Goal: Information Seeking & Learning: Find specific page/section

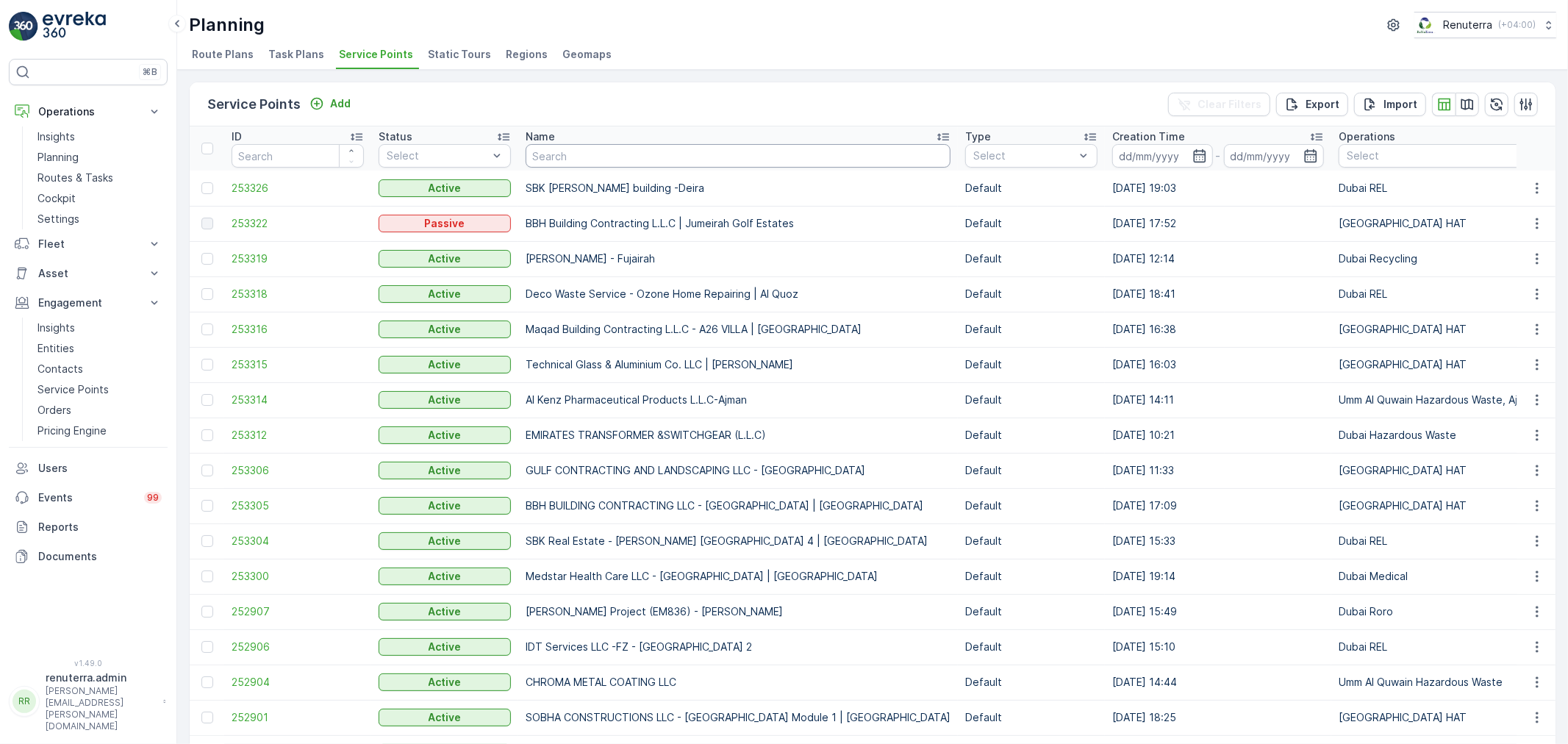
click at [618, 156] on input "text" at bounding box center [738, 156] width 425 height 24
paste input "SYMBIOSIS OWNER ASSOCIATION MANAGEMENT SERVICES"
type input "SYMBIOSIS OWNER ASSOCIATION MANAGEMENT SERVICES"
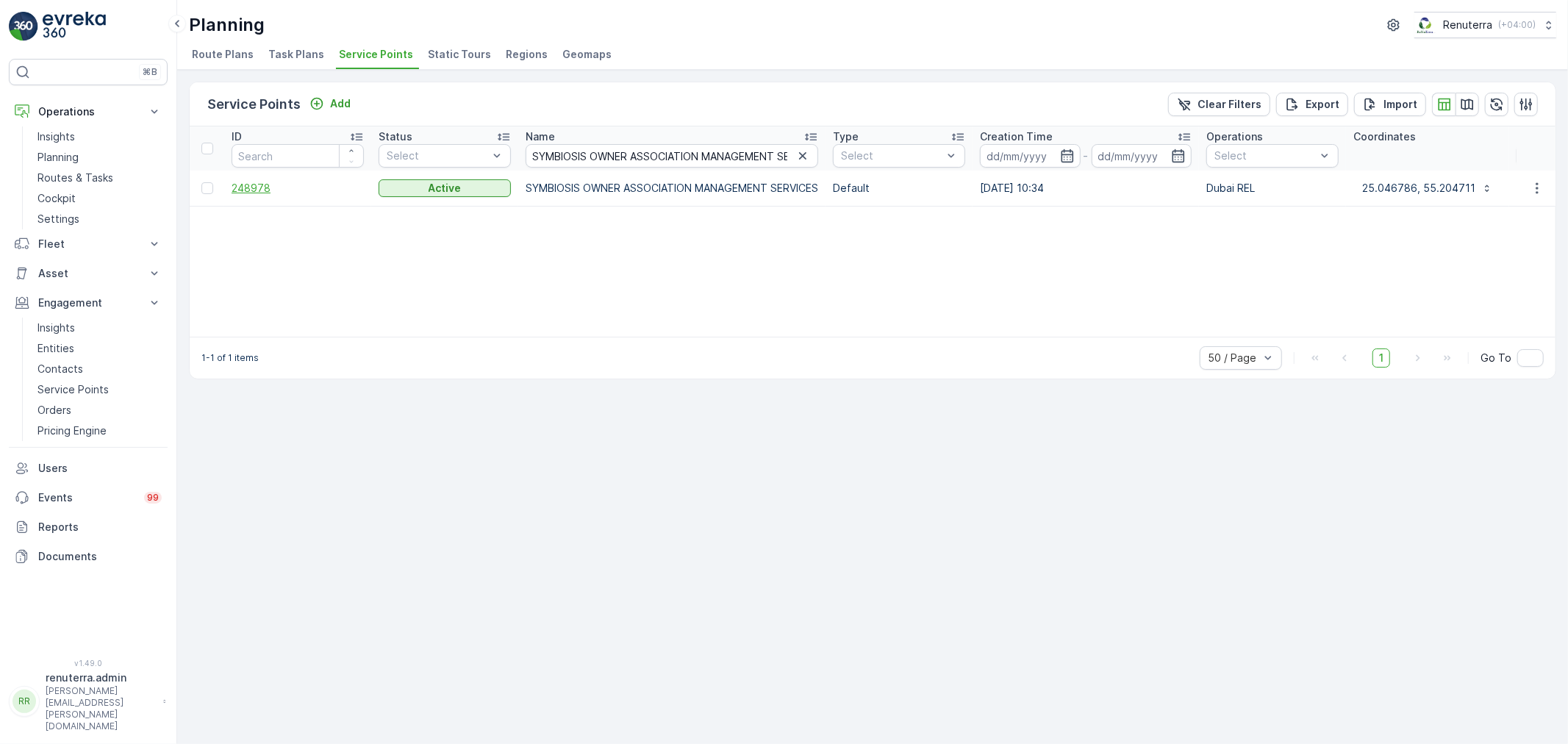
click at [247, 190] on span "248978" at bounding box center [298, 189] width 132 height 15
click at [801, 155] on icon "button" at bounding box center [803, 157] width 15 height 15
click at [630, 166] on input "text" at bounding box center [672, 156] width 292 height 24
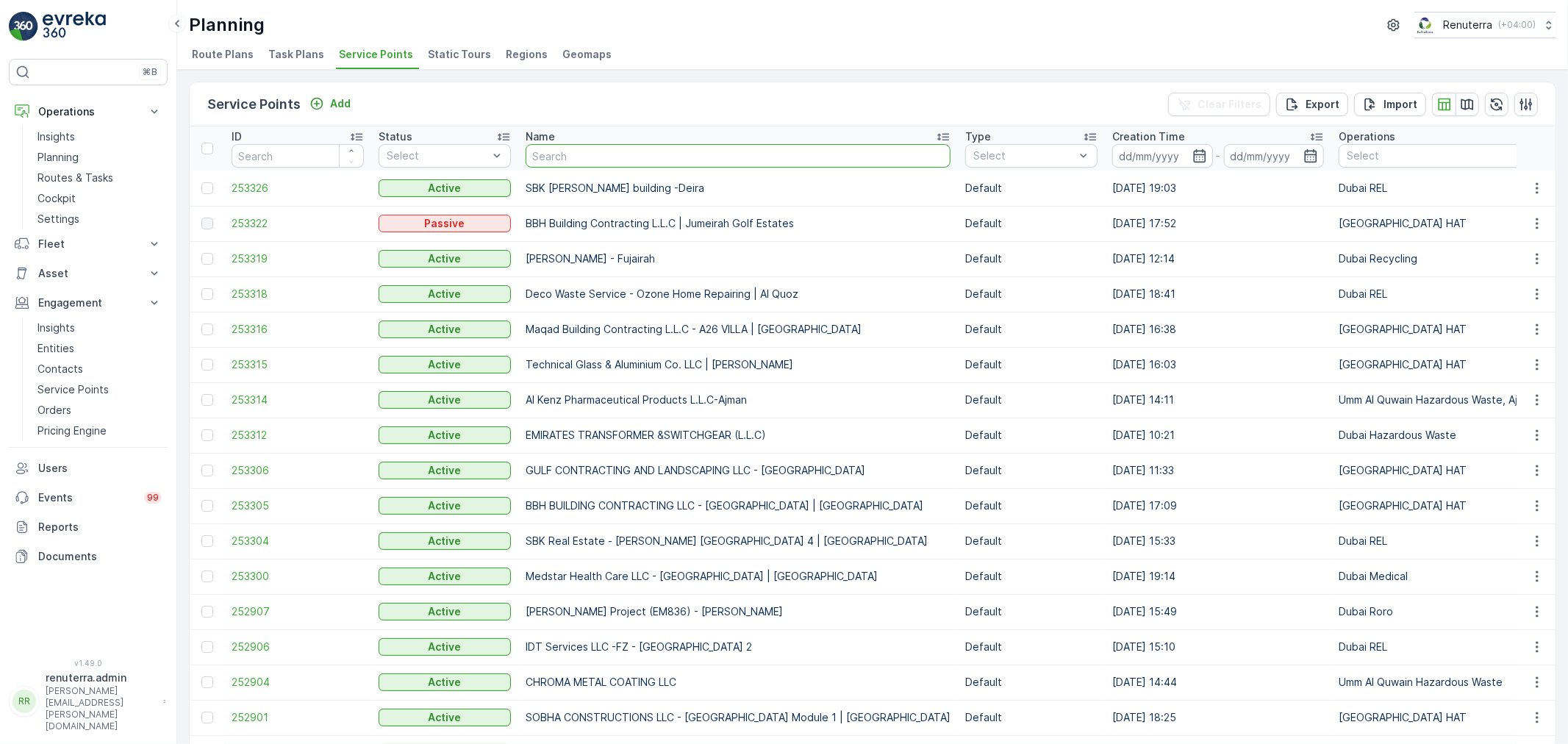
click at [582, 157] on input "text" at bounding box center [738, 156] width 425 height 24
type input "Arenco JVC Complex 1"
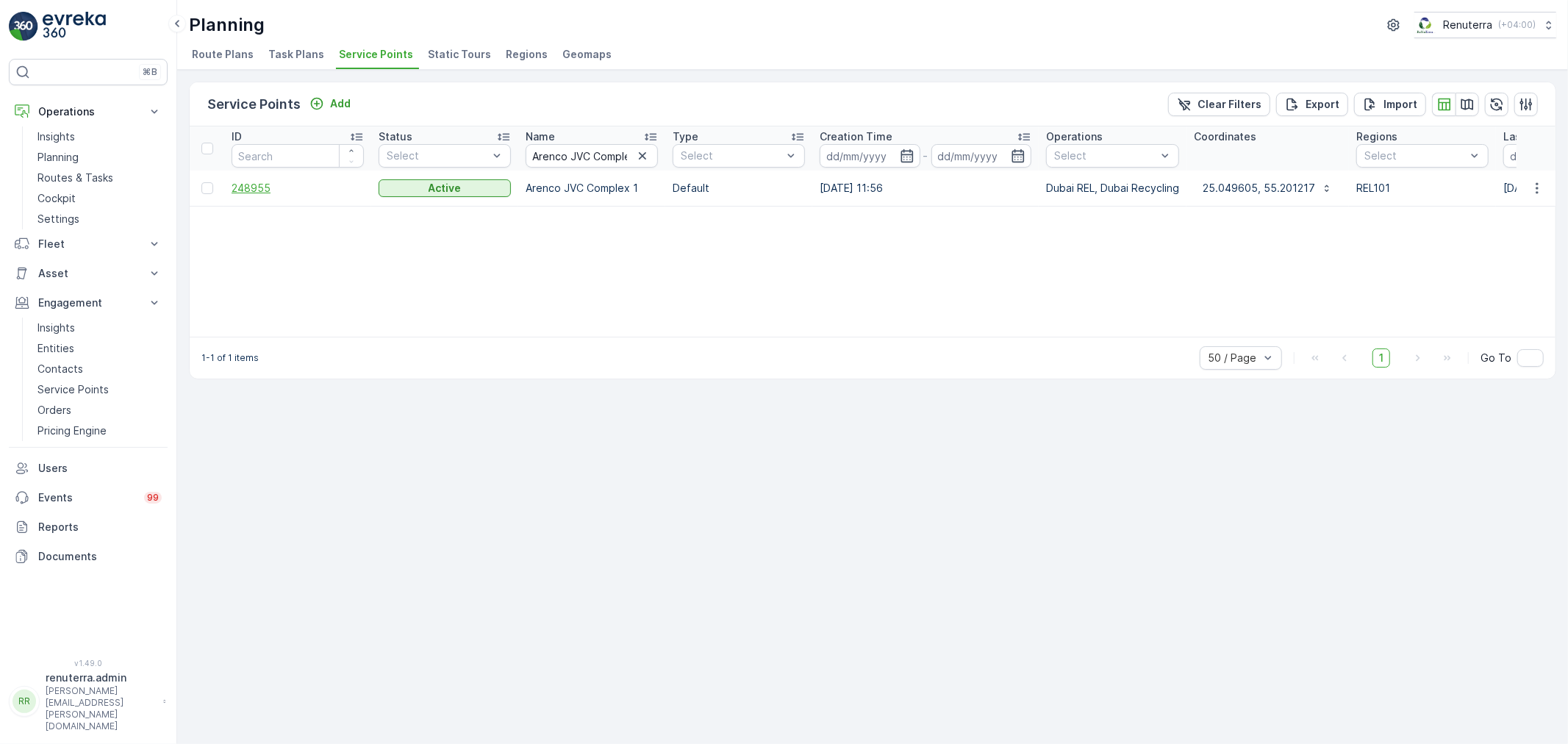
click at [267, 189] on span "248955" at bounding box center [298, 189] width 132 height 15
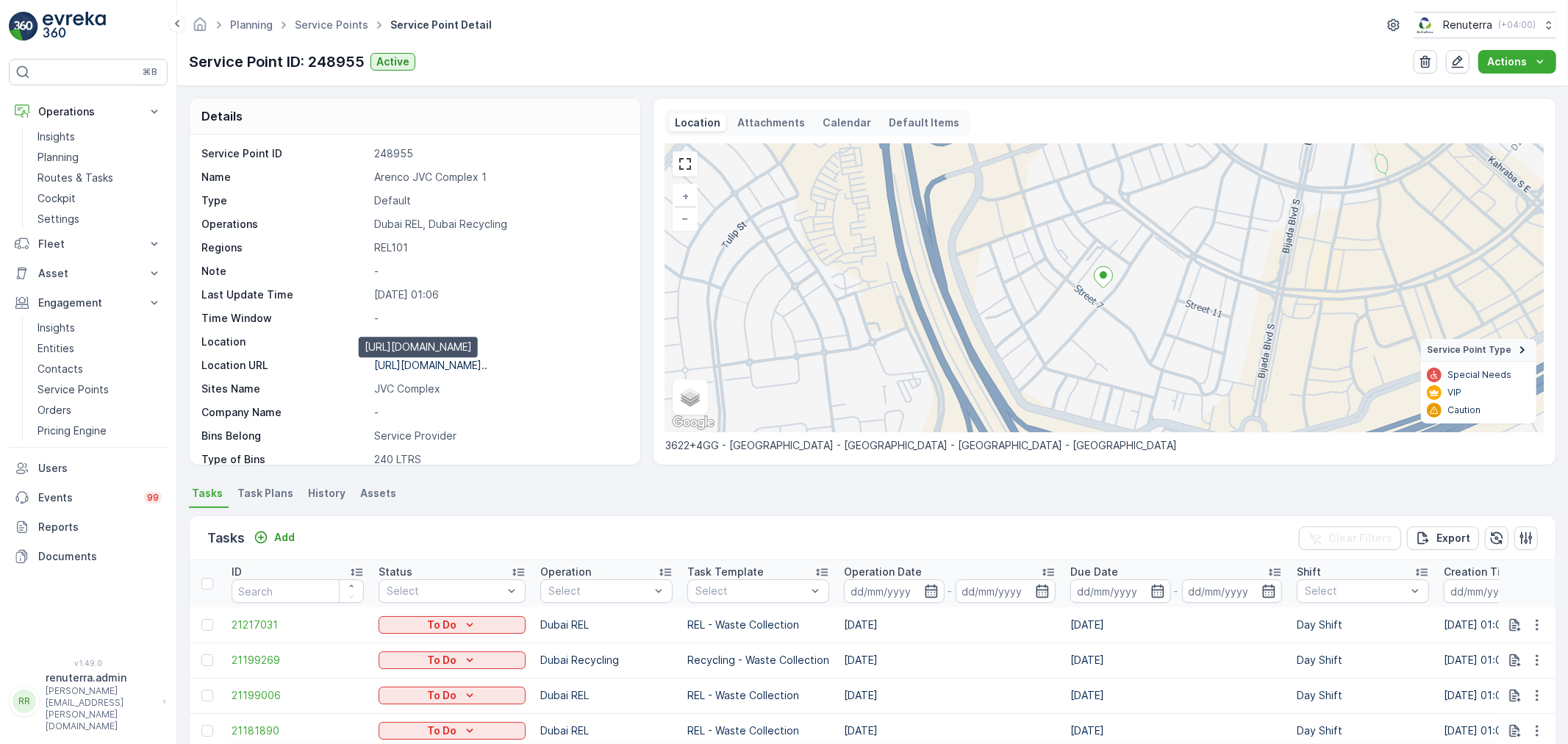
click at [471, 365] on p "[URL][DOMAIN_NAME].." at bounding box center [431, 365] width 113 height 12
click at [339, 18] on link "Service Points" at bounding box center [332, 24] width 74 height 12
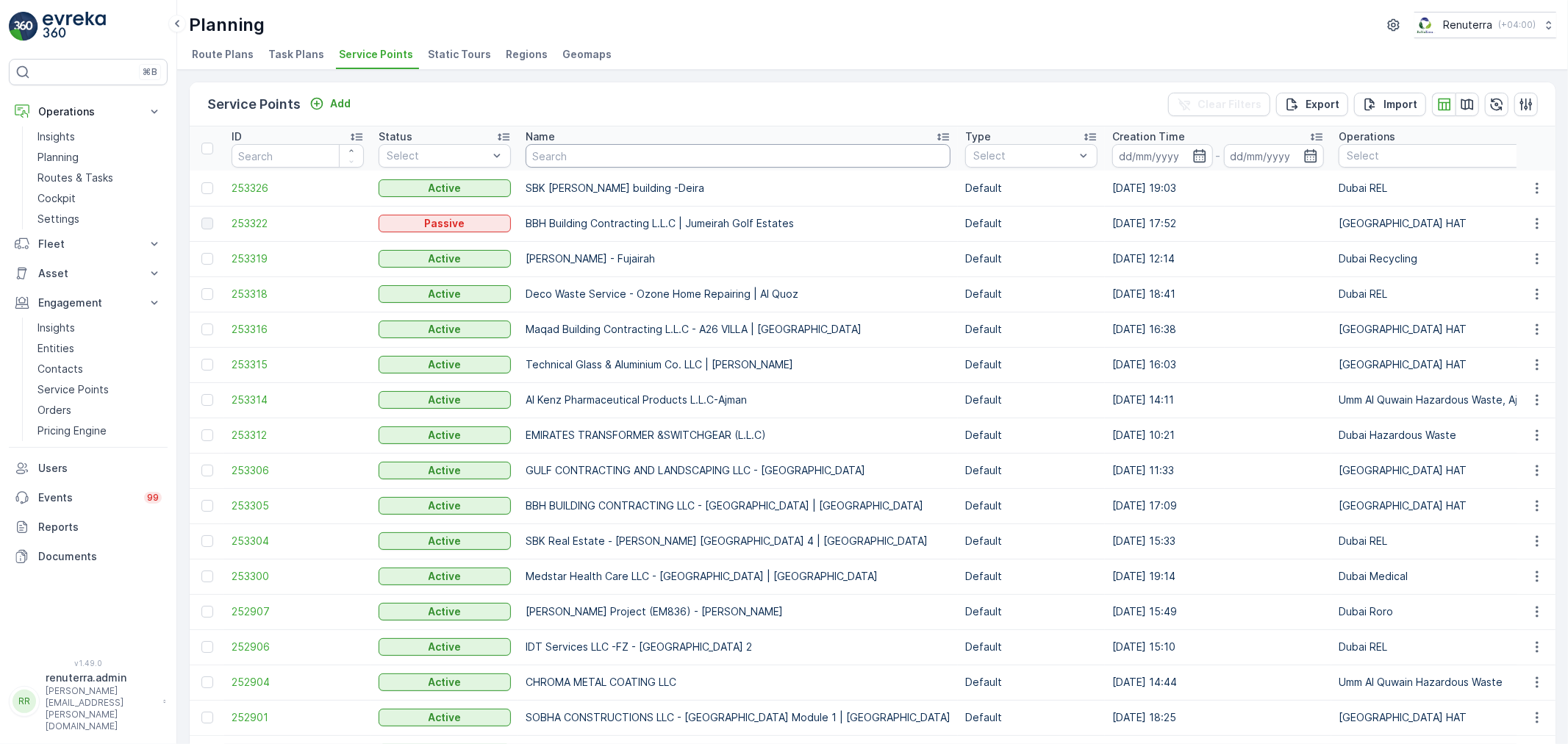
click at [569, 155] on input "text" at bounding box center [738, 156] width 425 height 24
paste input "Roto Packing Materials Accommodation LLC"
type input "Roto Packing Materials Accommodation LLC"
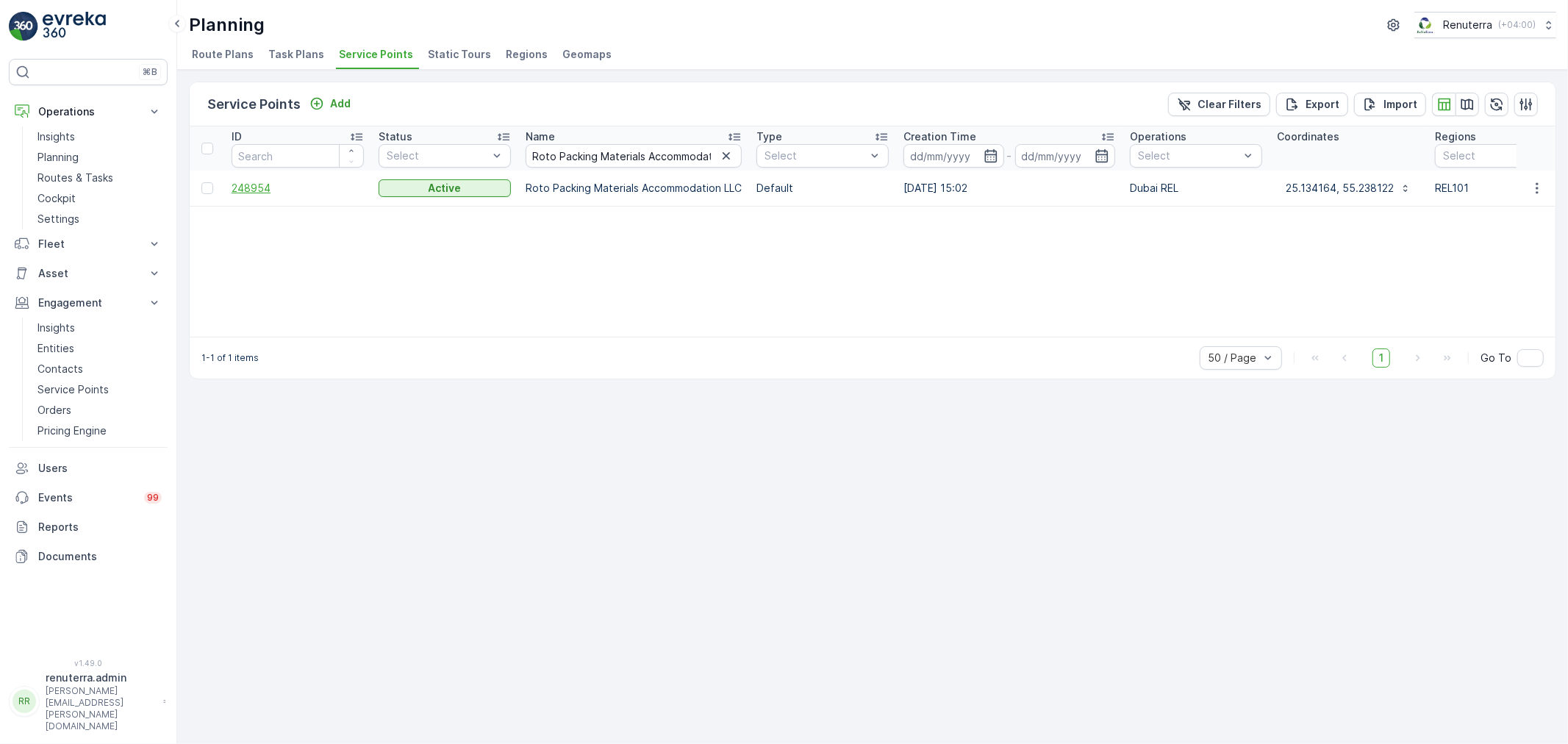
click at [258, 181] on span "248954" at bounding box center [298, 189] width 132 height 15
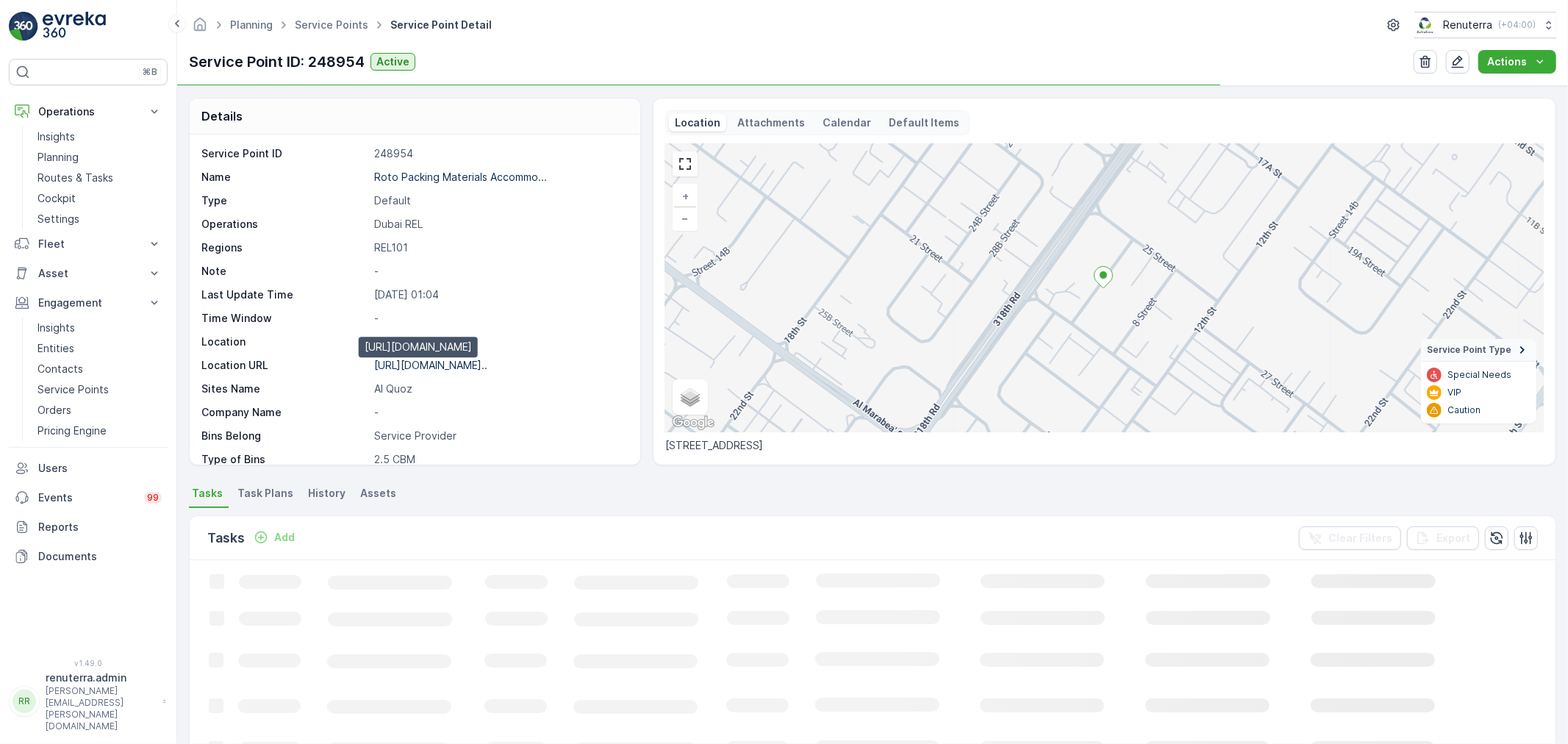
click at [424, 370] on p "[URL][DOMAIN_NAME].." at bounding box center [431, 365] width 113 height 12
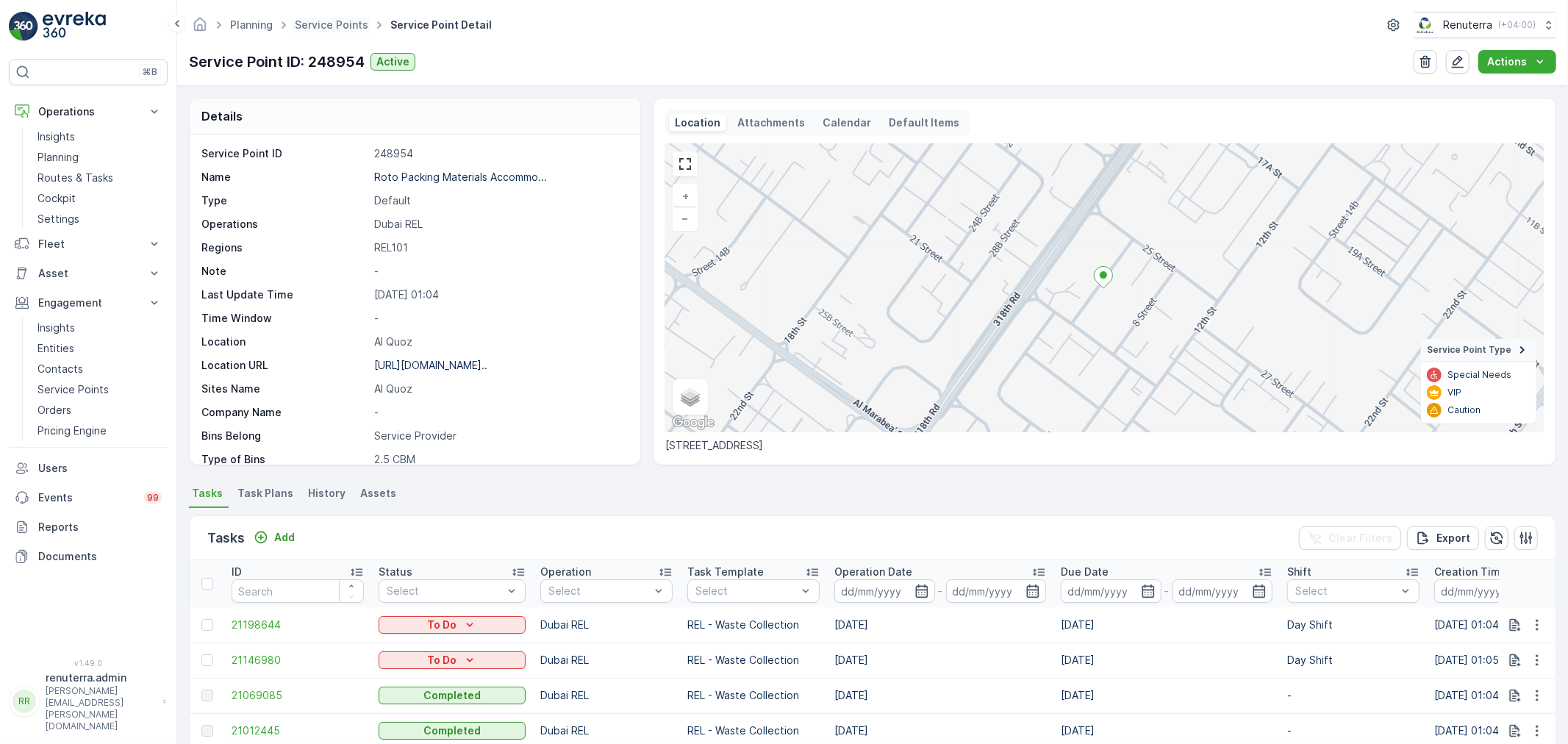
click at [351, 32] on span "Service Points" at bounding box center [332, 25] width 79 height 15
click at [342, 24] on link "Service Points" at bounding box center [332, 24] width 74 height 12
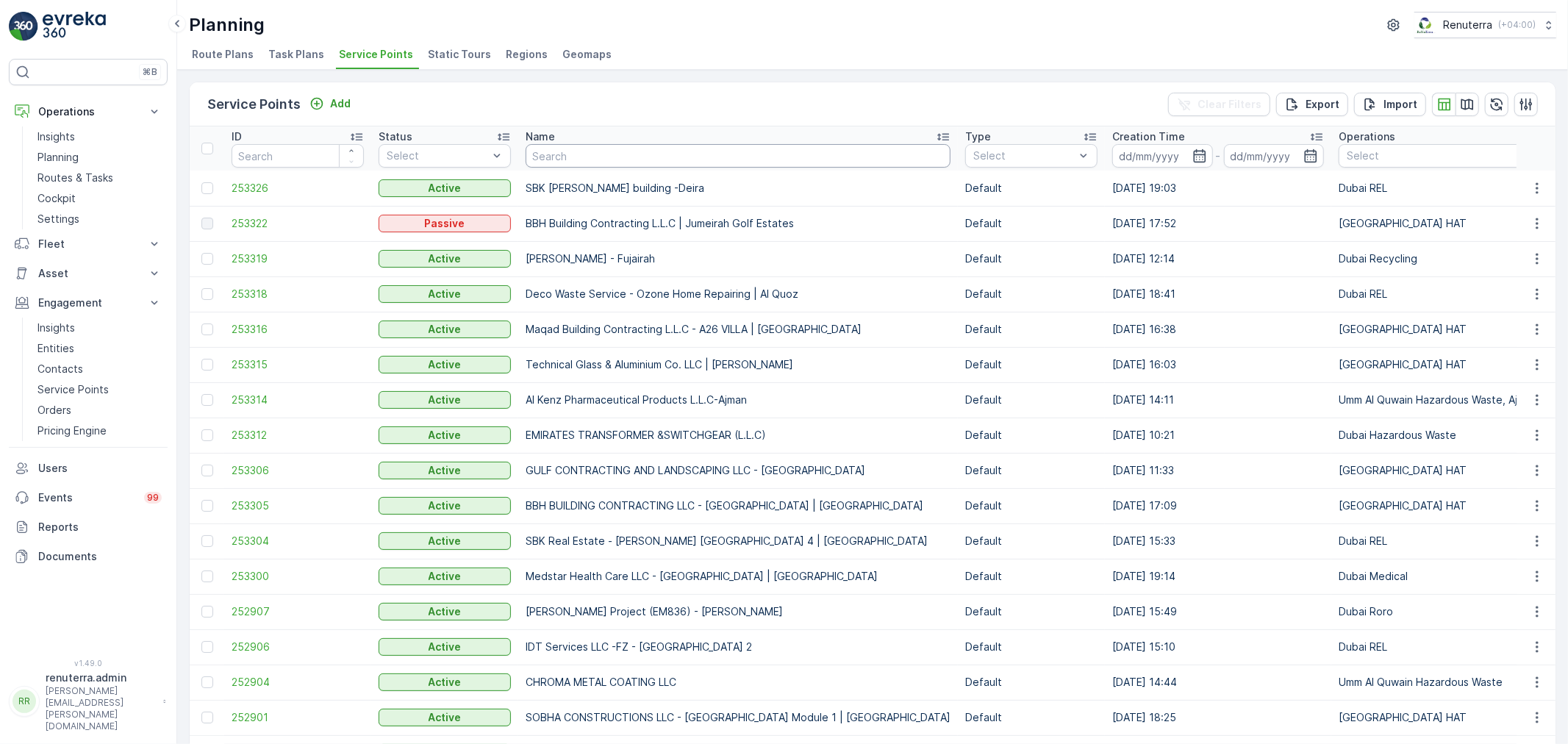
click at [609, 152] on input "text" at bounding box center [738, 156] width 425 height 24
paste input "KTC International Landscaping LLC JVC"
type input "KTC International Landscaping LLC JVC"
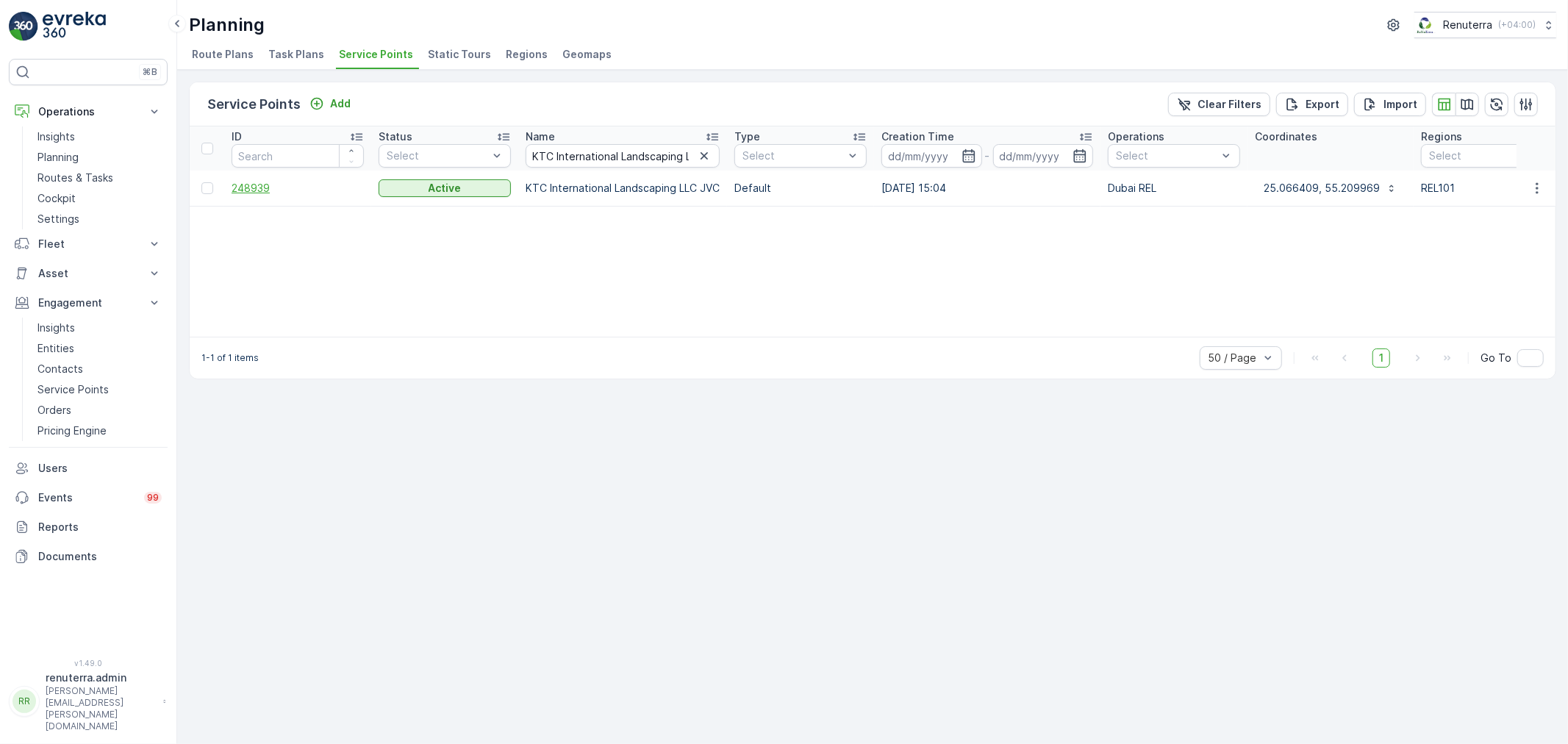
click at [251, 189] on span "248939" at bounding box center [298, 189] width 132 height 15
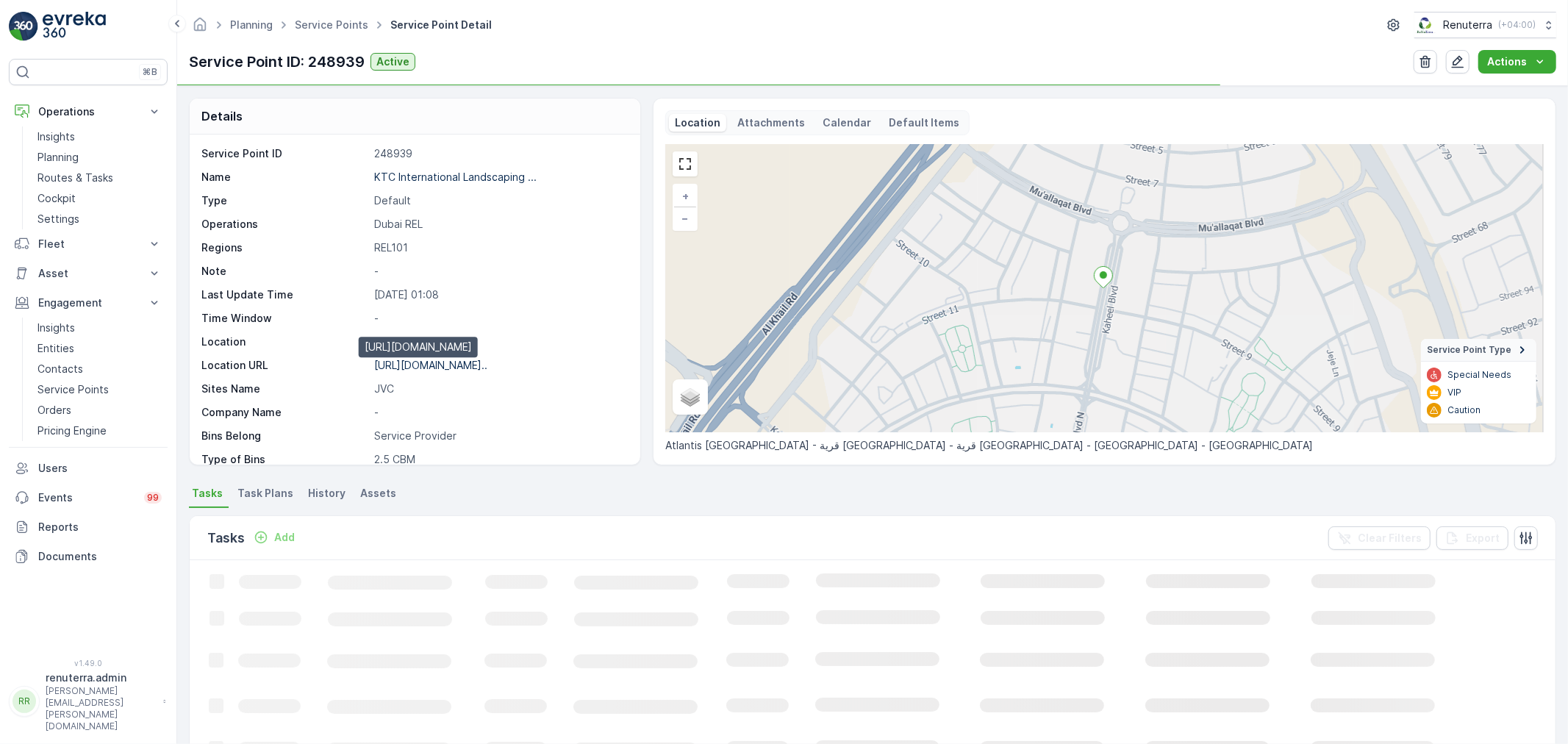
click at [409, 371] on p "[URL][DOMAIN_NAME].." at bounding box center [431, 365] width 113 height 12
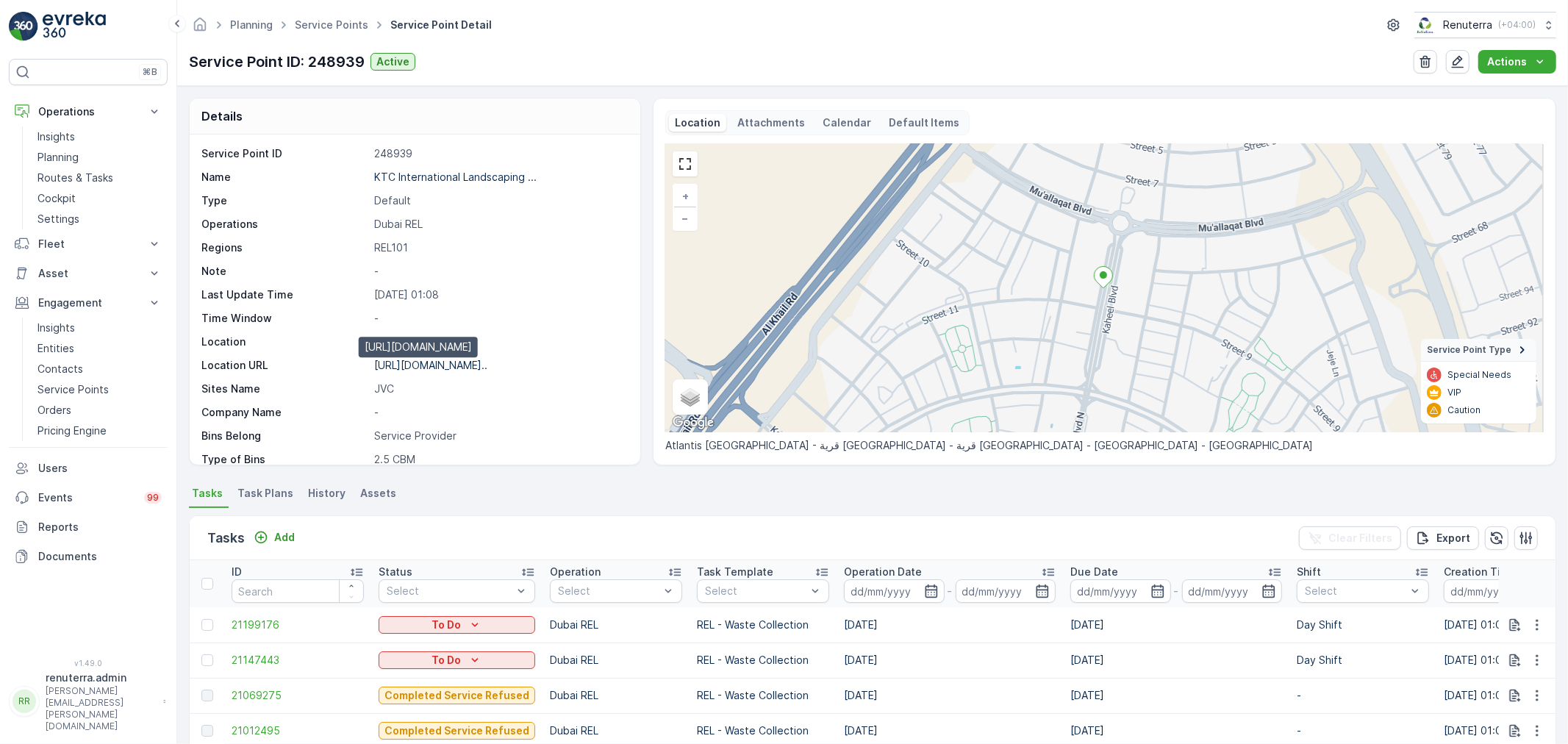
click at [436, 366] on p "[URL][DOMAIN_NAME].." at bounding box center [431, 365] width 113 height 12
click at [349, 35] on div "Planning Service Points Service Point Detail Renuterra ( +04:00 )" at bounding box center [872, 25] width 1368 height 26
click at [347, 29] on link "Service Points" at bounding box center [332, 24] width 74 height 12
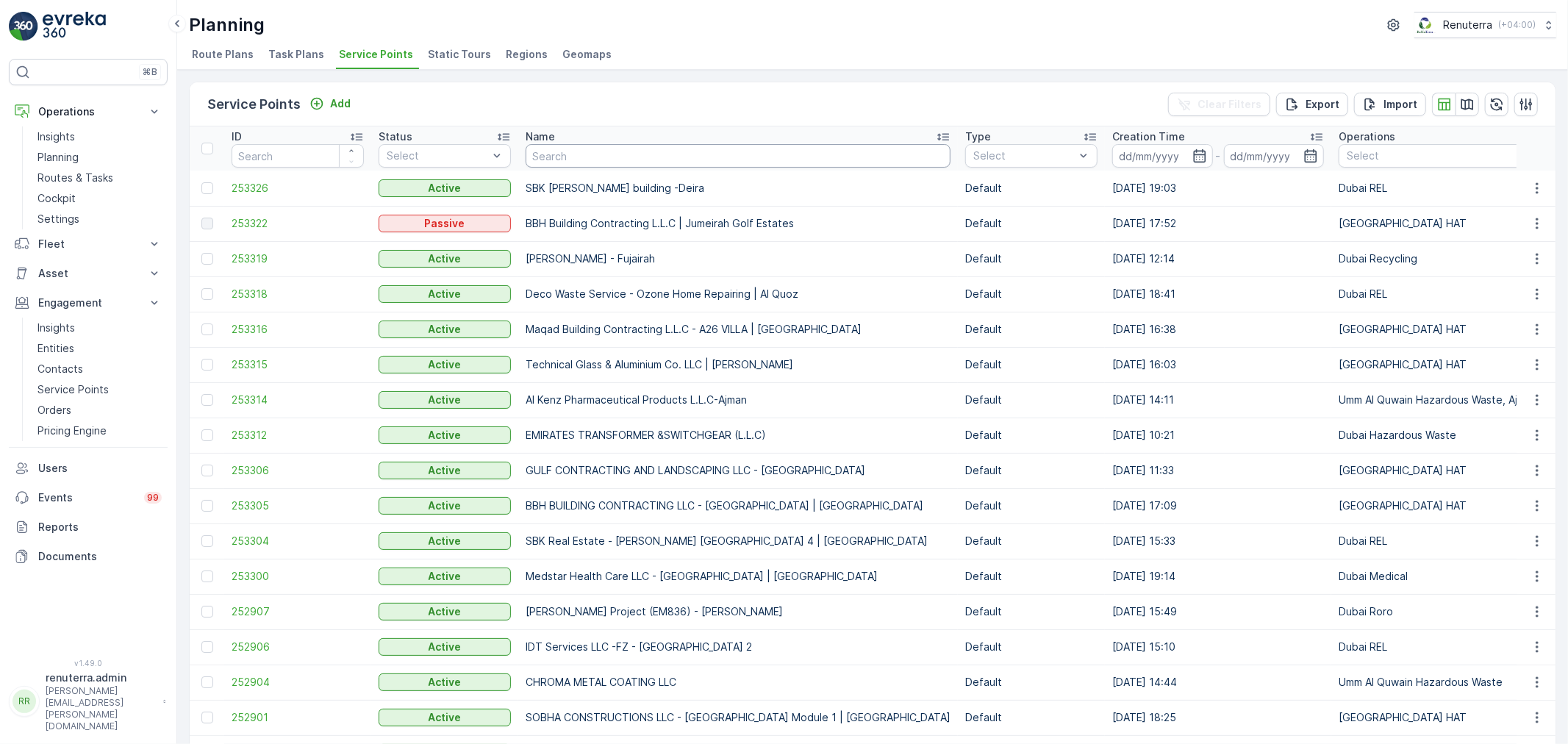
click at [602, 144] on input "text" at bounding box center [738, 156] width 425 height 24
paste input "[PERSON_NAME] Serkal Real Estate Co. LLC- Garhoud 15 A & 15 B Villas"
type input "[PERSON_NAME] Serkal Real Estate Co. LLC- Garhoud 15 A & 15 B Villas"
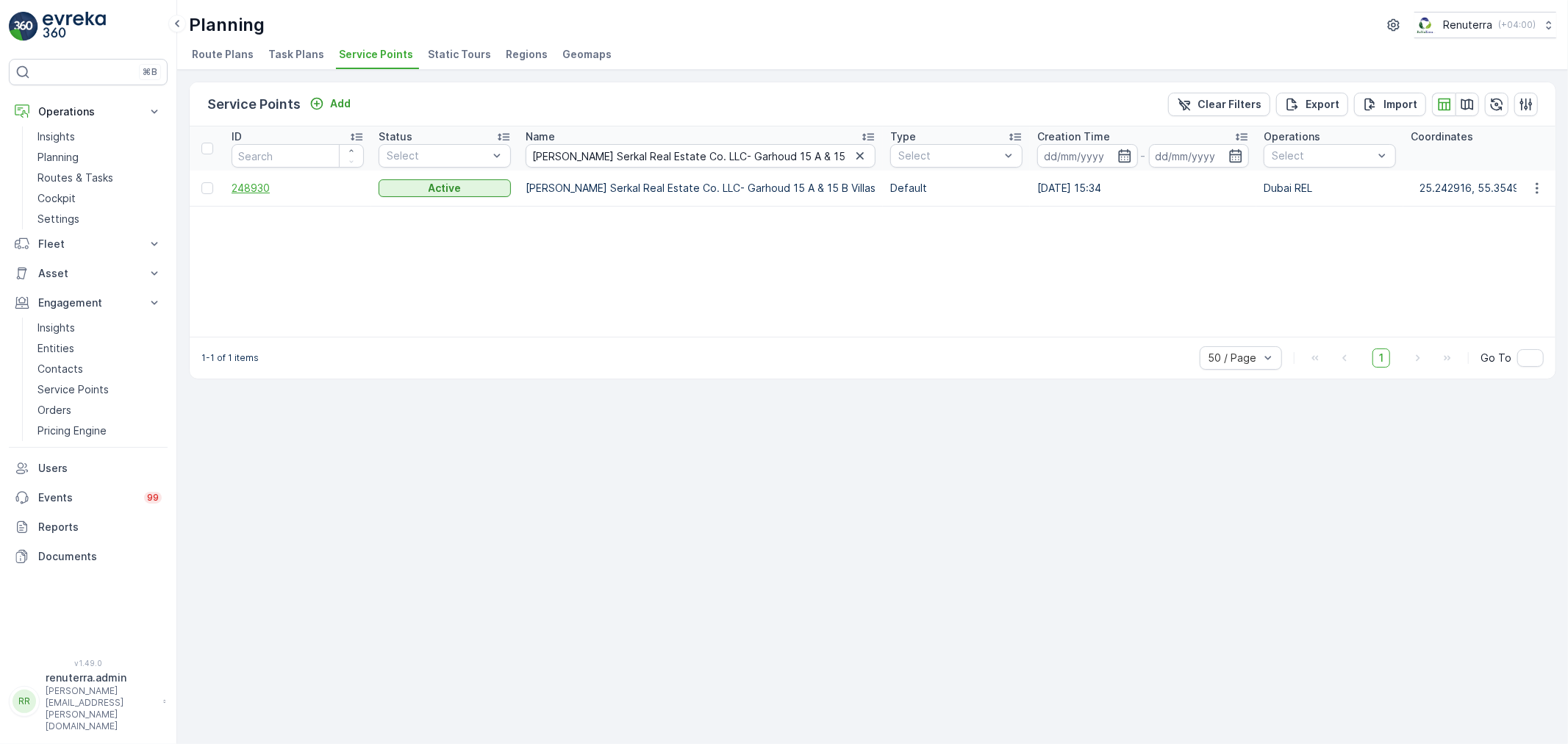
click at [267, 192] on span "248930" at bounding box center [298, 189] width 132 height 15
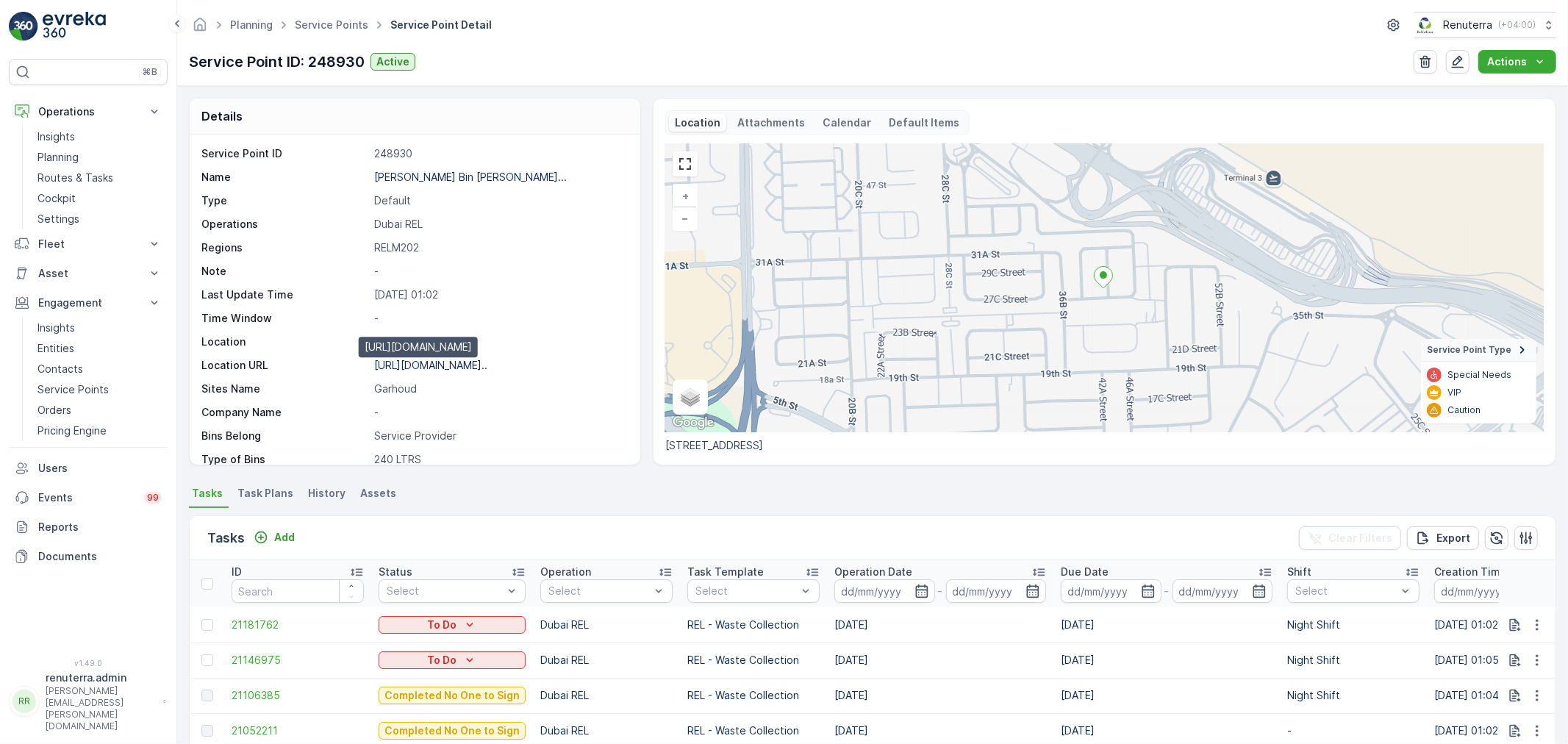
click at [470, 369] on p "[URL][DOMAIN_NAME].." at bounding box center [431, 365] width 113 height 12
click at [314, 30] on link "Service Points" at bounding box center [332, 24] width 74 height 12
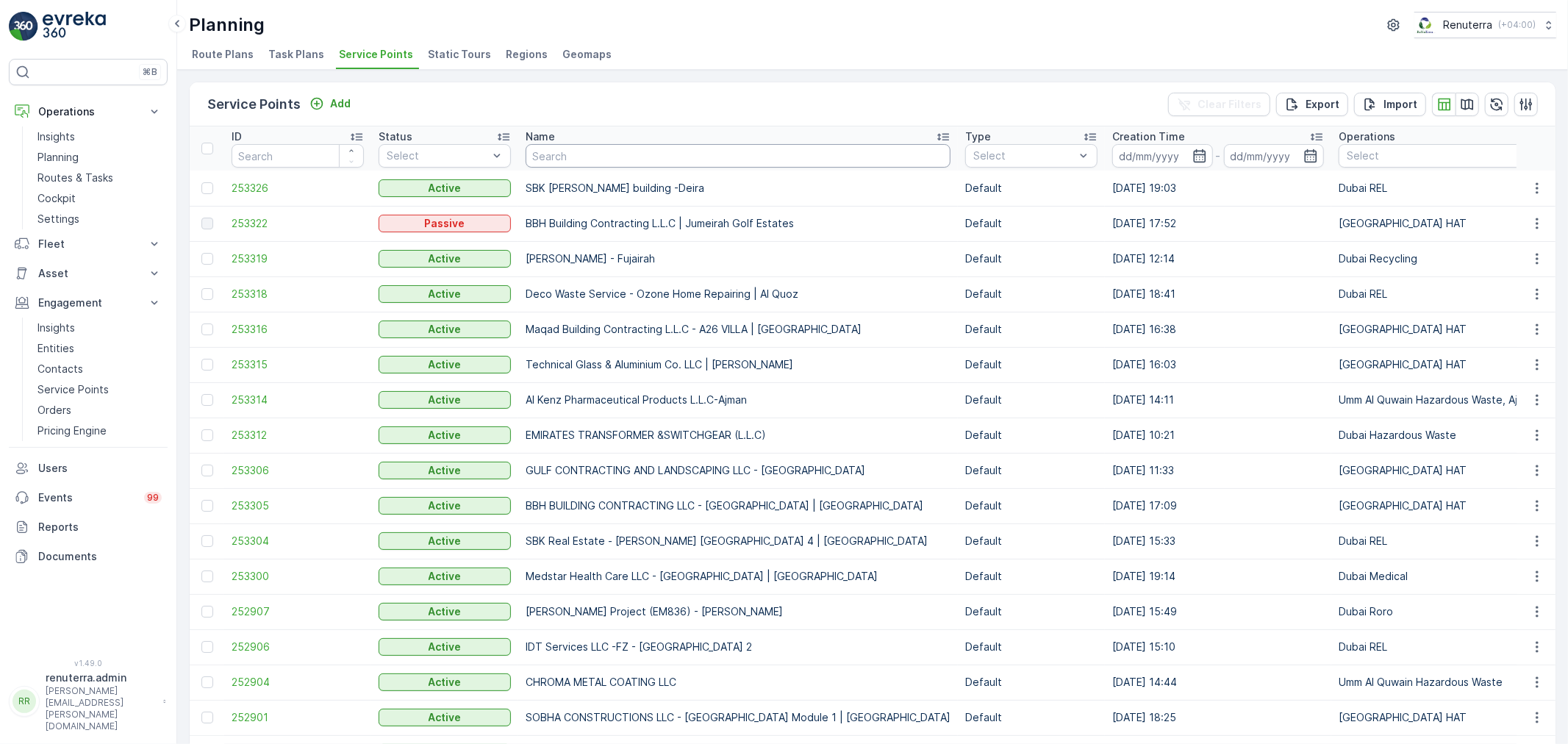
click at [647, 158] on input "text" at bounding box center [738, 156] width 425 height 24
paste input "Alphabeta Building-M77"
type input "Alphabeta Building-M77"
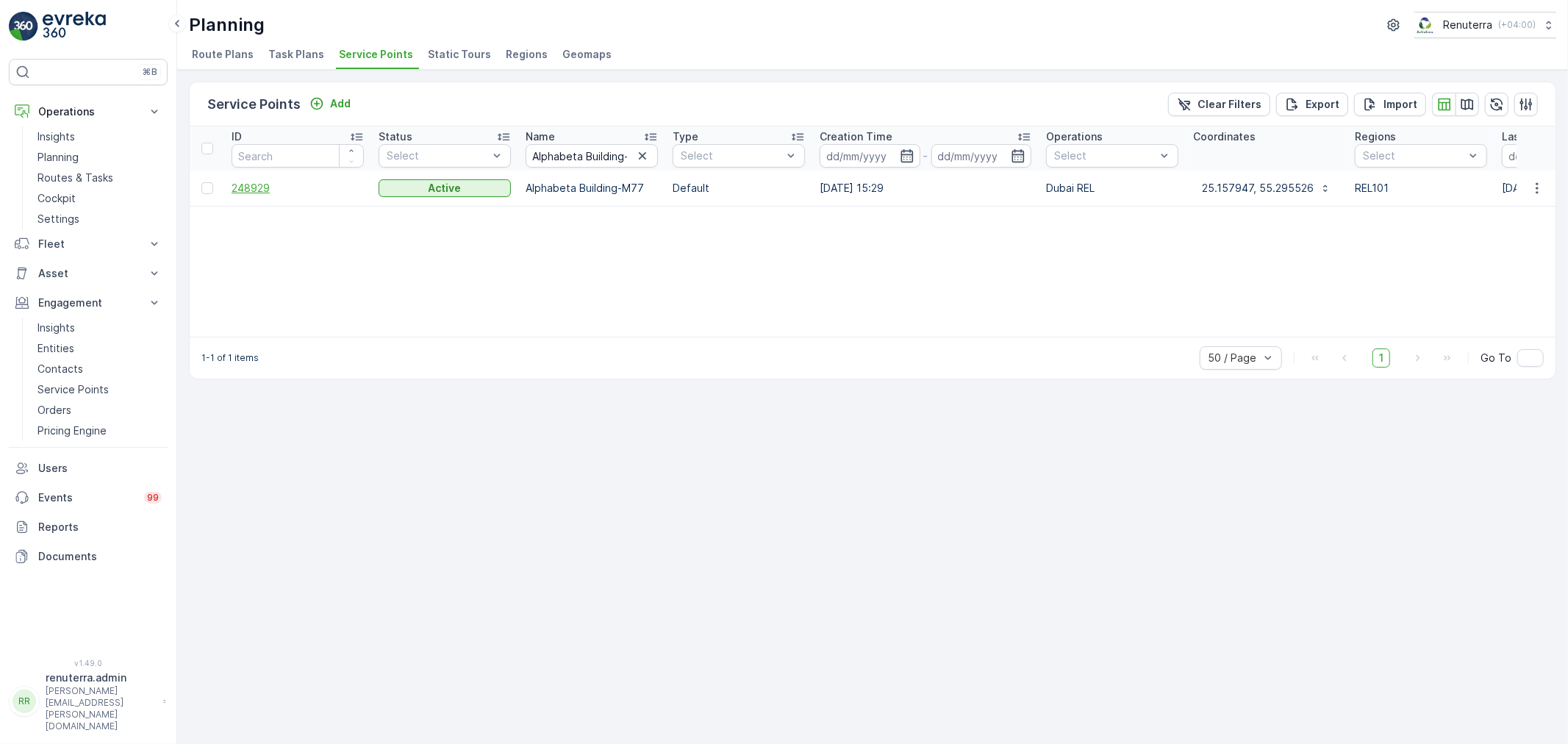
click at [262, 186] on span "248929" at bounding box center [298, 189] width 132 height 15
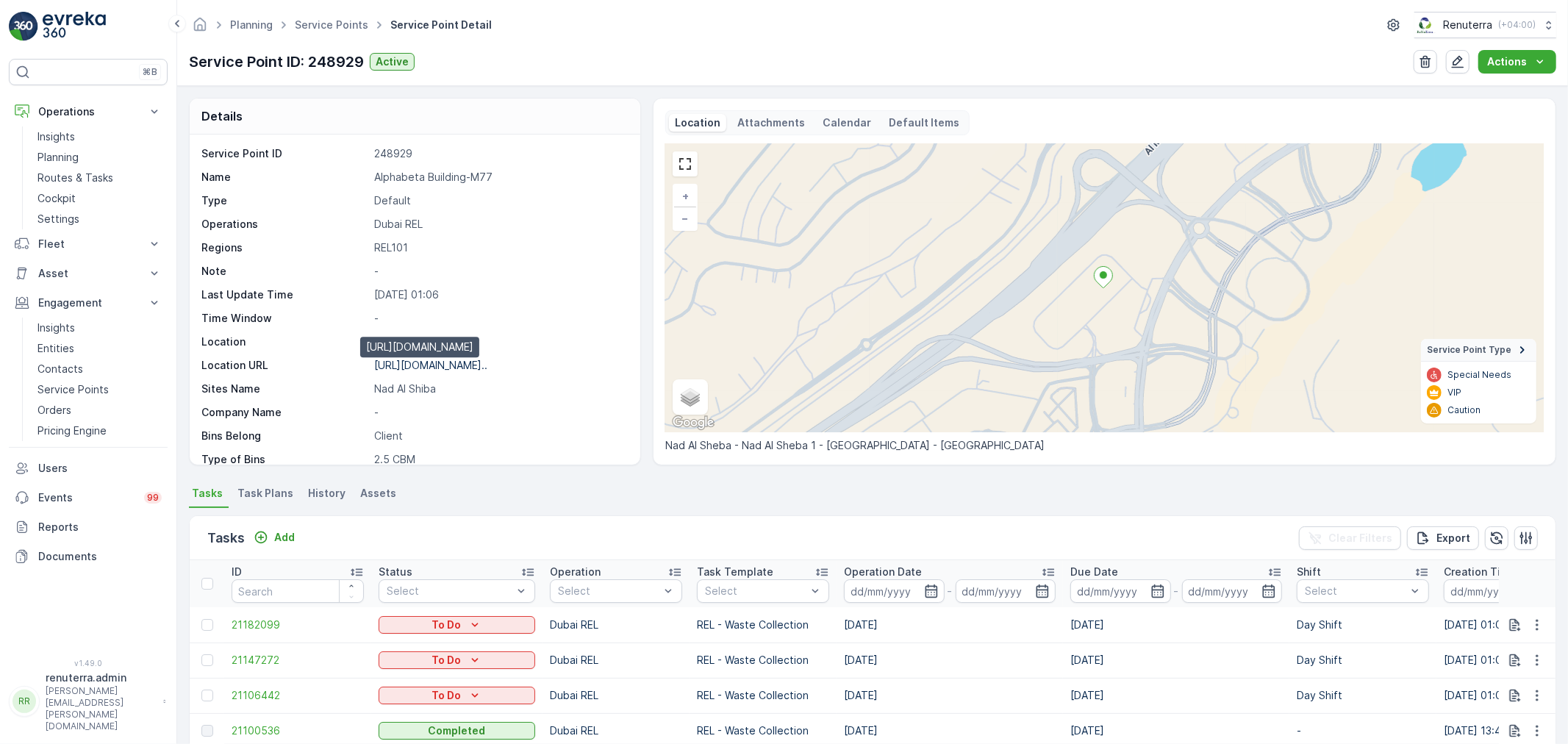
click at [454, 370] on p "[URL][DOMAIN_NAME].." at bounding box center [431, 365] width 113 height 12
click at [350, 30] on link "Service Points" at bounding box center [332, 24] width 74 height 12
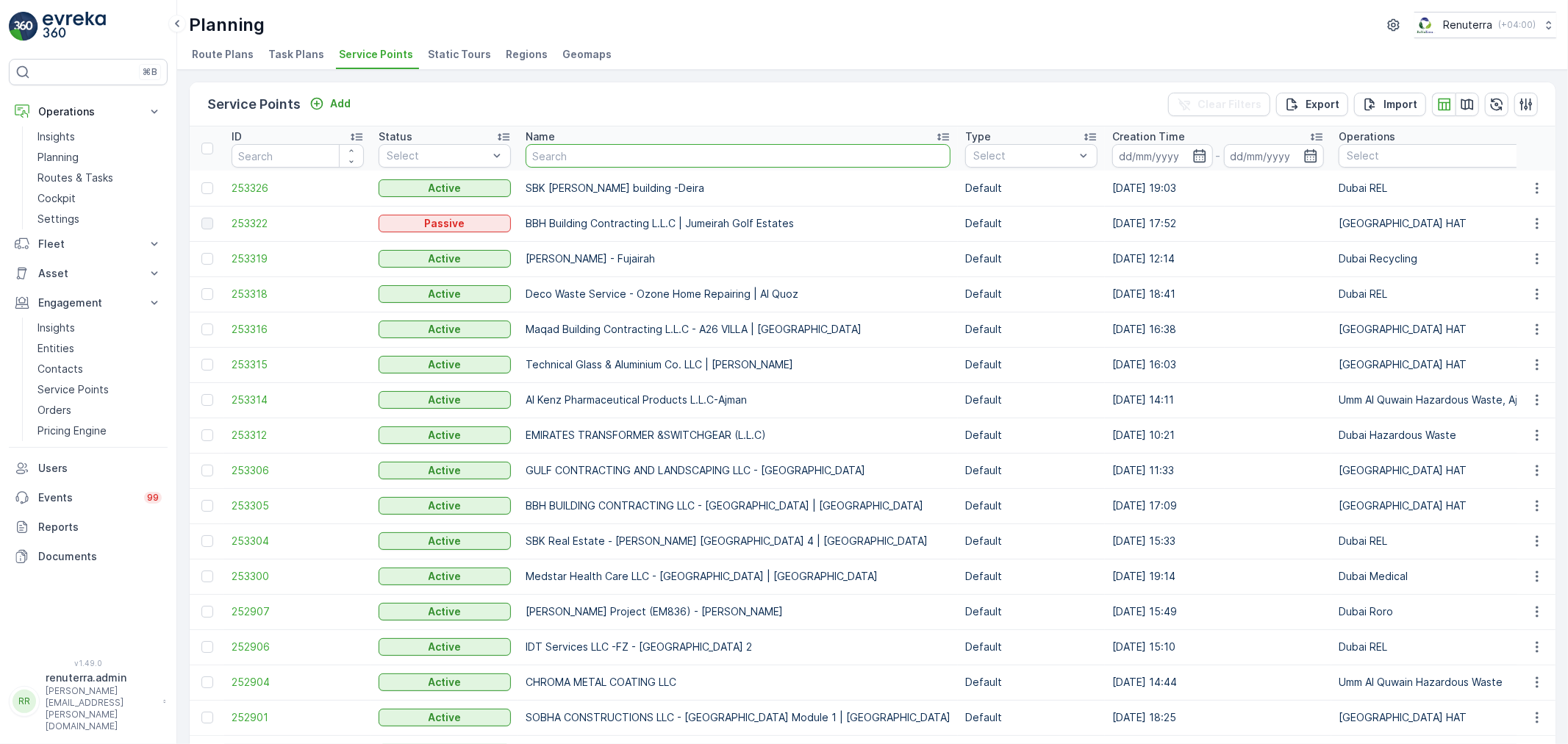
click at [568, 155] on input "text" at bounding box center [738, 156] width 425 height 24
type input "COMMITTED REAL ESTATE-Building no 30"
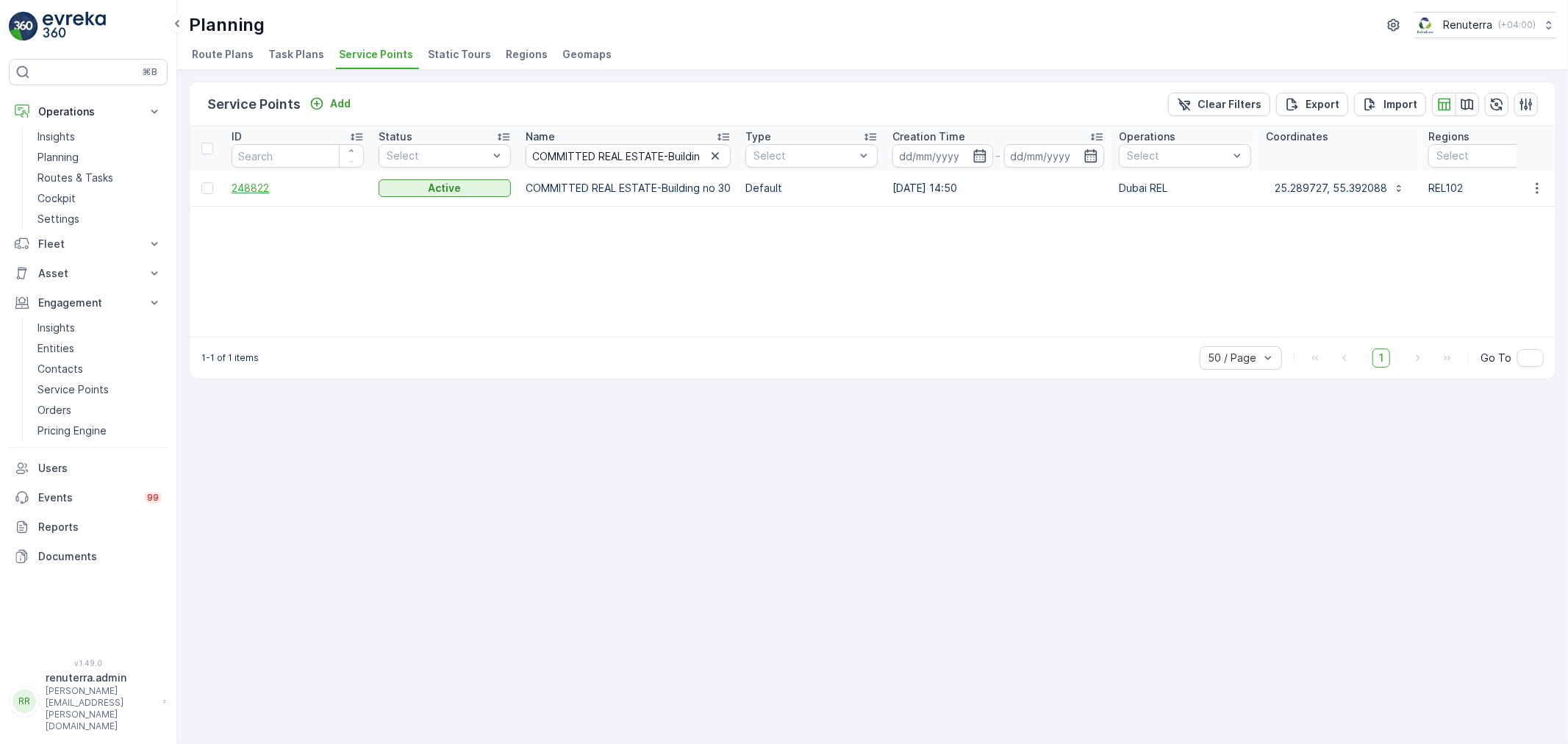
click at [257, 188] on span "248822" at bounding box center [298, 189] width 132 height 15
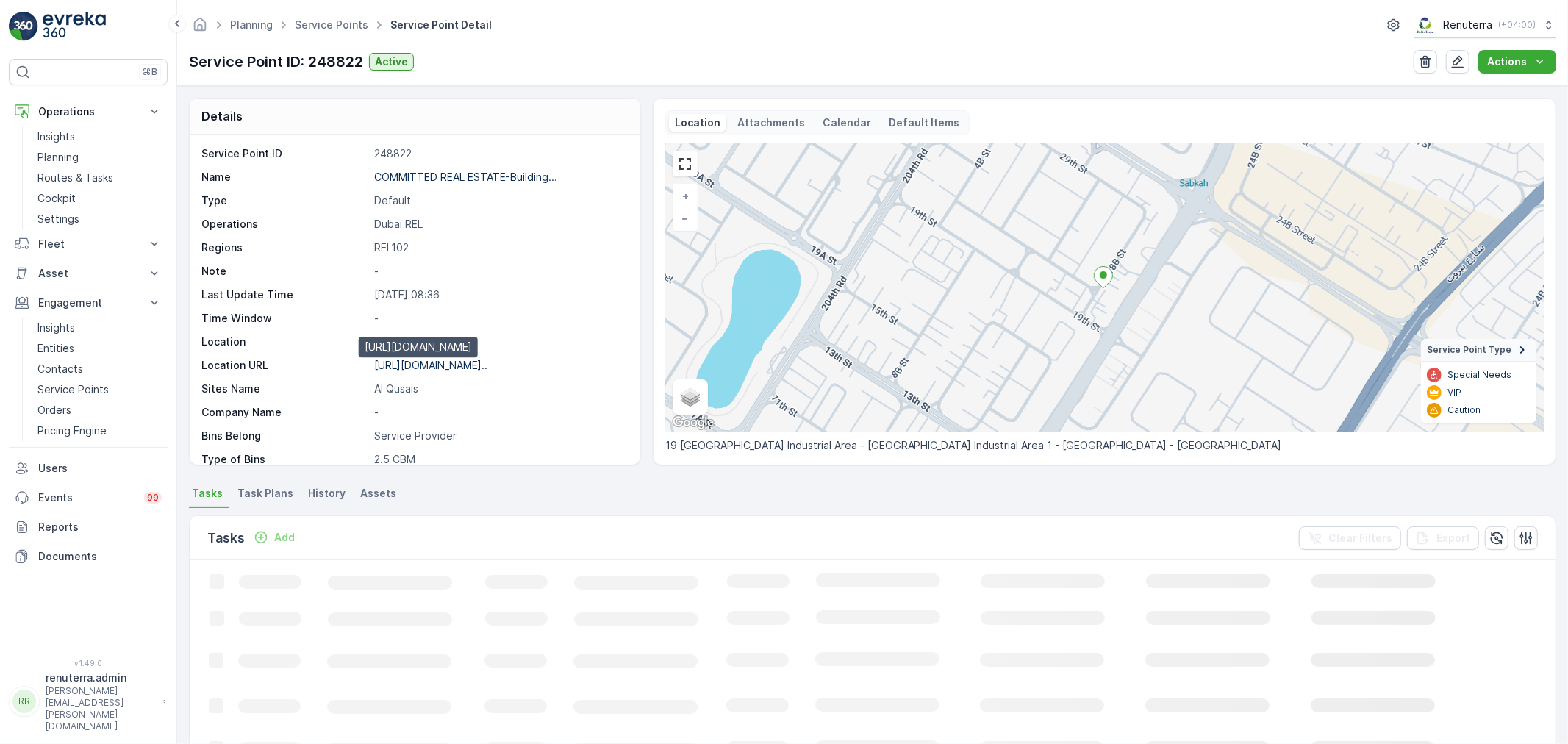
click at [465, 362] on p "[URL][DOMAIN_NAME].." at bounding box center [431, 365] width 113 height 12
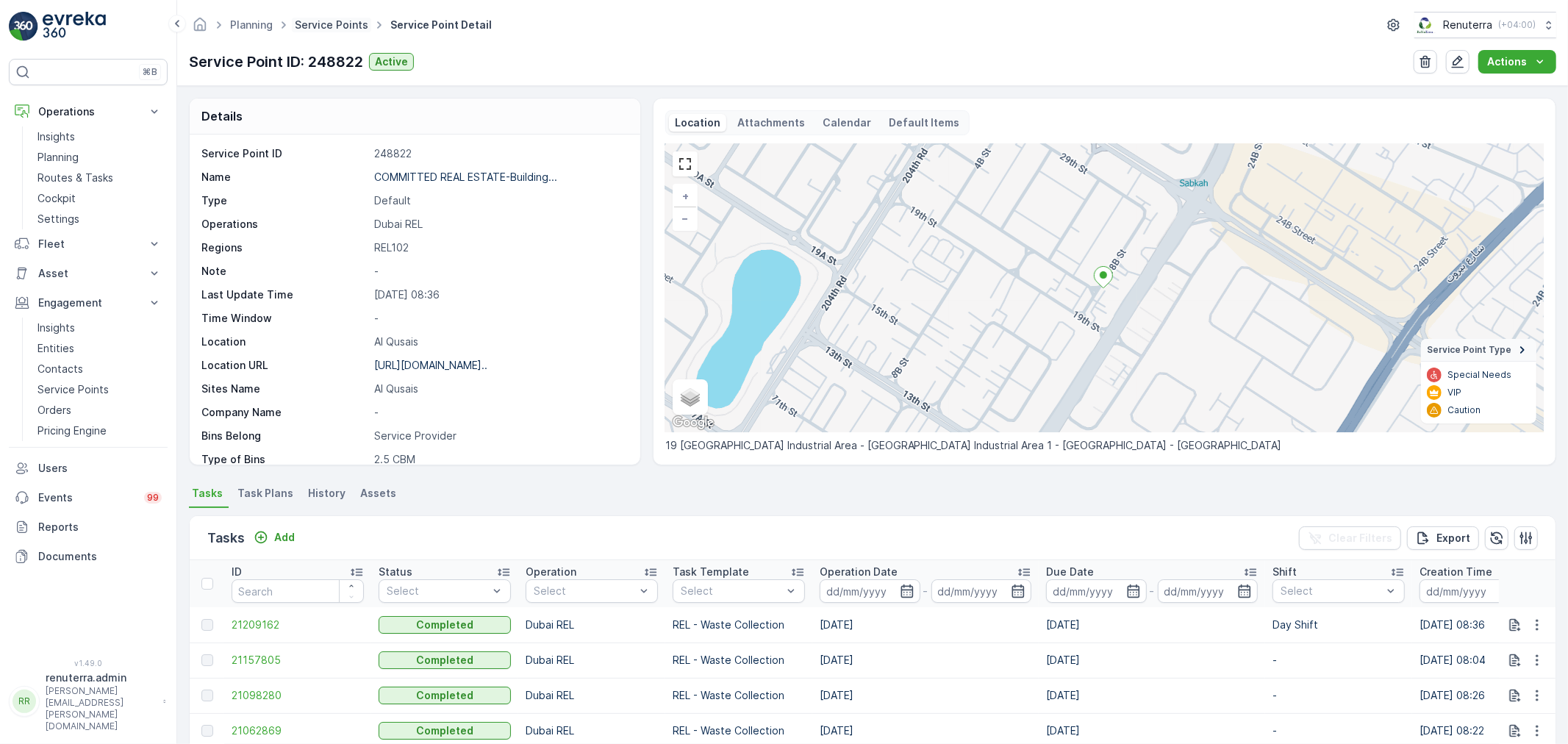
click at [315, 15] on ul "Service Points" at bounding box center [339, 25] width 95 height 22
click at [315, 20] on link "Service Points" at bounding box center [332, 24] width 74 height 12
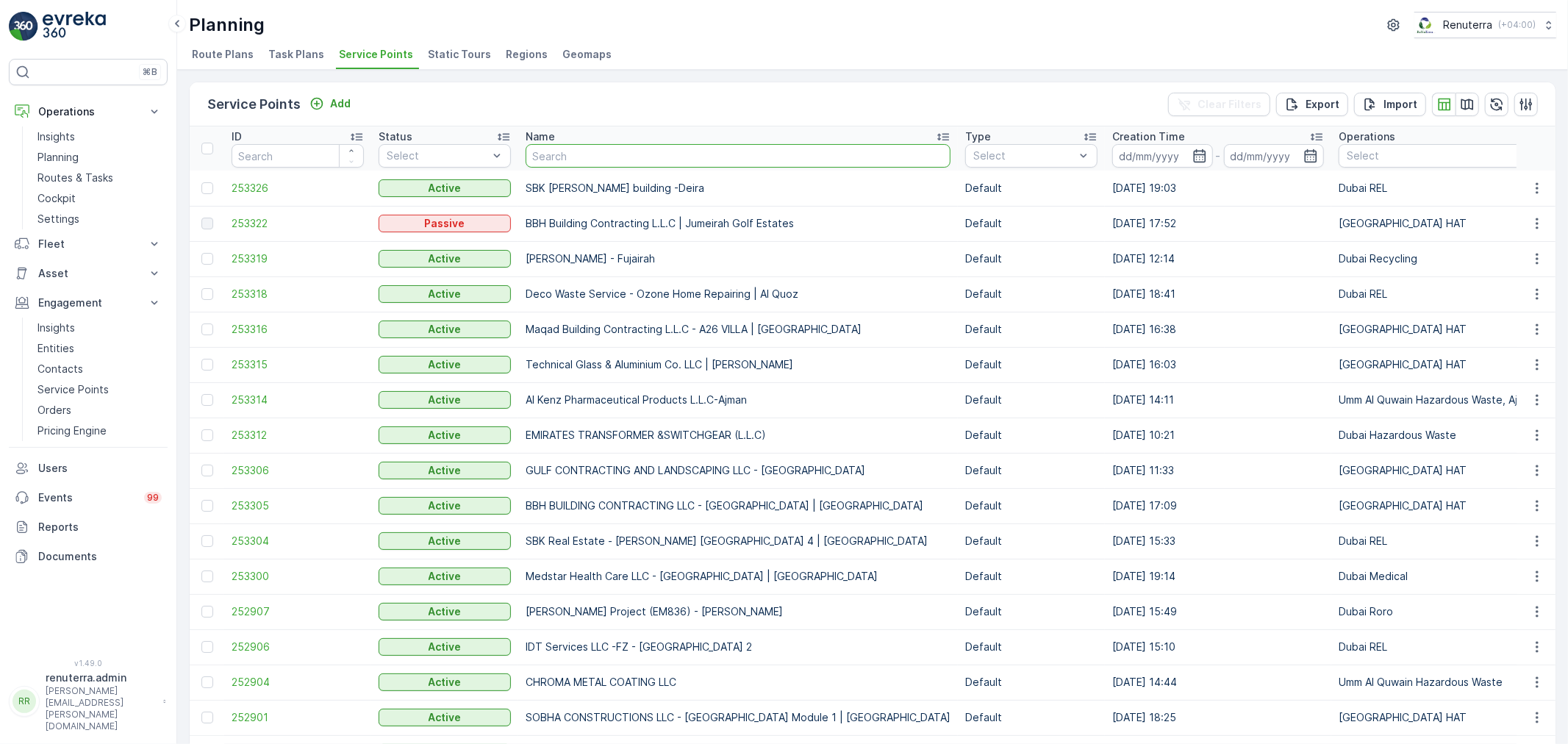
click at [619, 162] on input "text" at bounding box center [738, 156] width 425 height 24
type input "shj"
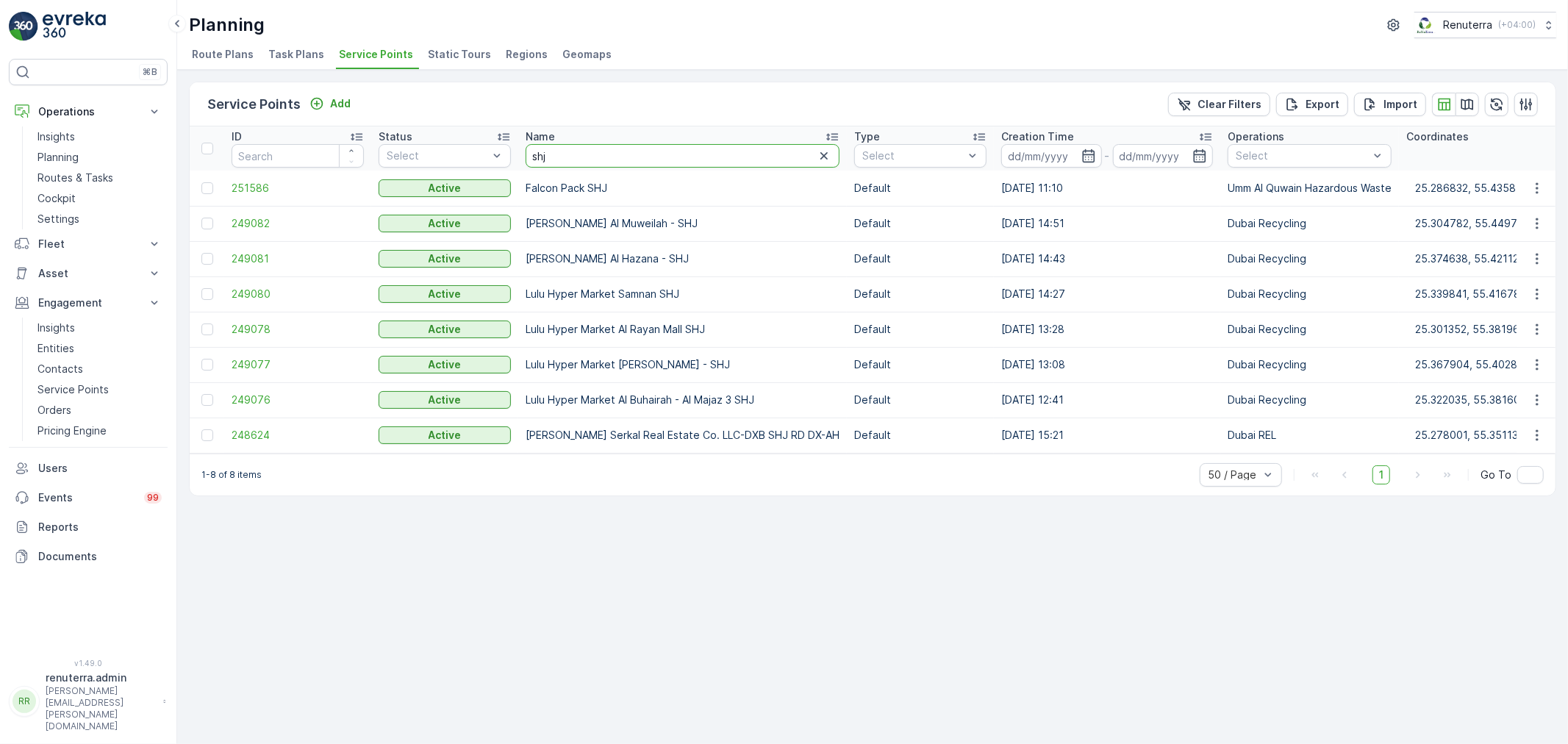
click at [554, 149] on input "shj" at bounding box center [683, 156] width 314 height 24
click at [554, 148] on input "shj" at bounding box center [683, 156] width 314 height 24
type input "[PERSON_NAME]"
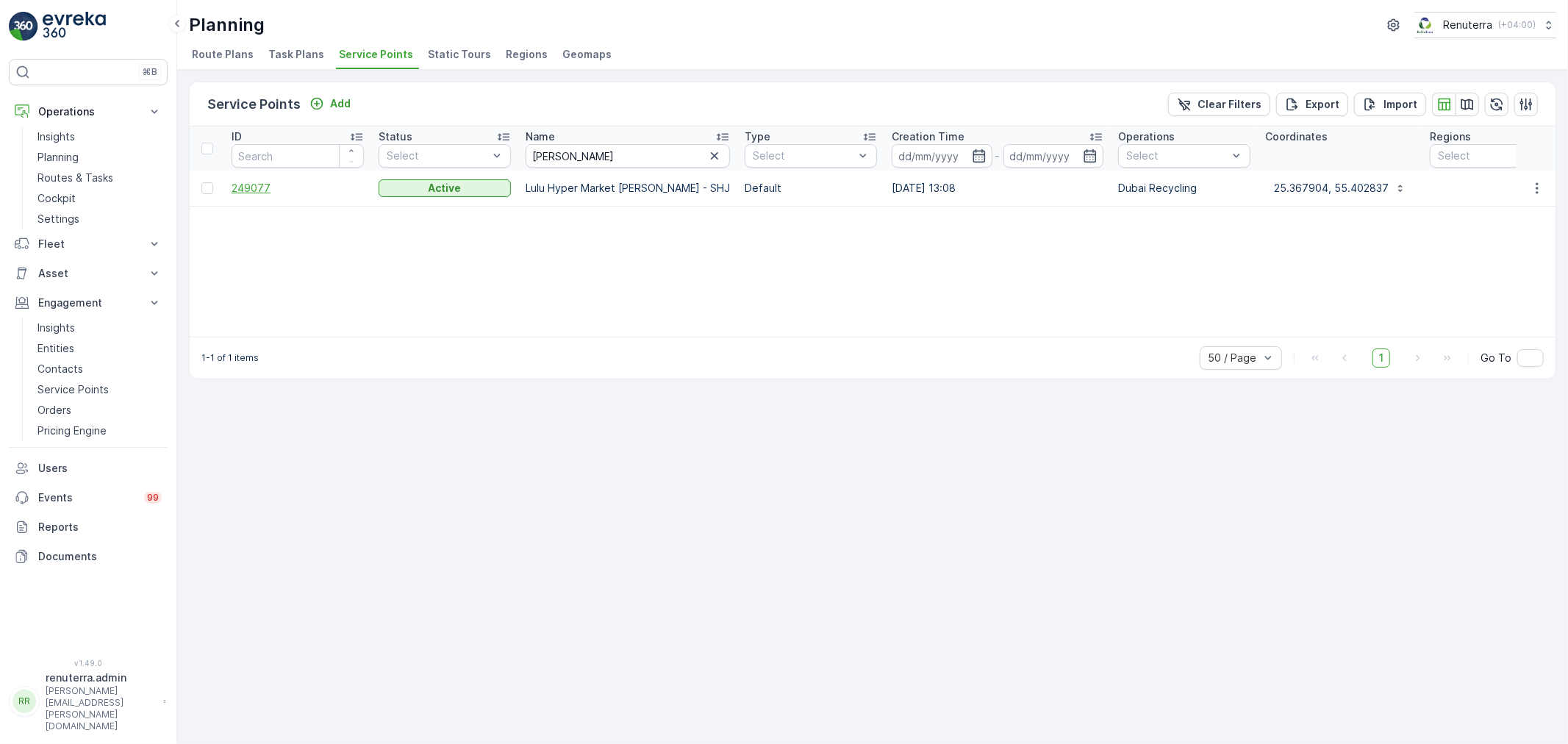
click at [252, 187] on span "249077" at bounding box center [298, 189] width 132 height 15
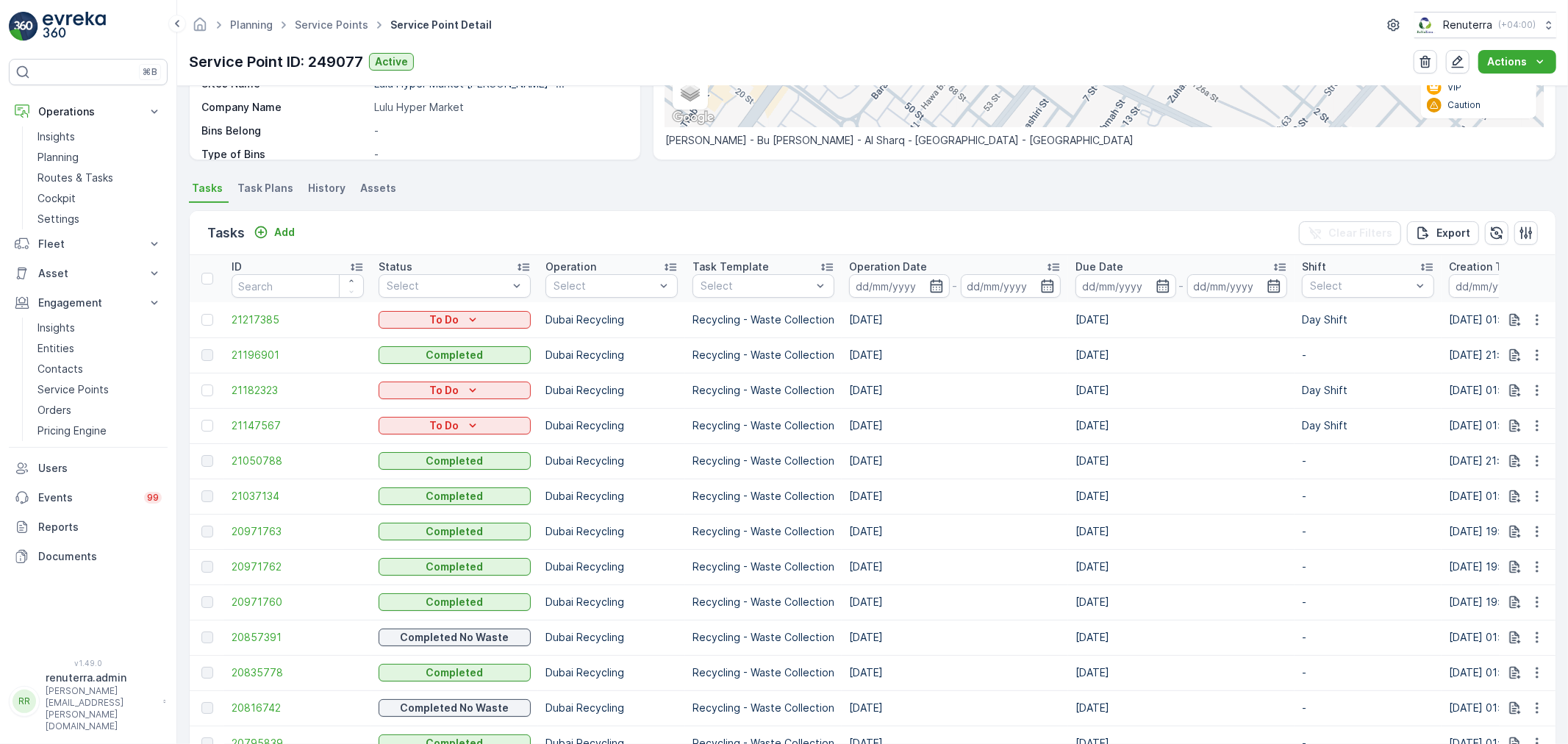
scroll to position [326, 0]
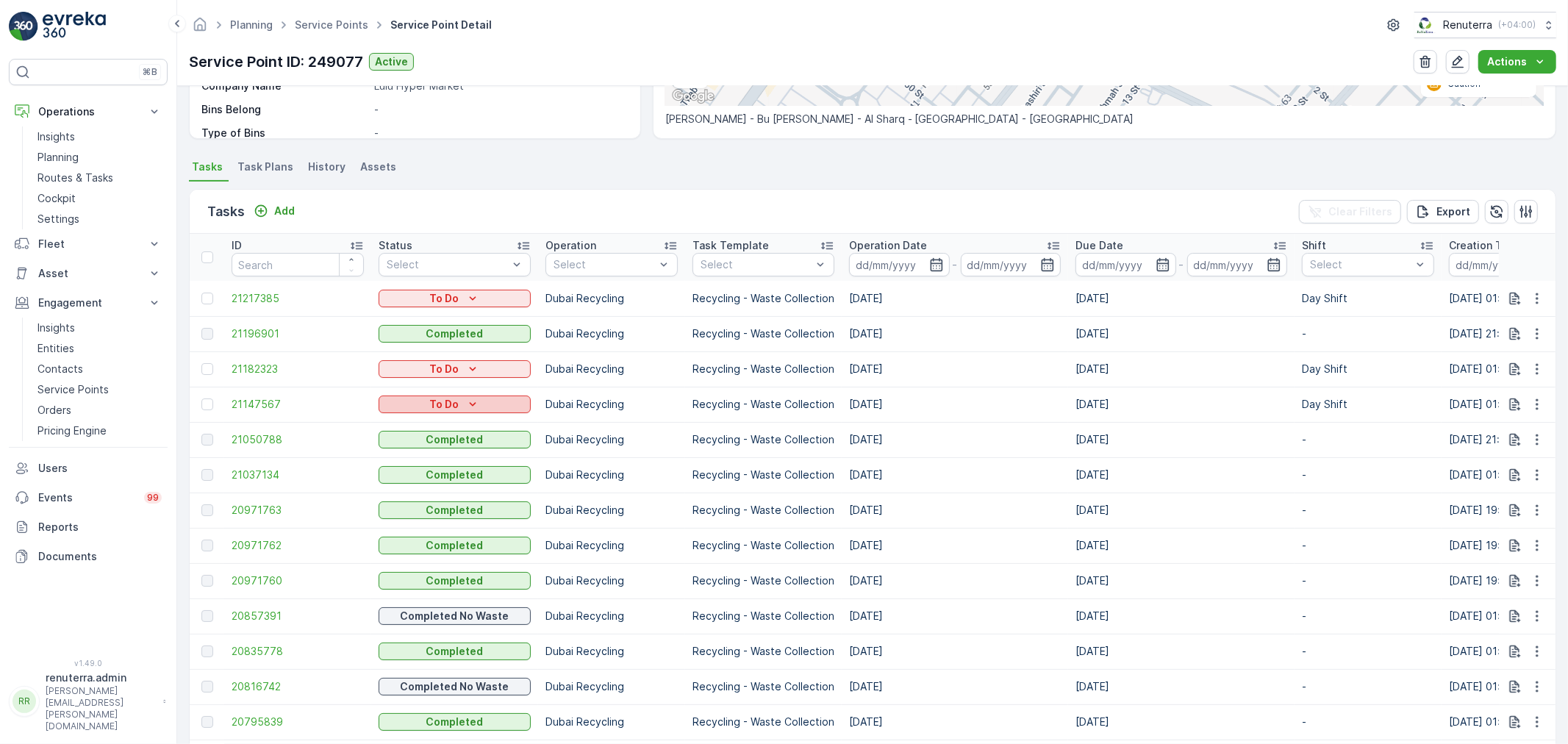
click at [490, 403] on div "To Do" at bounding box center [454, 405] width 140 height 15
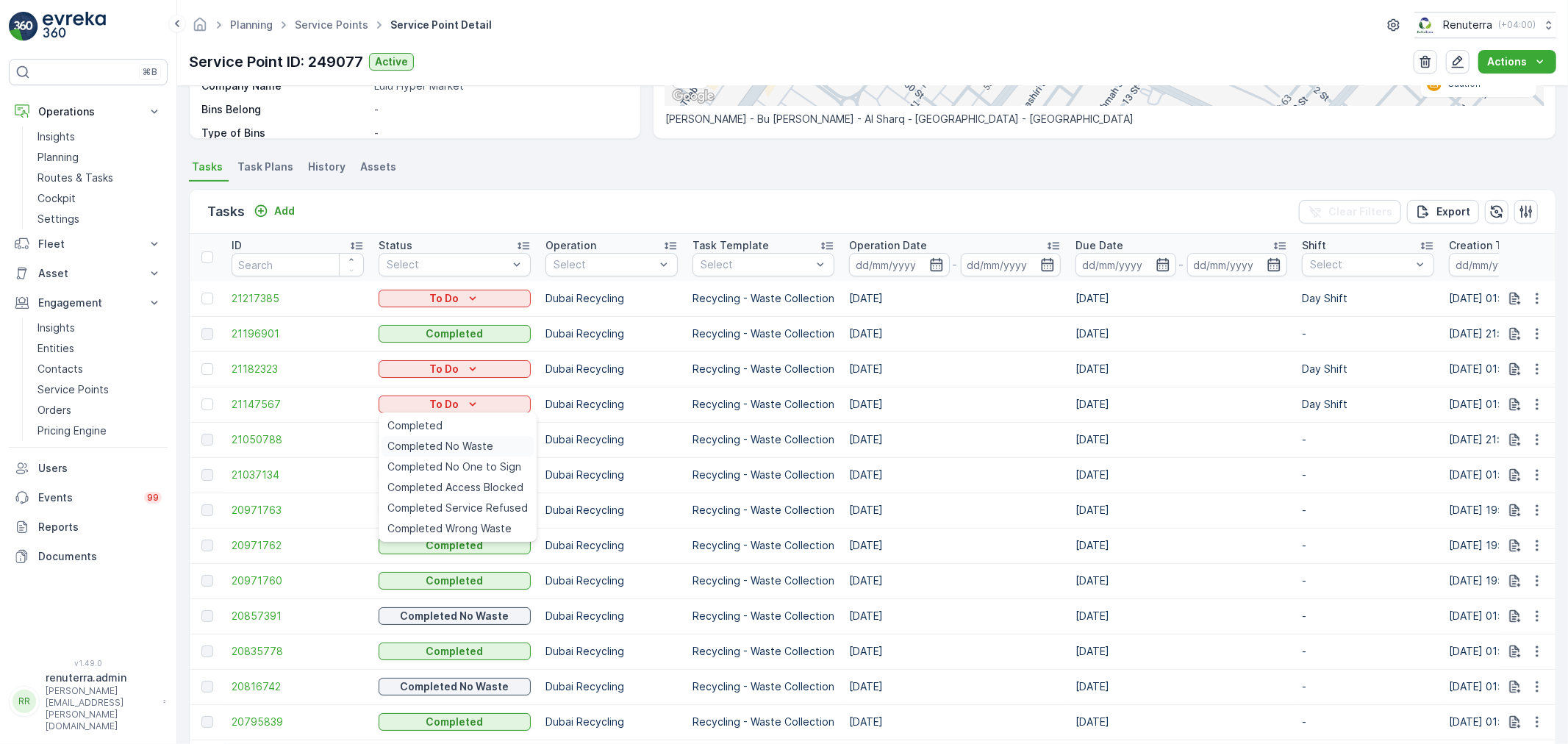
click at [479, 436] on div "Completed No Waste" at bounding box center [457, 446] width 152 height 21
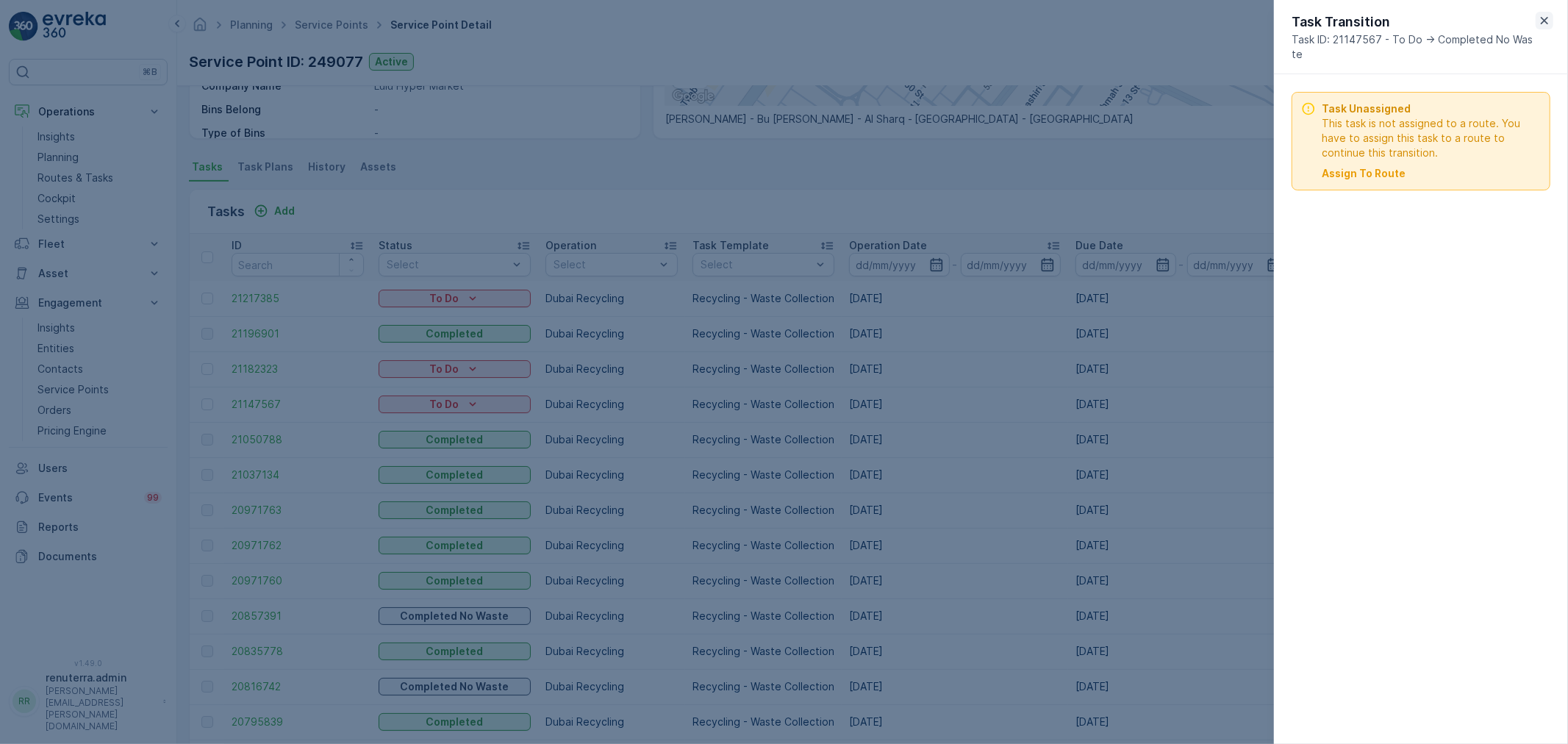
click at [1540, 23] on icon "button" at bounding box center [1545, 21] width 15 height 15
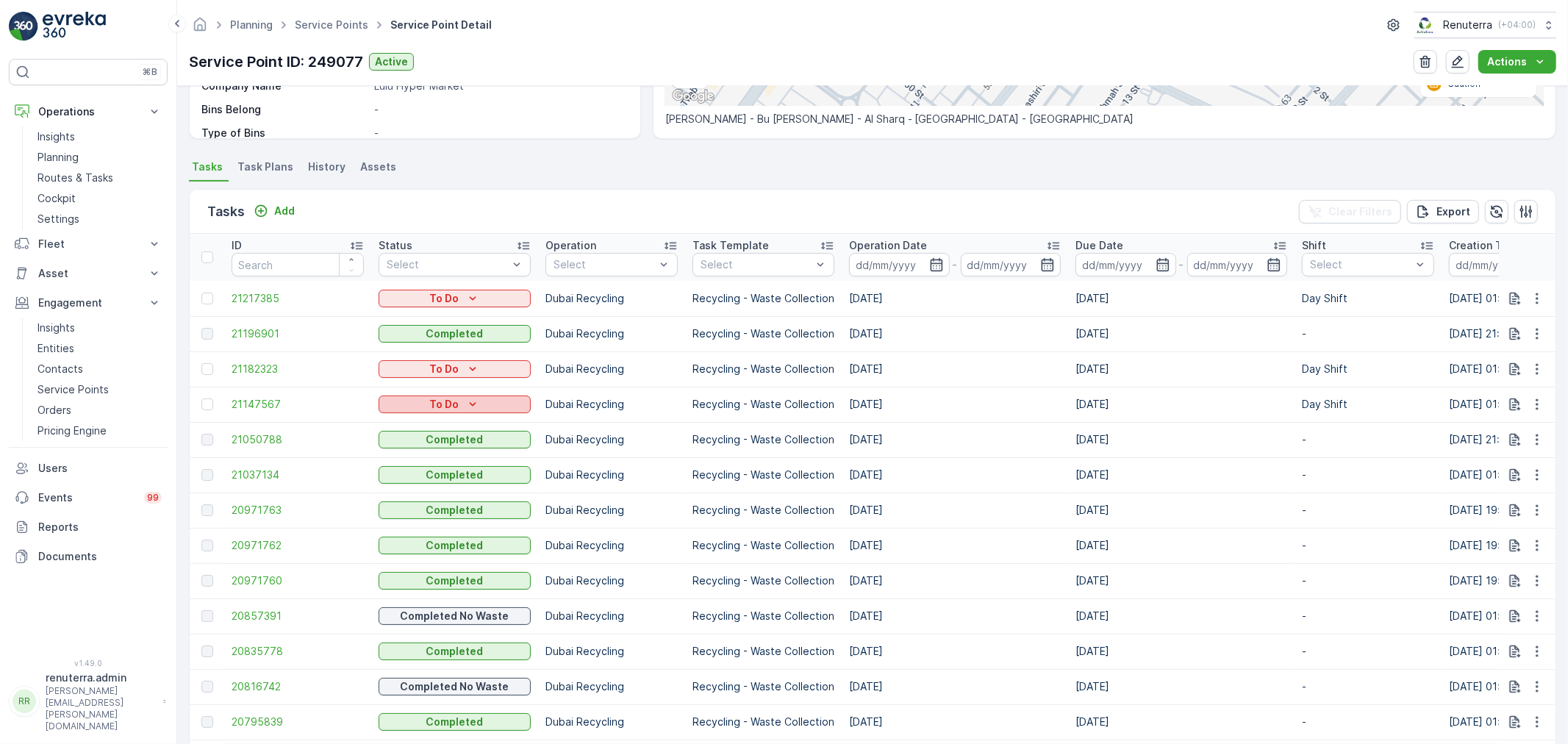
click at [430, 397] on p "To Do" at bounding box center [444, 405] width 29 height 15
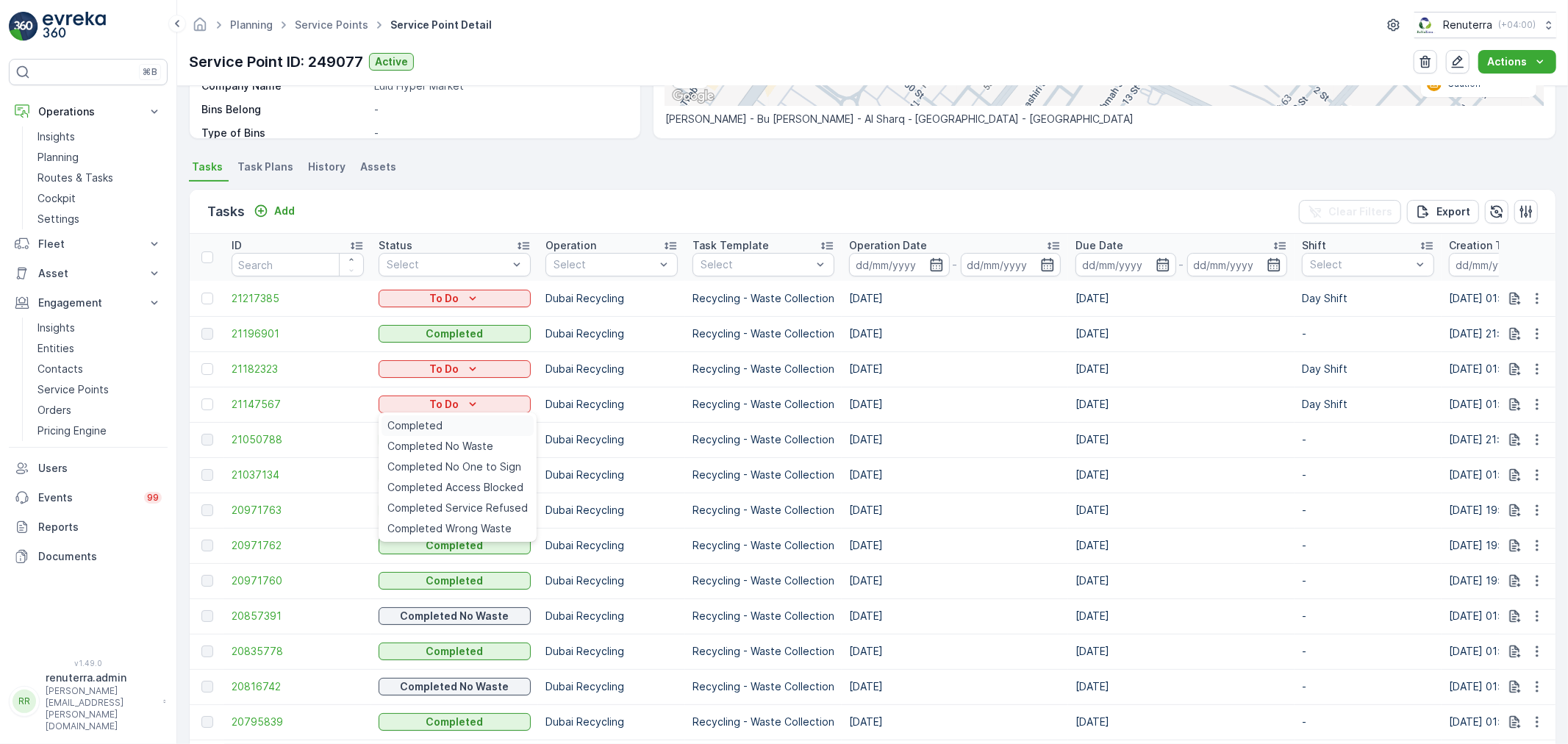
click at [434, 422] on span "Completed" at bounding box center [415, 426] width 55 height 15
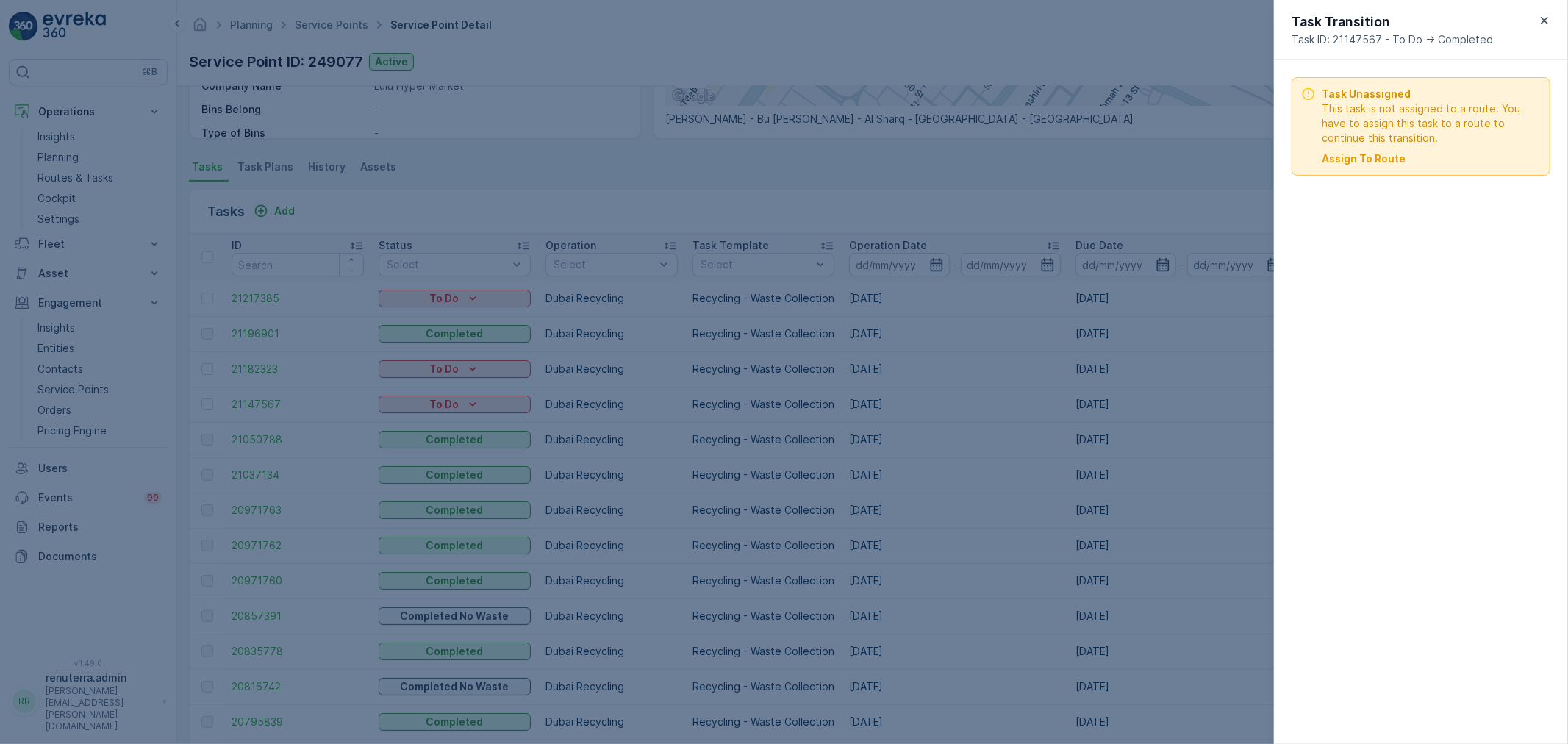
click at [1381, 158] on p "Assign To Route" at bounding box center [1363, 159] width 84 height 15
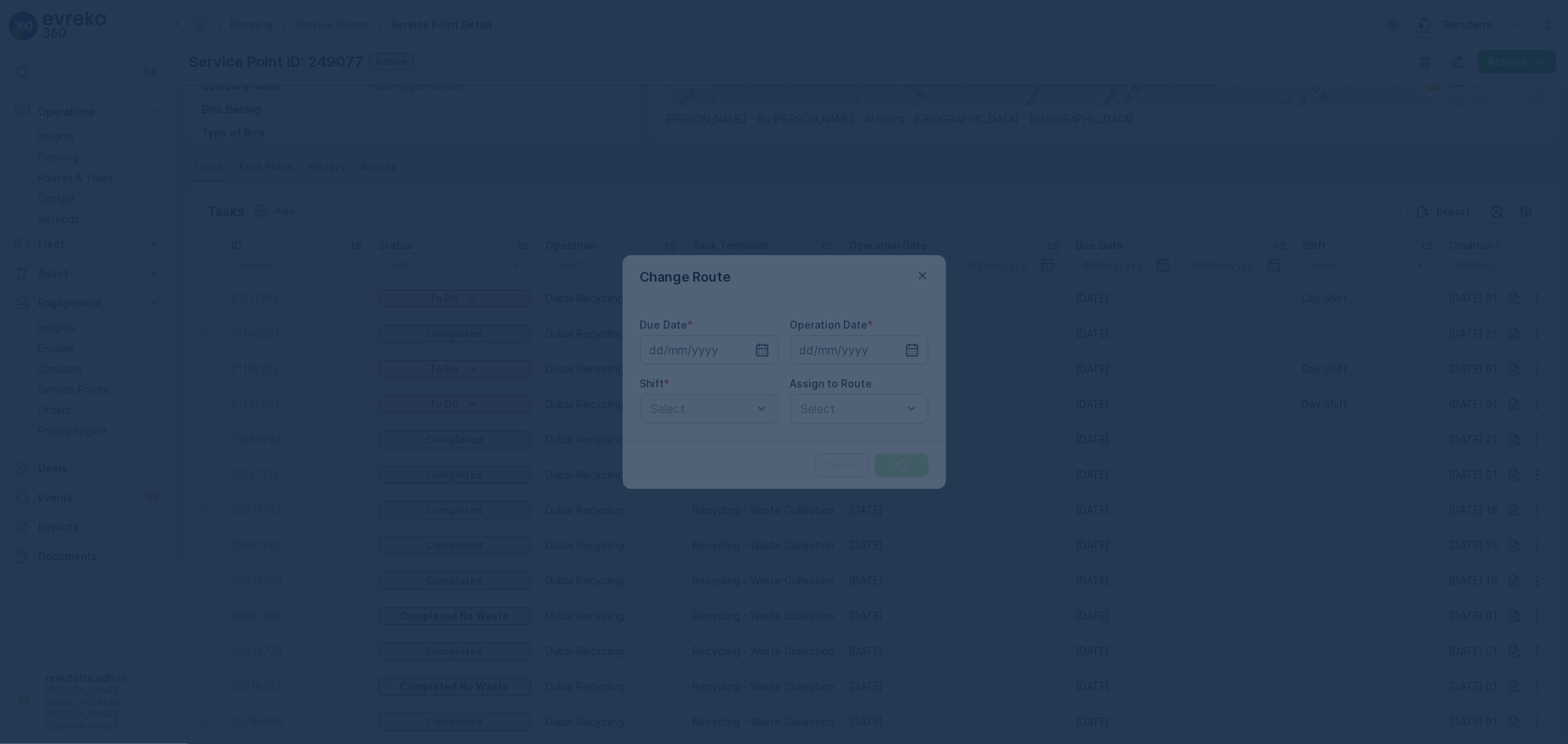
type input "[DATE]"
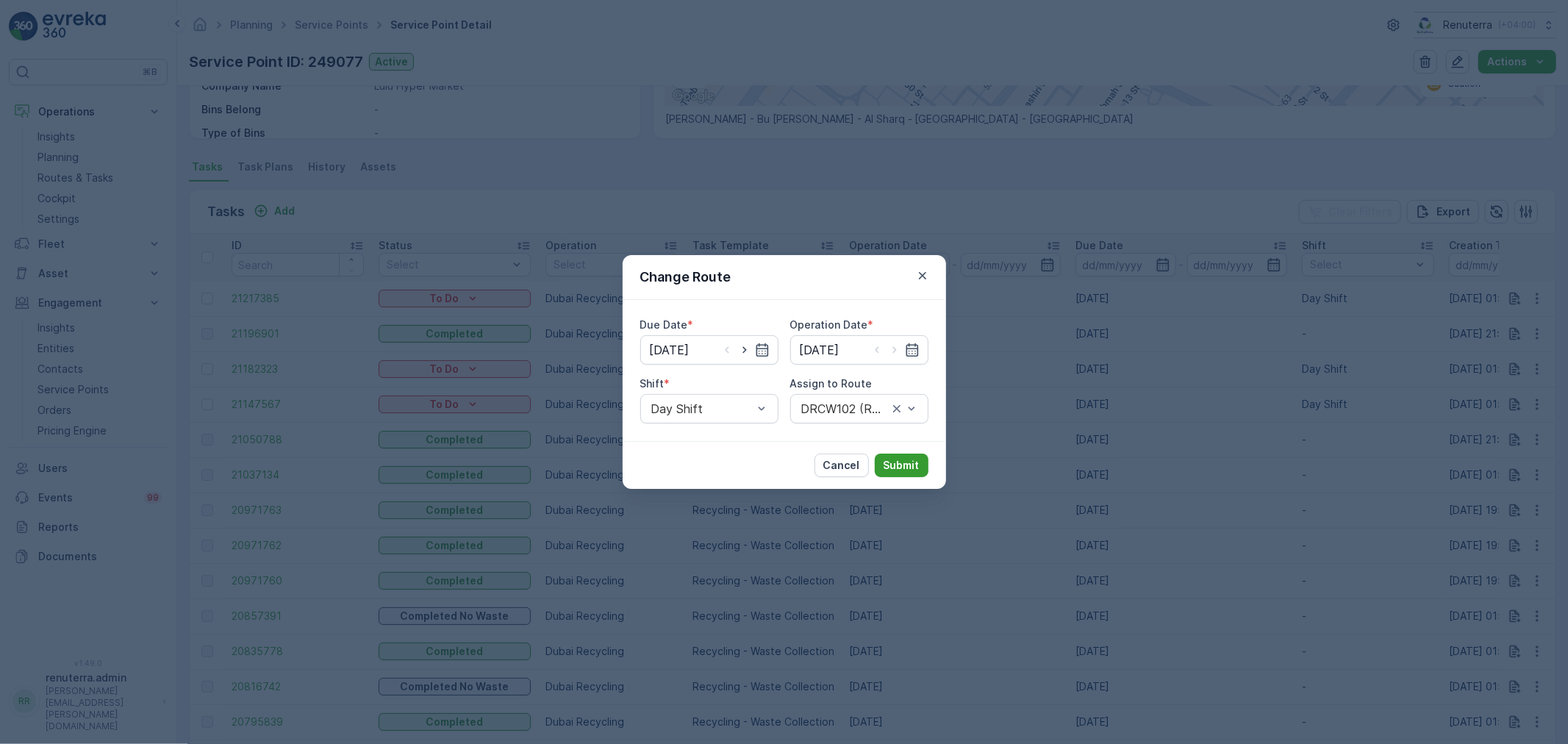
click at [900, 459] on p "Submit" at bounding box center [901, 466] width 36 height 15
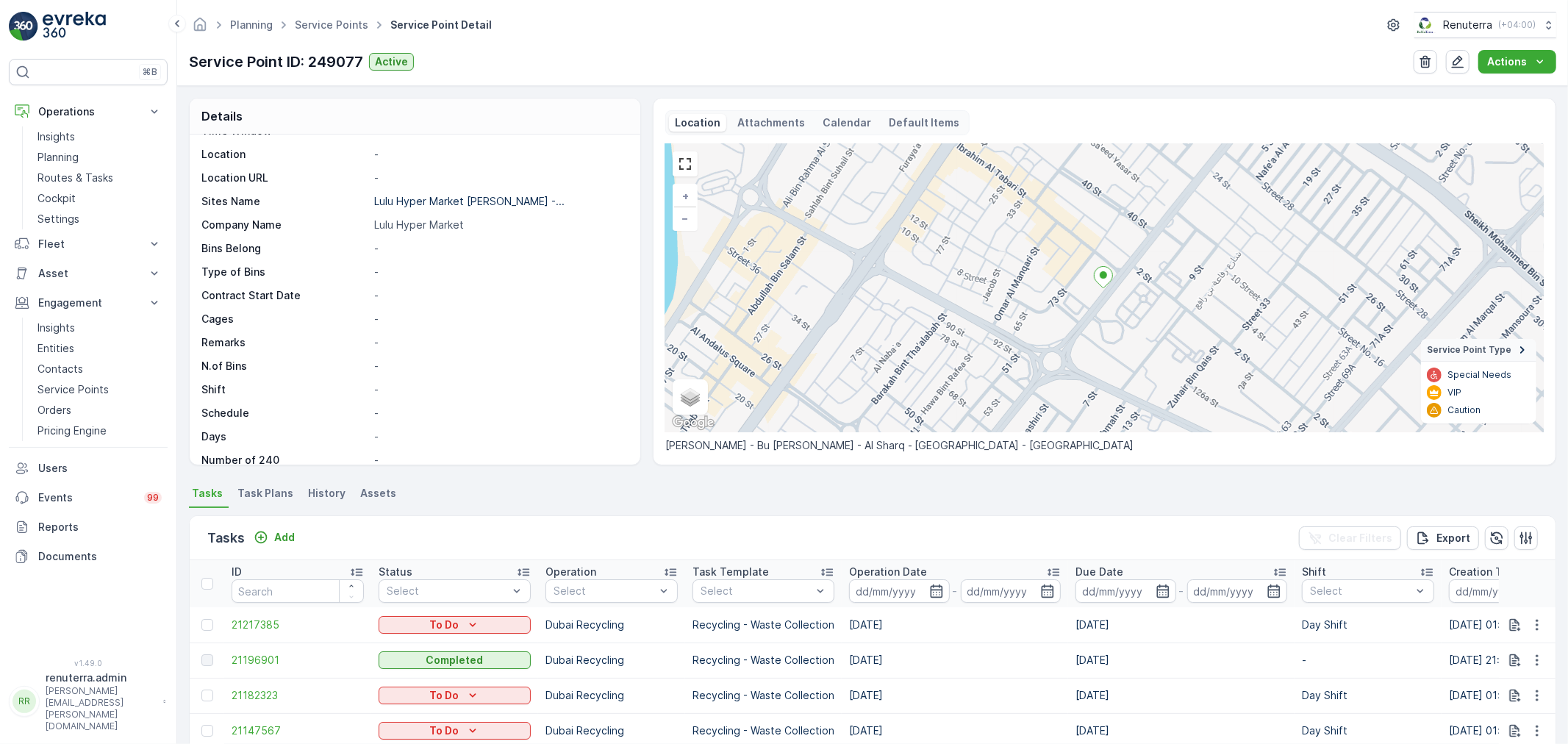
scroll to position [0, 0]
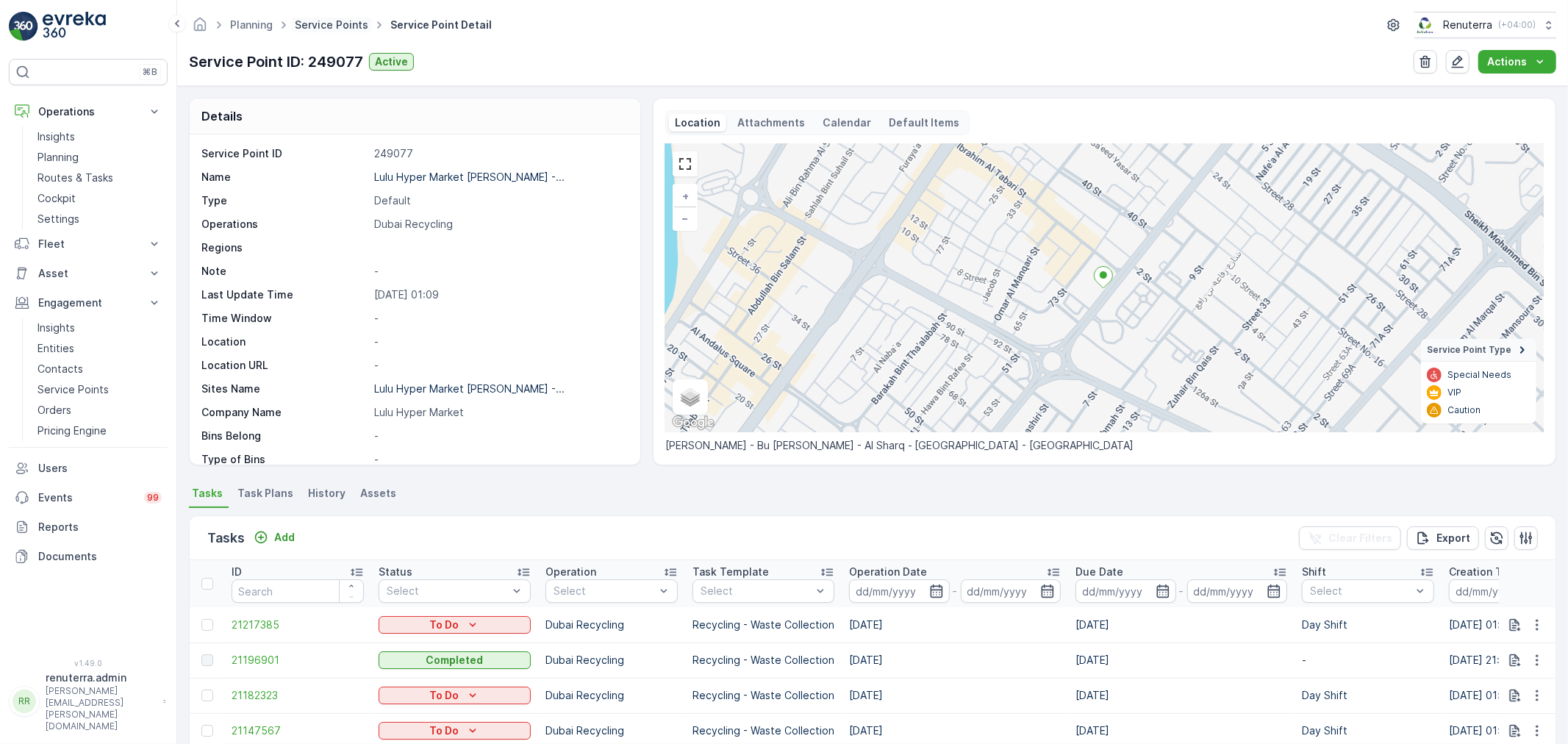
click at [303, 20] on link "Service Points" at bounding box center [332, 24] width 74 height 12
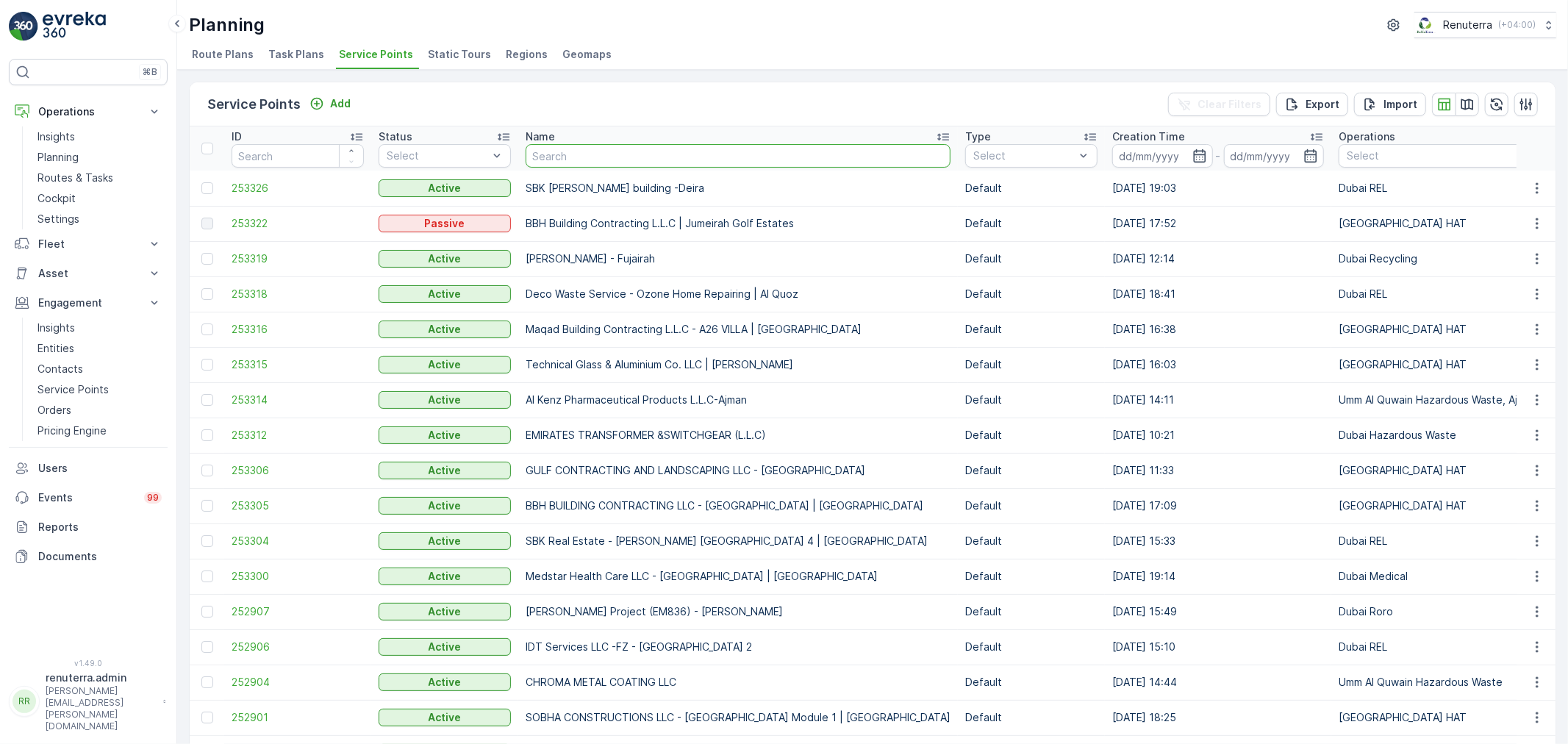
click at [556, 165] on input "text" at bounding box center [738, 156] width 425 height 24
paste input "[PERSON_NAME] Serkal Real Estate Co. LLC-Al Serkal HO DX-AA"
type input "[PERSON_NAME] Serkal Real Estate Co. LLC-Al Serkal HO DX-AA"
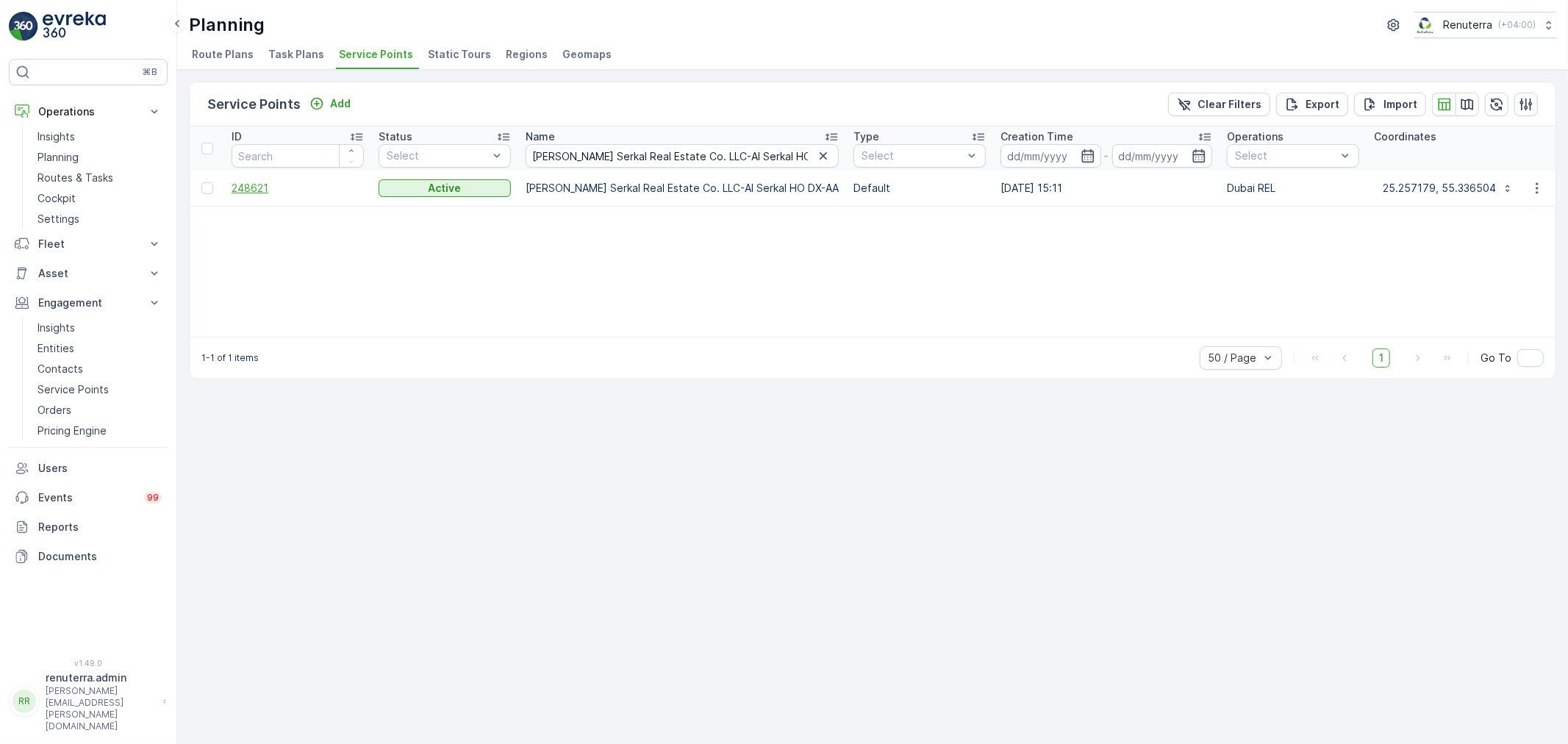
click at [262, 192] on span "248621" at bounding box center [298, 189] width 132 height 15
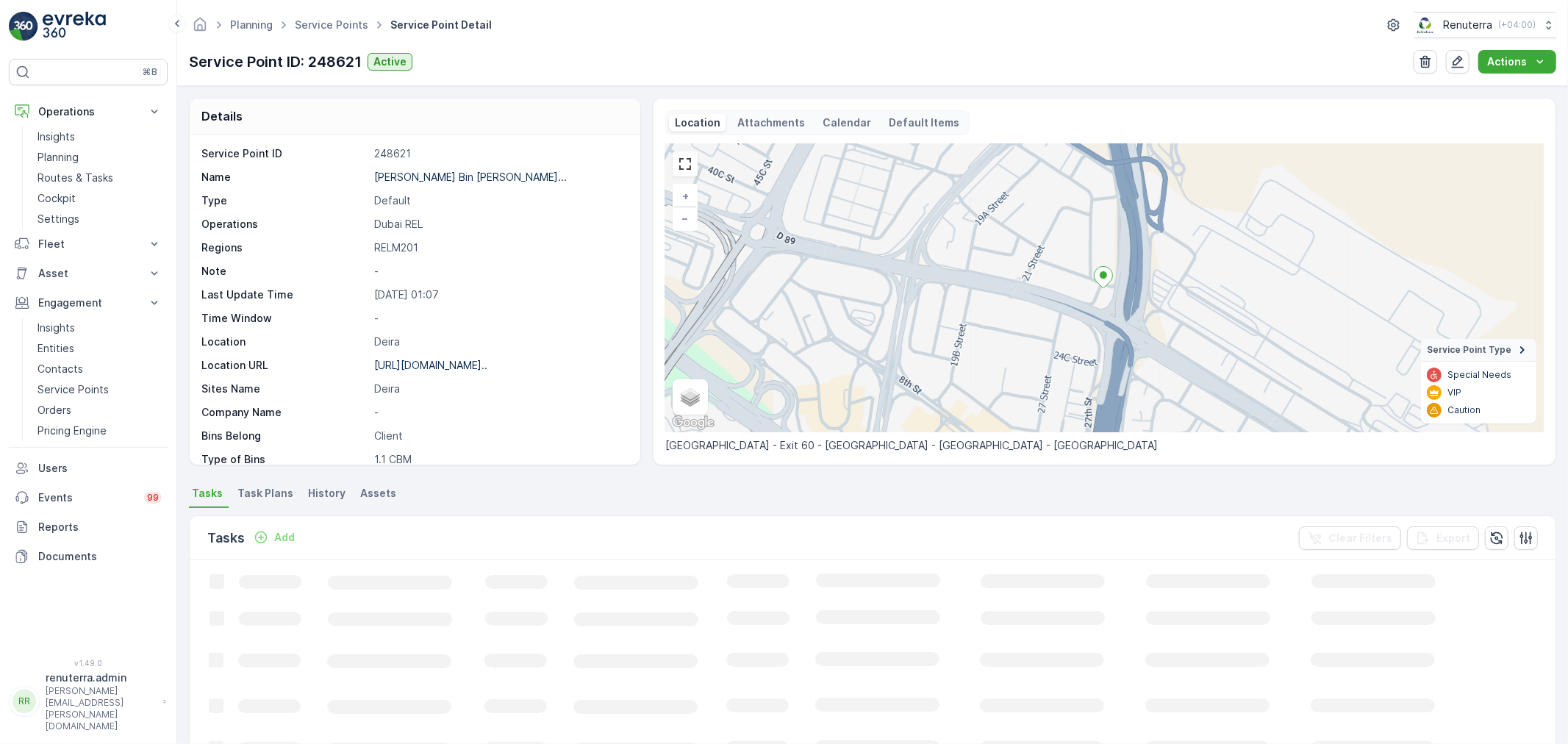
click at [453, 362] on p "[URL][DOMAIN_NAME].." at bounding box center [431, 365] width 113 height 12
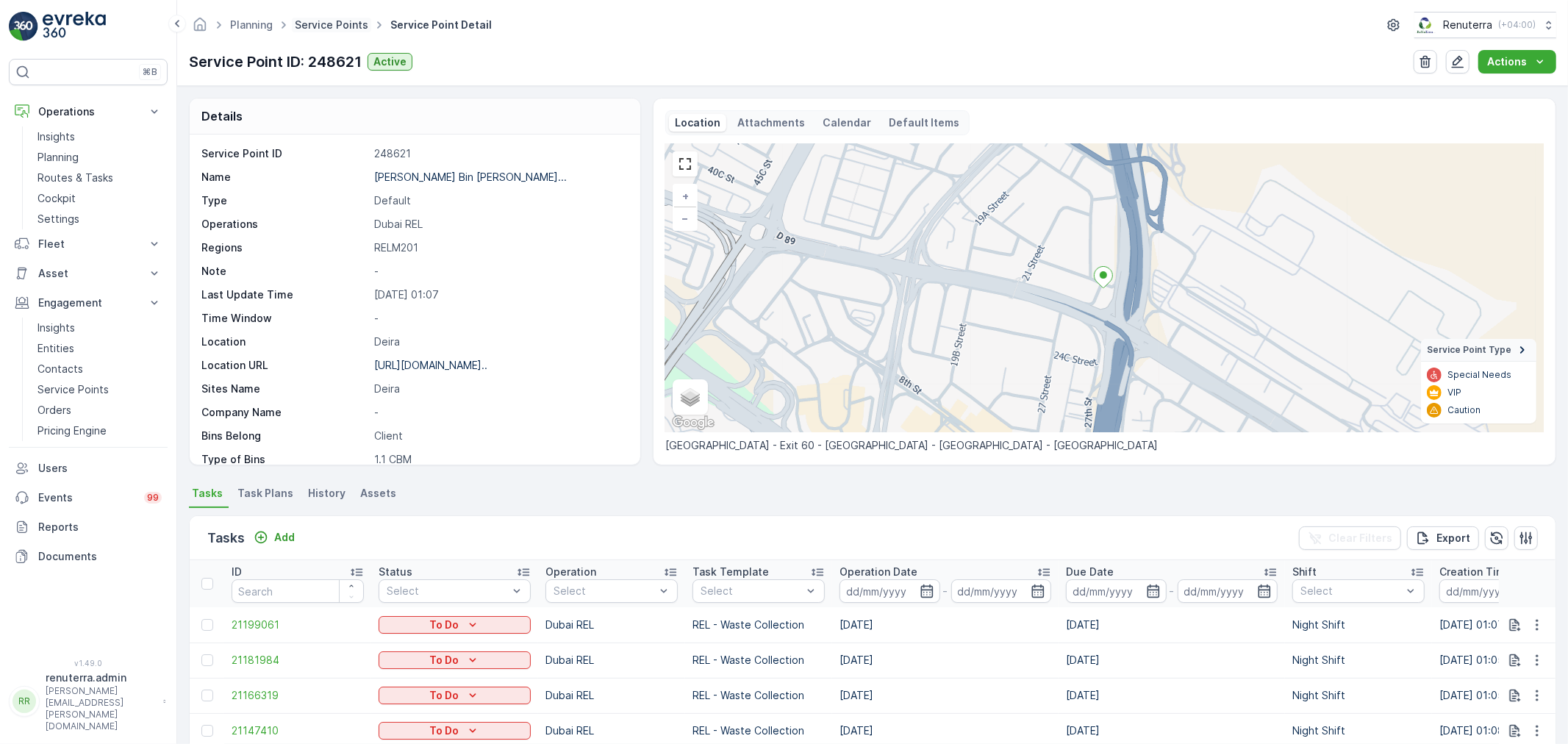
click at [325, 29] on link "Service Points" at bounding box center [332, 24] width 74 height 12
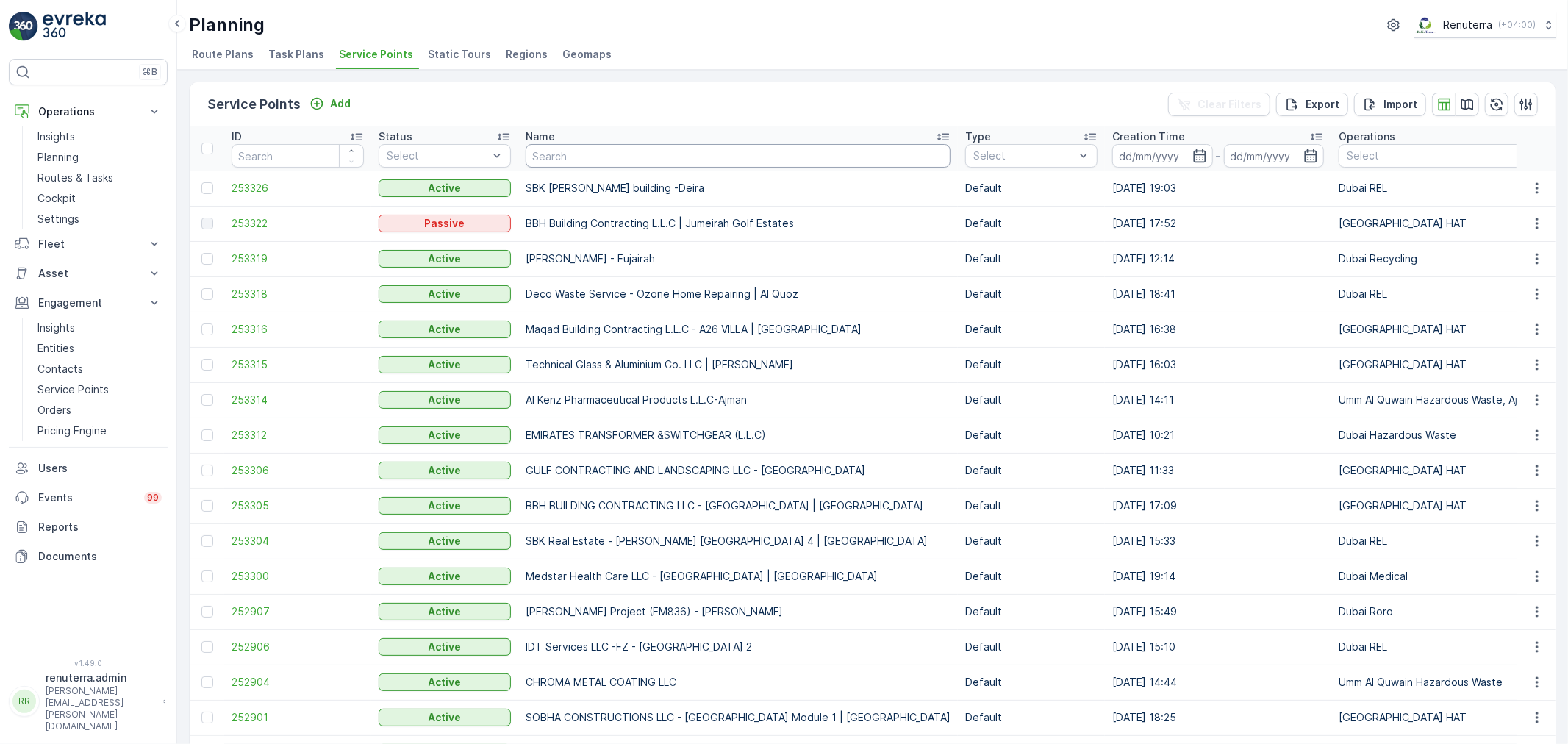
click at [589, 151] on input "text" at bounding box center [738, 156] width 425 height 24
paste input "UNCLES PRODUCTION LLC"
type input "UNCLES PRODUCTION LLC"
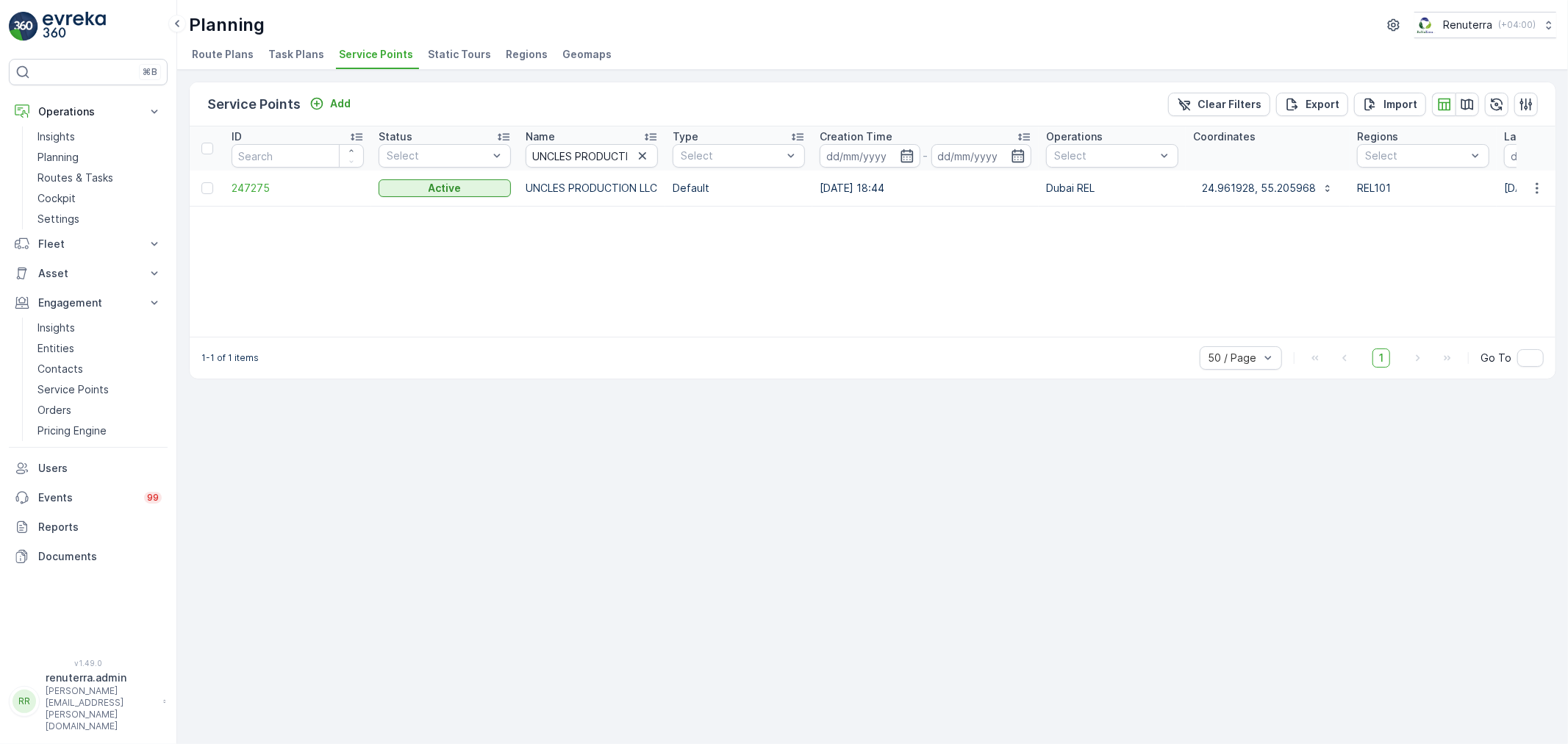
click at [265, 195] on td "247275" at bounding box center [298, 188] width 147 height 35
click at [254, 189] on span "247275" at bounding box center [298, 189] width 132 height 15
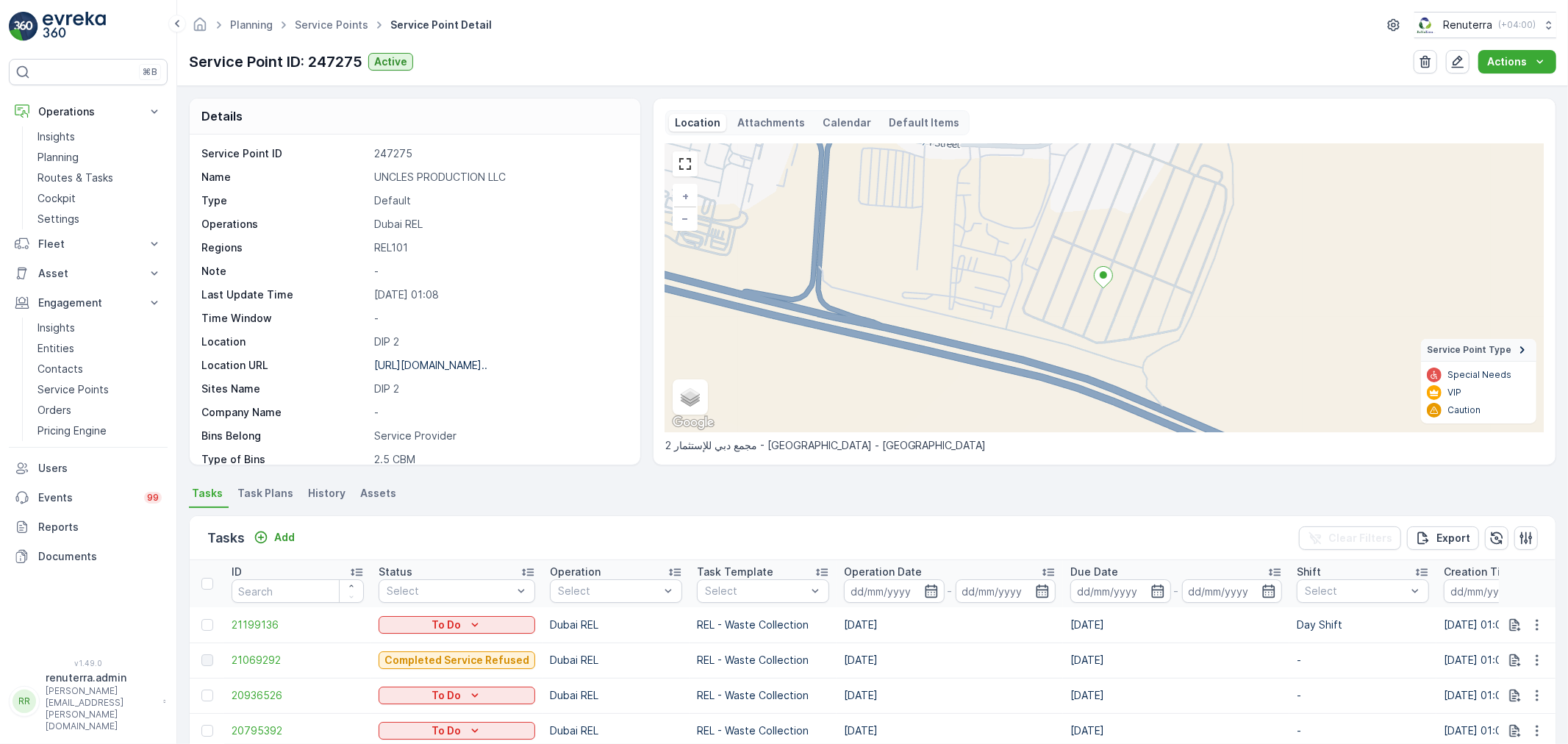
click at [435, 377] on div "Service Point ID 247275 Name UNCLES PRODUCTION LLC Type Default Operations [GEO…" at bounding box center [413, 401] width 423 height 509
click at [438, 371] on p "[URL][DOMAIN_NAME].." at bounding box center [431, 365] width 113 height 12
click at [339, 25] on link "Service Points" at bounding box center [332, 24] width 74 height 12
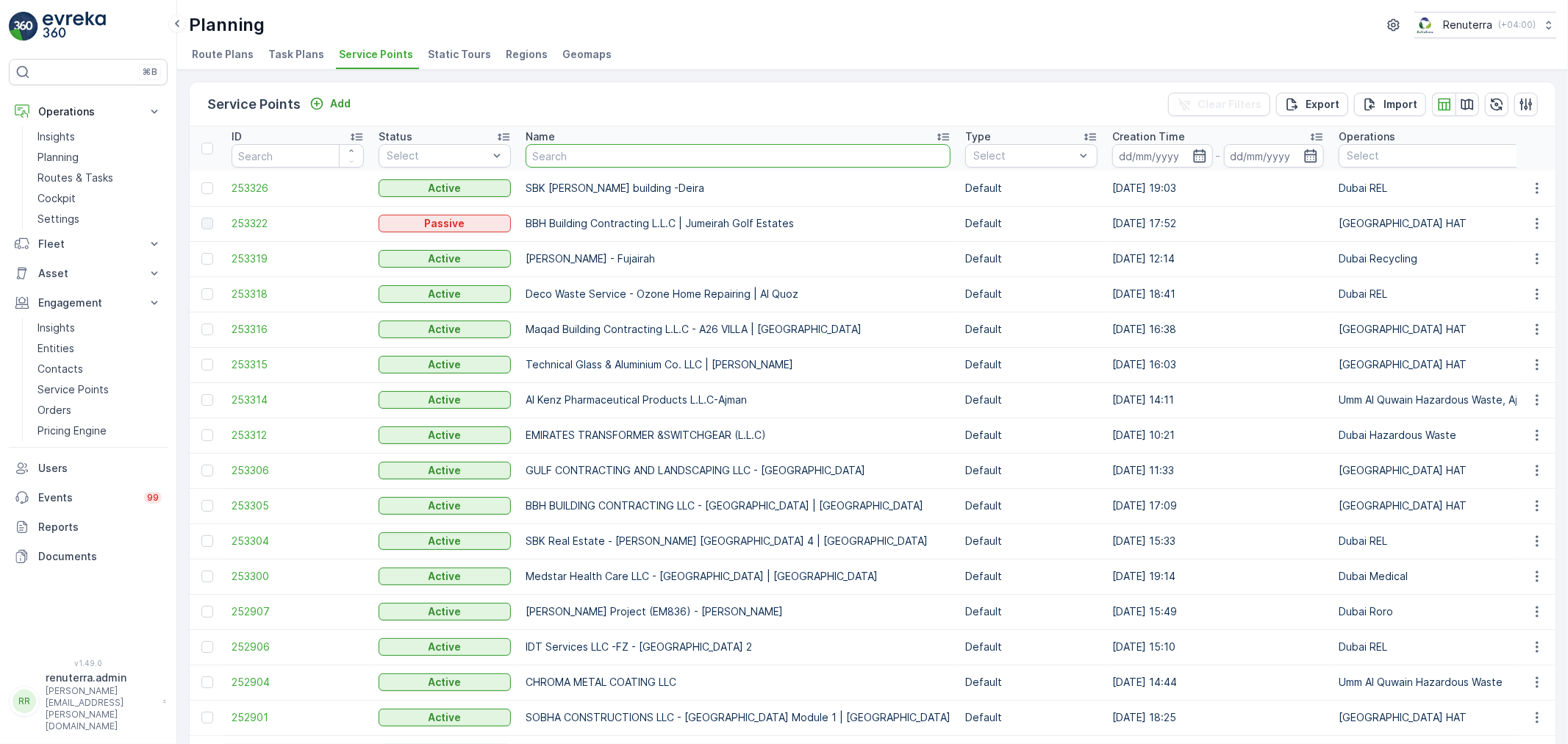
click at [556, 151] on input "text" at bounding box center [738, 156] width 425 height 24
paste input "CAR BOX SERVICES L.L.C Jadoon Auto Repair workshop"
type input "CAR BOX SERVICES L.L.C Jadoon Auto Repair workshop"
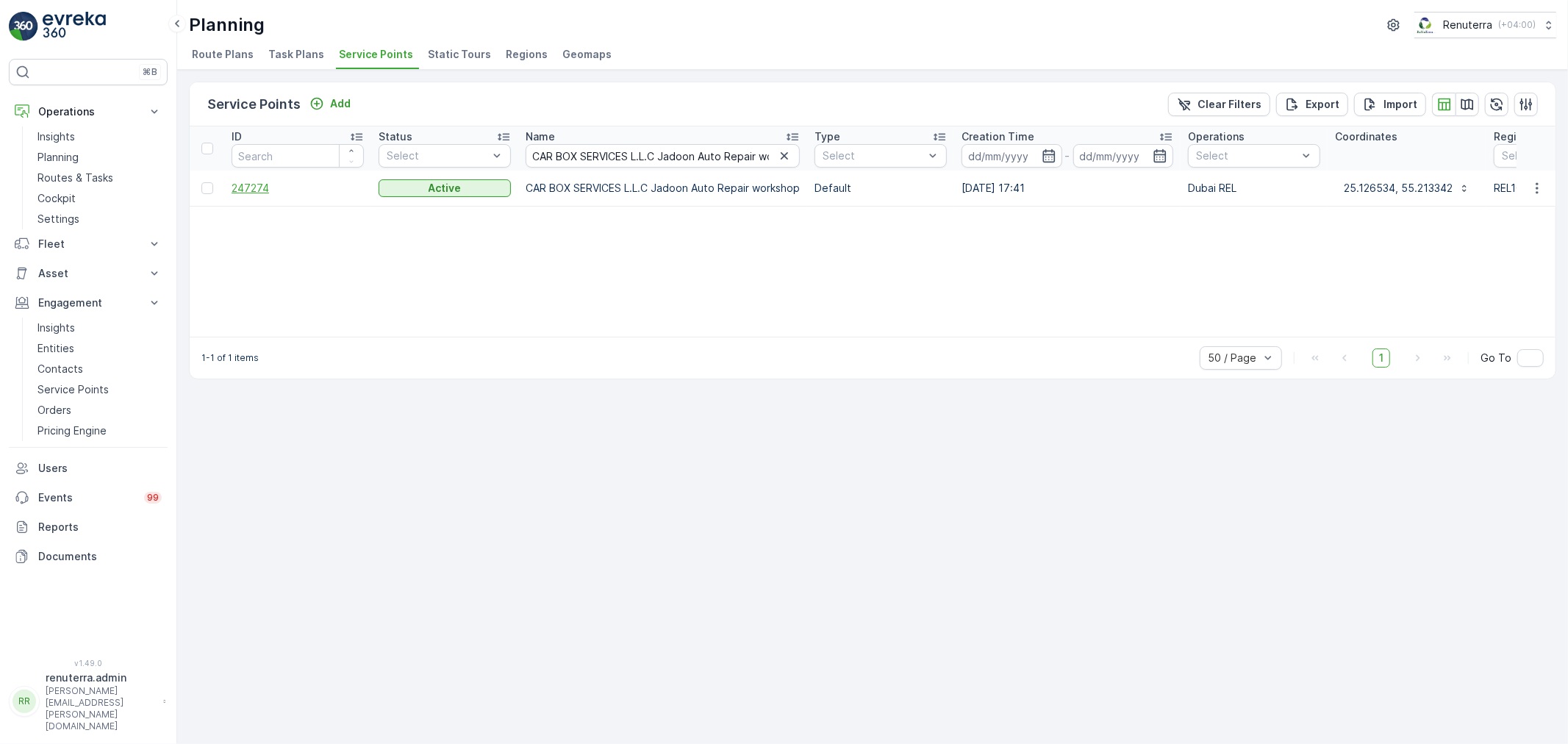
click at [250, 191] on span "247274" at bounding box center [298, 189] width 132 height 15
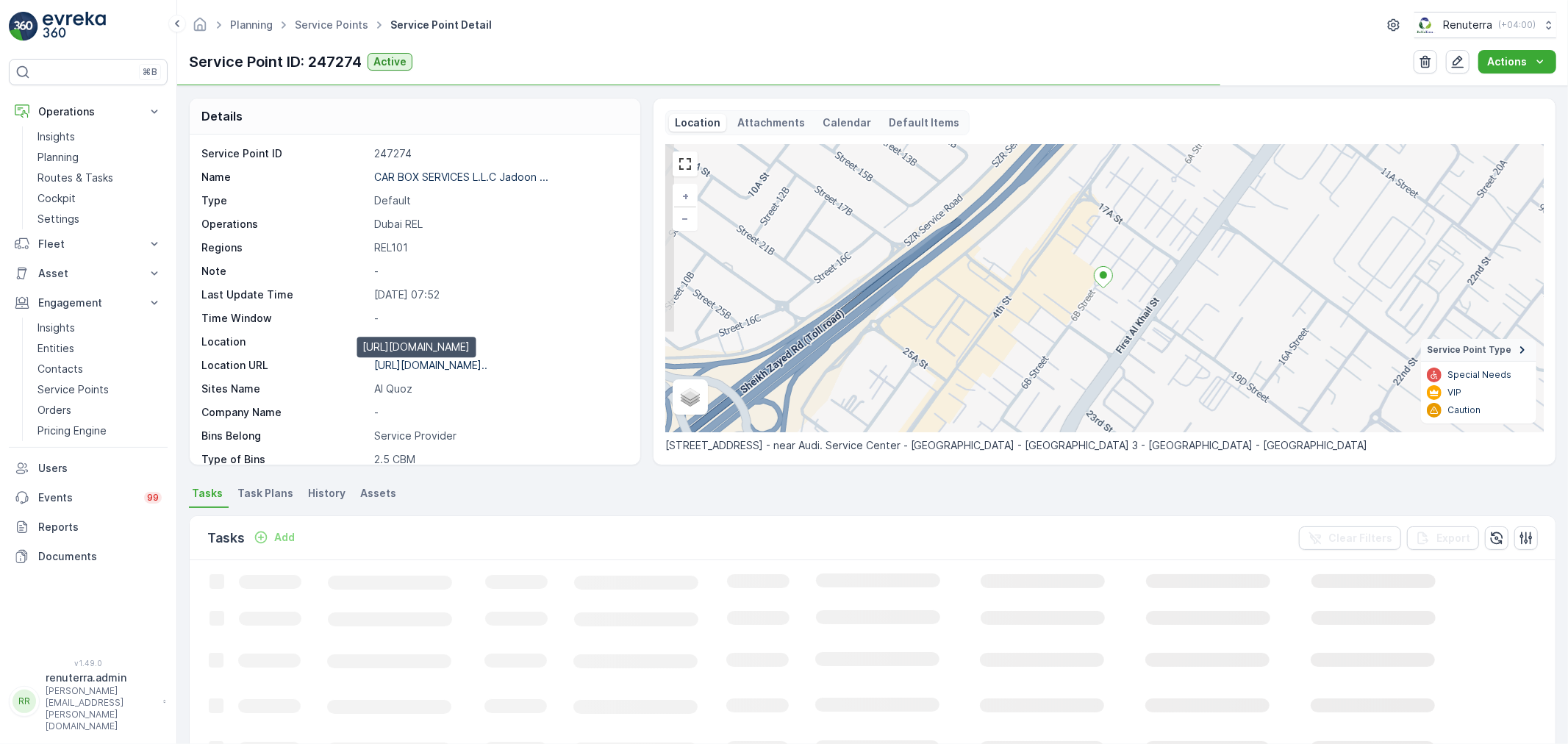
click at [487, 369] on p "[URL][DOMAIN_NAME].." at bounding box center [431, 365] width 113 height 12
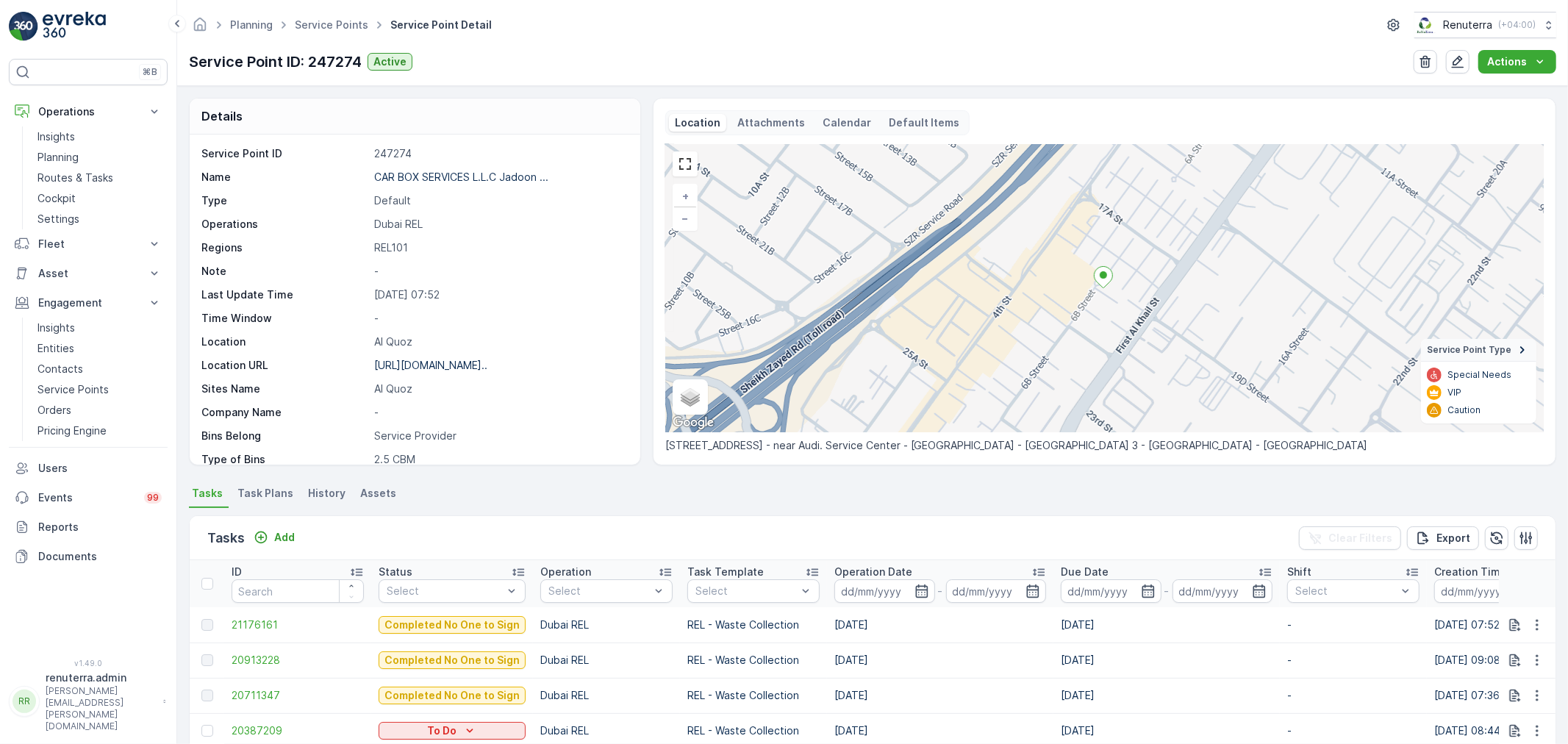
click at [328, 34] on ul "Service Points" at bounding box center [339, 25] width 95 height 22
click at [328, 28] on link "Service Points" at bounding box center [332, 24] width 74 height 12
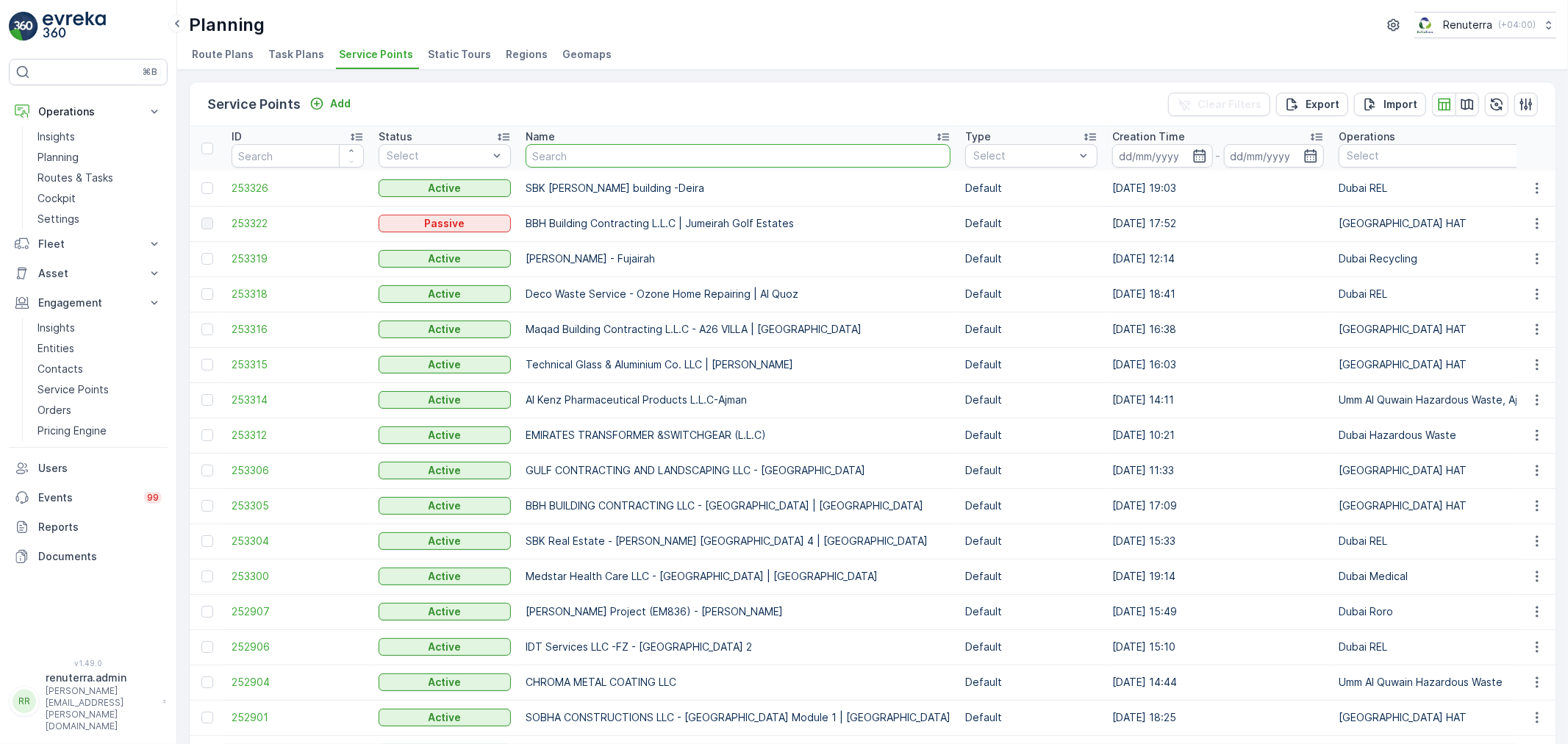
click at [619, 165] on input "text" at bounding box center [738, 156] width 425 height 24
paste input "Zahrat [PERSON_NAME] Kitchen-DIP"
type input "Zahrat [PERSON_NAME] Kitchen-DIP"
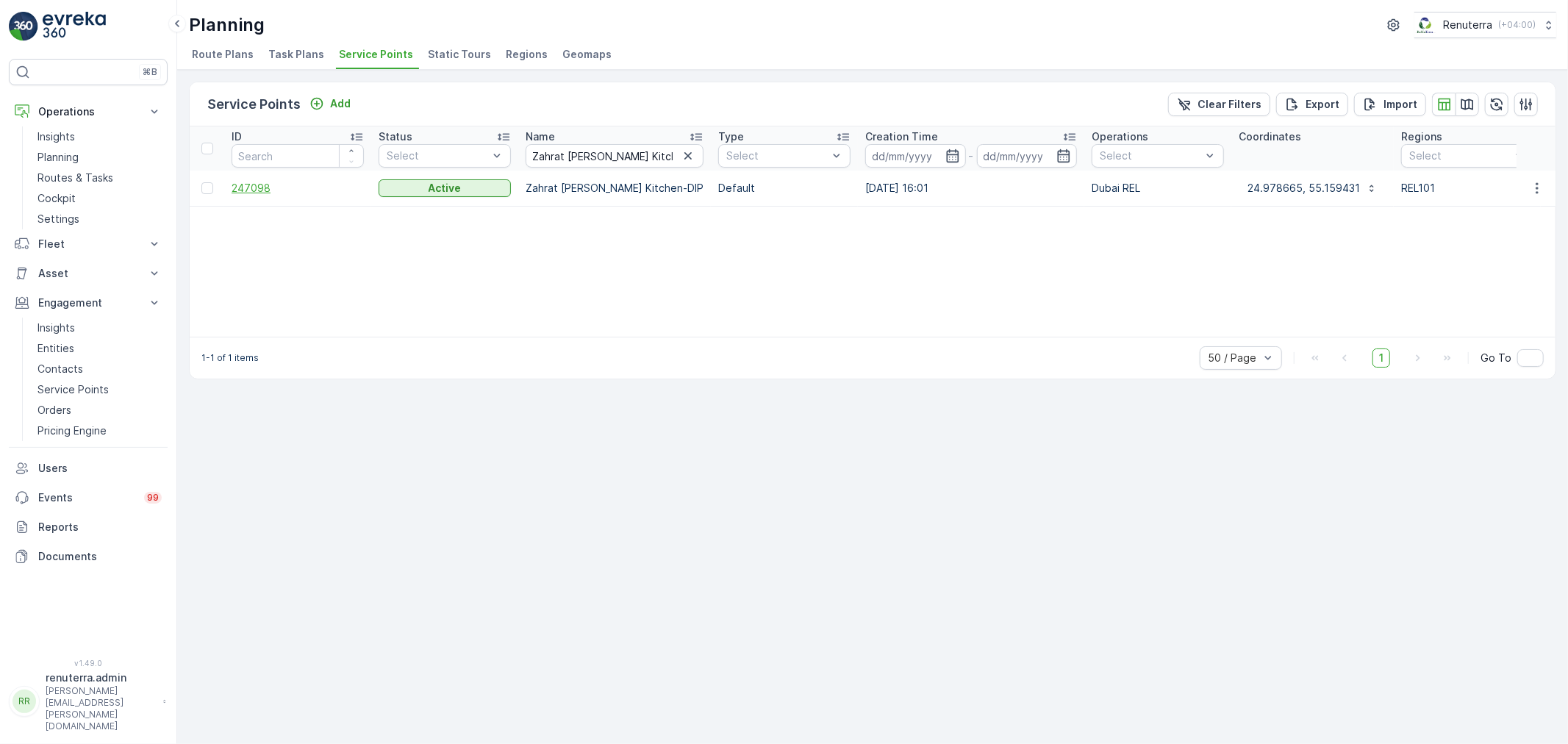
click at [263, 190] on span "247098" at bounding box center [298, 189] width 132 height 15
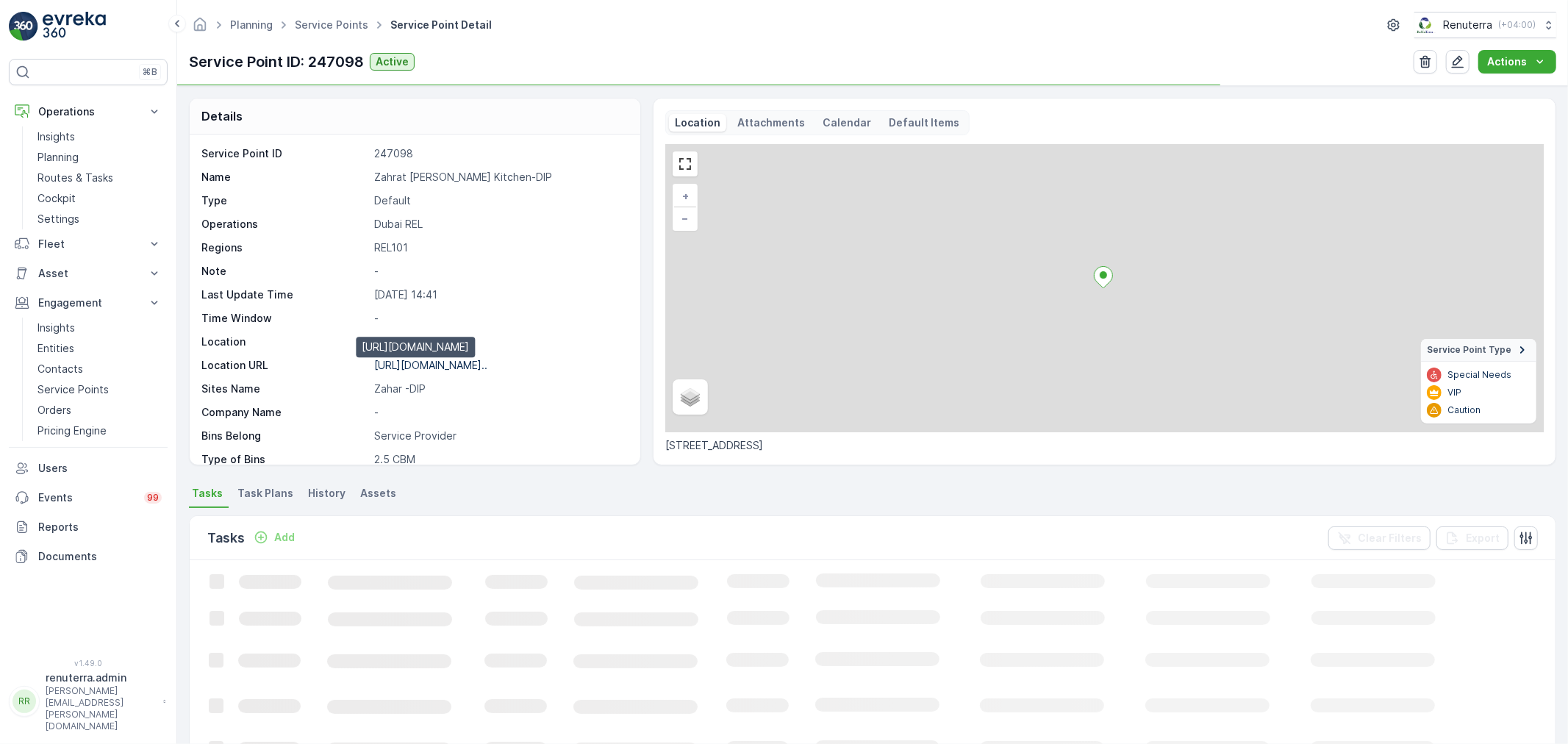
click at [415, 362] on p "[URL][DOMAIN_NAME].." at bounding box center [431, 365] width 113 height 12
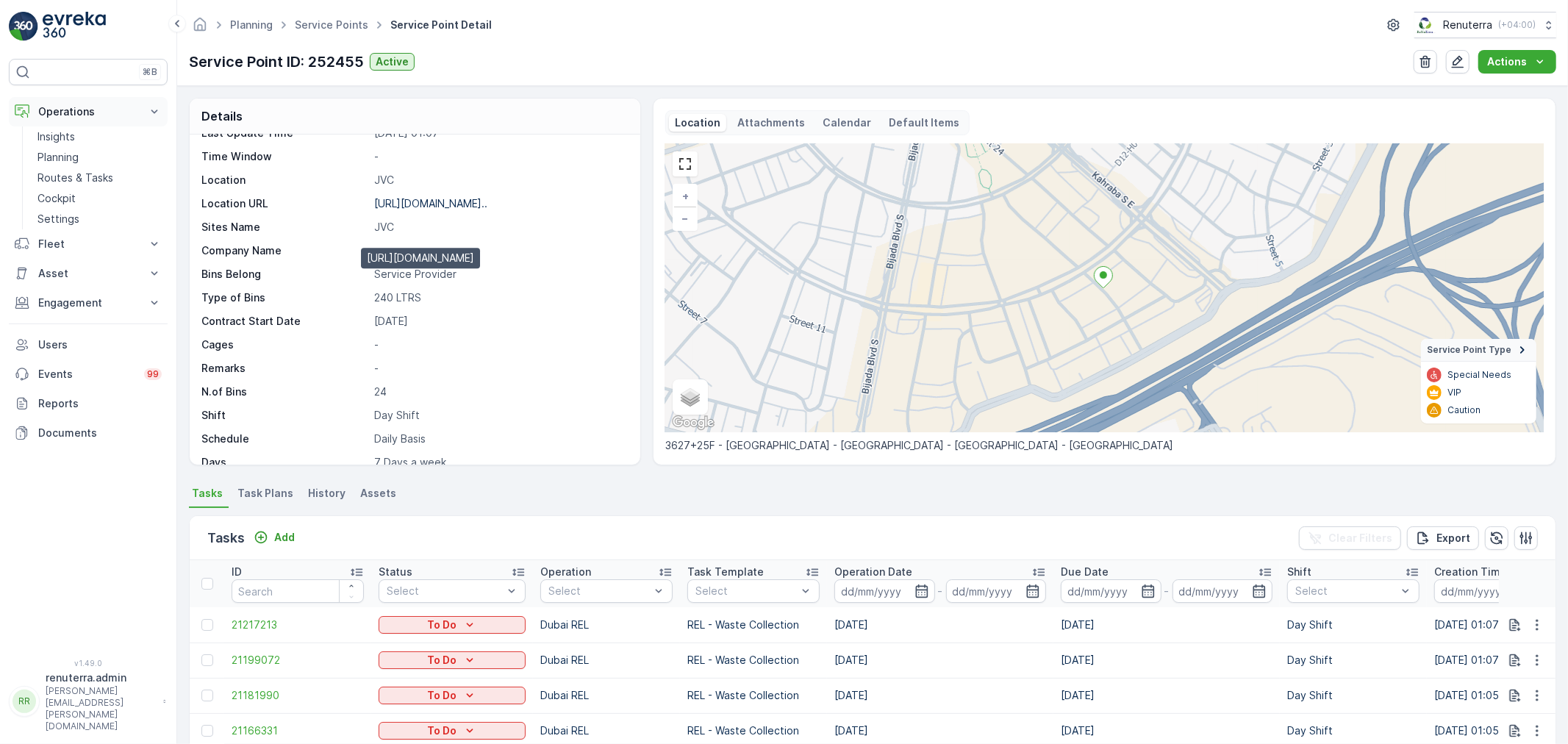
scroll to position [163, 0]
click at [106, 178] on p "Routes & Tasks" at bounding box center [75, 178] width 75 height 15
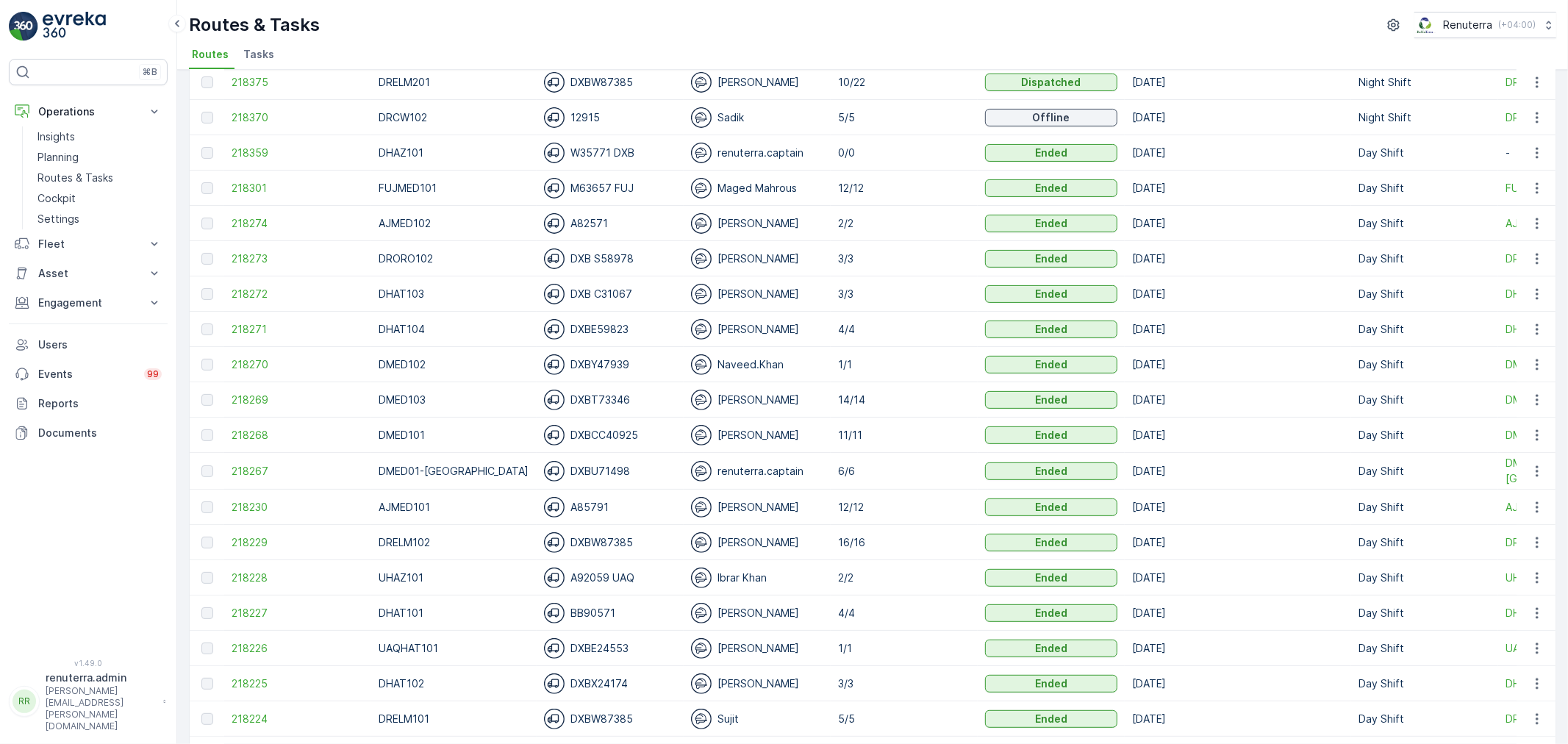
scroll to position [326, 0]
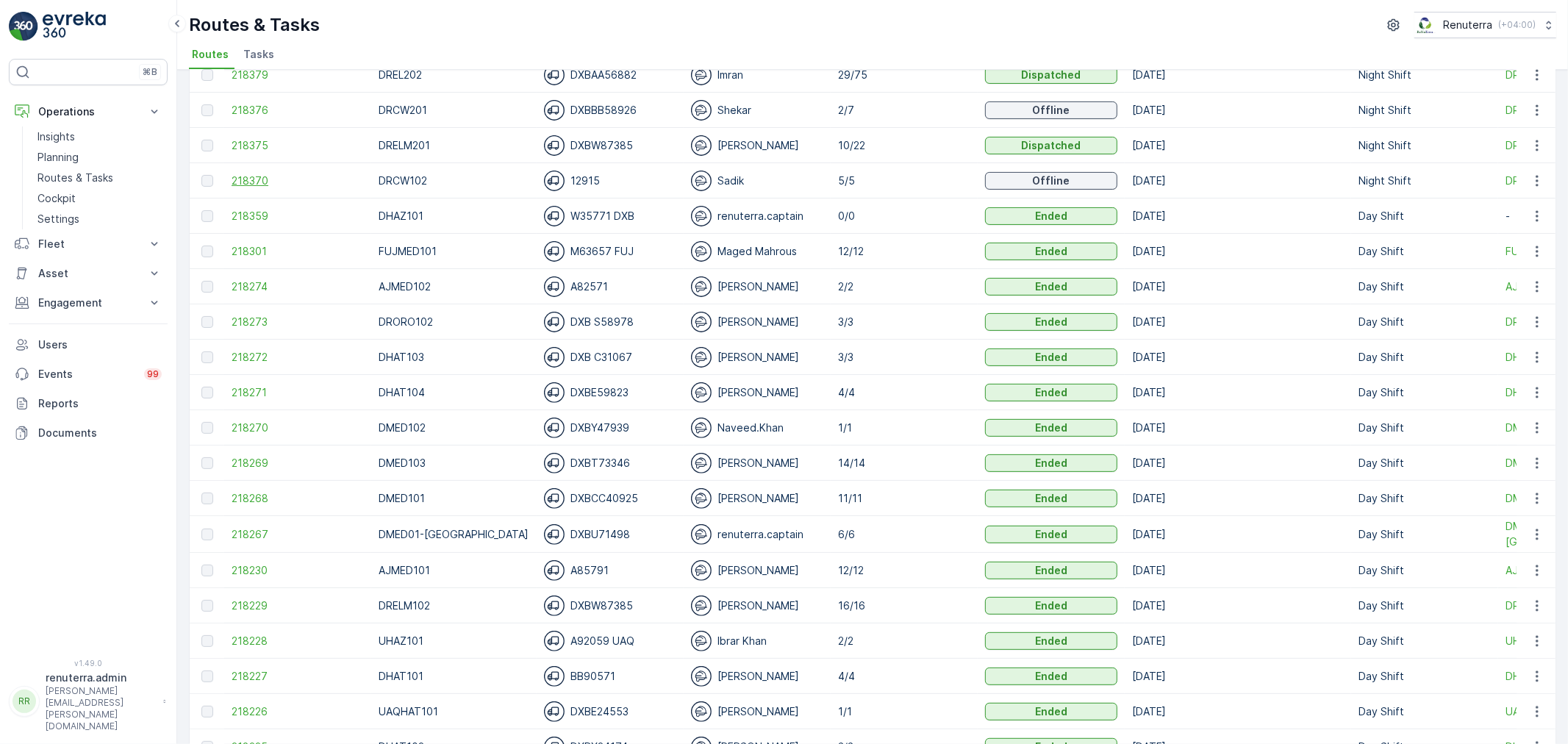
click at [247, 179] on span "218370" at bounding box center [298, 181] width 132 height 15
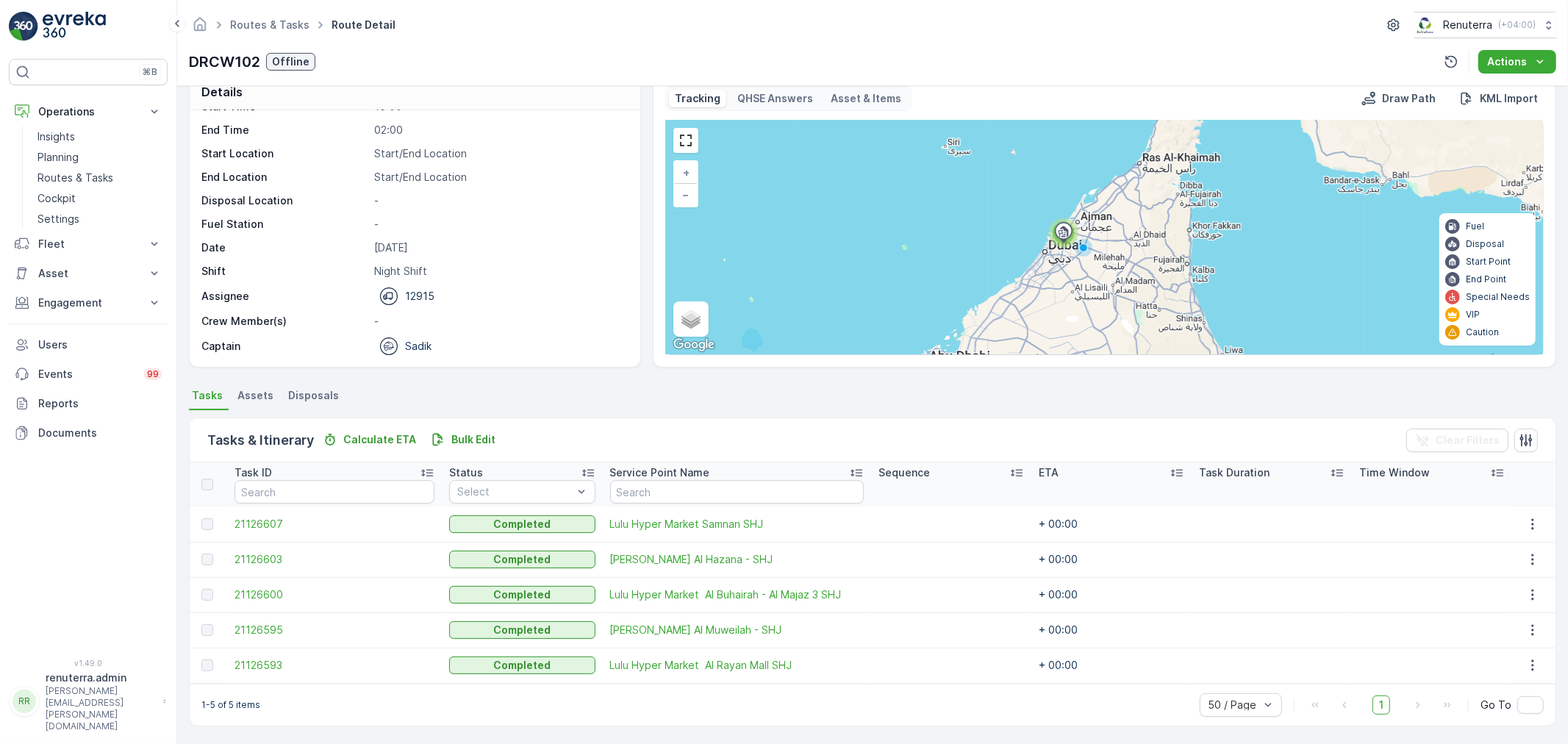
scroll to position [25, 0]
click at [274, 588] on span "21126600" at bounding box center [335, 594] width 200 height 15
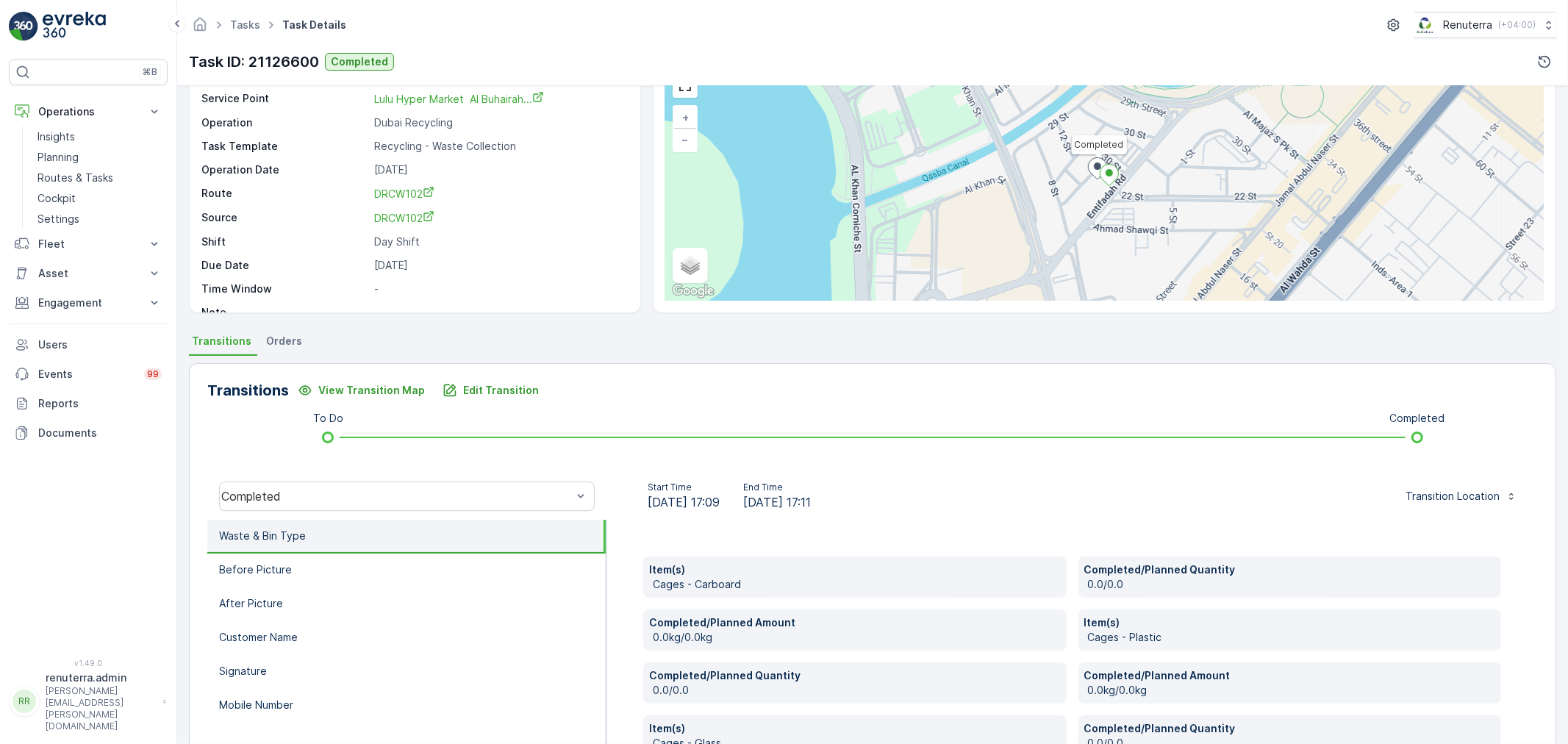
scroll to position [34, 0]
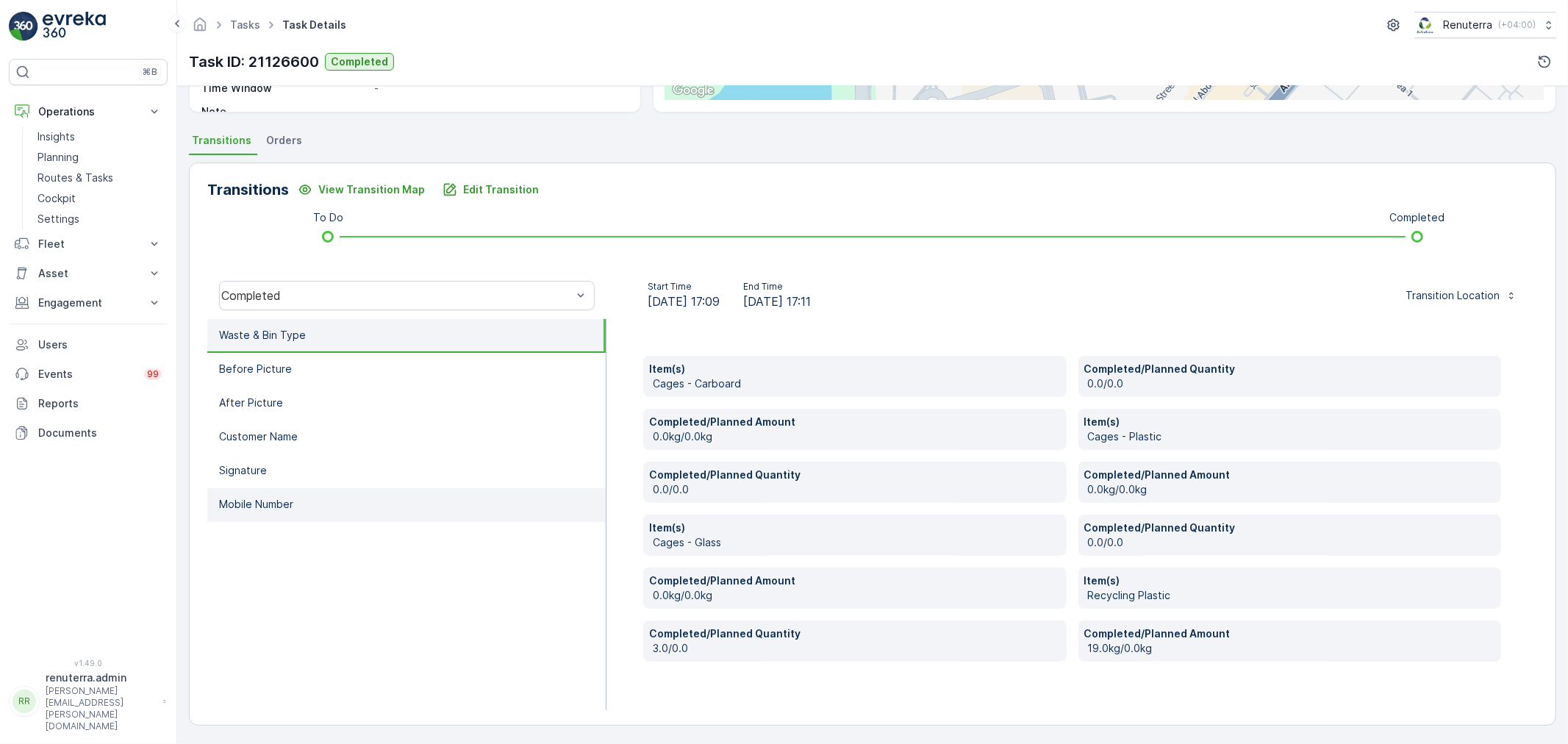
click at [274, 513] on li "Mobile Number" at bounding box center [406, 505] width 399 height 34
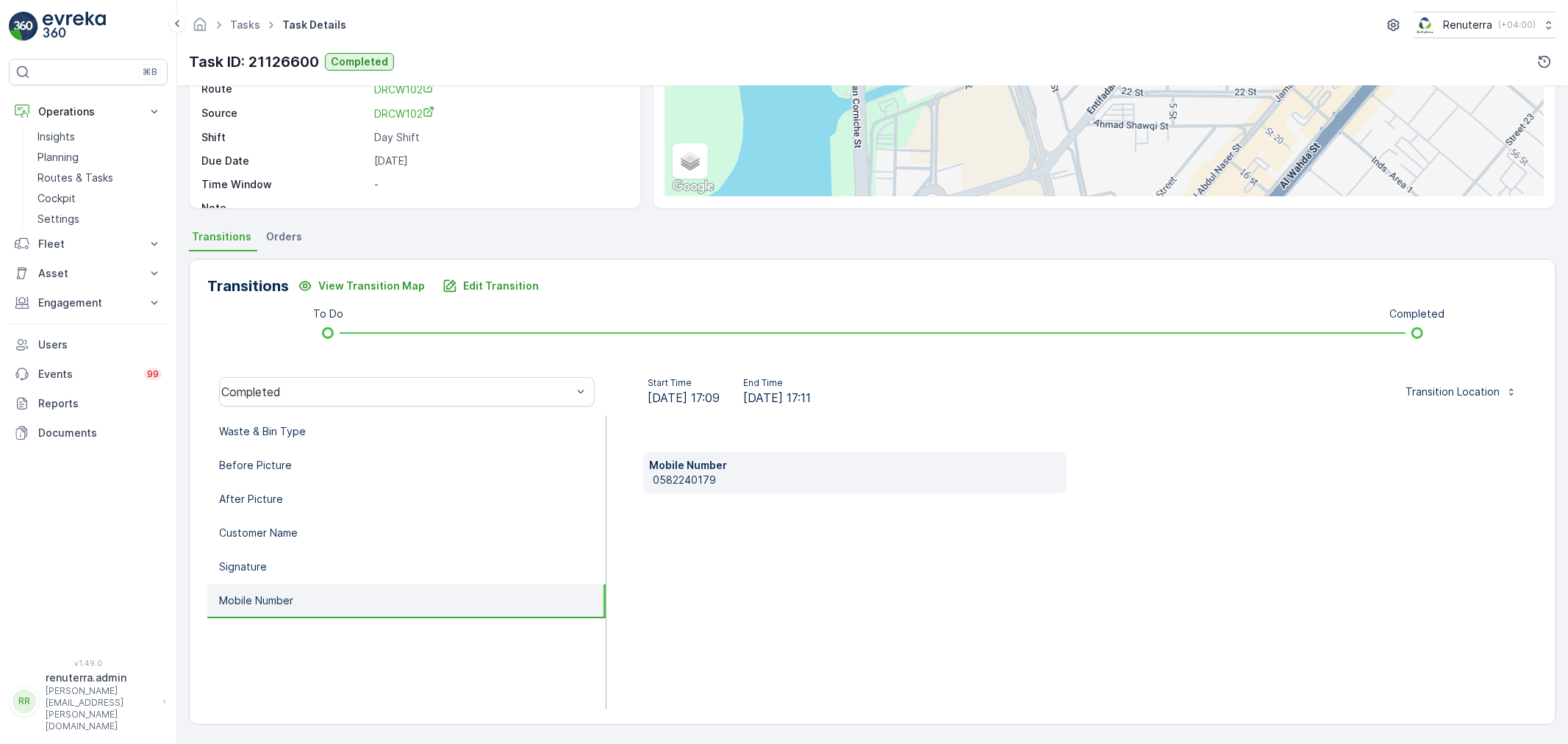
scroll to position [182, 0]
drag, startPoint x: 736, startPoint y: 479, endPoint x: 686, endPoint y: 479, distance: 50.0
click at [643, 483] on div "Mobile Number 0582240179" at bounding box center [854, 473] width 423 height 41
copy p "0582240179"
click at [503, 282] on p "Edit Transition" at bounding box center [501, 287] width 75 height 15
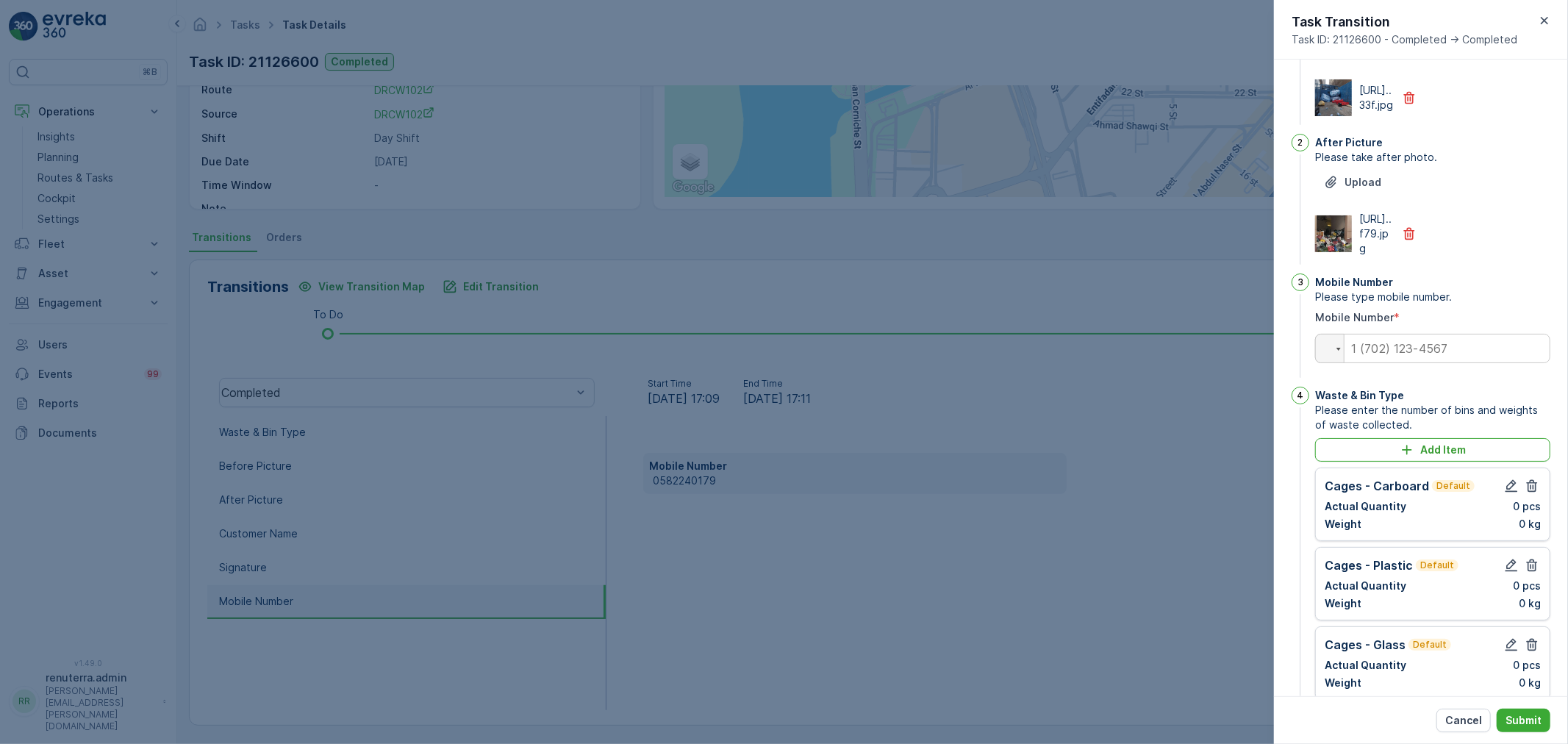
scroll to position [280, 0]
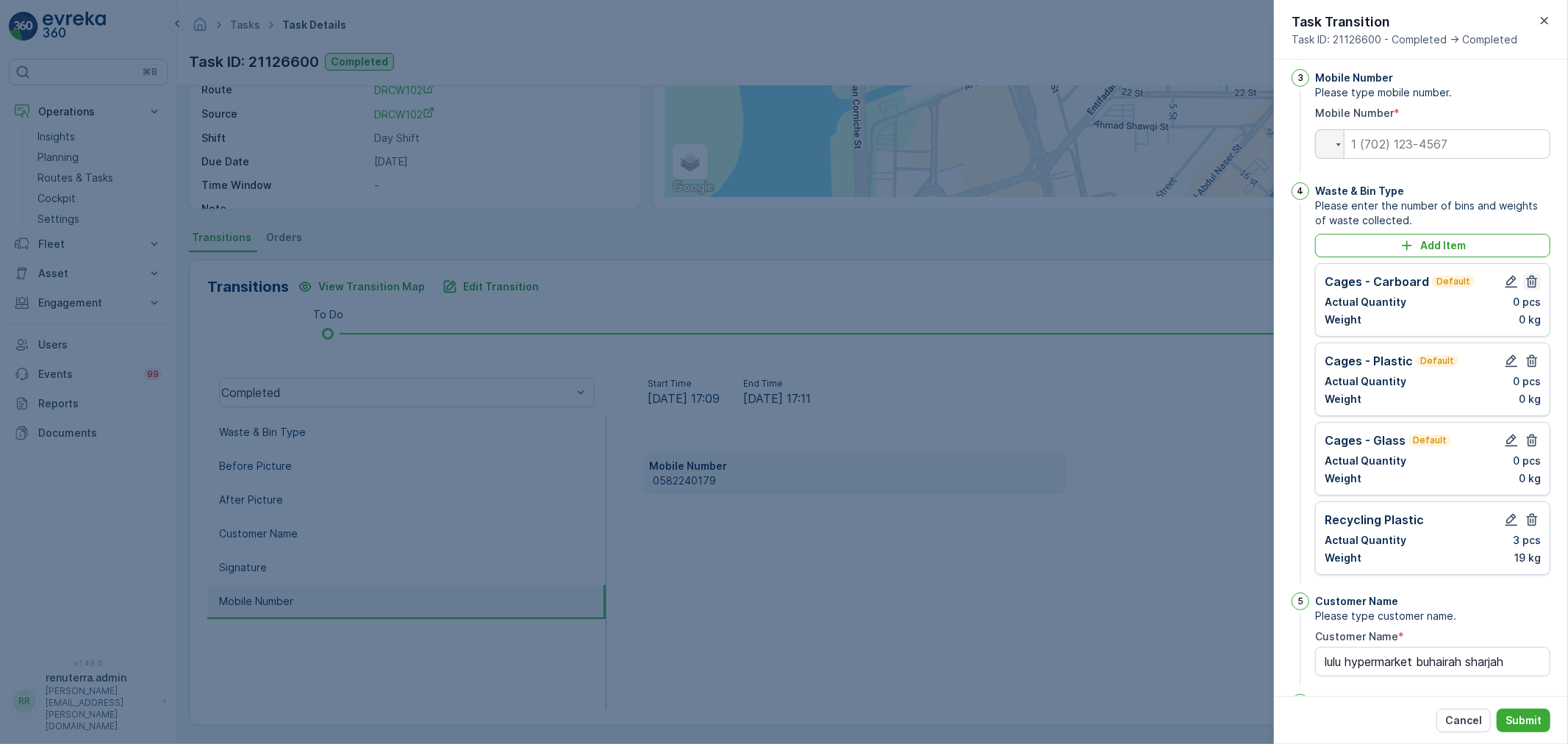
click at [1531, 290] on button "button" at bounding box center [1532, 281] width 18 height 18
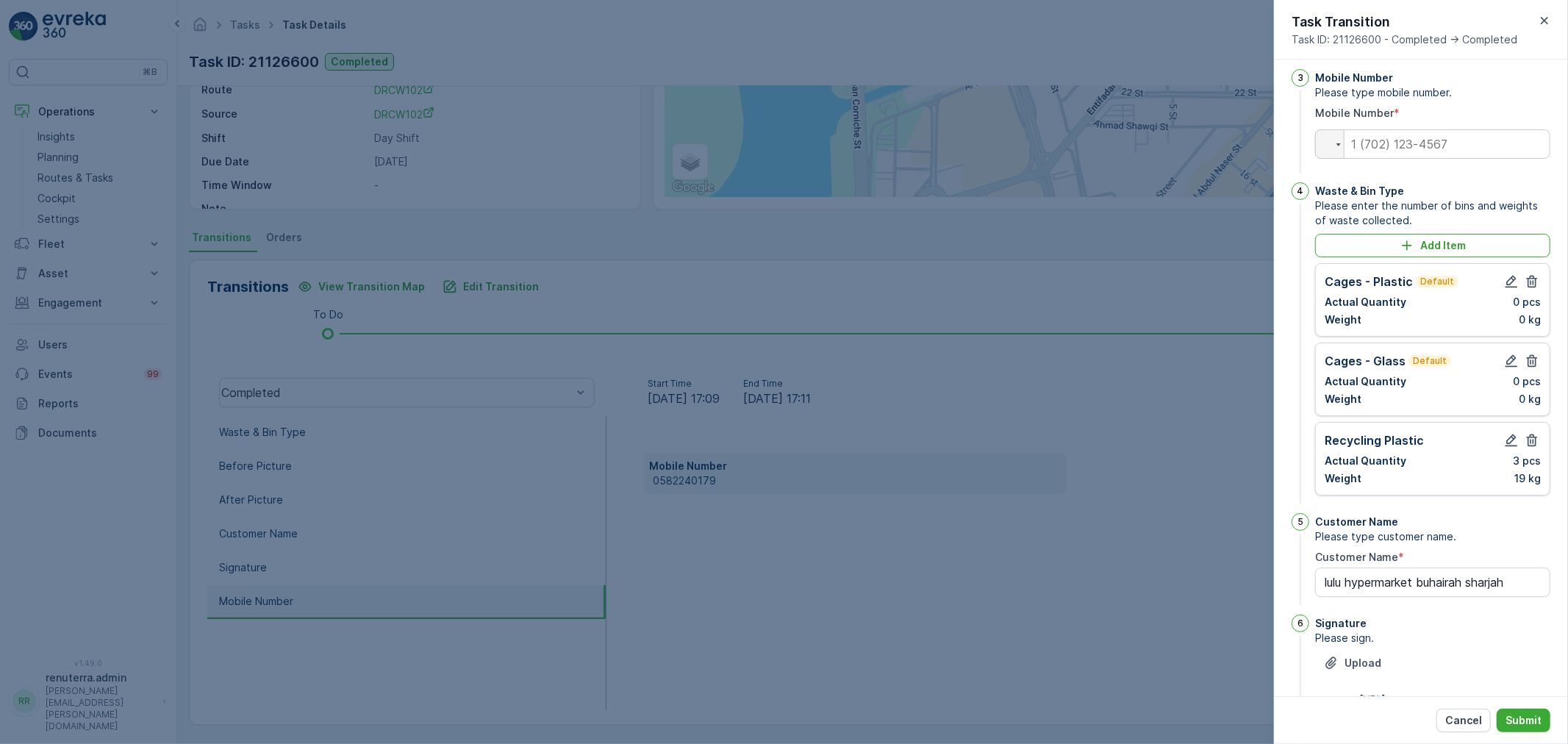
click at [1531, 290] on button "button" at bounding box center [1532, 281] width 18 height 18
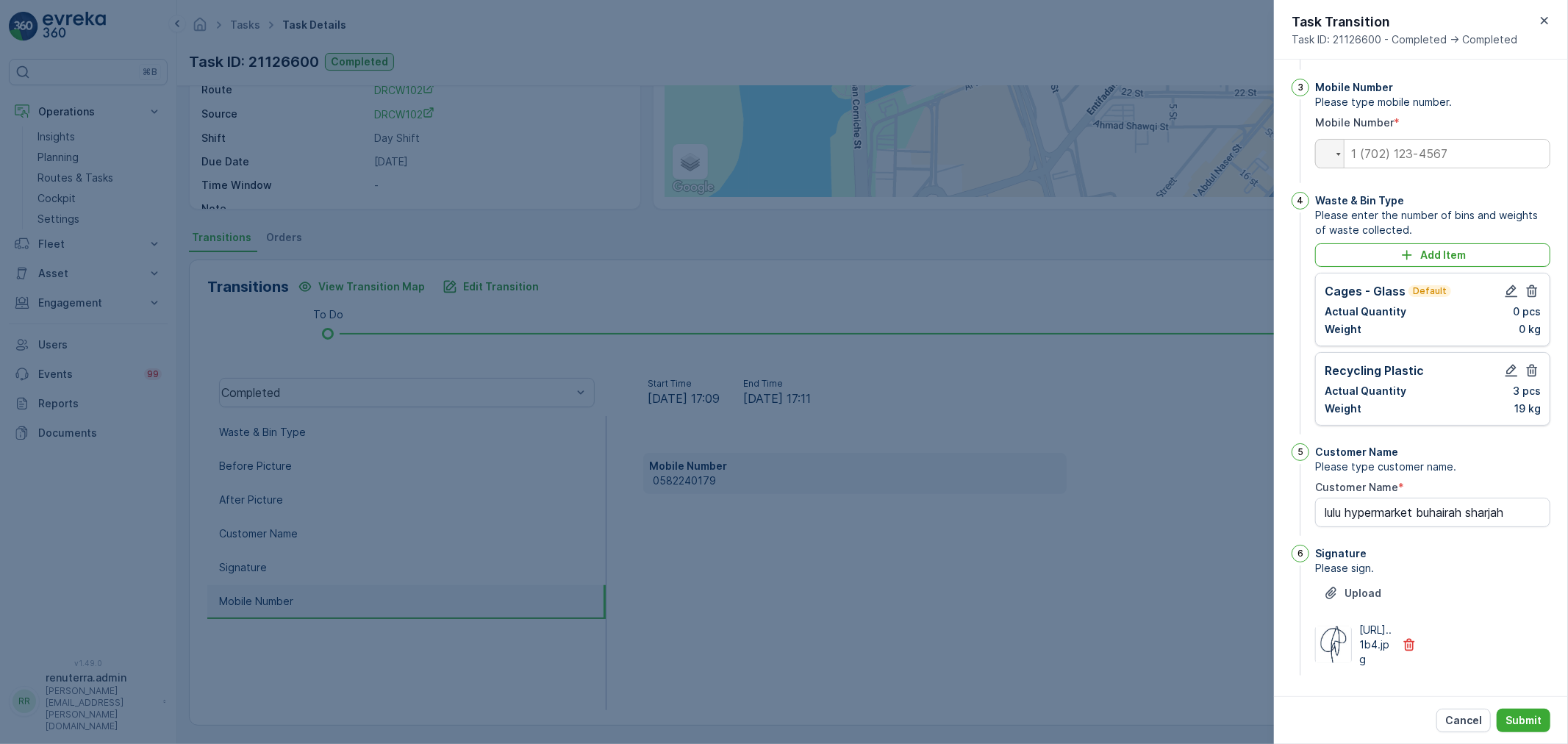
click at [1531, 300] on button "button" at bounding box center [1532, 290] width 18 height 18
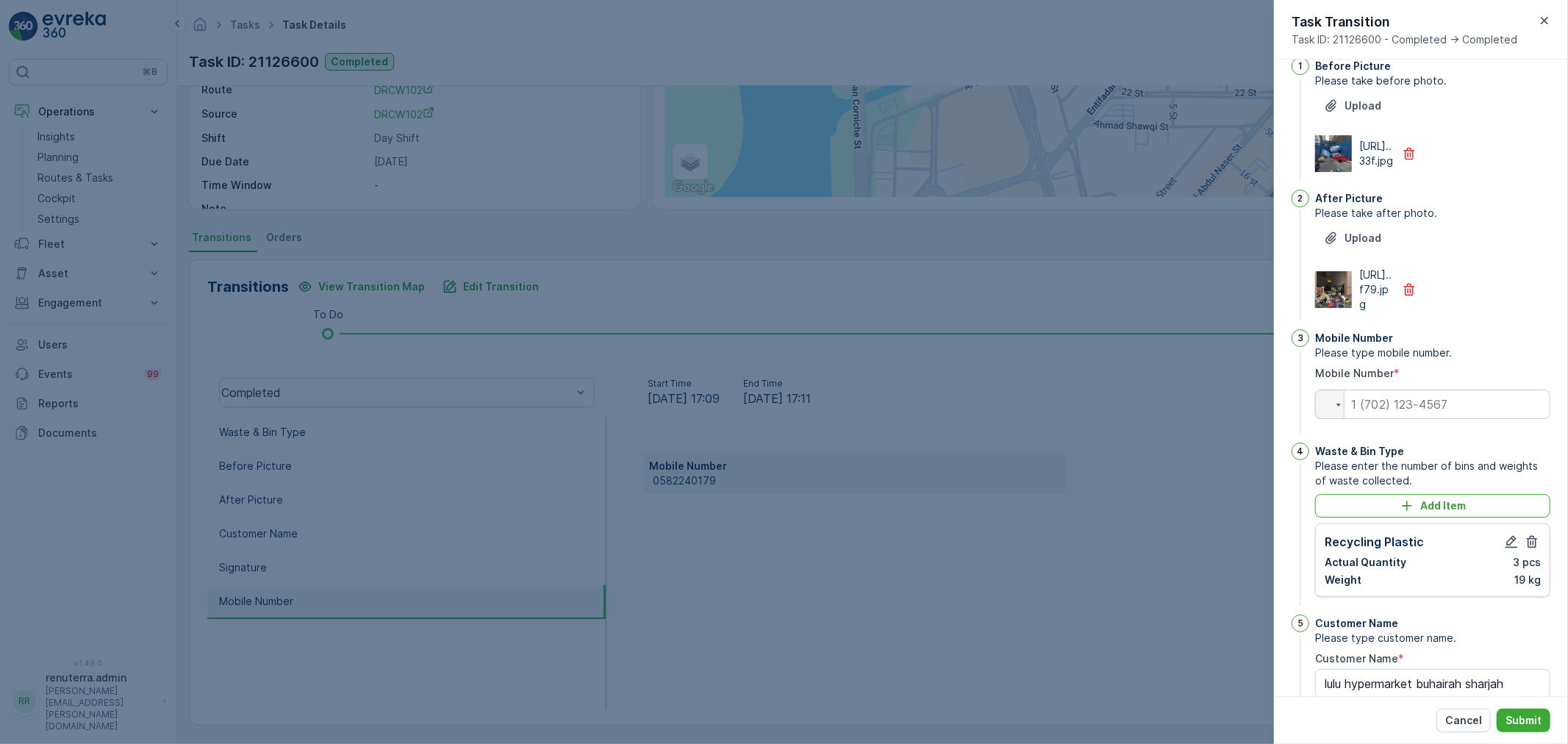
scroll to position [0, 0]
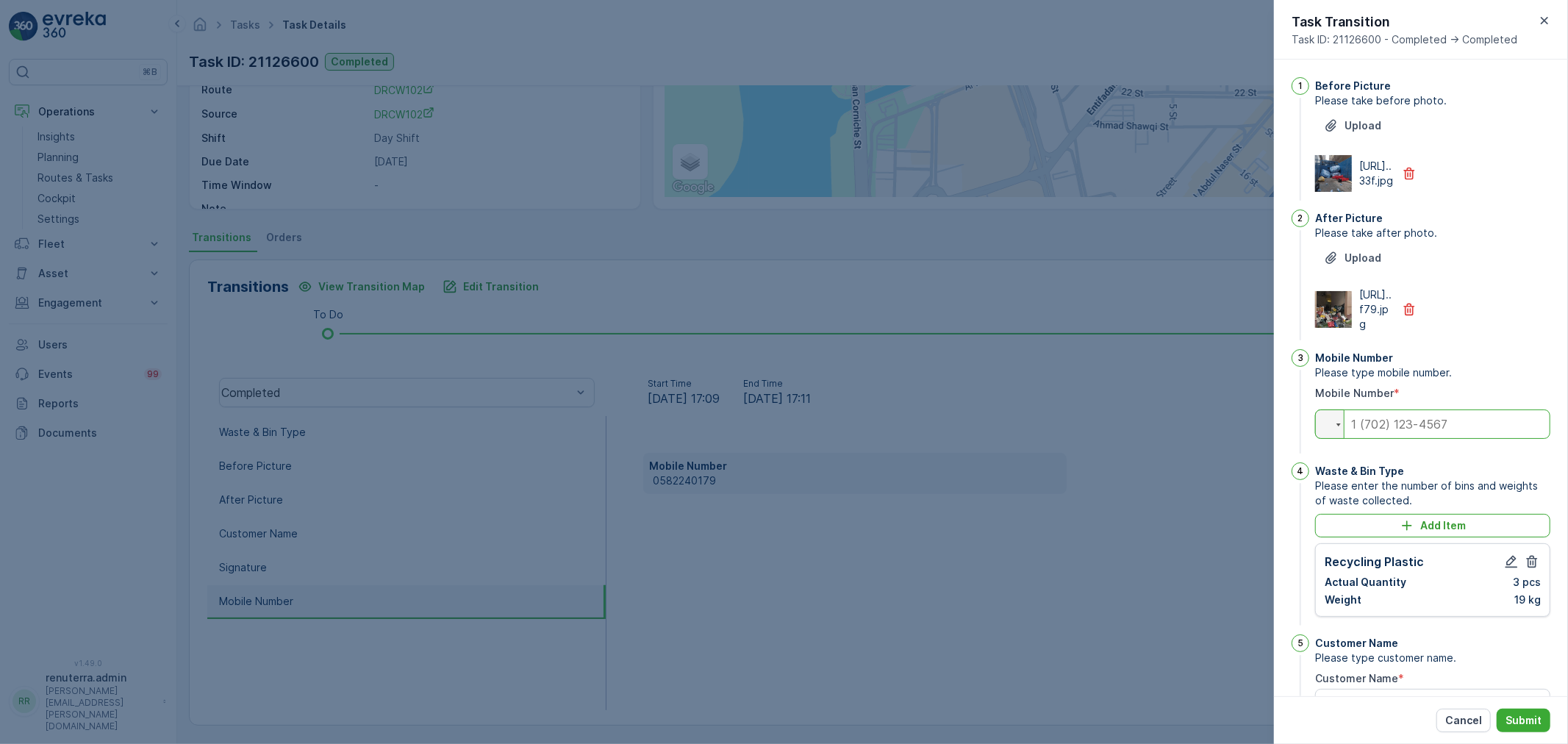
click at [1456, 439] on input "tel" at bounding box center [1433, 423] width 236 height 29
paste input "0582240179"
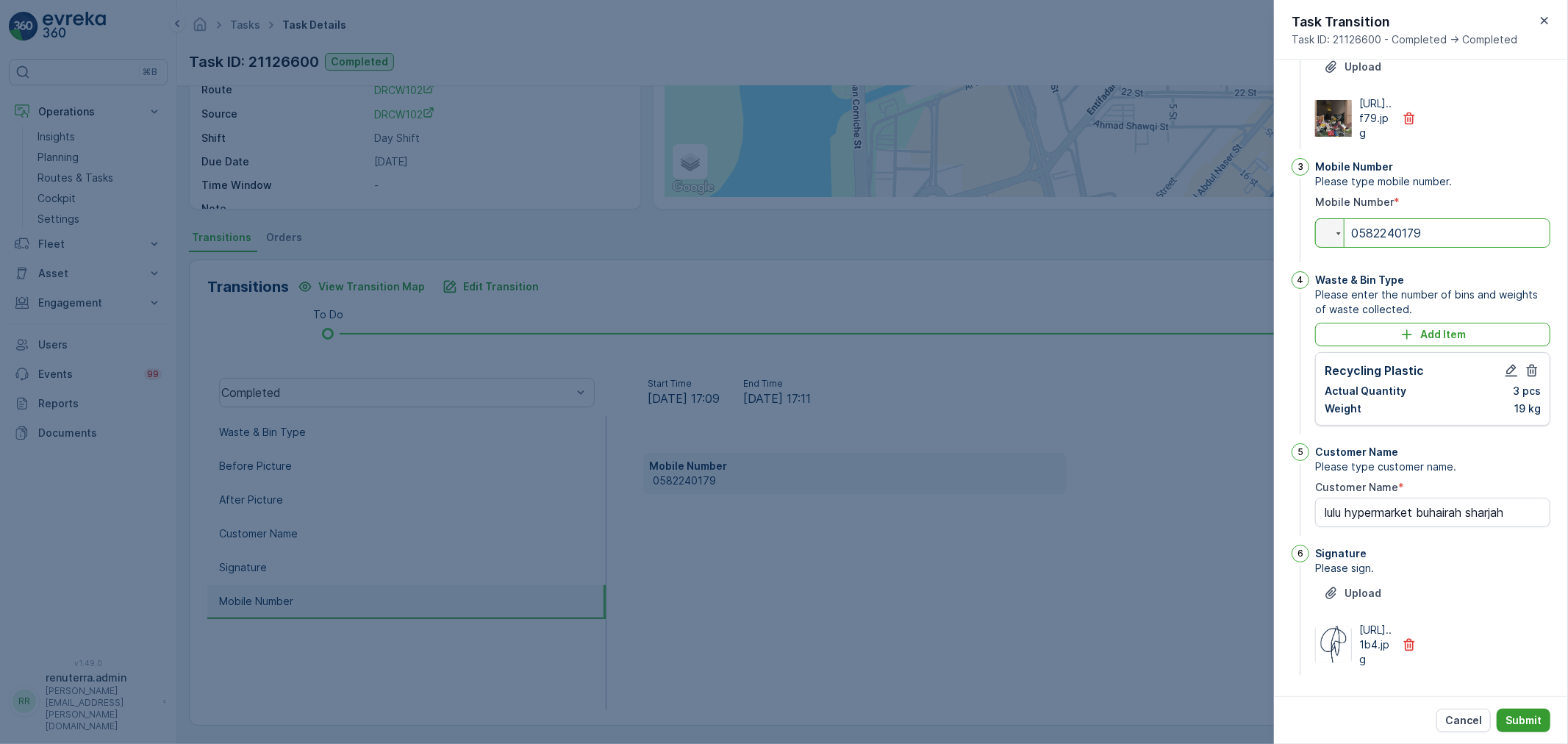
scroll to position [287, 0]
type input "0582240179"
click at [1524, 726] on p "Submit" at bounding box center [1524, 720] width 36 height 15
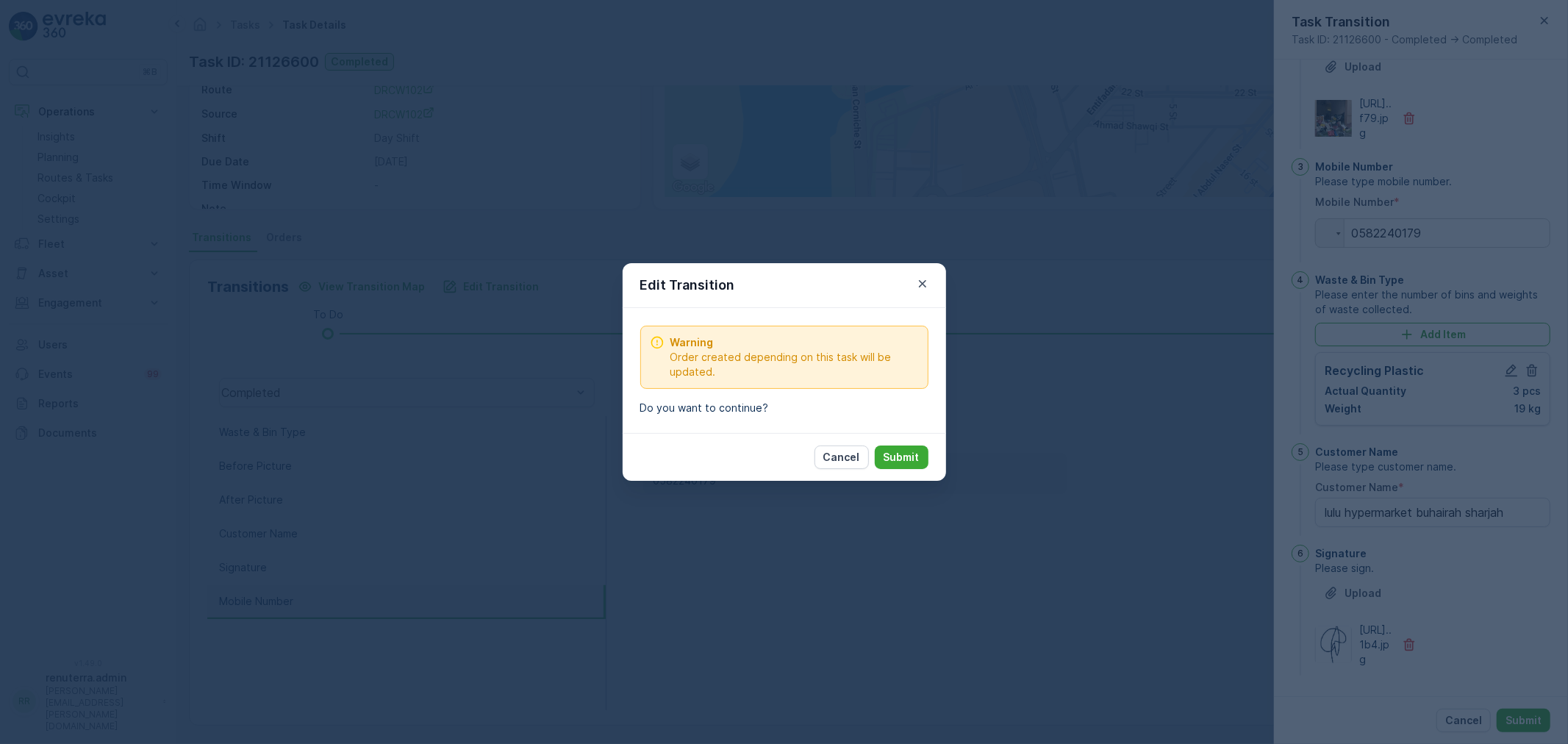
click at [900, 466] on button "Submit" at bounding box center [901, 457] width 54 height 24
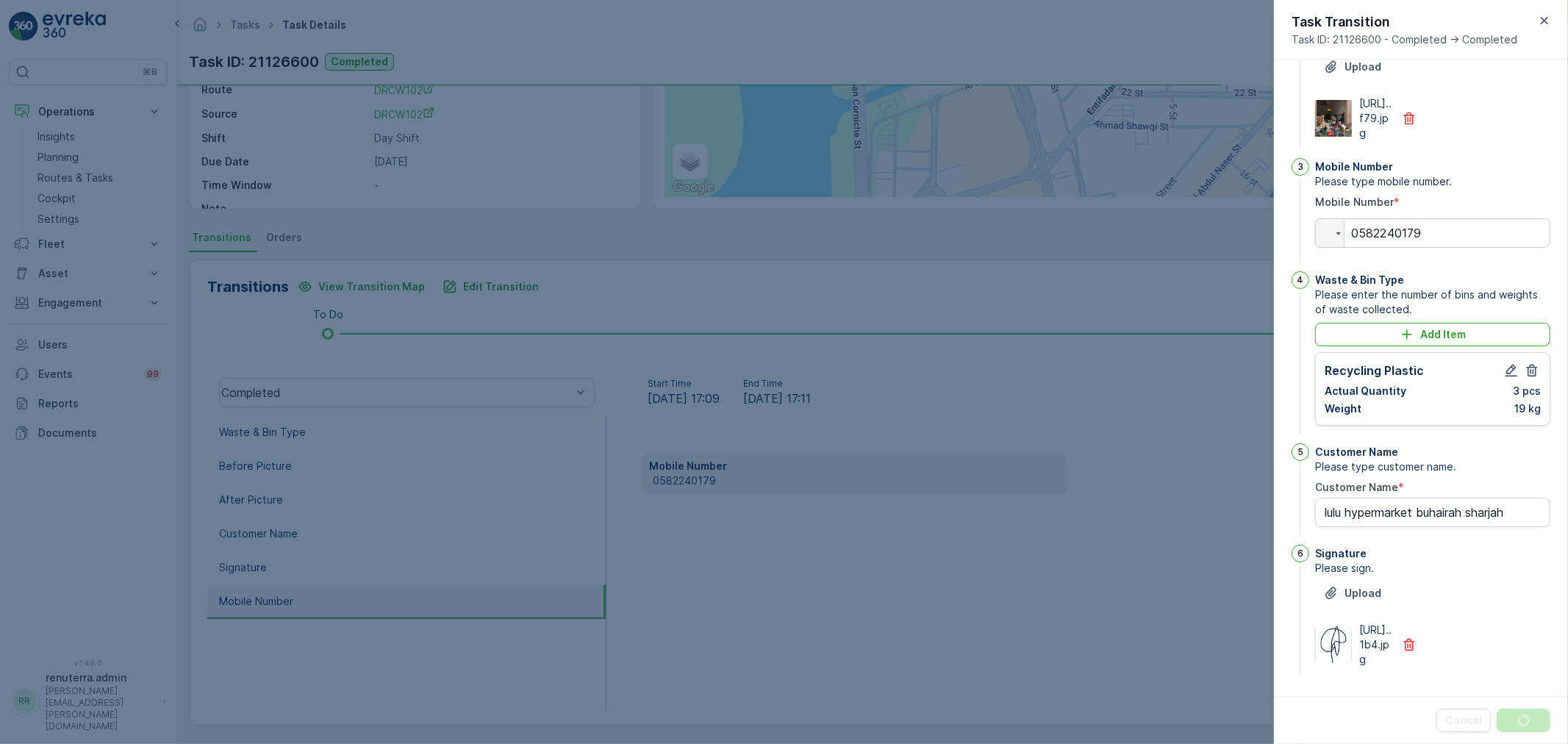
scroll to position [0, 0]
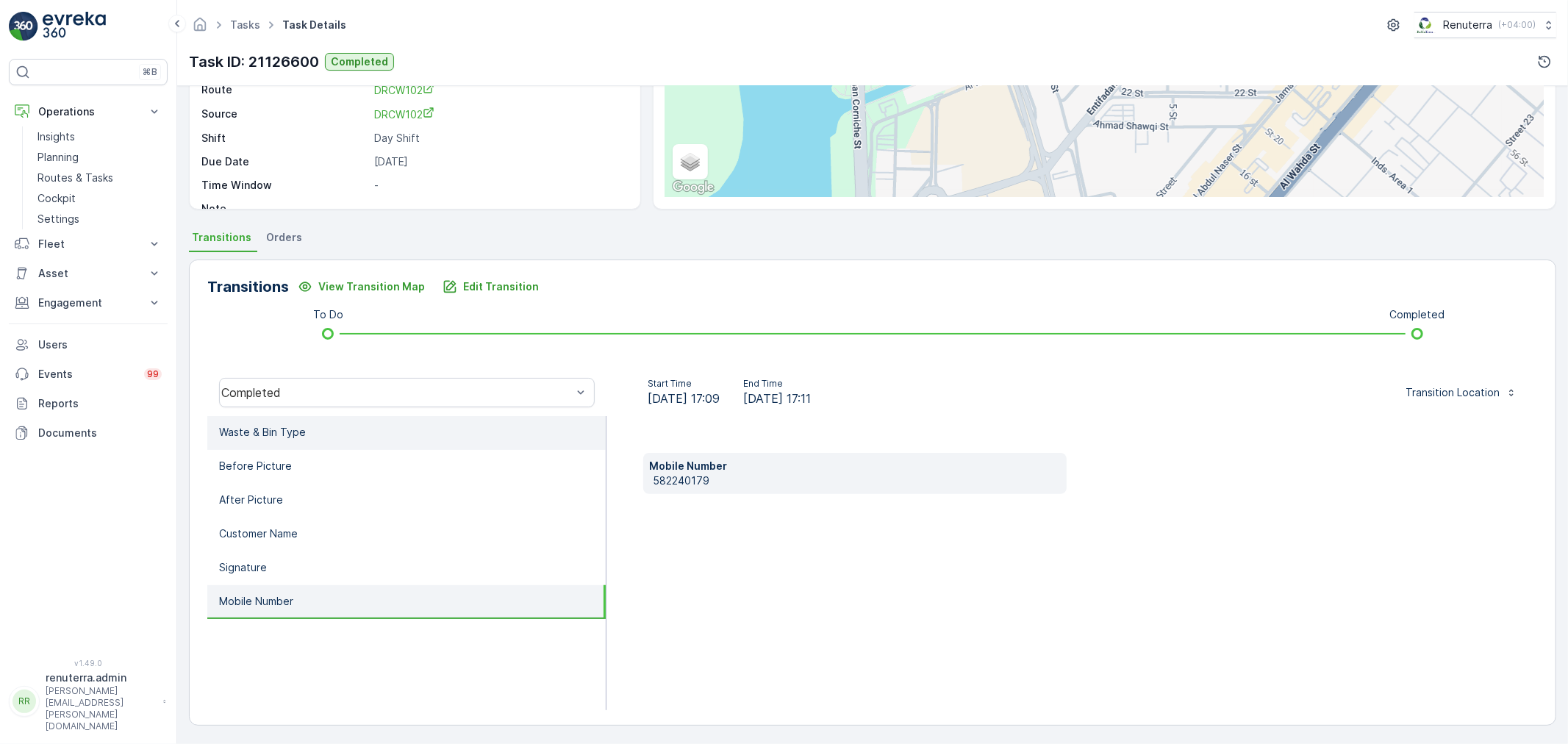
click at [342, 425] on li "Waste & Bin Type" at bounding box center [406, 433] width 399 height 34
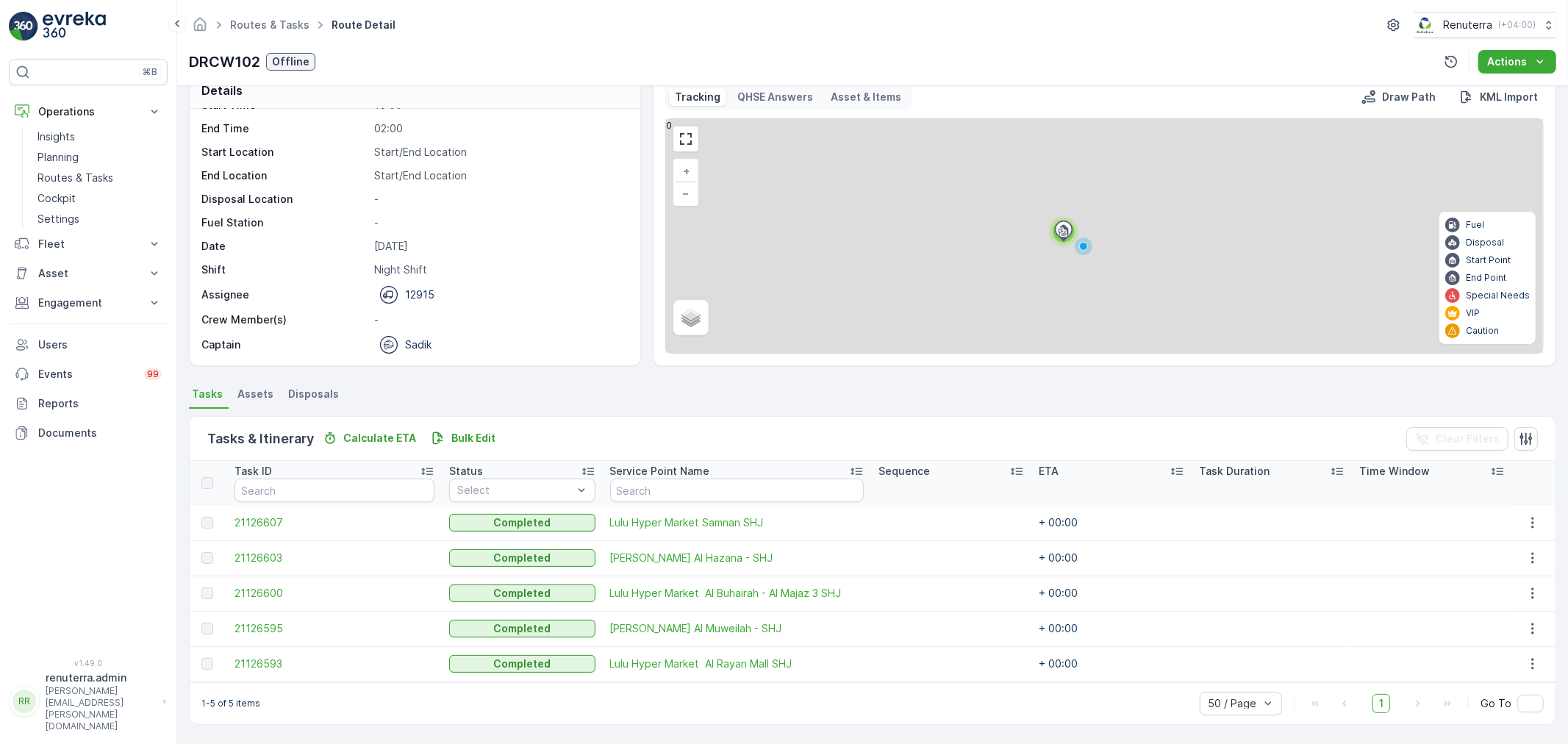
scroll to position [25, 0]
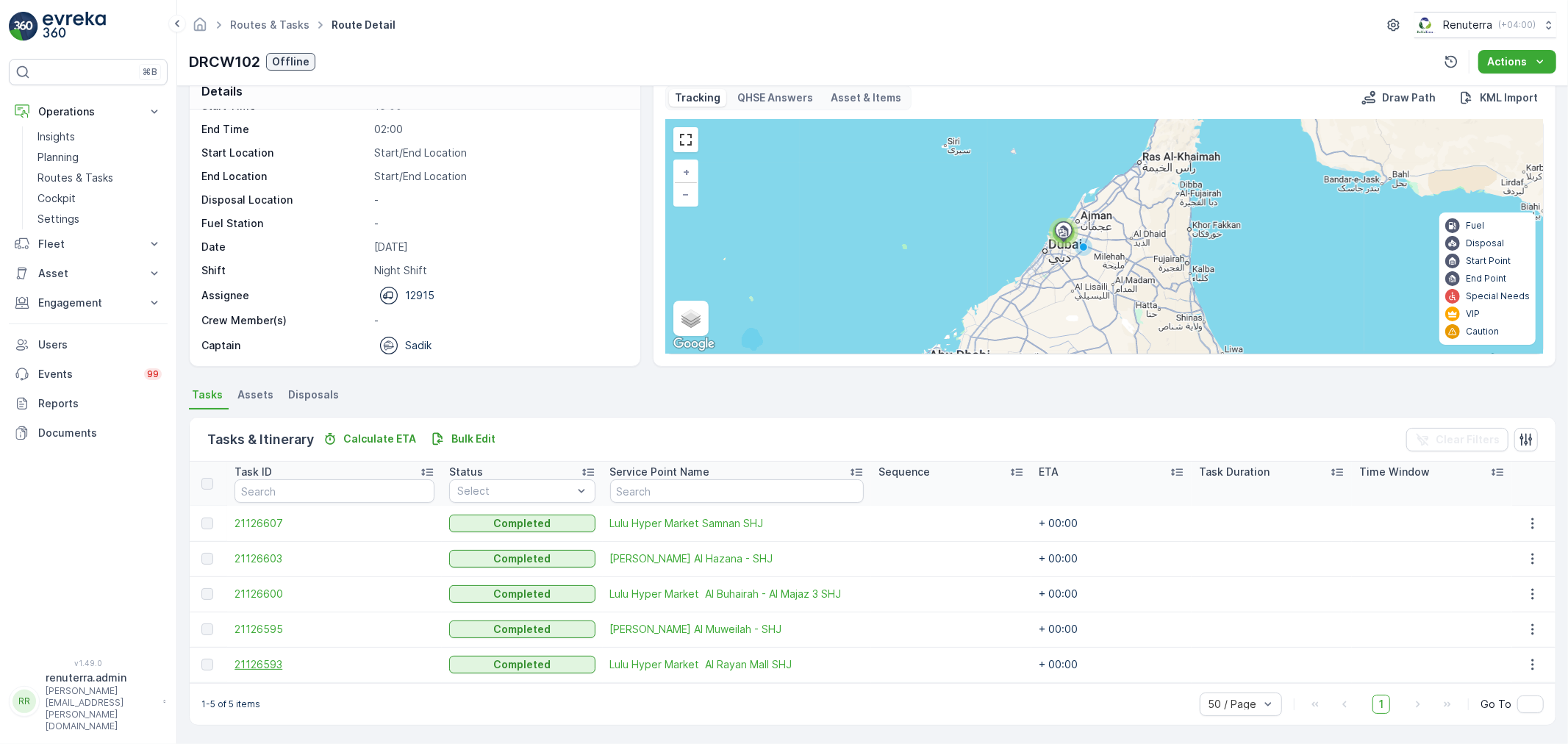
click at [270, 659] on span "21126593" at bounding box center [335, 665] width 200 height 15
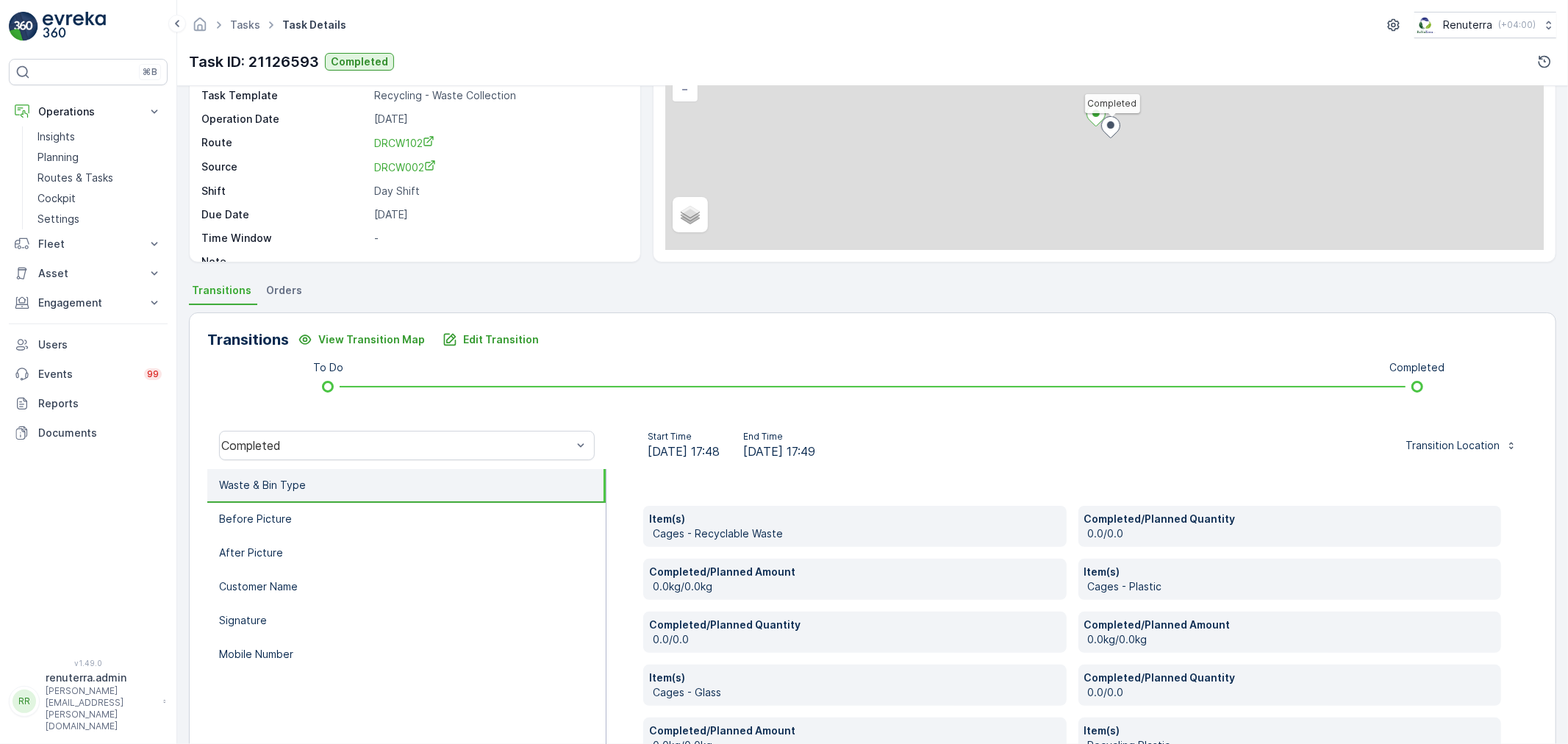
scroll to position [163, 0]
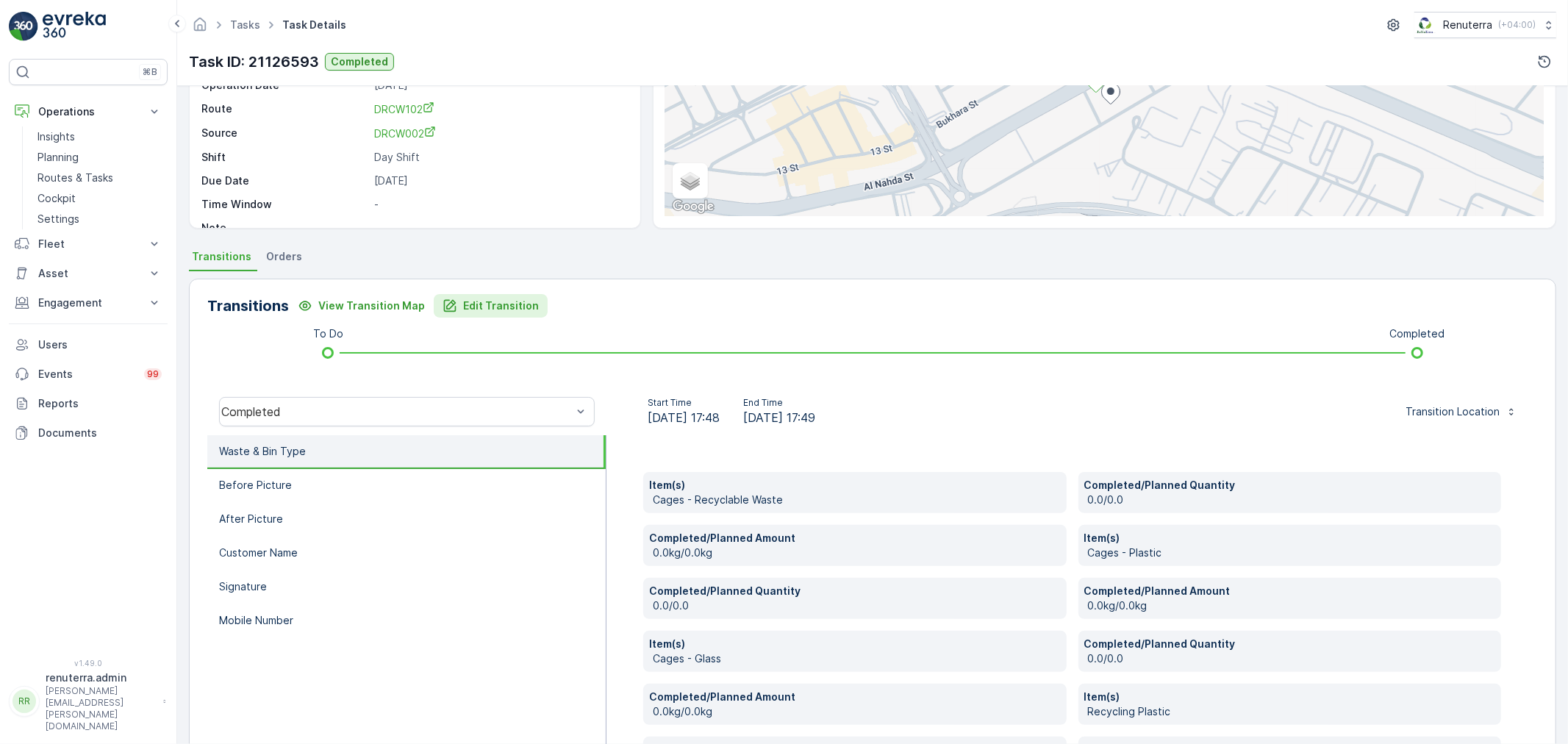
click at [494, 294] on button "Edit Transition" at bounding box center [490, 306] width 114 height 24
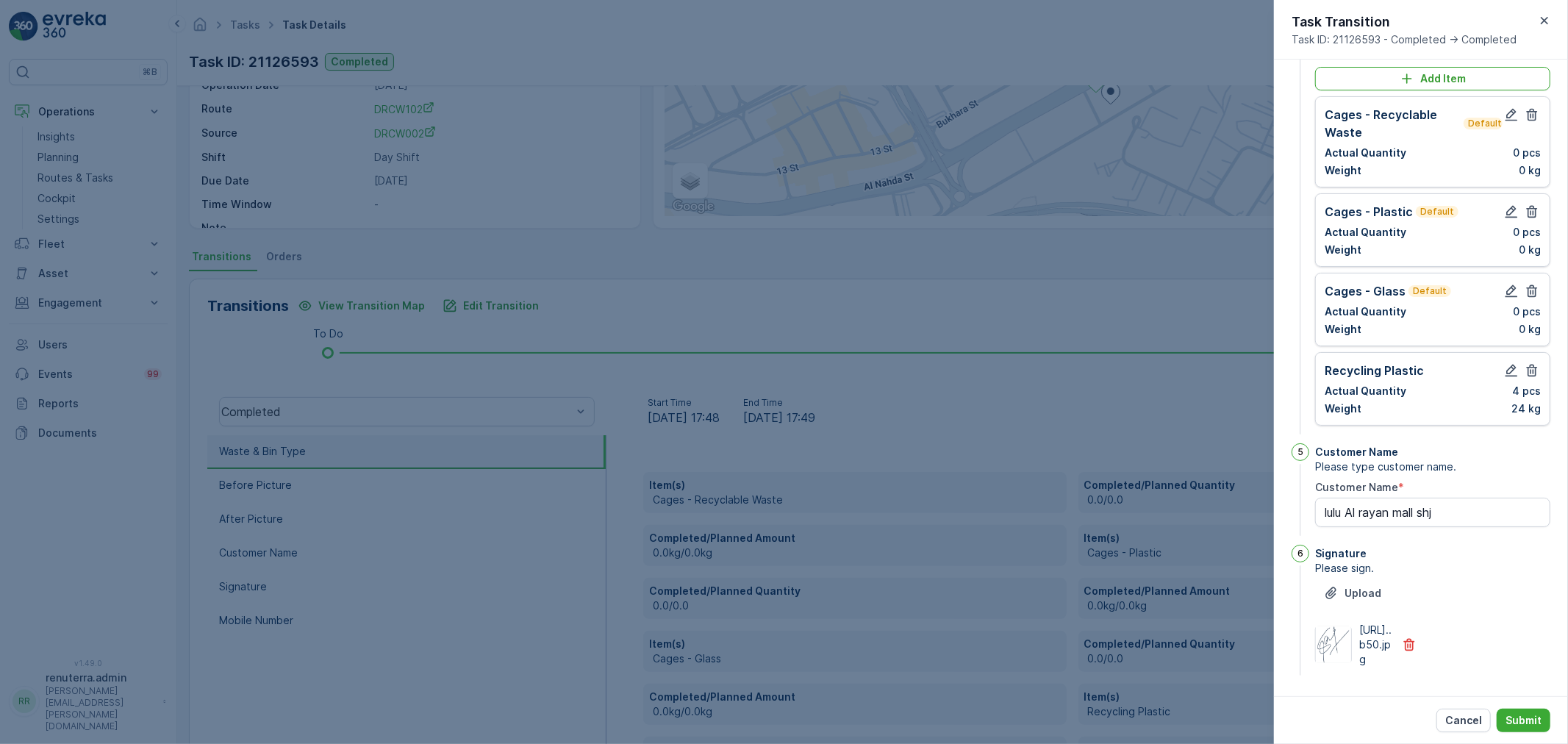
scroll to position [461, 0]
click at [1531, 122] on icon "button" at bounding box center [1532, 115] width 15 height 15
click at [1531, 206] on icon "button" at bounding box center [1533, 211] width 11 height 12
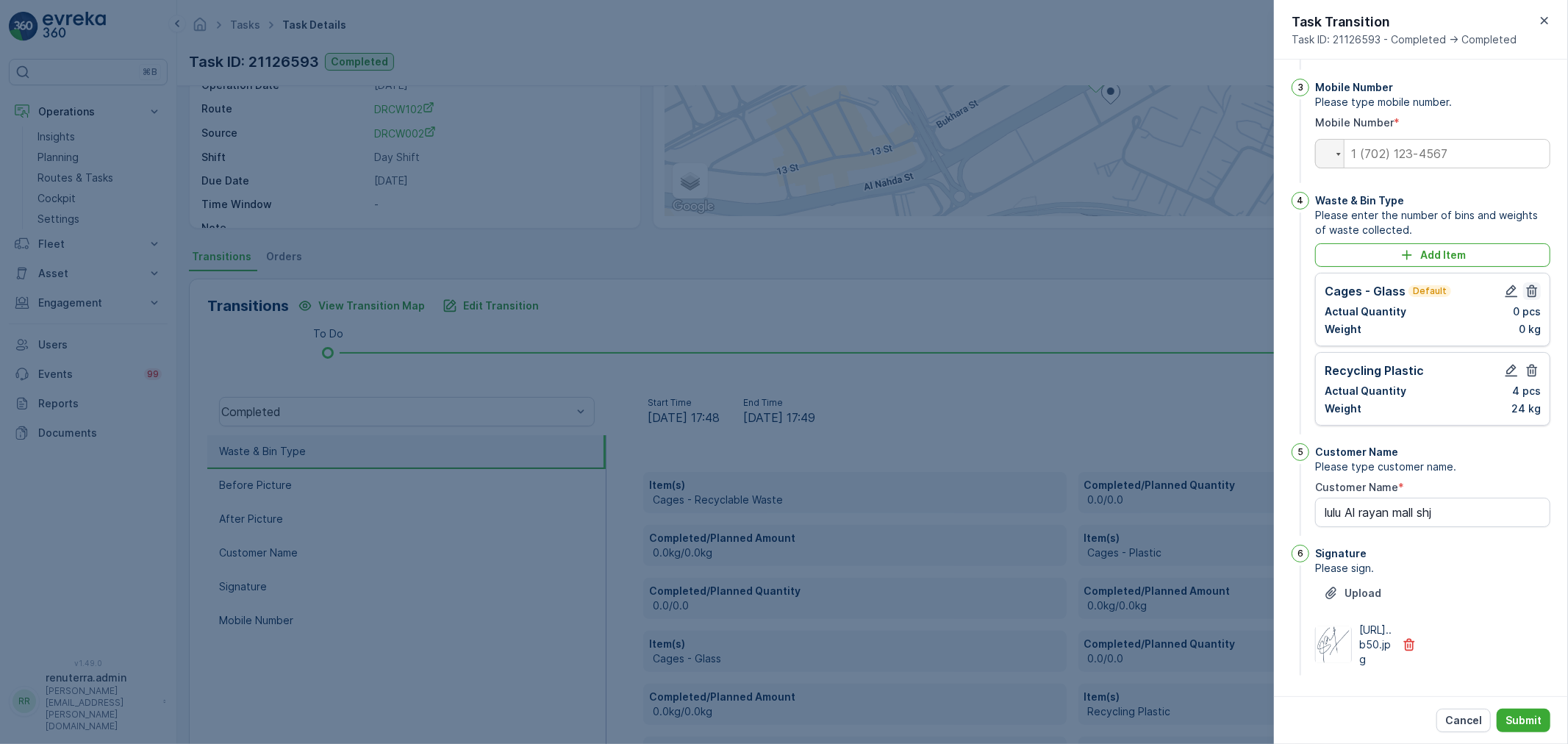
click at [1529, 284] on icon "button" at bounding box center [1532, 291] width 15 height 15
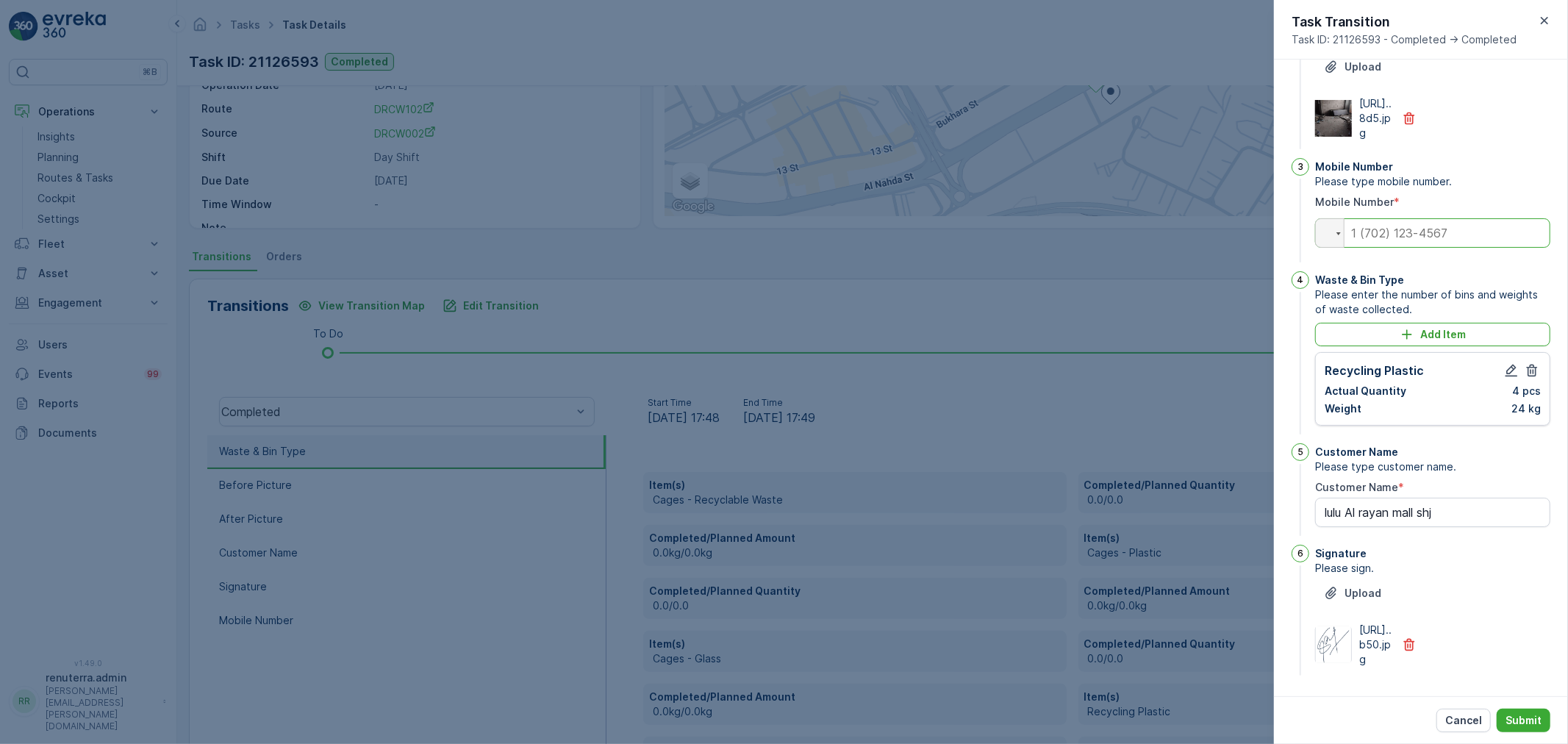
click at [1443, 219] on input "tel" at bounding box center [1433, 233] width 236 height 29
paste input "0582240179"
type input "0582240179"
click at [1512, 724] on p "Submit" at bounding box center [1524, 720] width 36 height 15
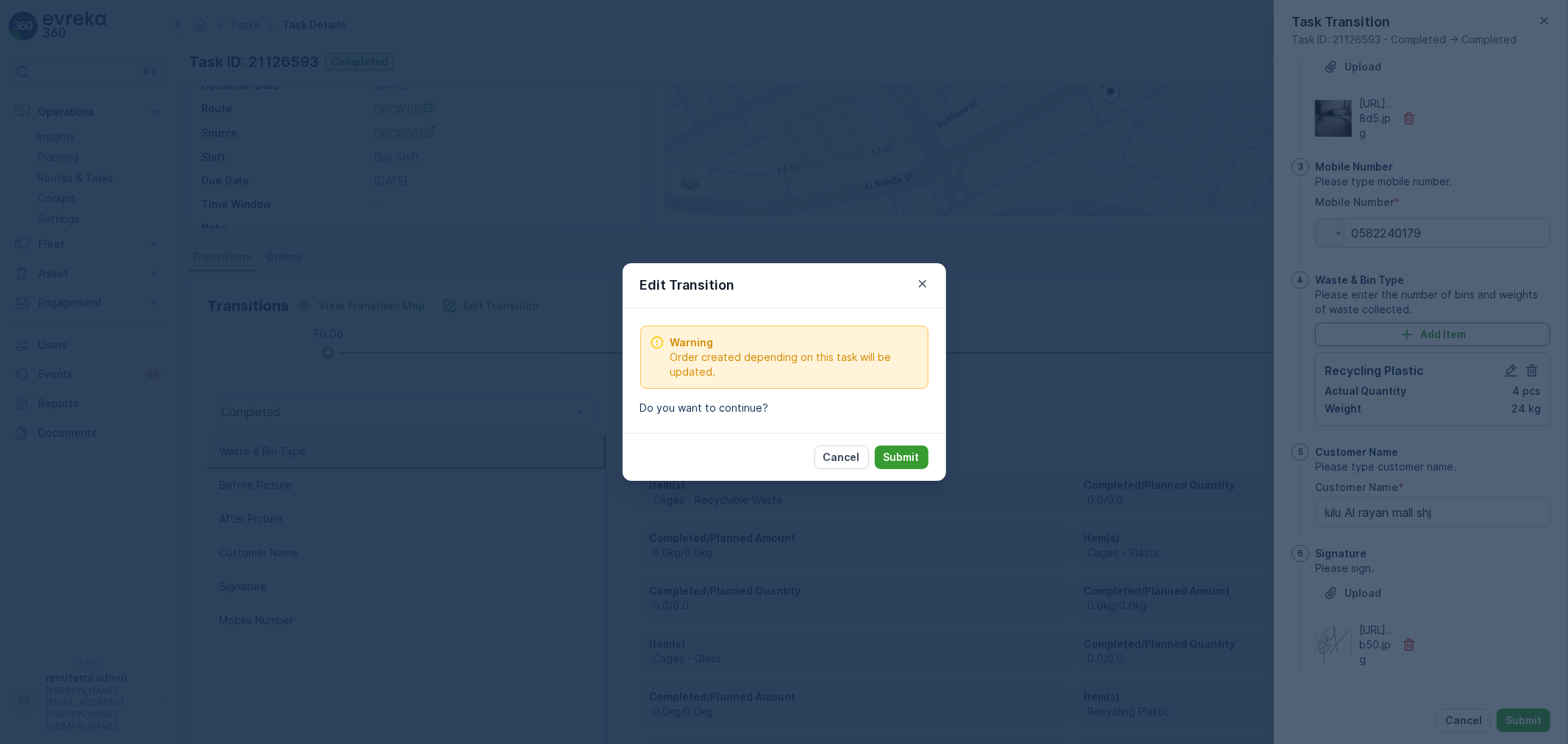
click at [902, 457] on p "Submit" at bounding box center [901, 457] width 36 height 15
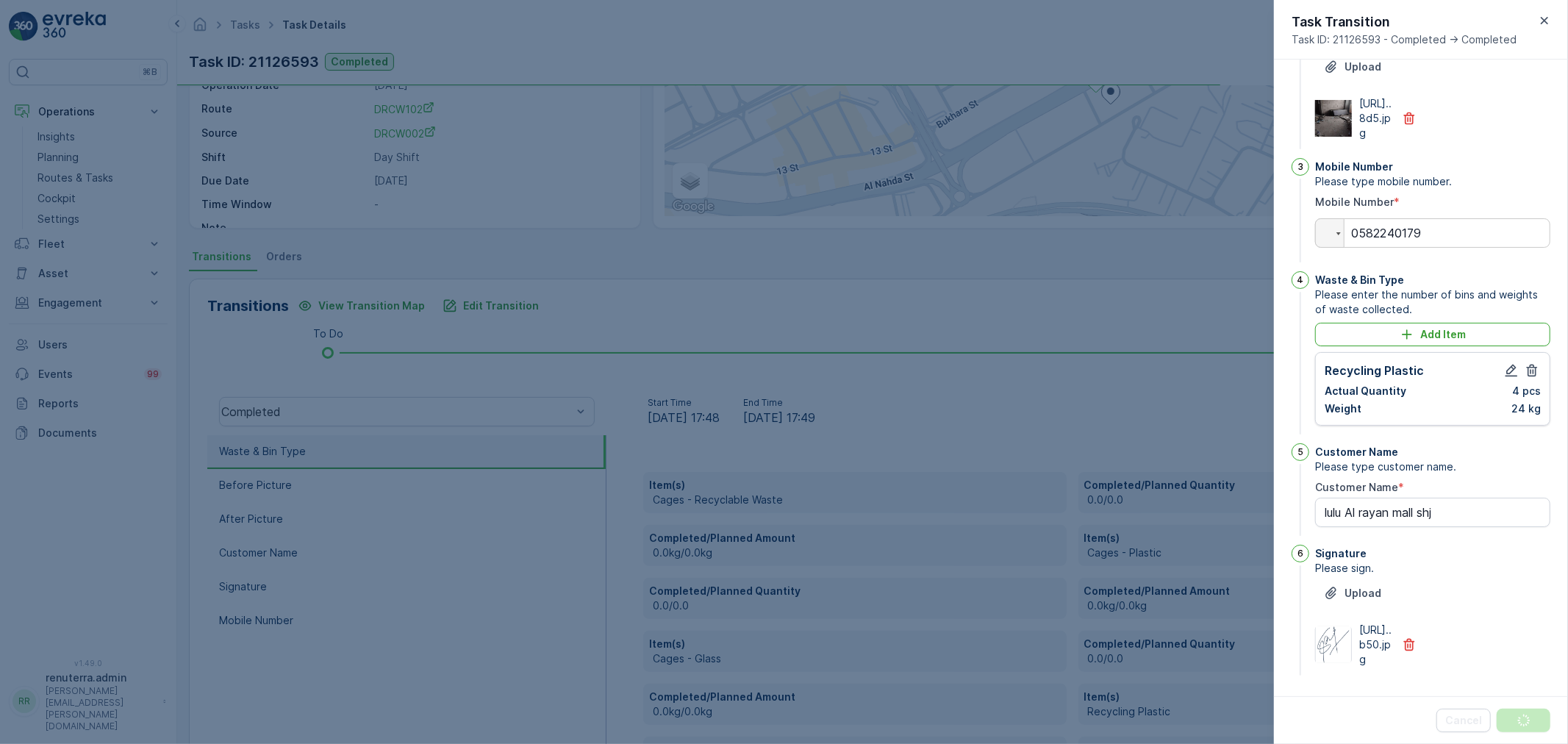
scroll to position [0, 0]
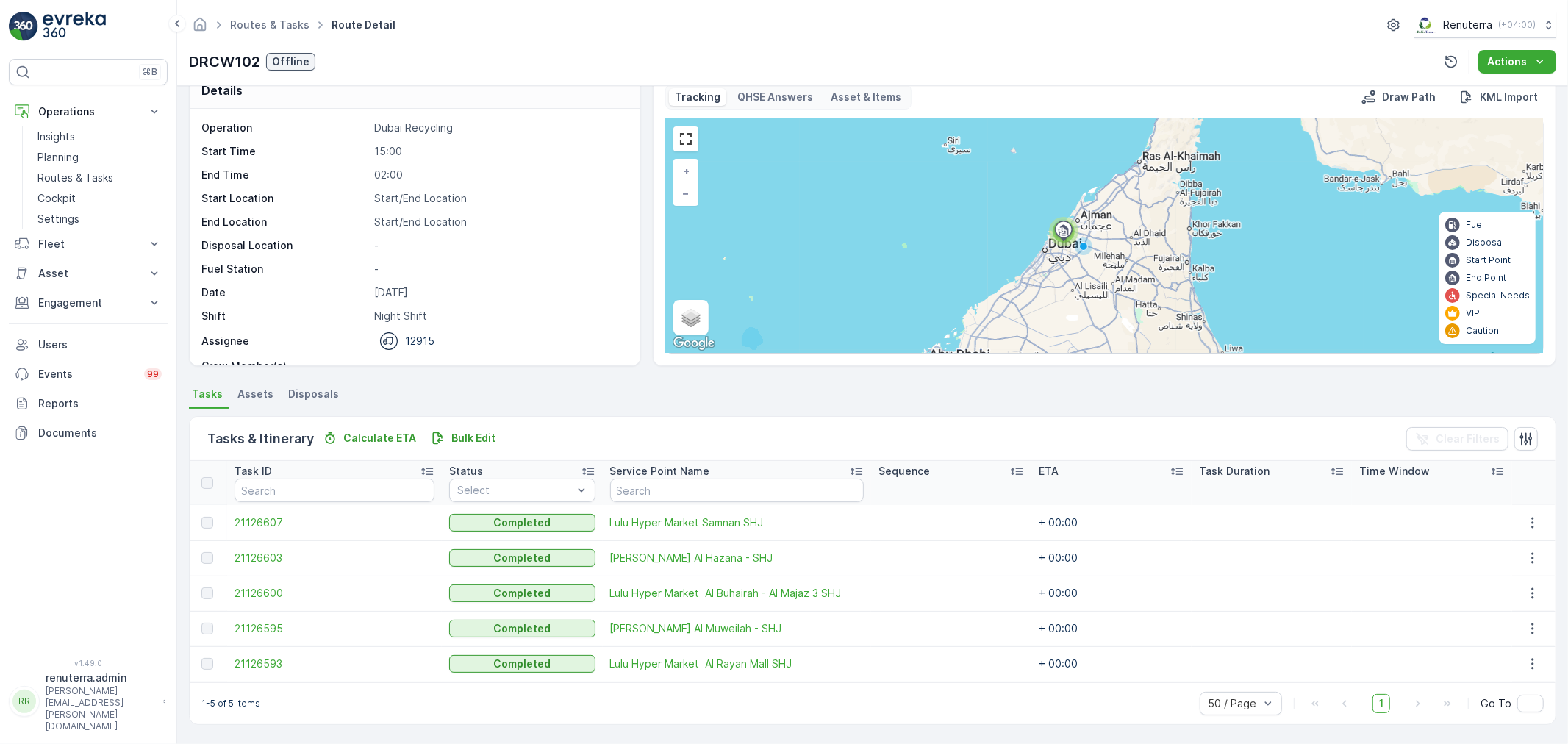
scroll to position [25, 0]
click at [265, 637] on td "21126595" at bounding box center [335, 629] width 215 height 35
click at [269, 631] on span "21126595" at bounding box center [335, 630] width 200 height 15
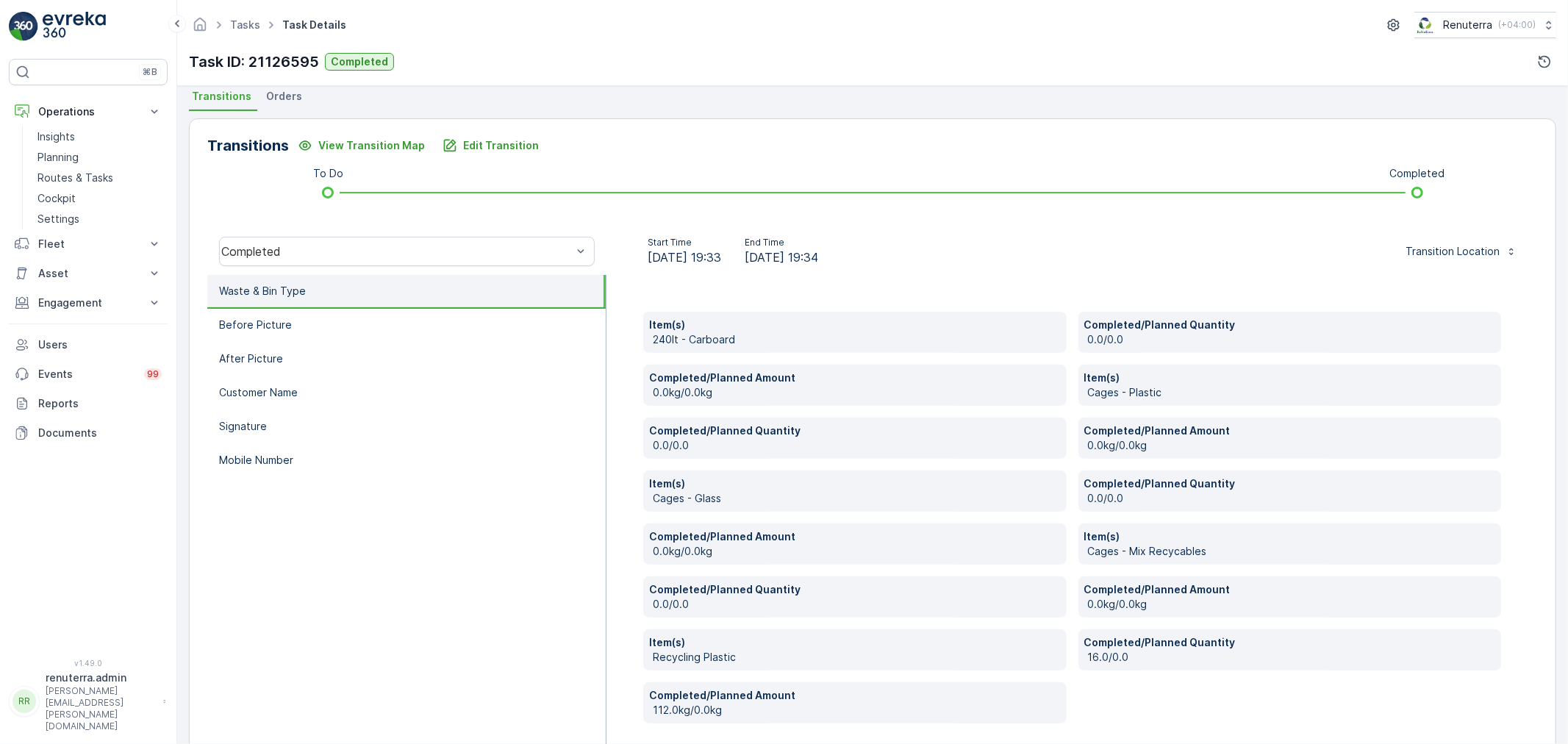
scroll to position [326, 0]
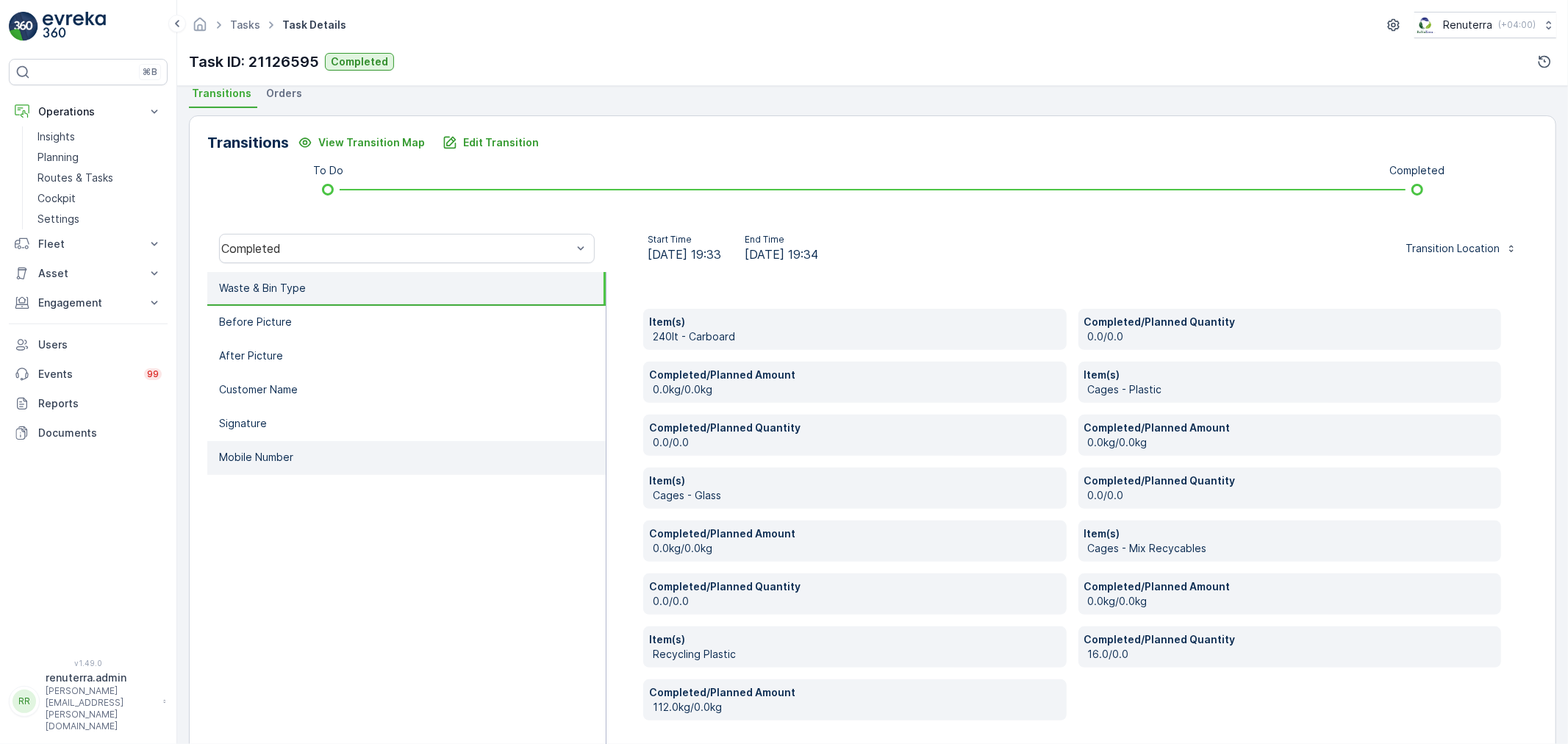
click at [273, 455] on p "Mobile Number" at bounding box center [256, 457] width 74 height 15
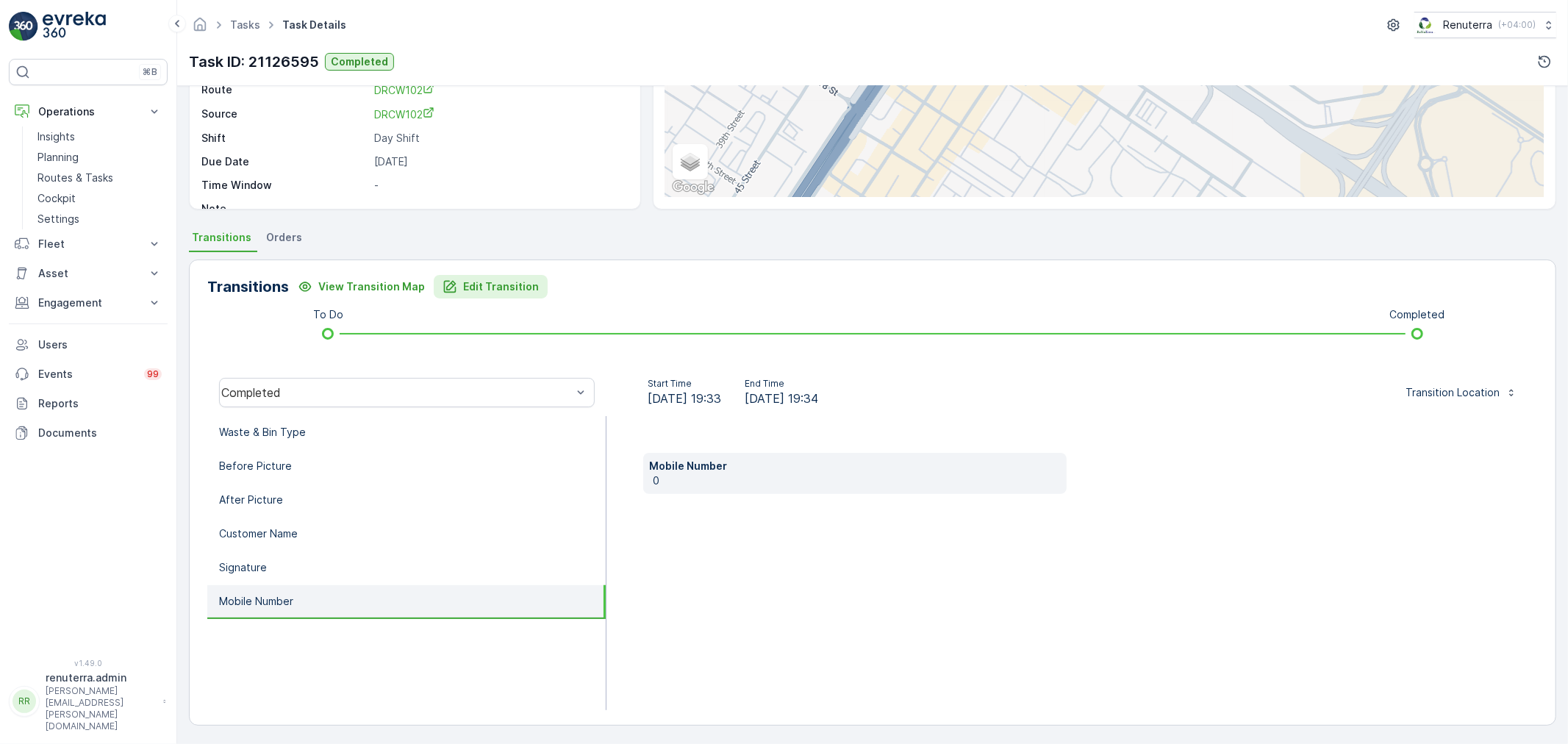
click at [463, 283] on p "Edit Transition" at bounding box center [501, 287] width 75 height 15
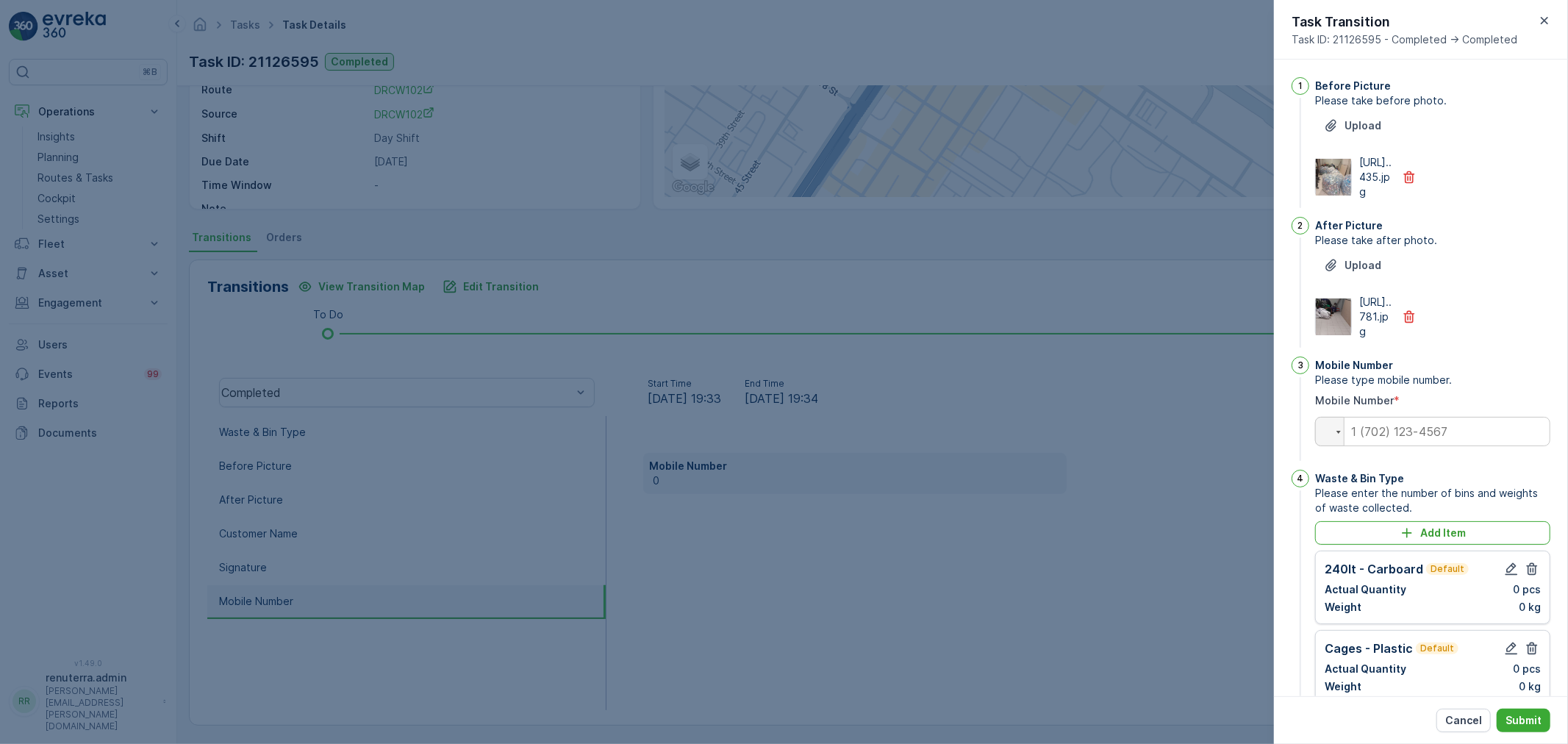
scroll to position [622, 0]
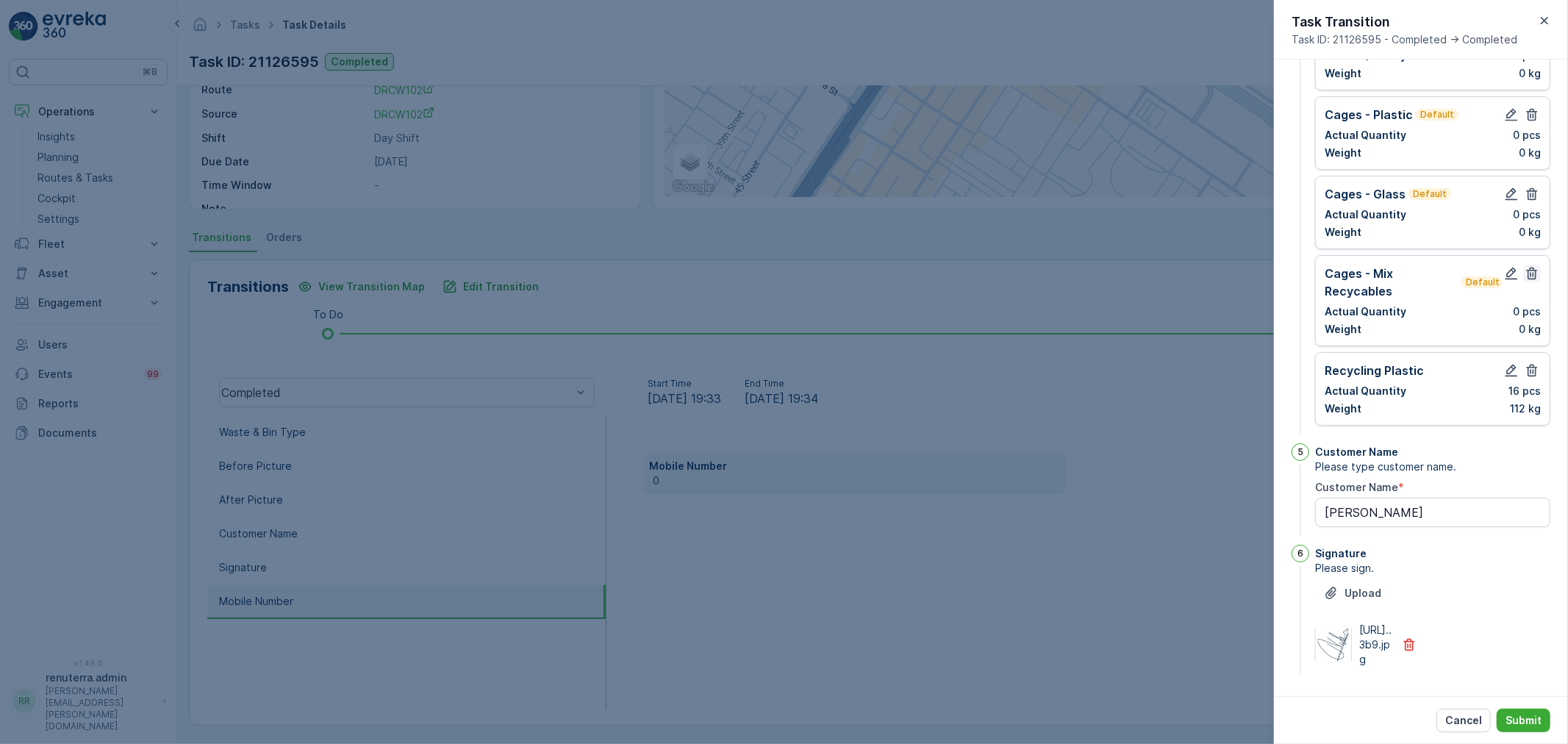
click at [1529, 266] on icon "button" at bounding box center [1532, 273] width 15 height 15
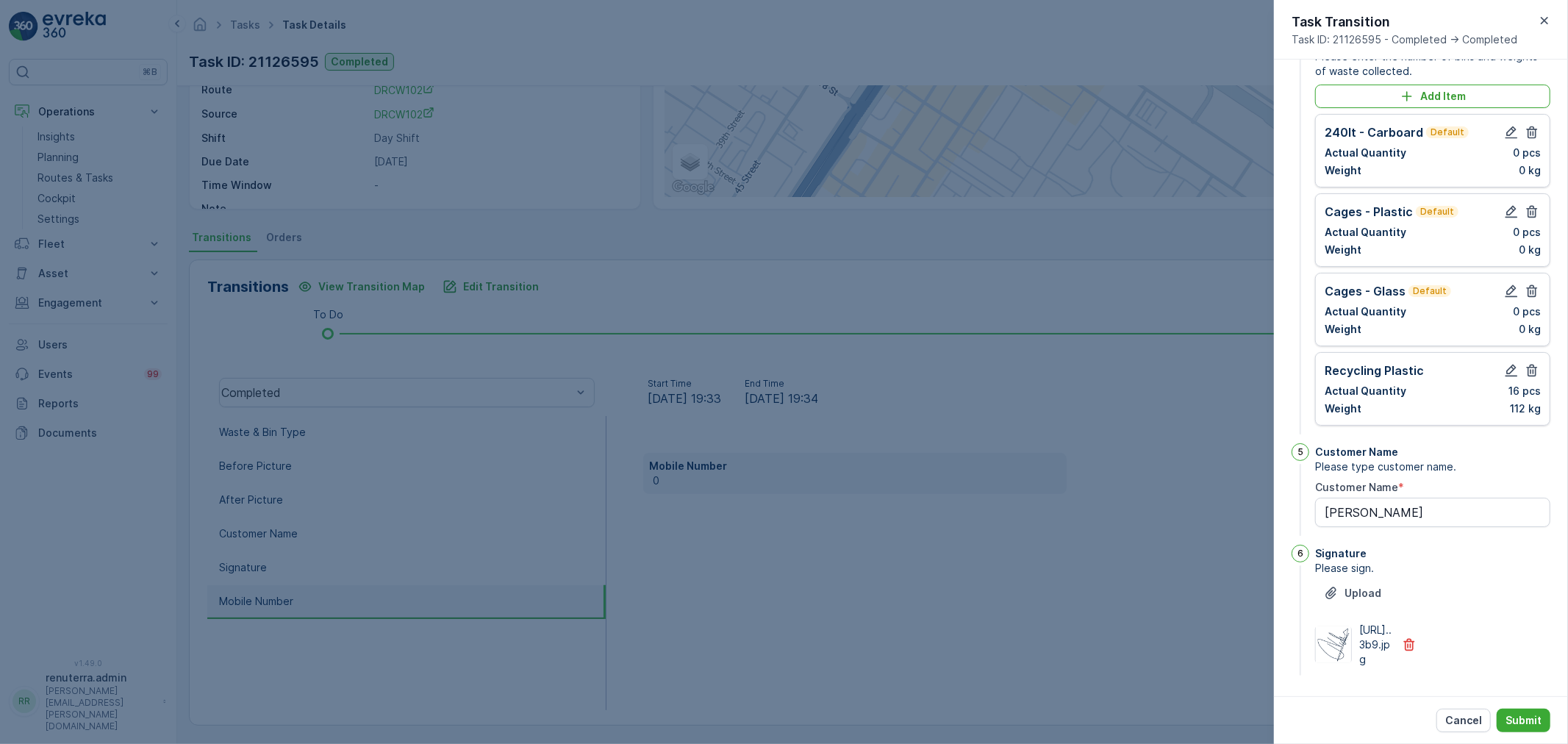
click at [1535, 203] on div "Cages - Plastic Default Actual Quantity 0 pcs Weight 0 kg" at bounding box center [1432, 230] width 216 height 55
click at [1532, 206] on icon "button" at bounding box center [1533, 211] width 11 height 12
click at [1537, 203] on button "button" at bounding box center [1532, 211] width 18 height 18
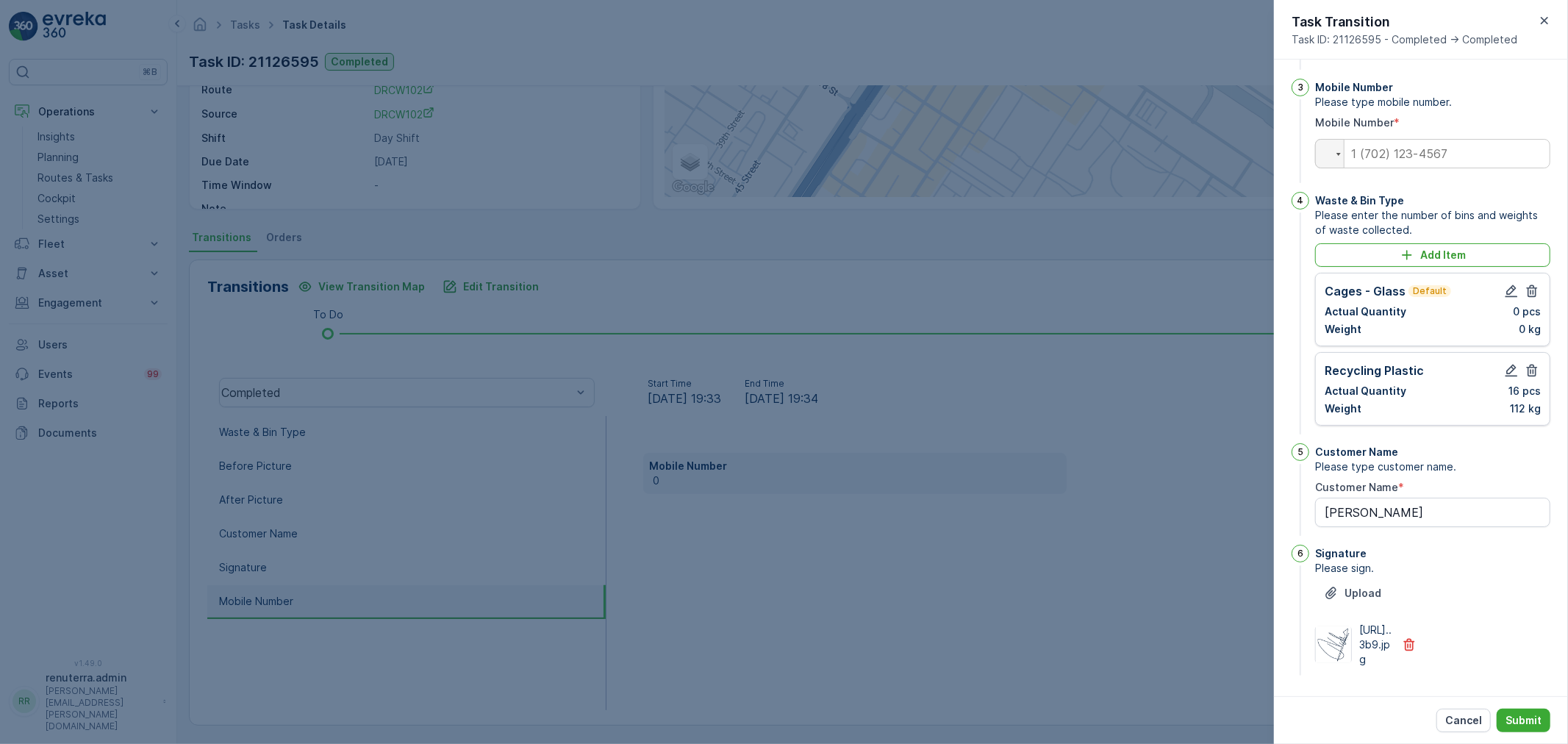
click at [1527, 282] on div "Cages - Glass Default Actual Quantity 0 pcs Weight 0 kg" at bounding box center [1432, 309] width 216 height 55
click at [1531, 284] on icon "button" at bounding box center [1532, 291] width 15 height 15
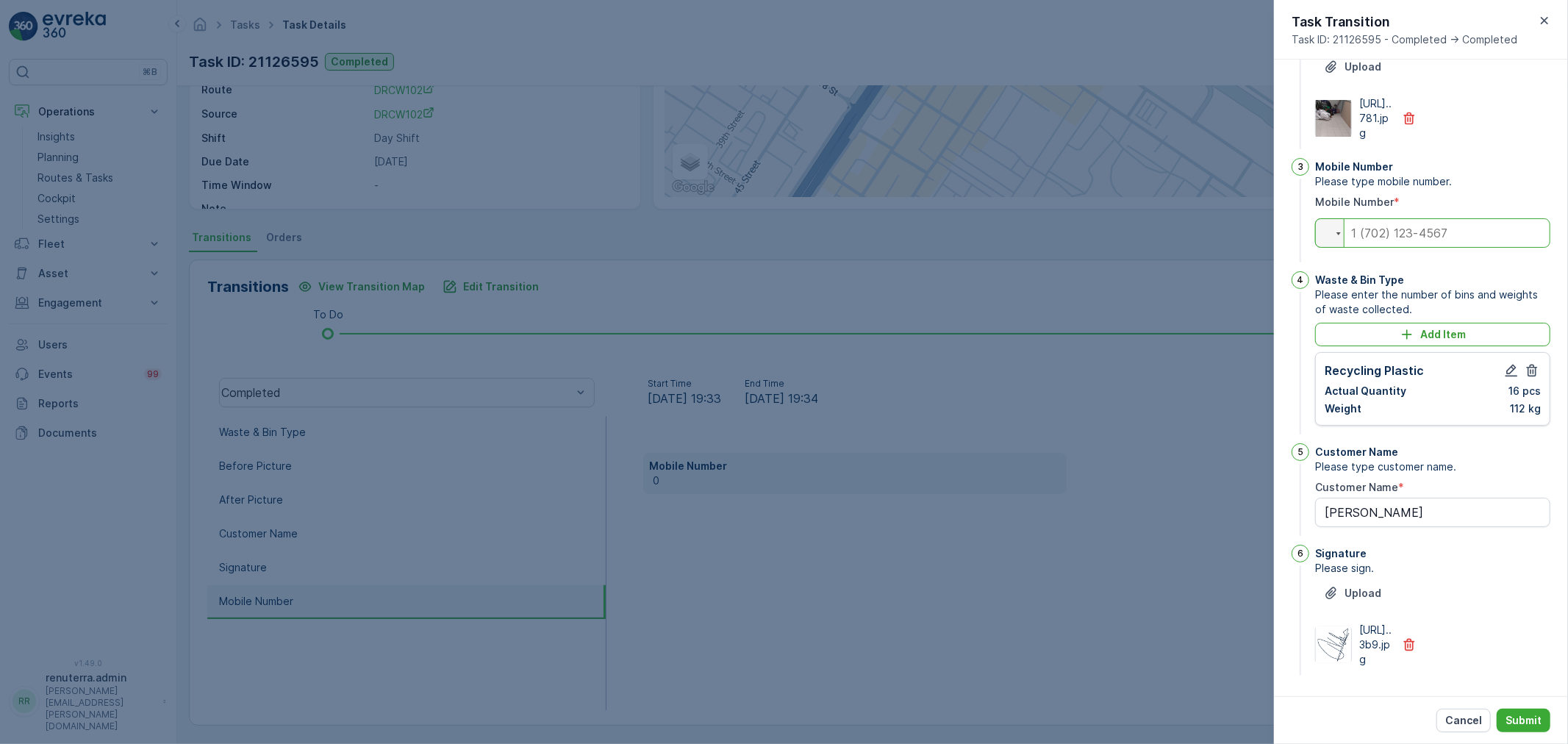
click at [1419, 219] on input "tel" at bounding box center [1433, 233] width 236 height 29
paste input "0582240179"
type input "0582240179"
click at [1531, 716] on p "Submit" at bounding box center [1524, 720] width 36 height 15
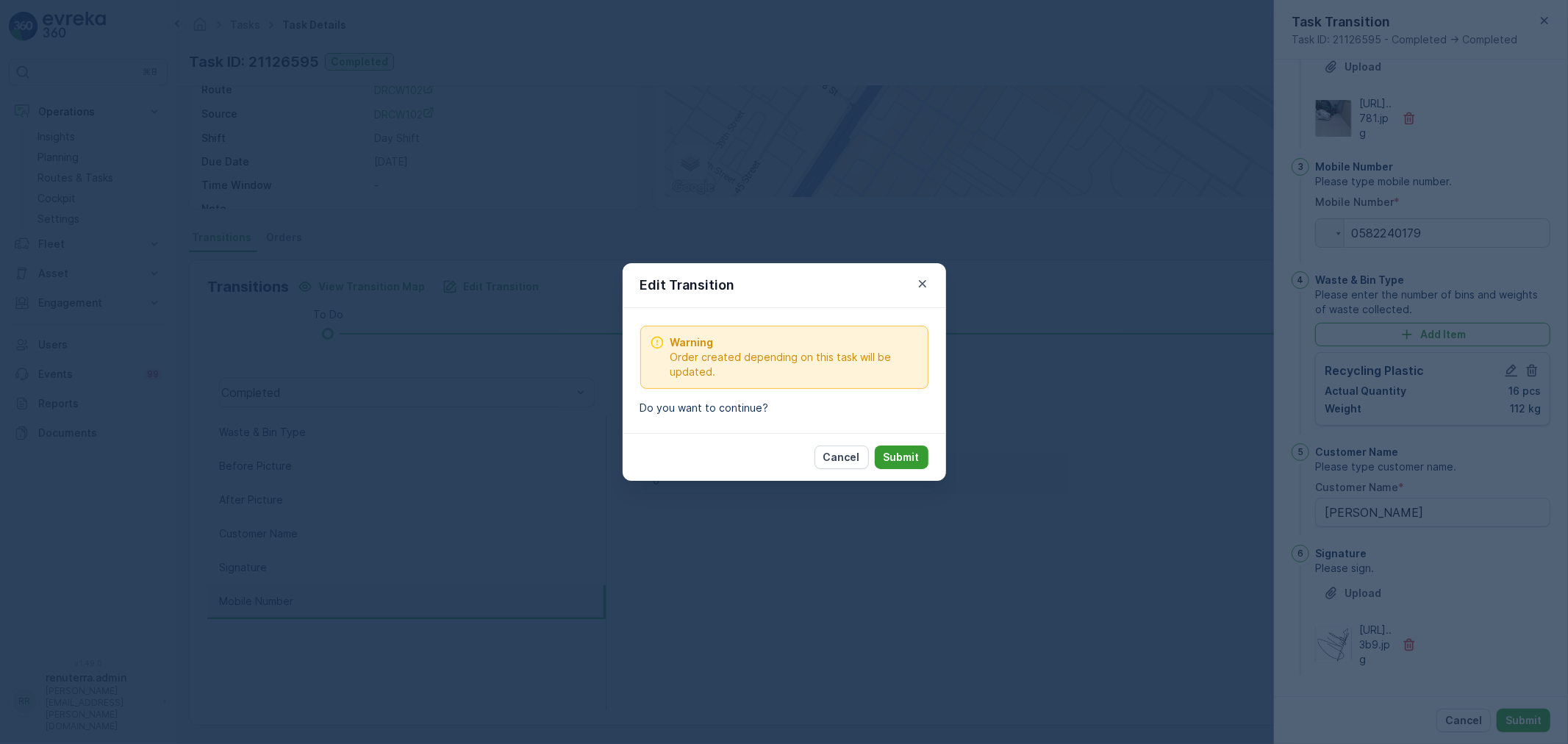
click at [894, 447] on button "Submit" at bounding box center [901, 457] width 54 height 24
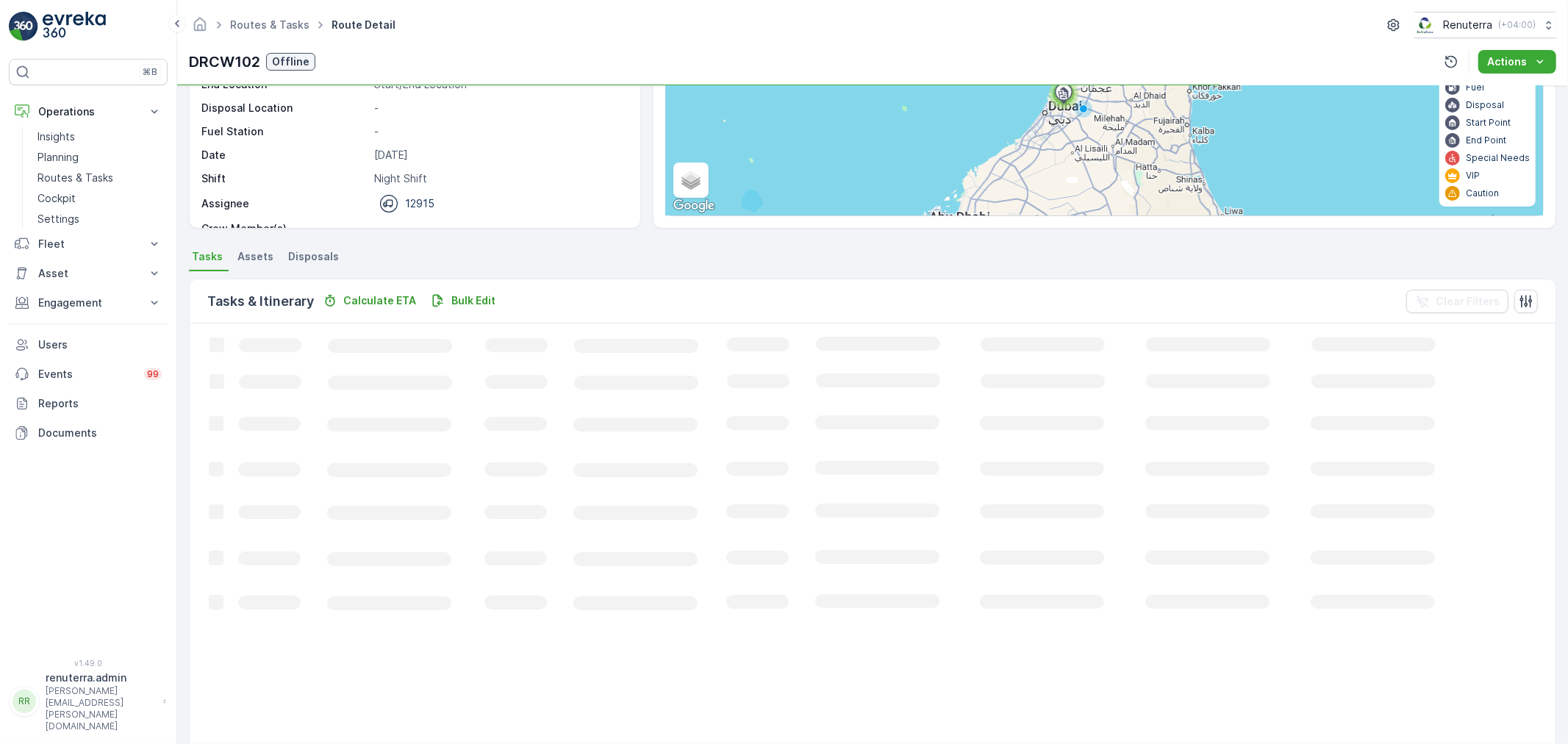
scroll to position [25, 0]
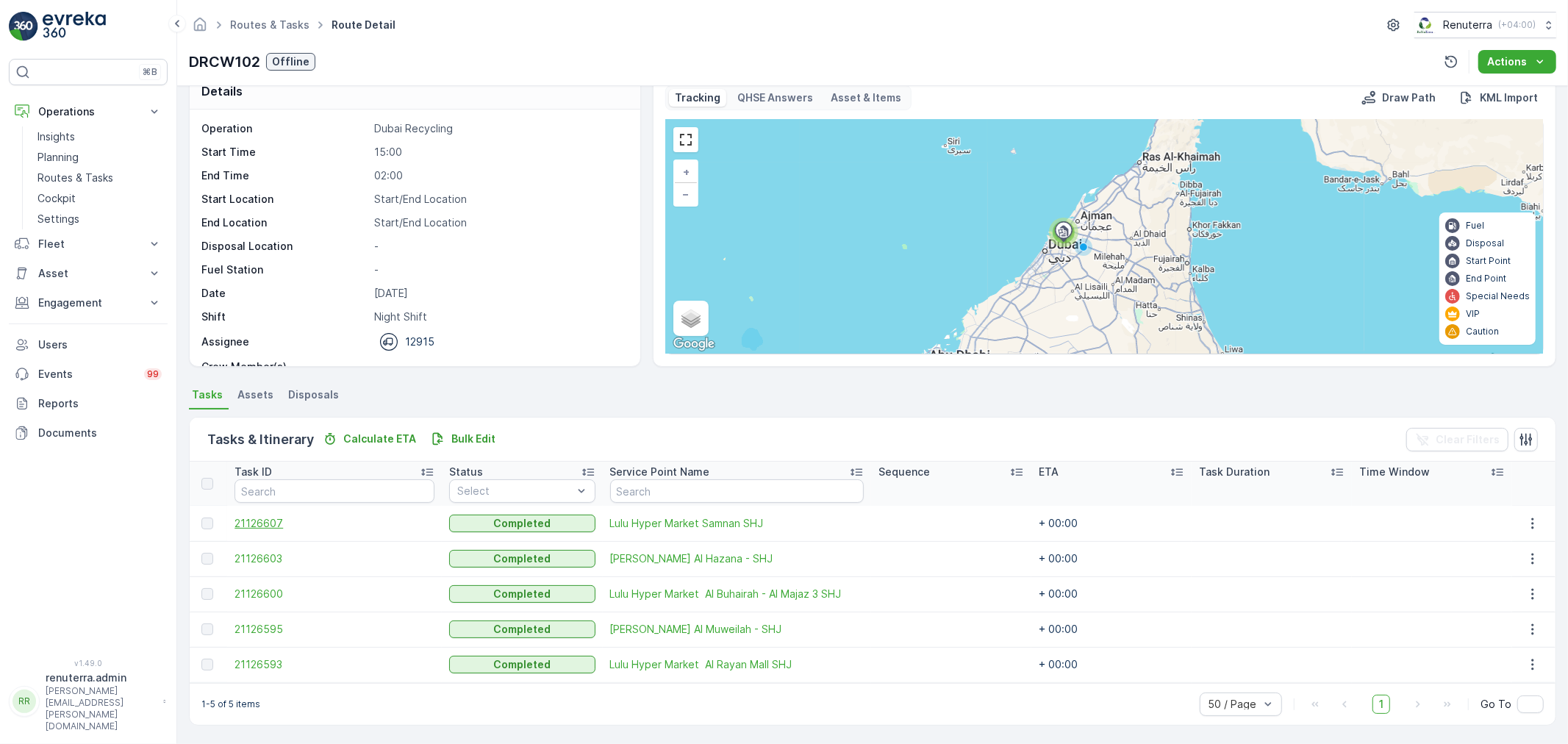
click at [271, 516] on span "21126607" at bounding box center [335, 523] width 200 height 15
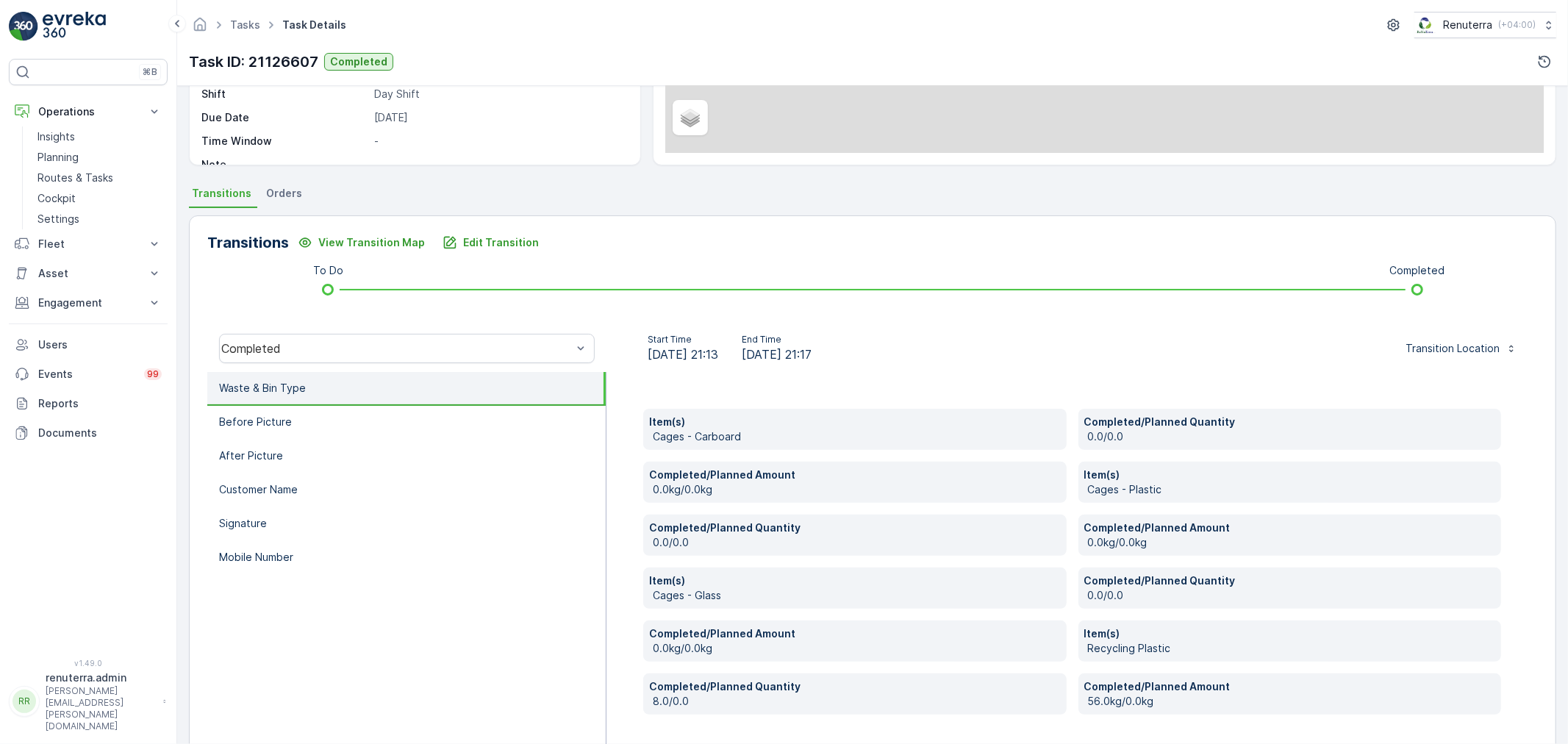
scroll to position [279, 0]
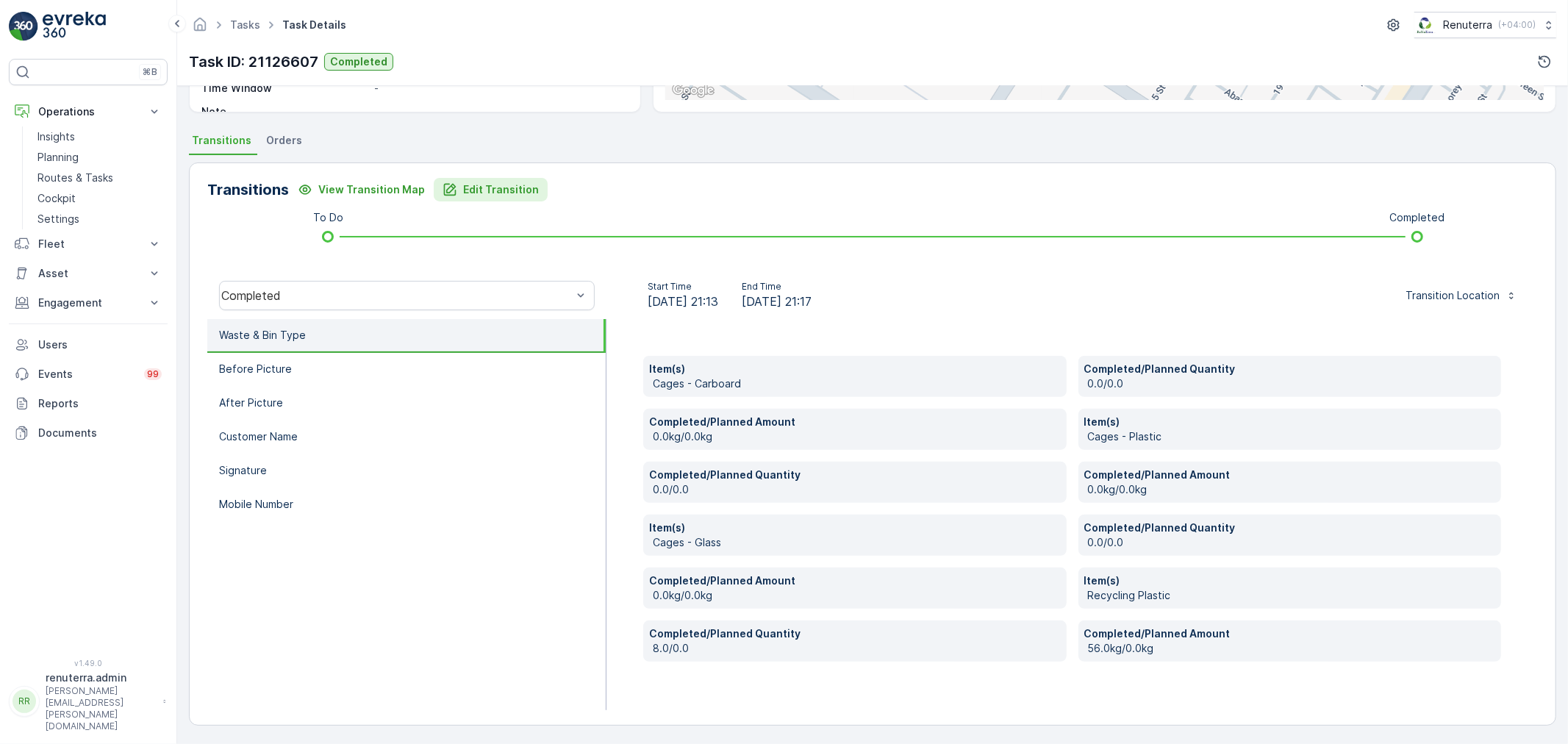
click at [503, 193] on p "Edit Transition" at bounding box center [501, 190] width 75 height 15
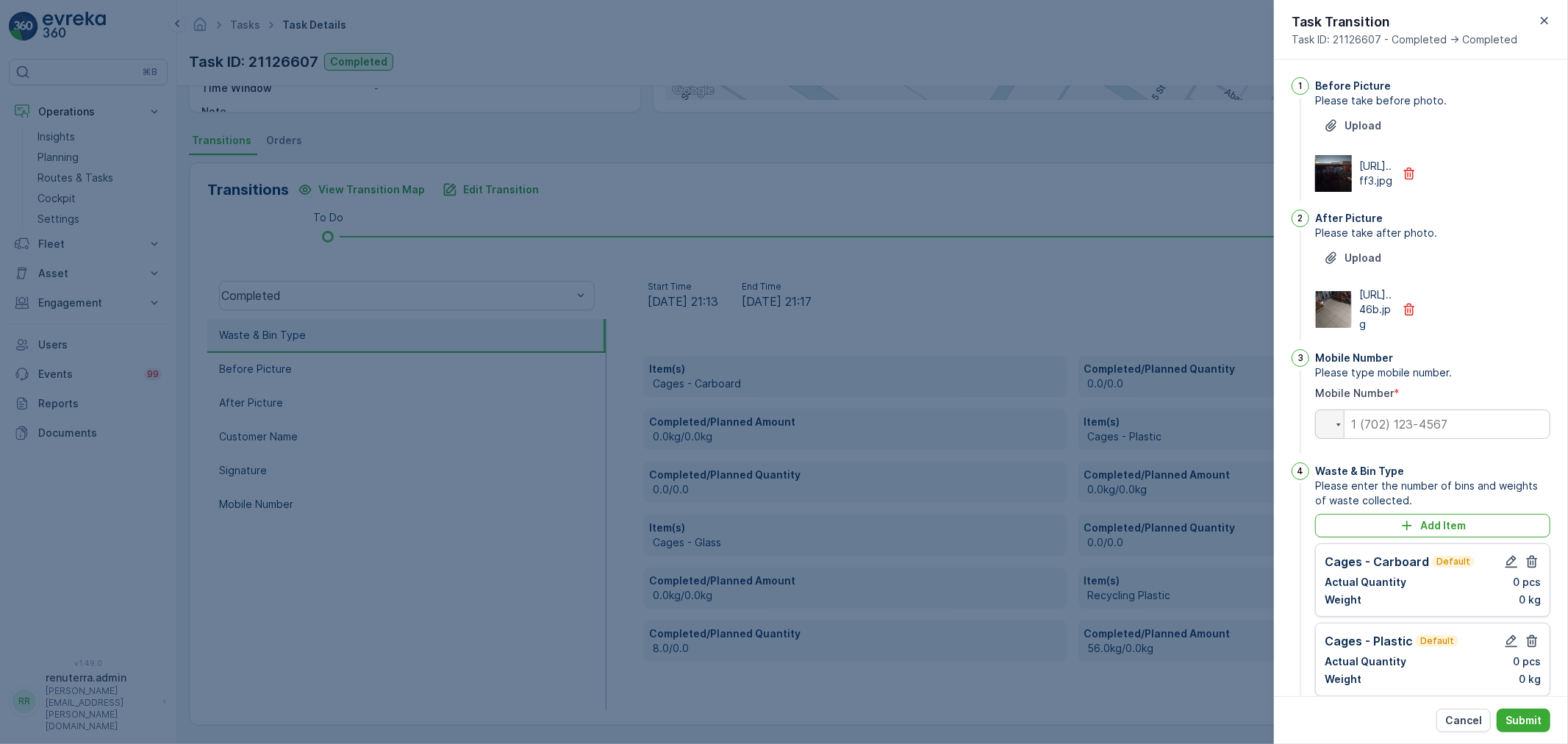
scroll to position [525, 0]
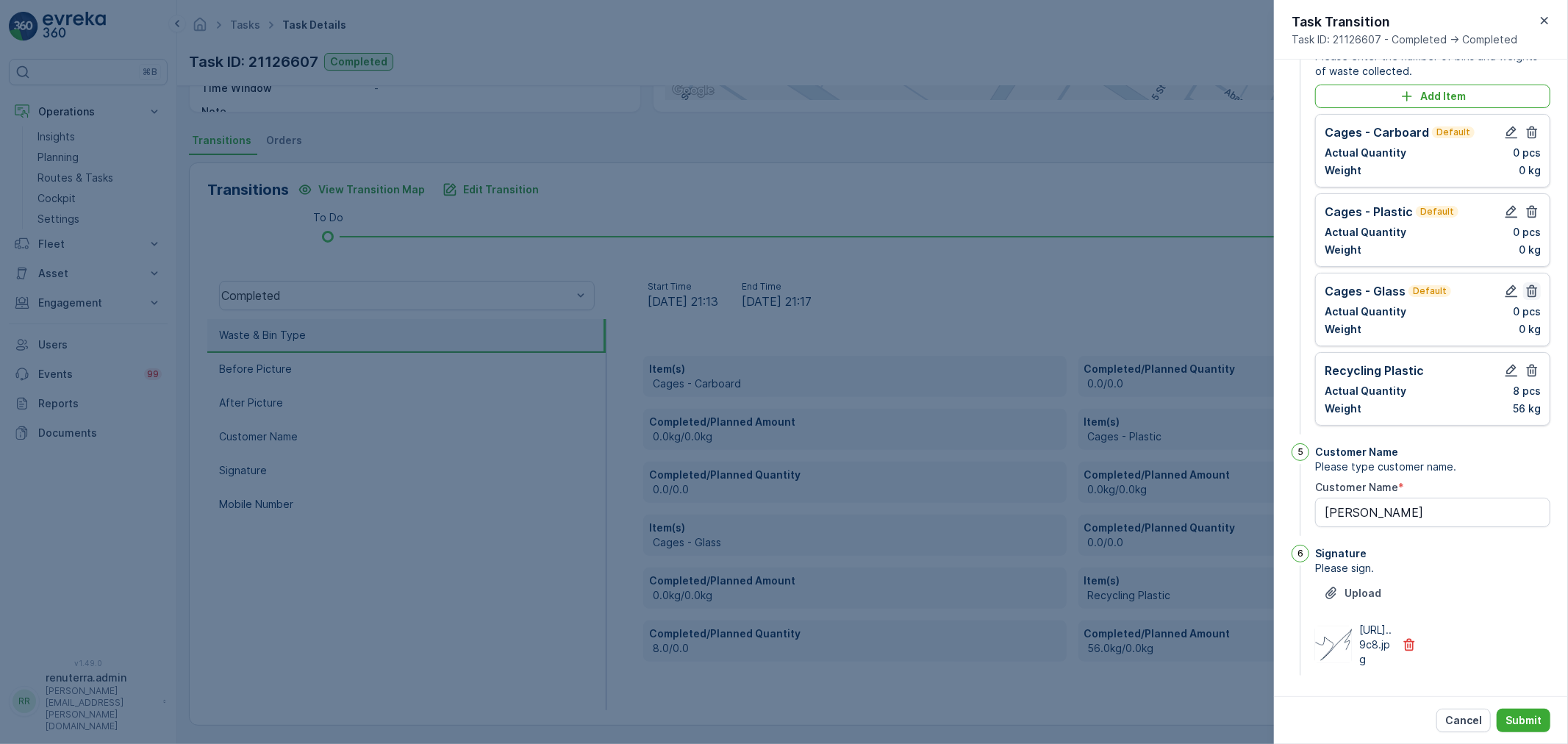
click at [1532, 284] on icon "button" at bounding box center [1532, 291] width 15 height 15
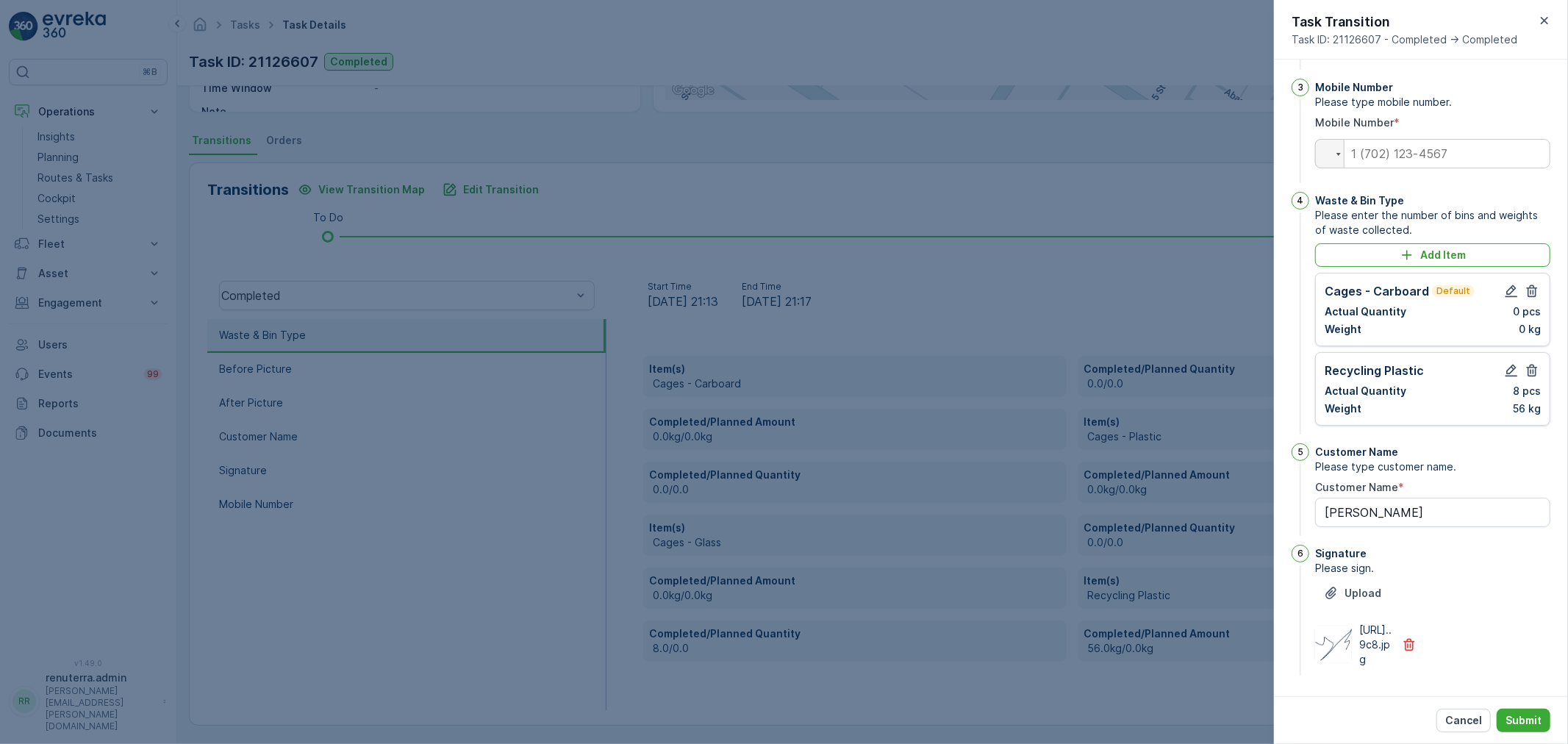
click at [1532, 284] on icon "button" at bounding box center [1532, 291] width 15 height 15
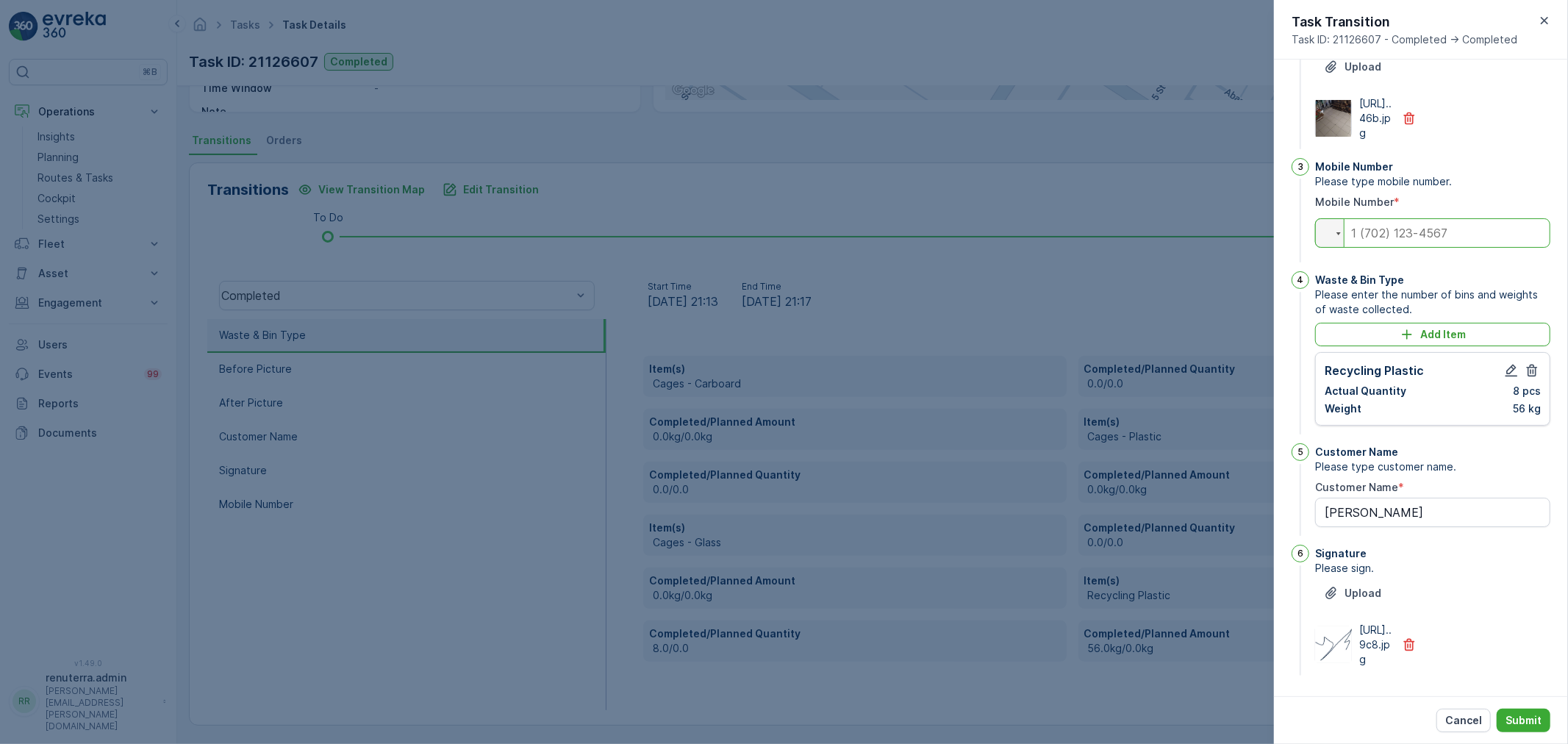
click at [1424, 219] on input "tel" at bounding box center [1433, 233] width 236 height 29
paste input "0582240179"
type input "0569319518"
click at [1520, 717] on p "Submit" at bounding box center [1524, 720] width 36 height 15
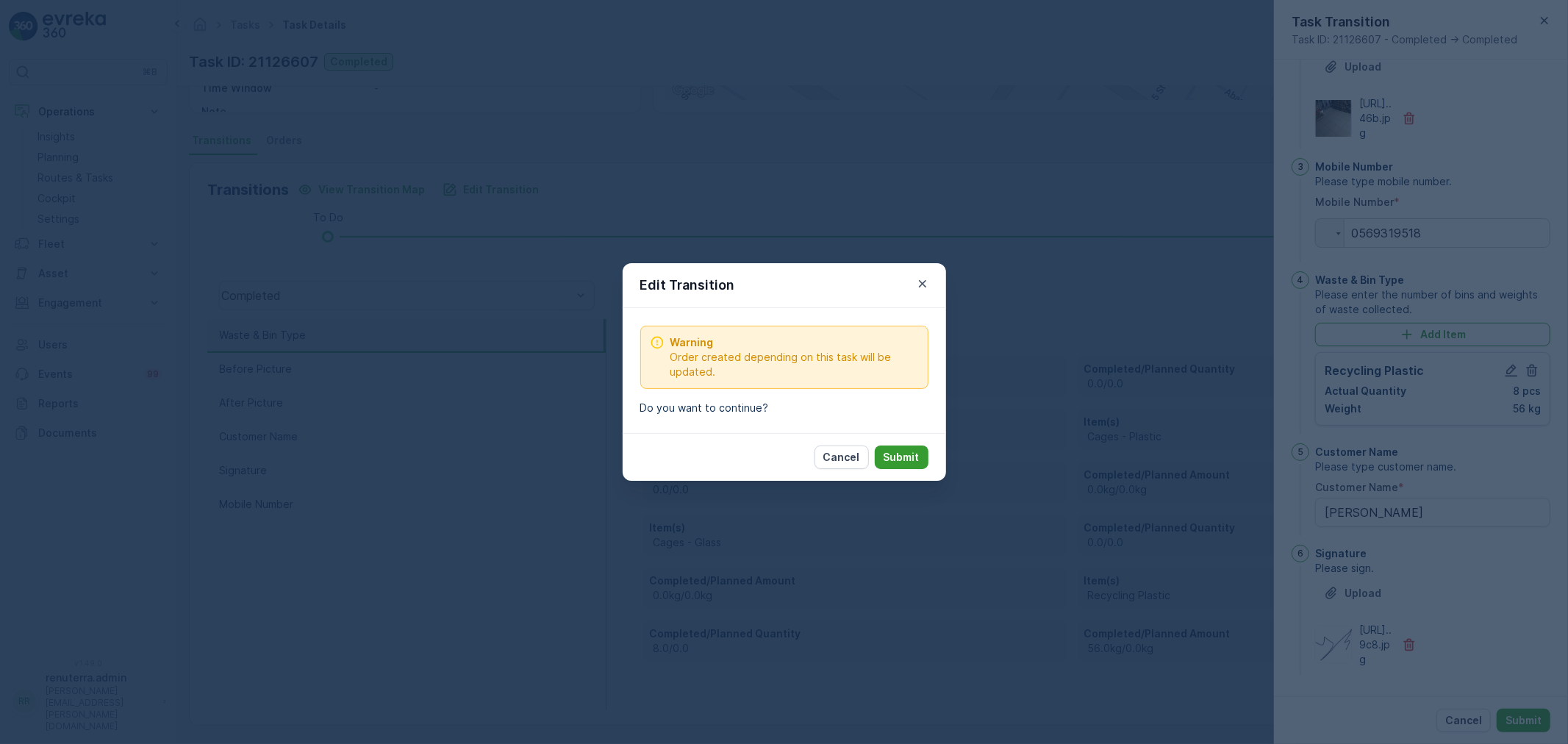
click at [894, 456] on p "Submit" at bounding box center [901, 457] width 36 height 15
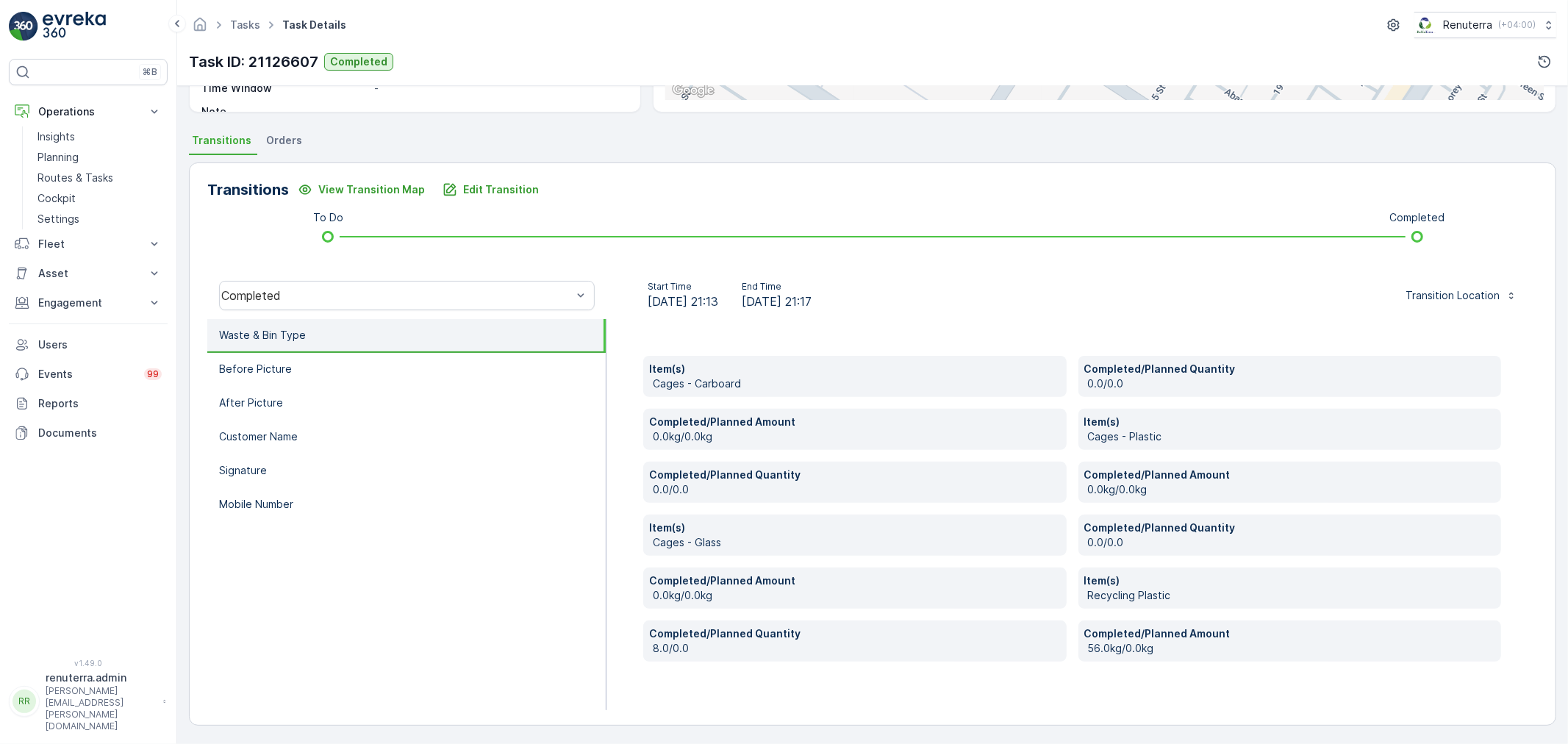
scroll to position [182, 0]
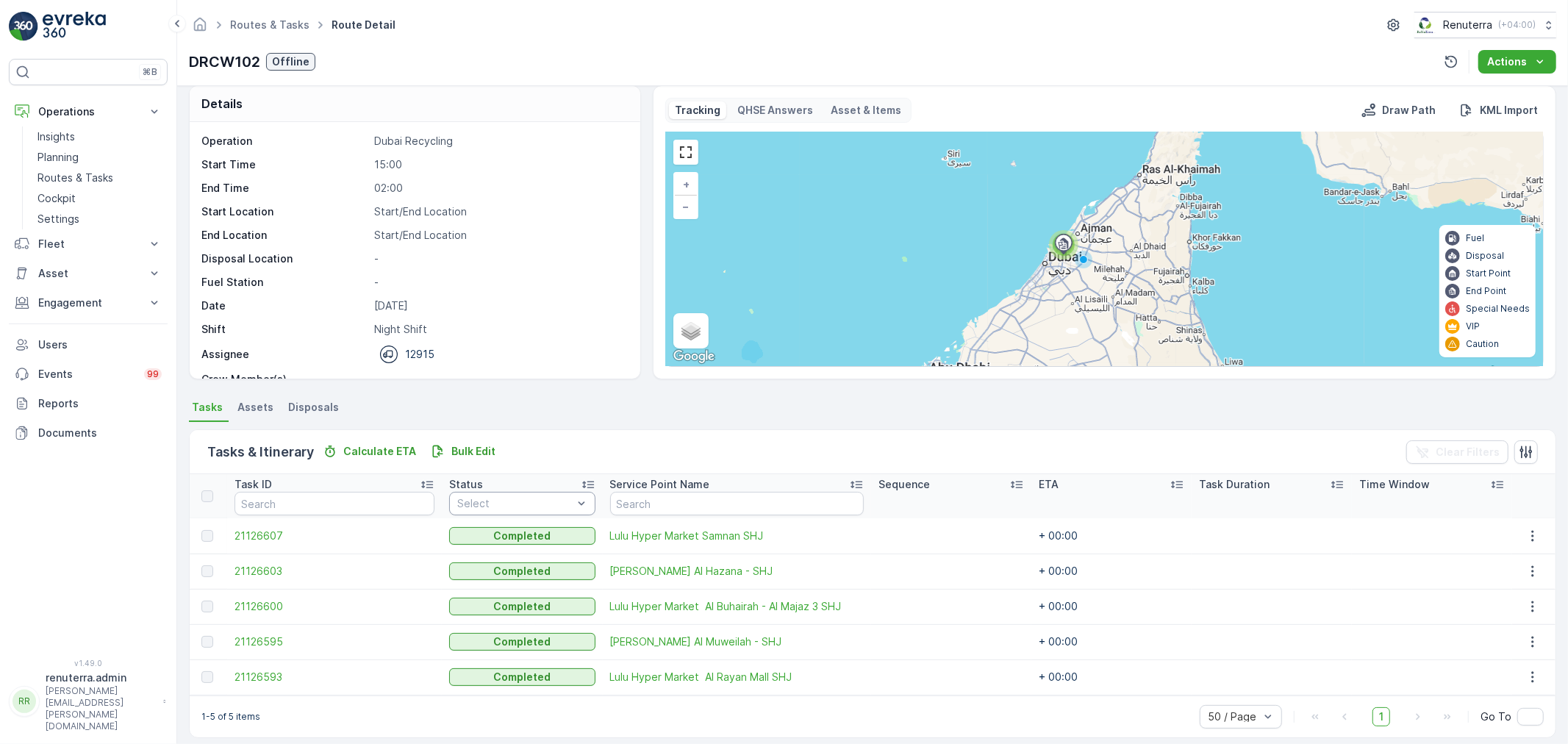
scroll to position [25, 0]
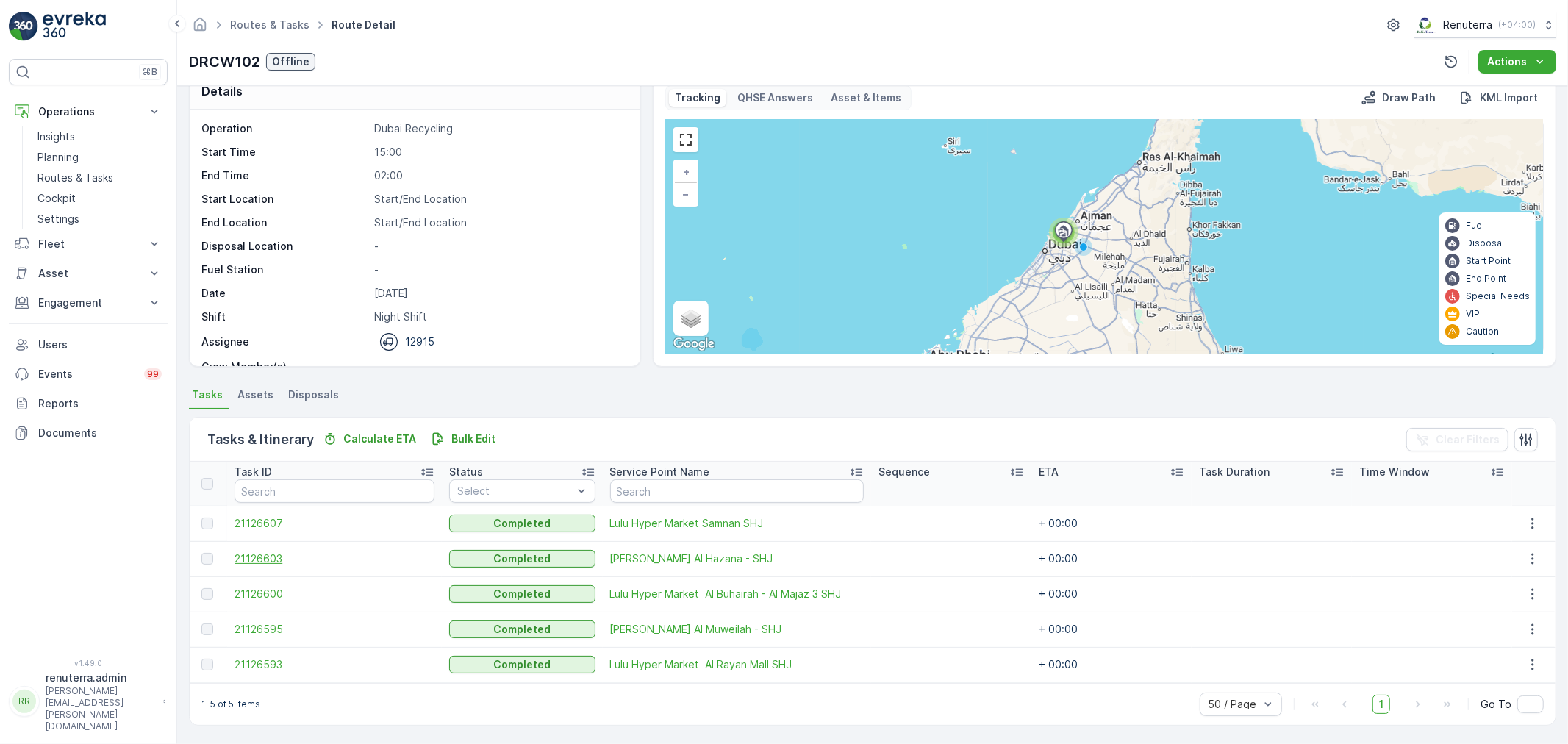
click at [252, 563] on span "21126603" at bounding box center [335, 559] width 200 height 15
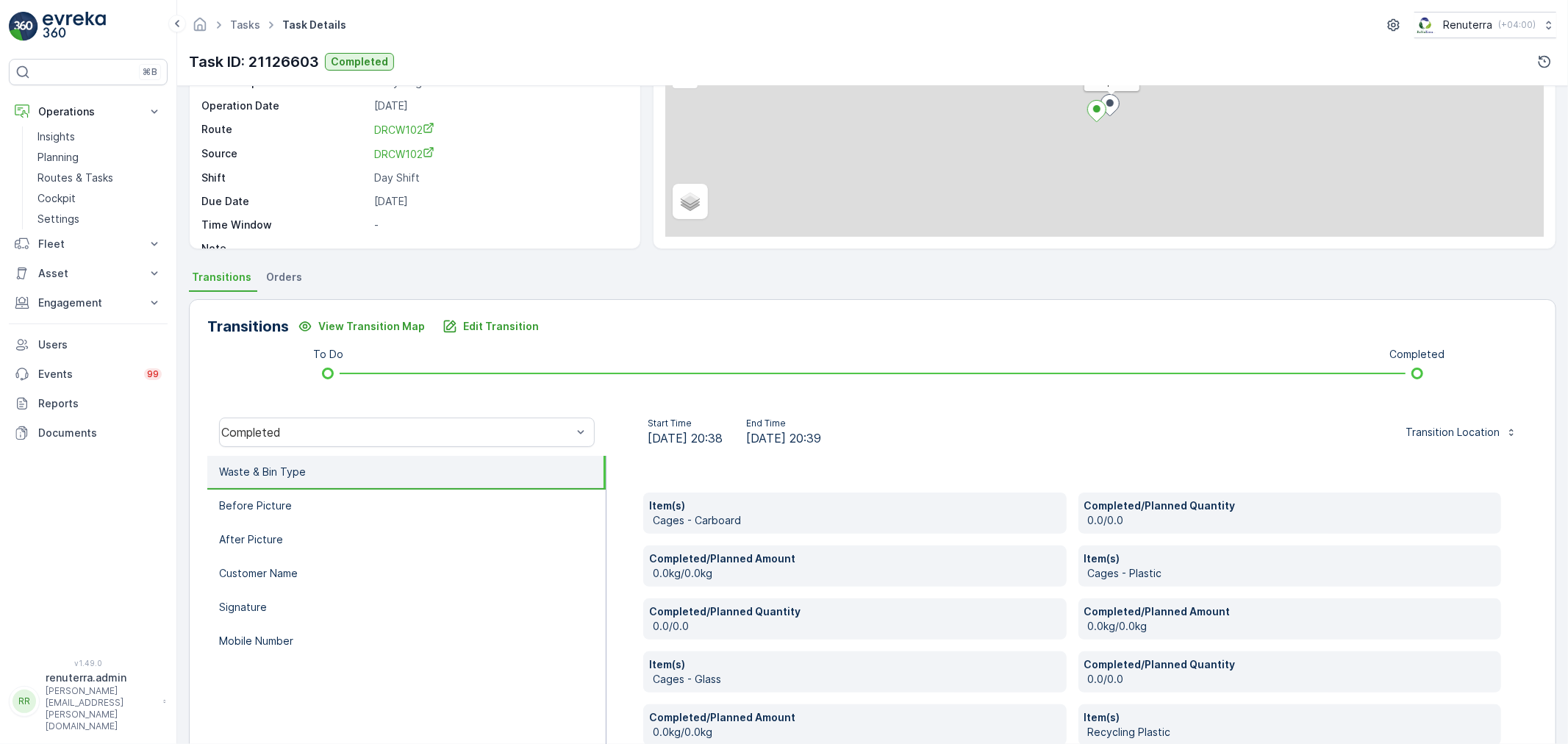
scroll to position [279, 0]
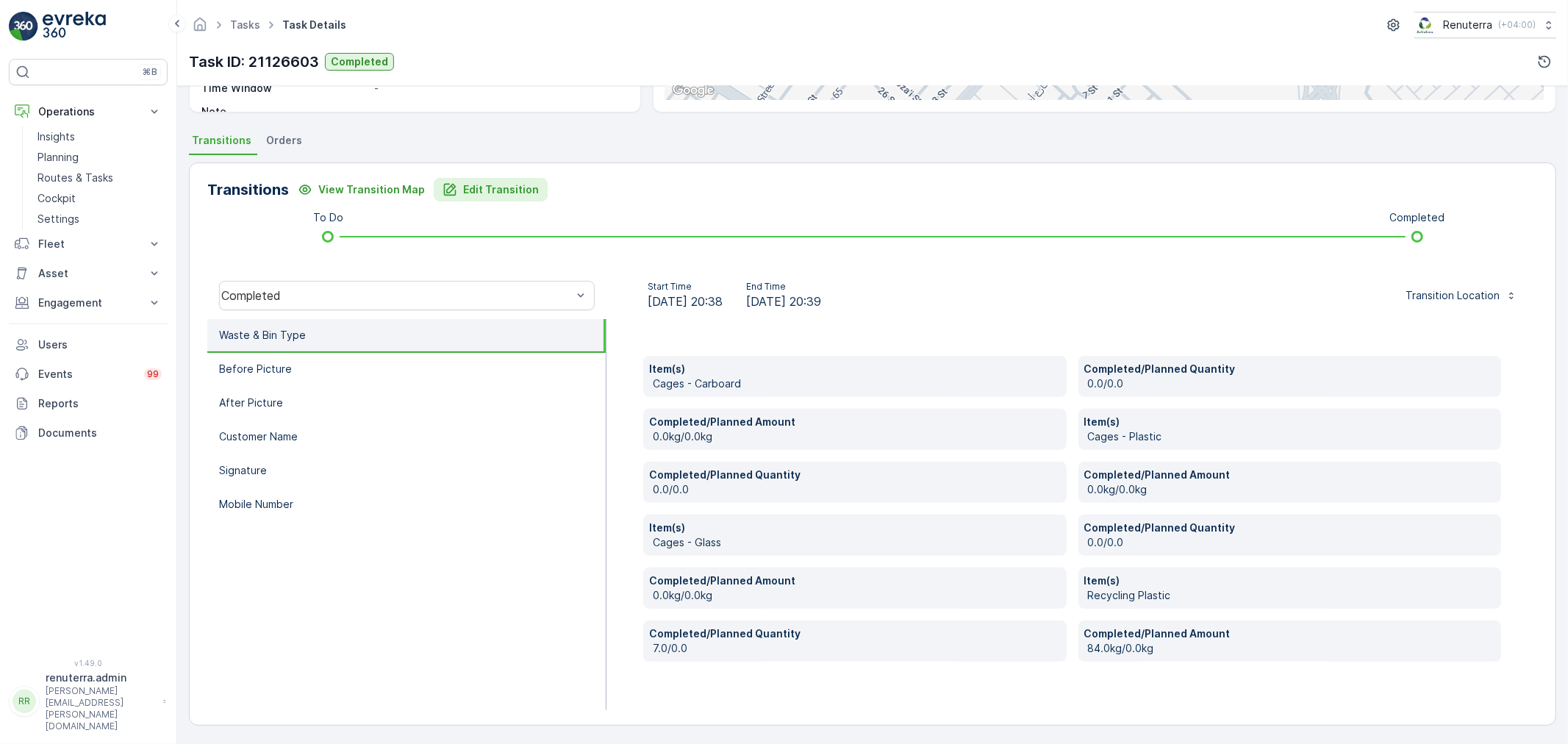
click at [463, 187] on p "Edit Transition" at bounding box center [501, 190] width 75 height 15
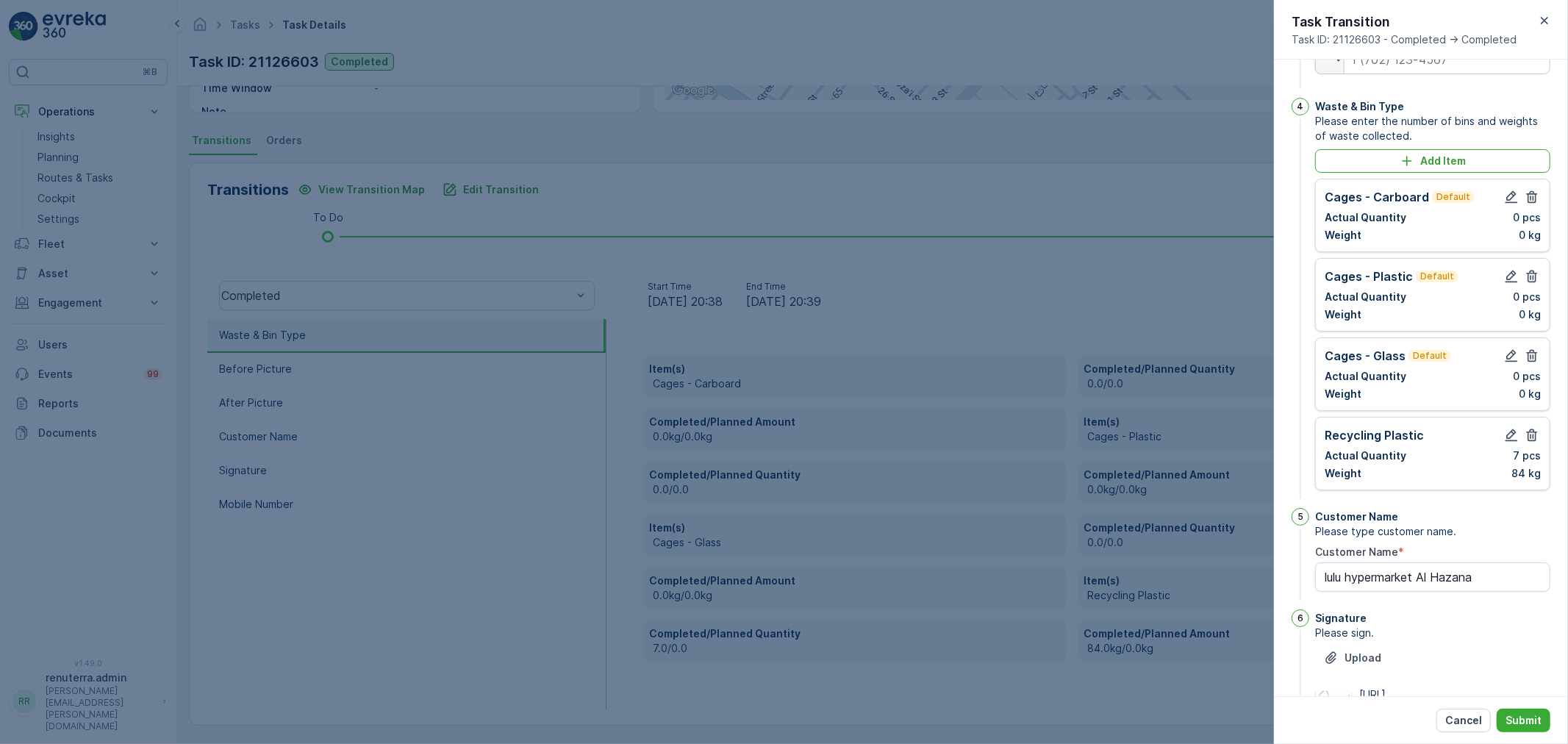
scroll to position [362, 0]
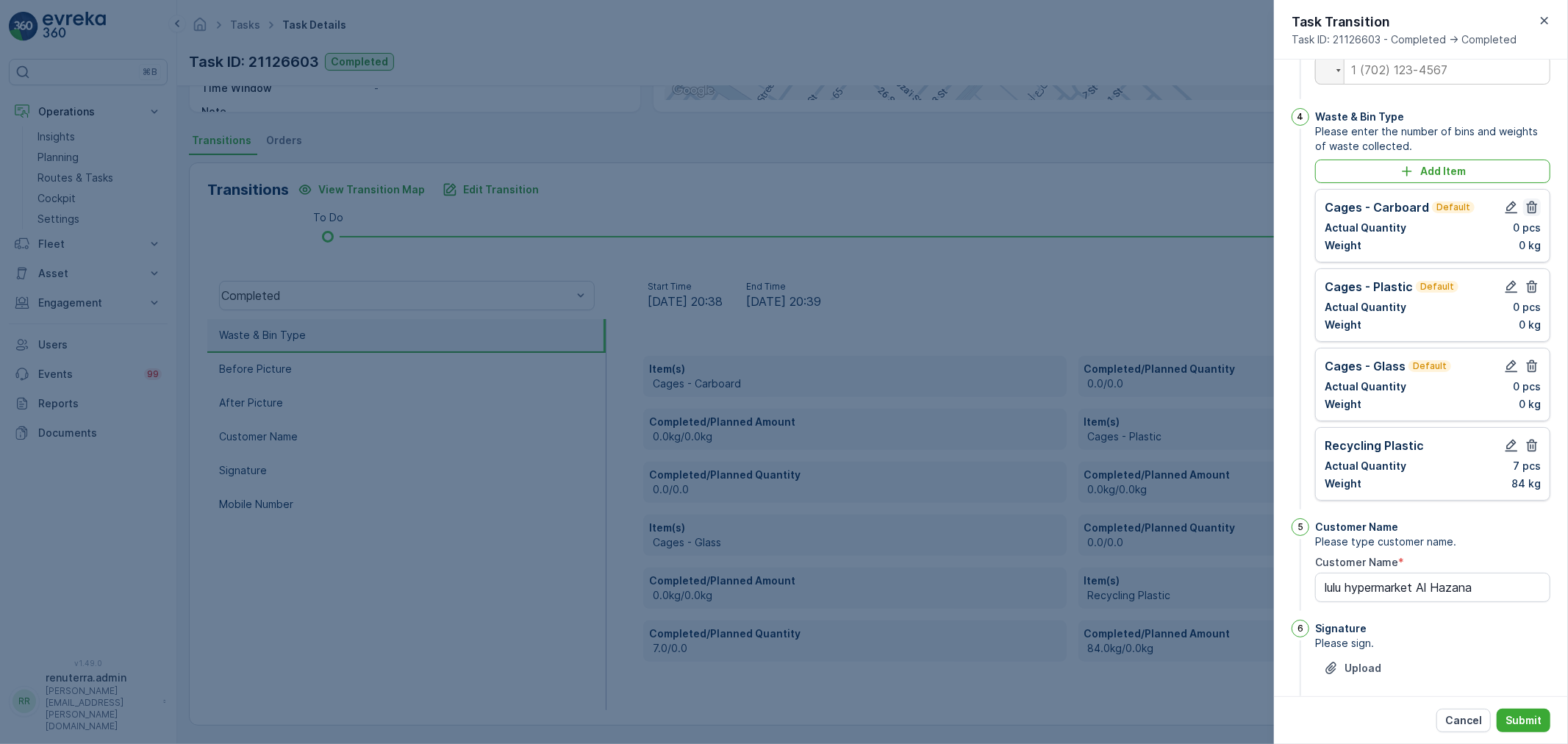
click at [1527, 215] on icon "button" at bounding box center [1532, 207] width 15 height 15
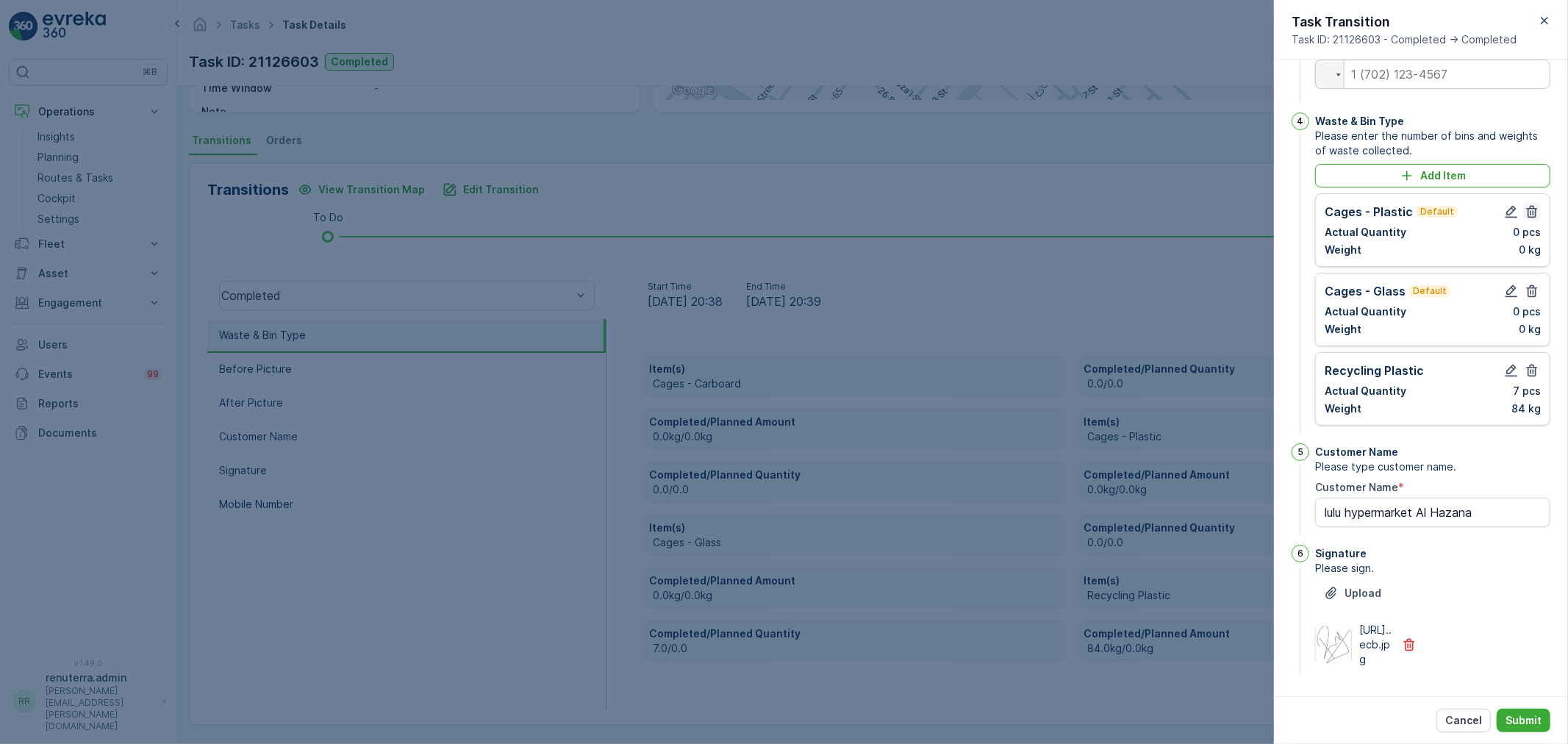
click at [1535, 219] on icon "button" at bounding box center [1532, 212] width 15 height 15
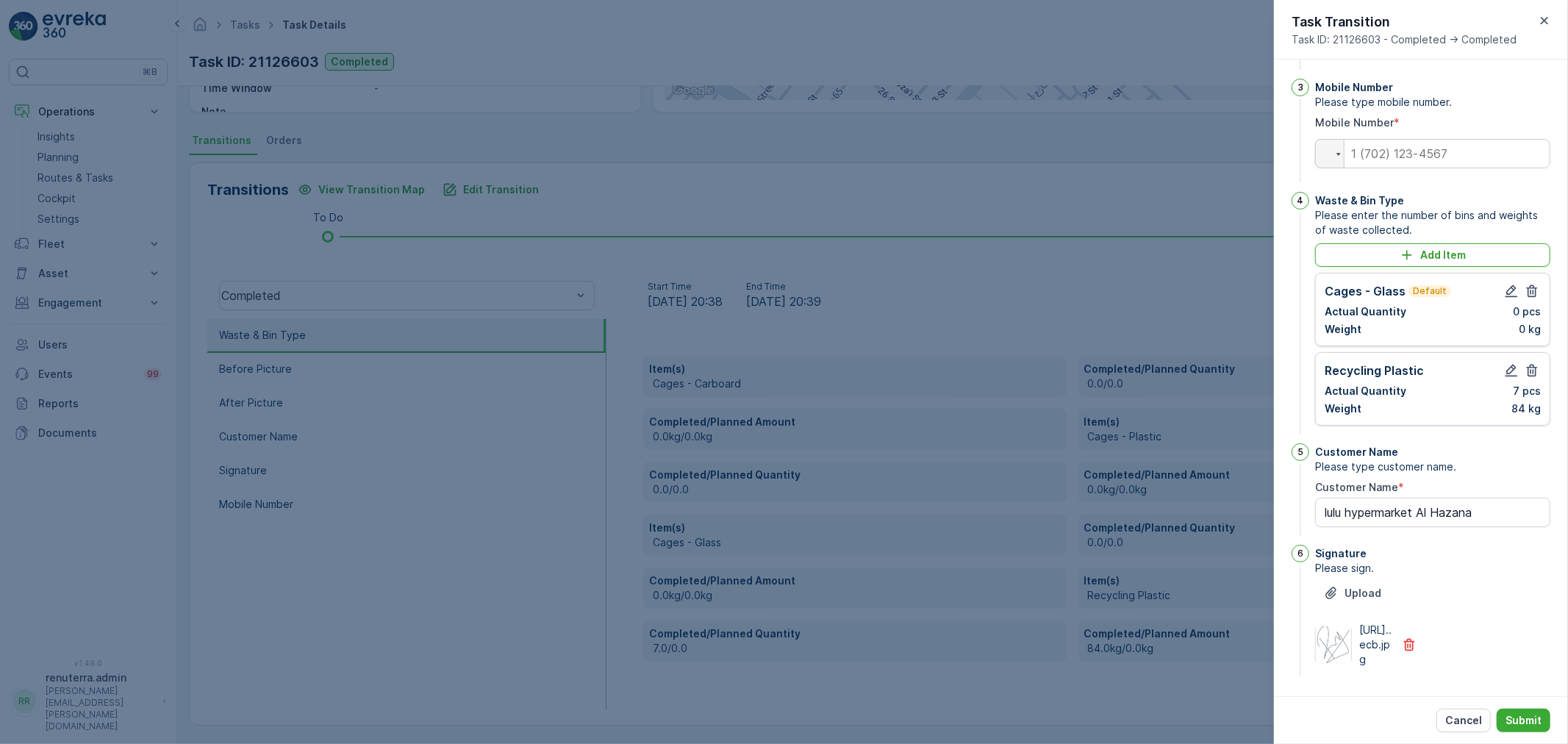
click at [1529, 284] on icon "button" at bounding box center [1532, 291] width 15 height 15
type Name "lulu hypermarket Al Hazana"
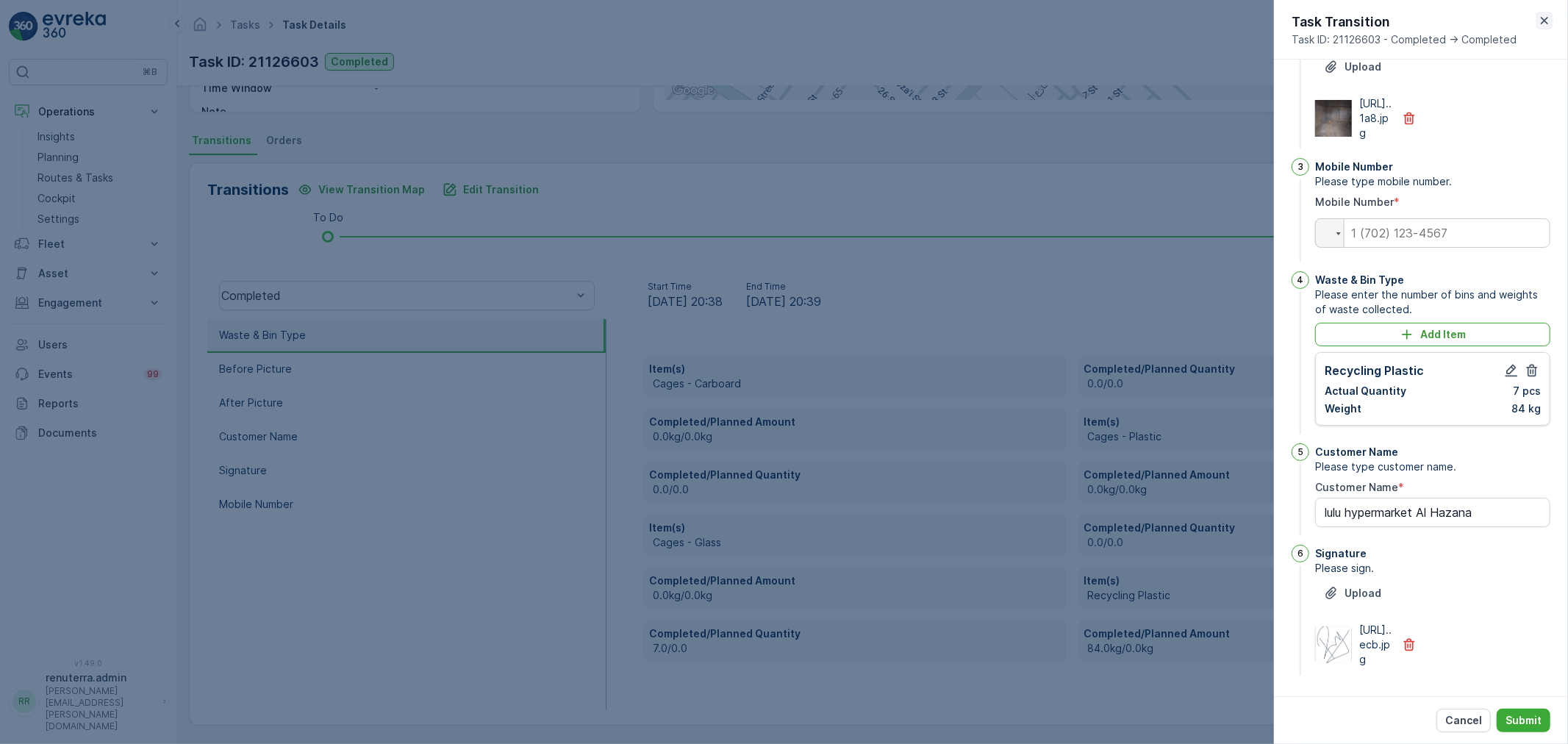
click at [1549, 16] on icon "button" at bounding box center [1545, 21] width 15 height 15
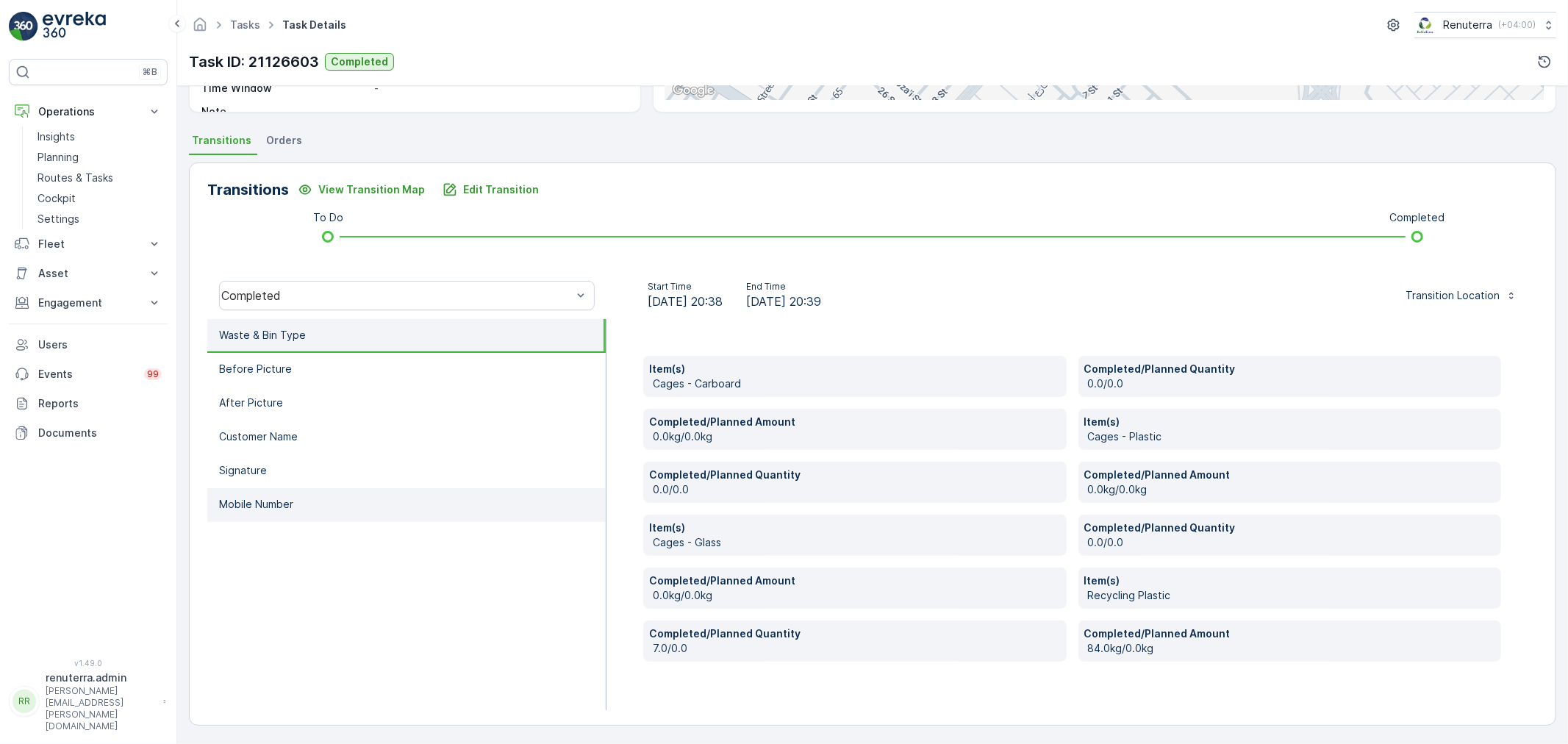
click at [331, 506] on li "Mobile Number" at bounding box center [406, 505] width 399 height 34
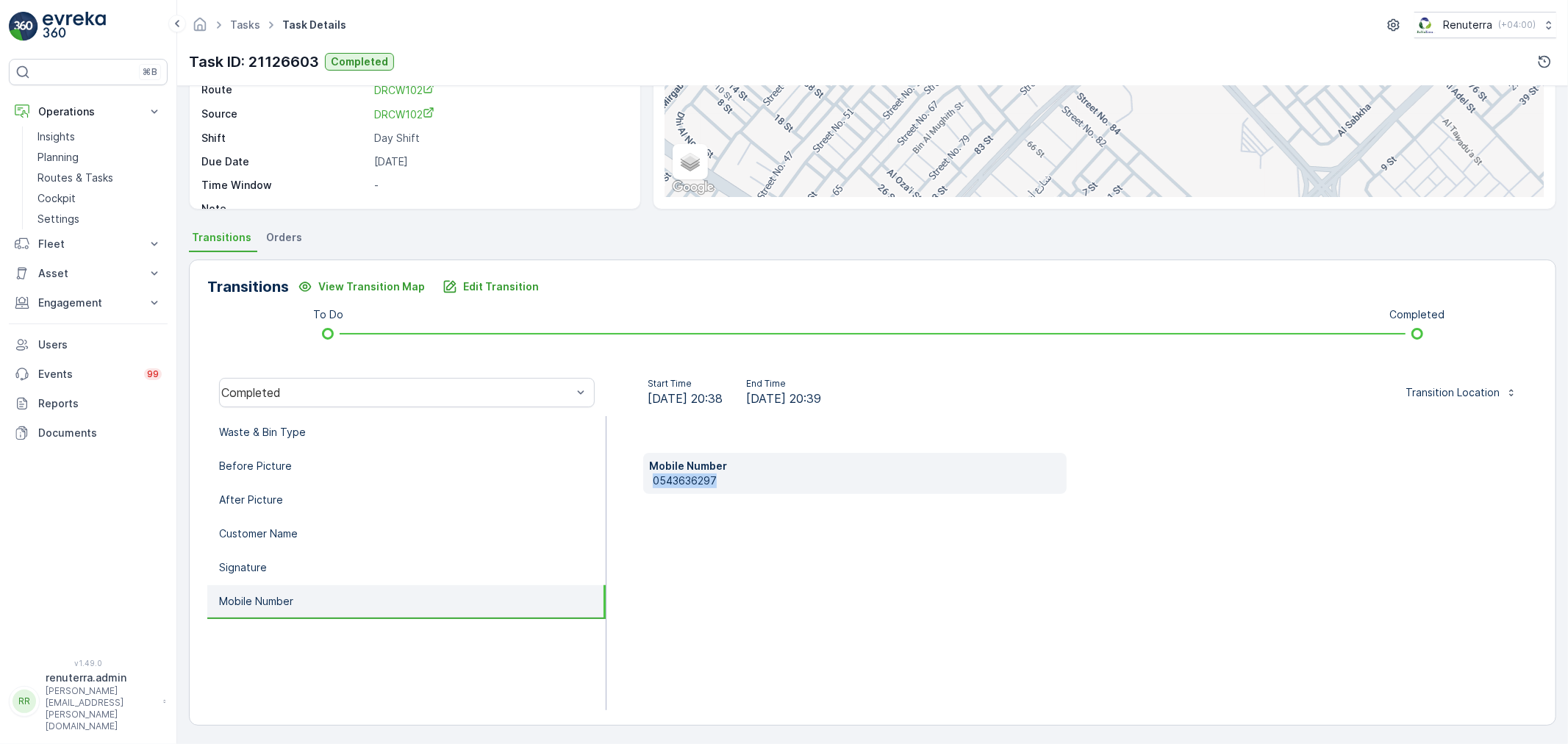
drag, startPoint x: 743, startPoint y: 478, endPoint x: 635, endPoint y: 486, distance: 108.3
click at [635, 486] on div "Mobile Number 0543636297" at bounding box center [1072, 563] width 932 height 294
copy p "0543636297"
click at [494, 289] on p "Edit Transition" at bounding box center [501, 287] width 75 height 15
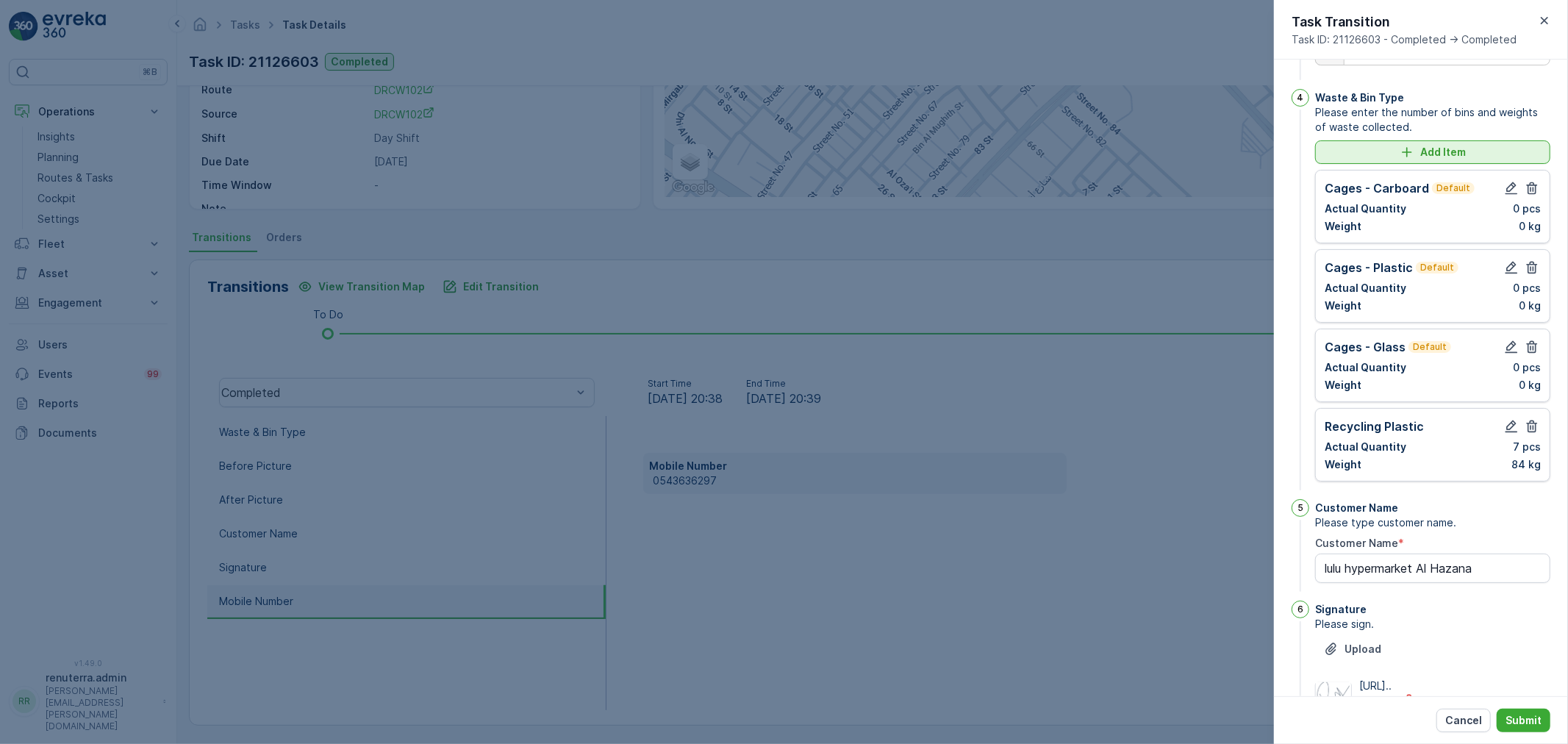
scroll to position [362, 0]
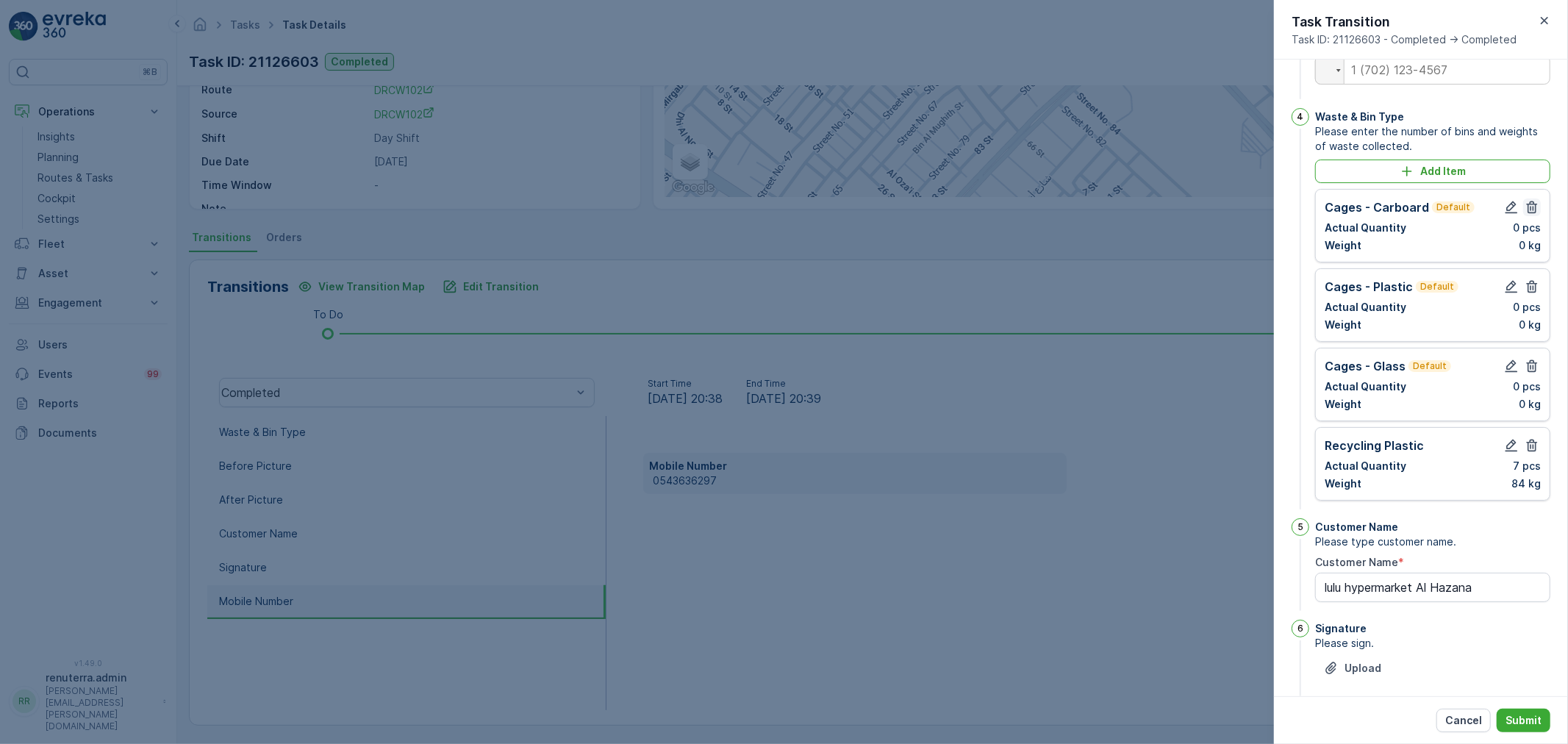
click at [1528, 214] on icon "button" at bounding box center [1533, 207] width 11 height 12
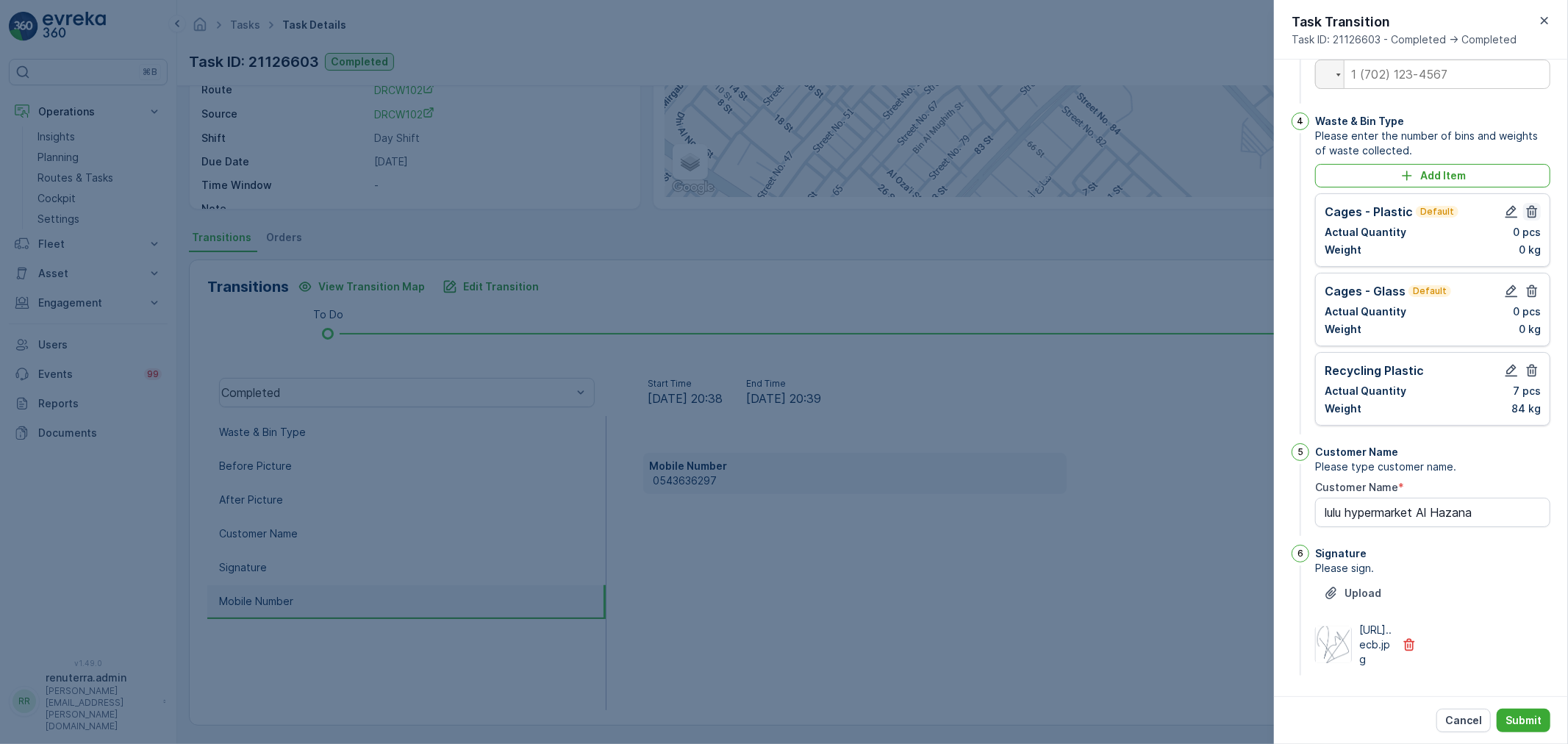
click at [1529, 219] on icon "button" at bounding box center [1533, 211] width 11 height 12
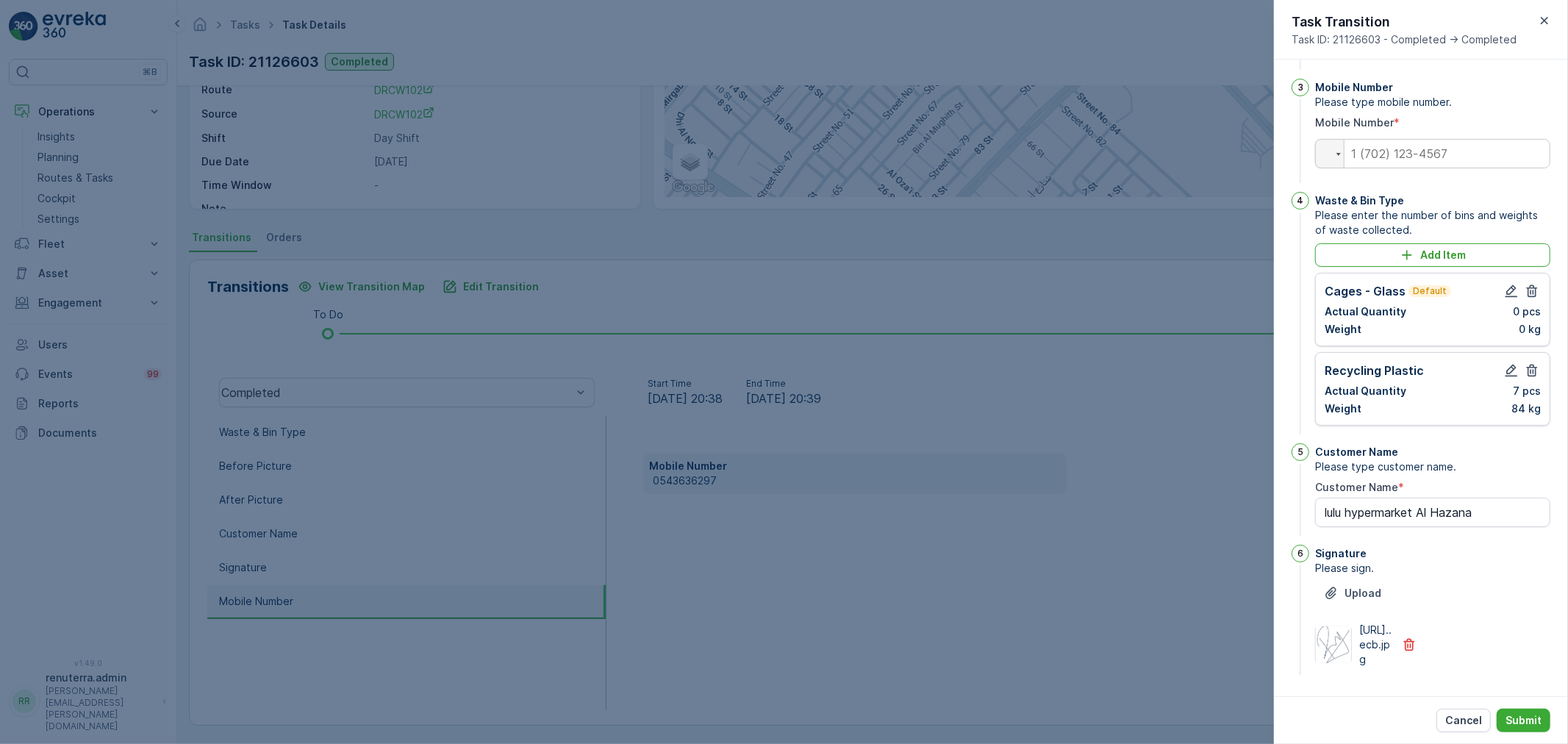
click at [1529, 286] on icon "button" at bounding box center [1533, 291] width 11 height 12
type Name "lulu hypermarket Al Hazana"
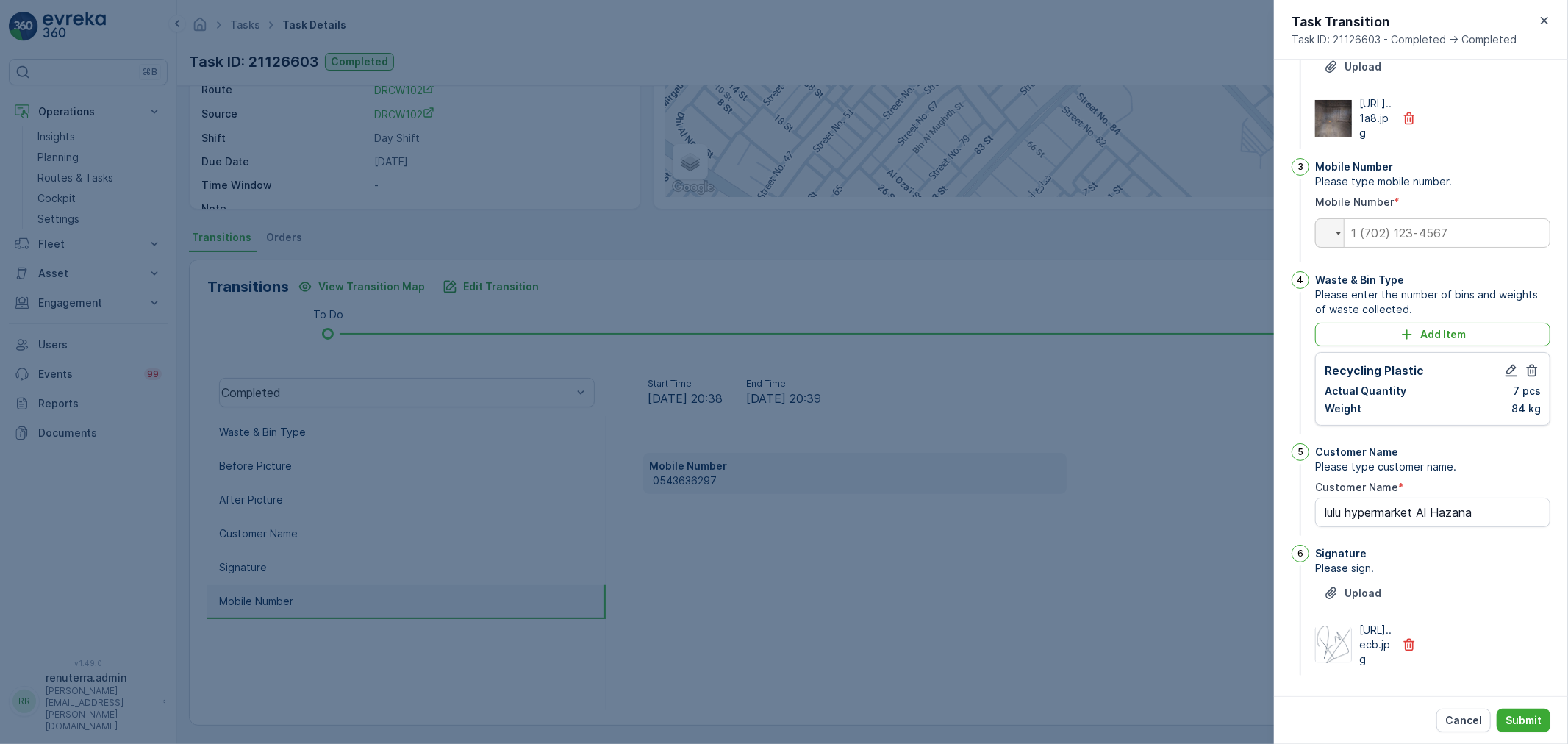
scroll to position [287, 0]
drag, startPoint x: 1422, startPoint y: 189, endPoint x: 1416, endPoint y: 216, distance: 27.7
click at [1421, 219] on input "tel" at bounding box center [1433, 233] width 236 height 29
paste input "0543636297"
type input "0543636297"
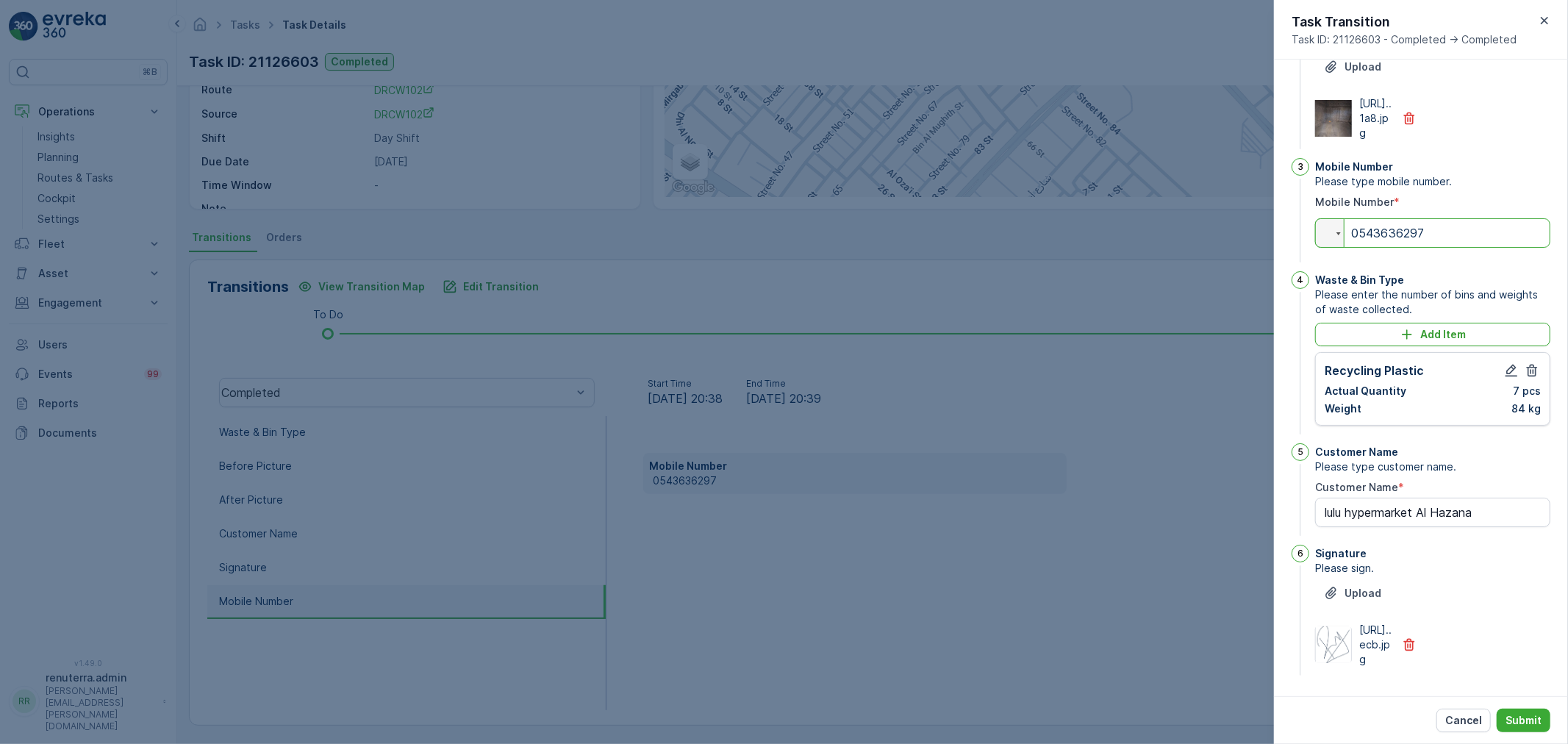
type Name "lulu hypermarket Al Hazana"
type input "0543636297"
click at [1527, 717] on p "Submit" at bounding box center [1524, 720] width 36 height 15
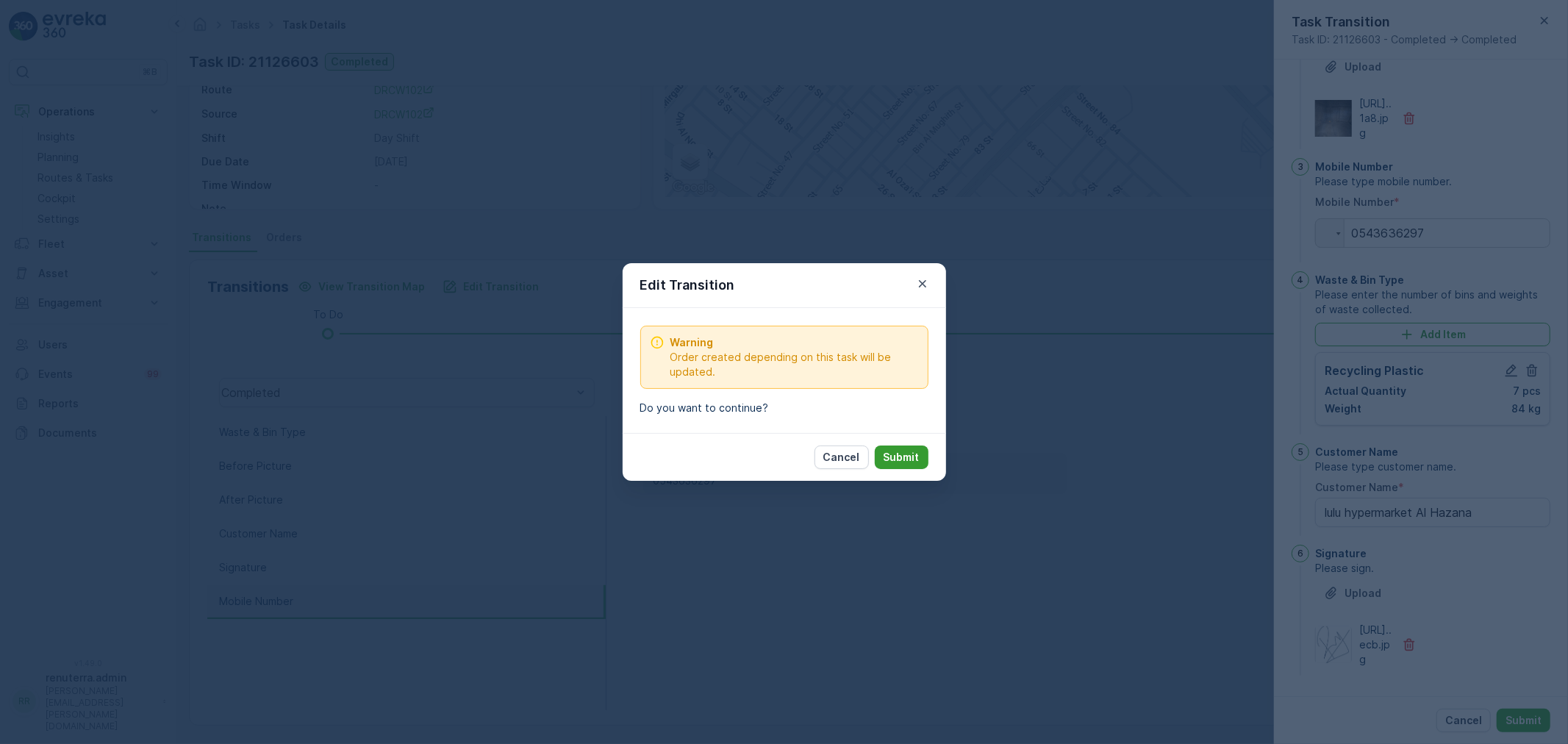
click at [907, 459] on p "Submit" at bounding box center [901, 457] width 36 height 15
type Name "lulu hypermarket Al Hazana"
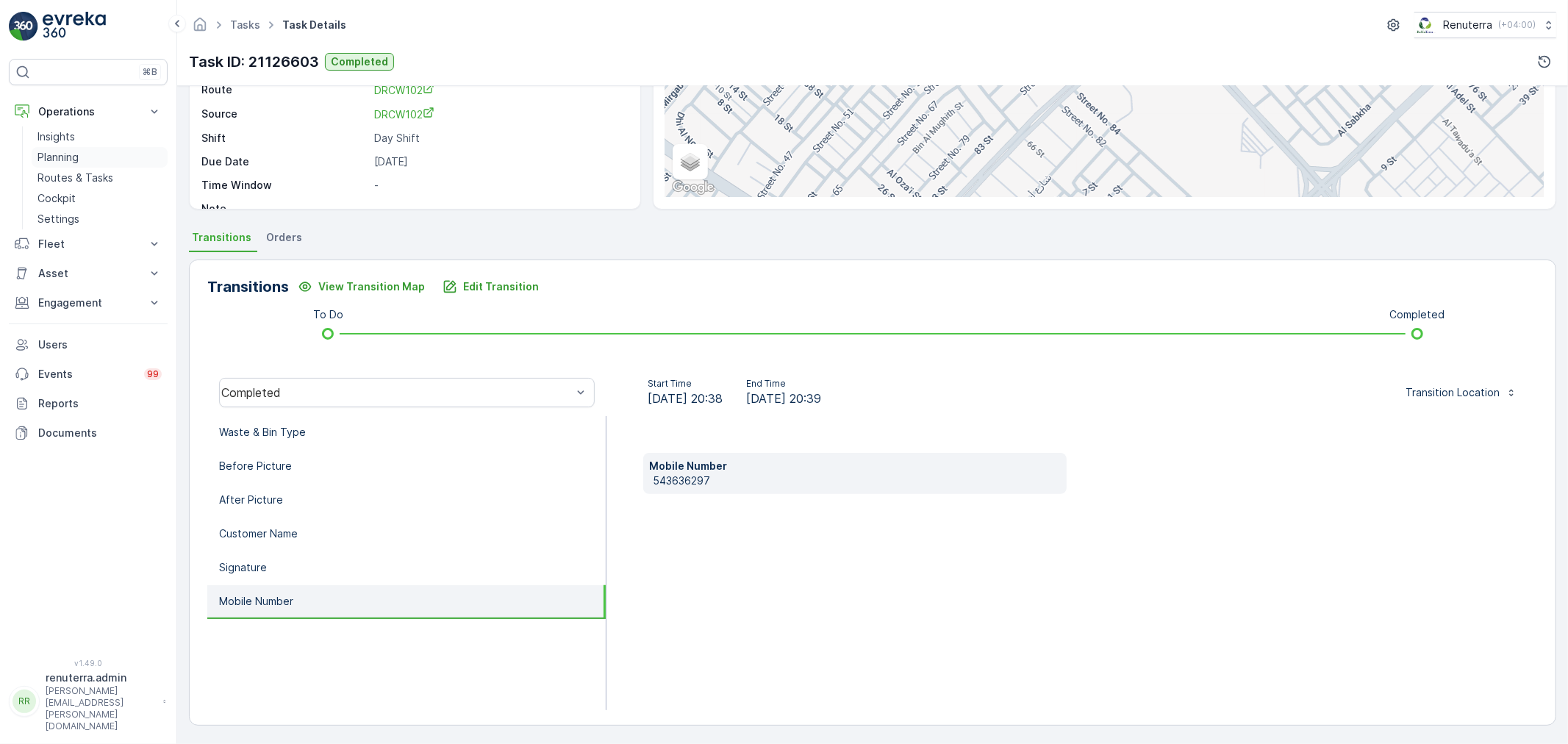
click at [71, 163] on p "Planning" at bounding box center [58, 157] width 41 height 15
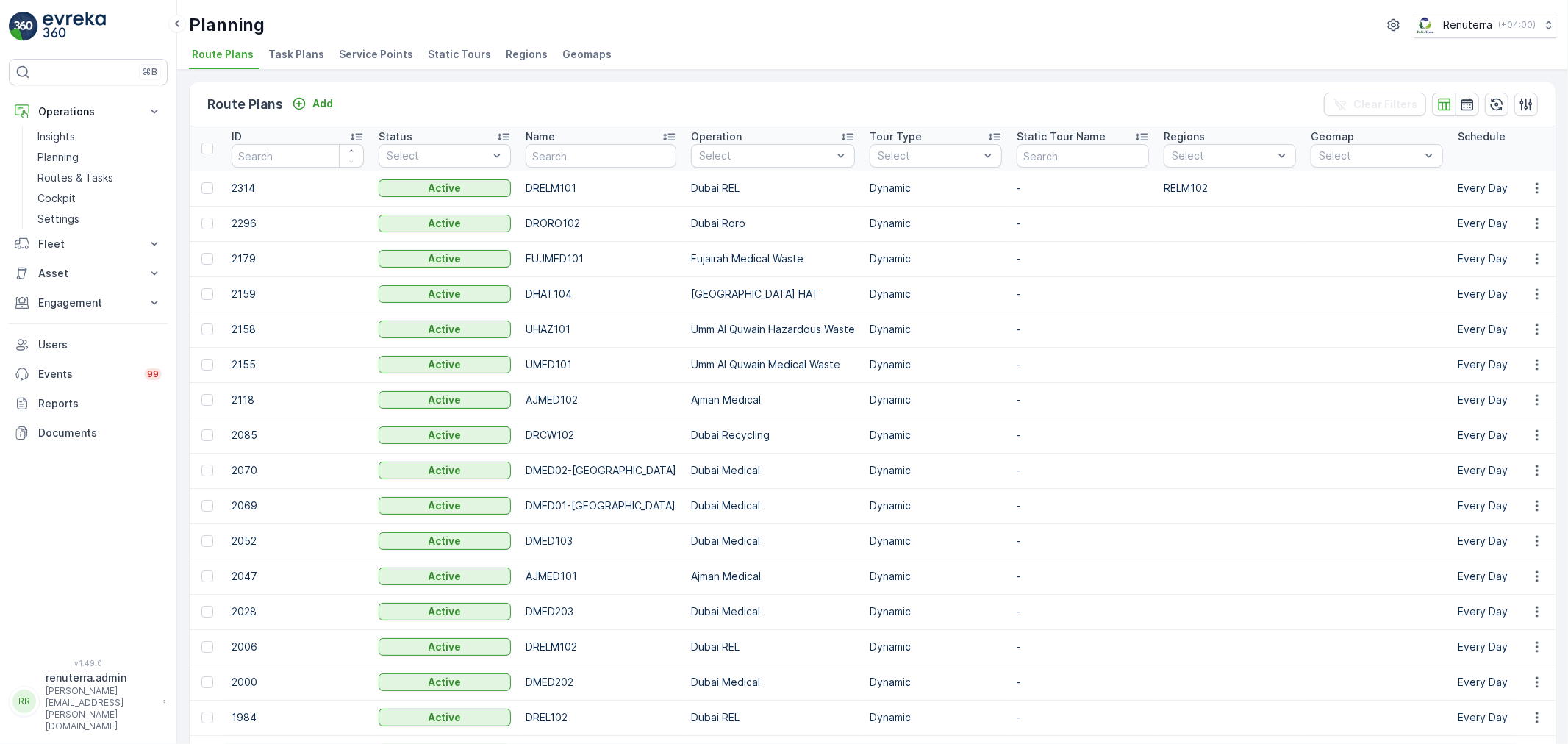
click at [360, 48] on span "Service Points" at bounding box center [376, 55] width 74 height 15
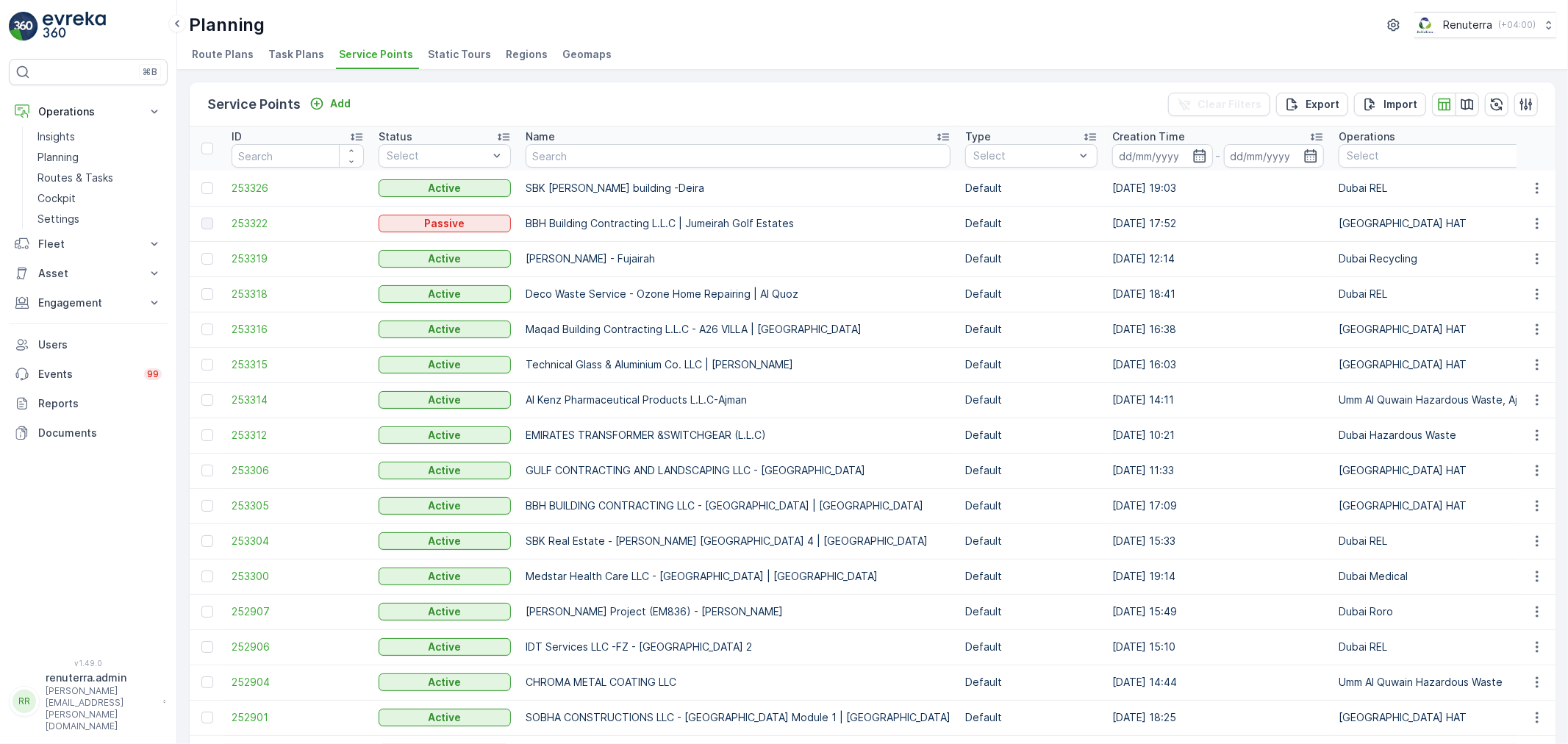
drag, startPoint x: 563, startPoint y: 156, endPoint x: 573, endPoint y: 157, distance: 10.0
click at [573, 157] on input "text" at bounding box center [738, 156] width 425 height 24
paste input "Royal Avenue Enginering Al Quoz Masjid"
type input "Royal Avenue Enginering Al Quoz Masjid"
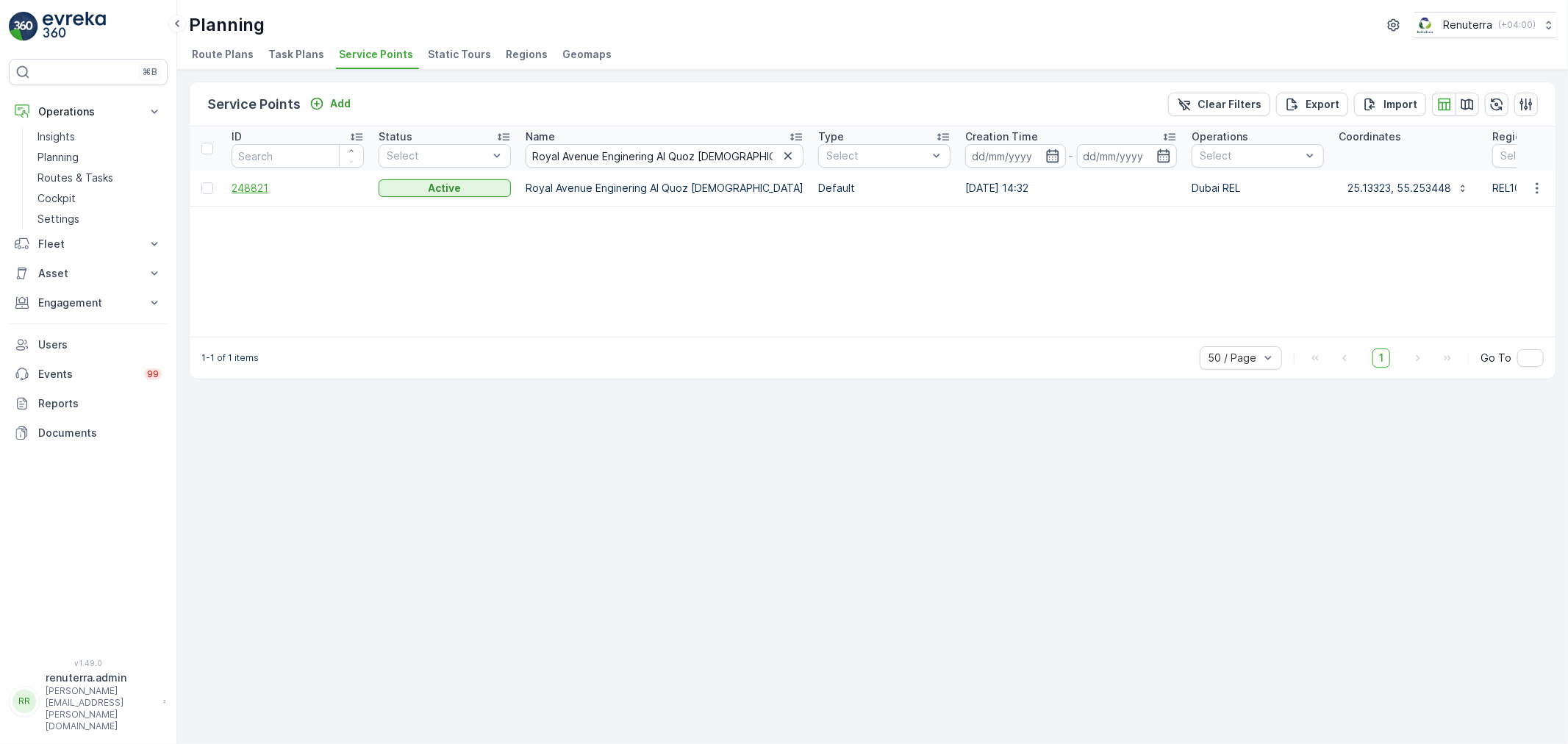
click at [276, 186] on span "248821" at bounding box center [298, 189] width 132 height 15
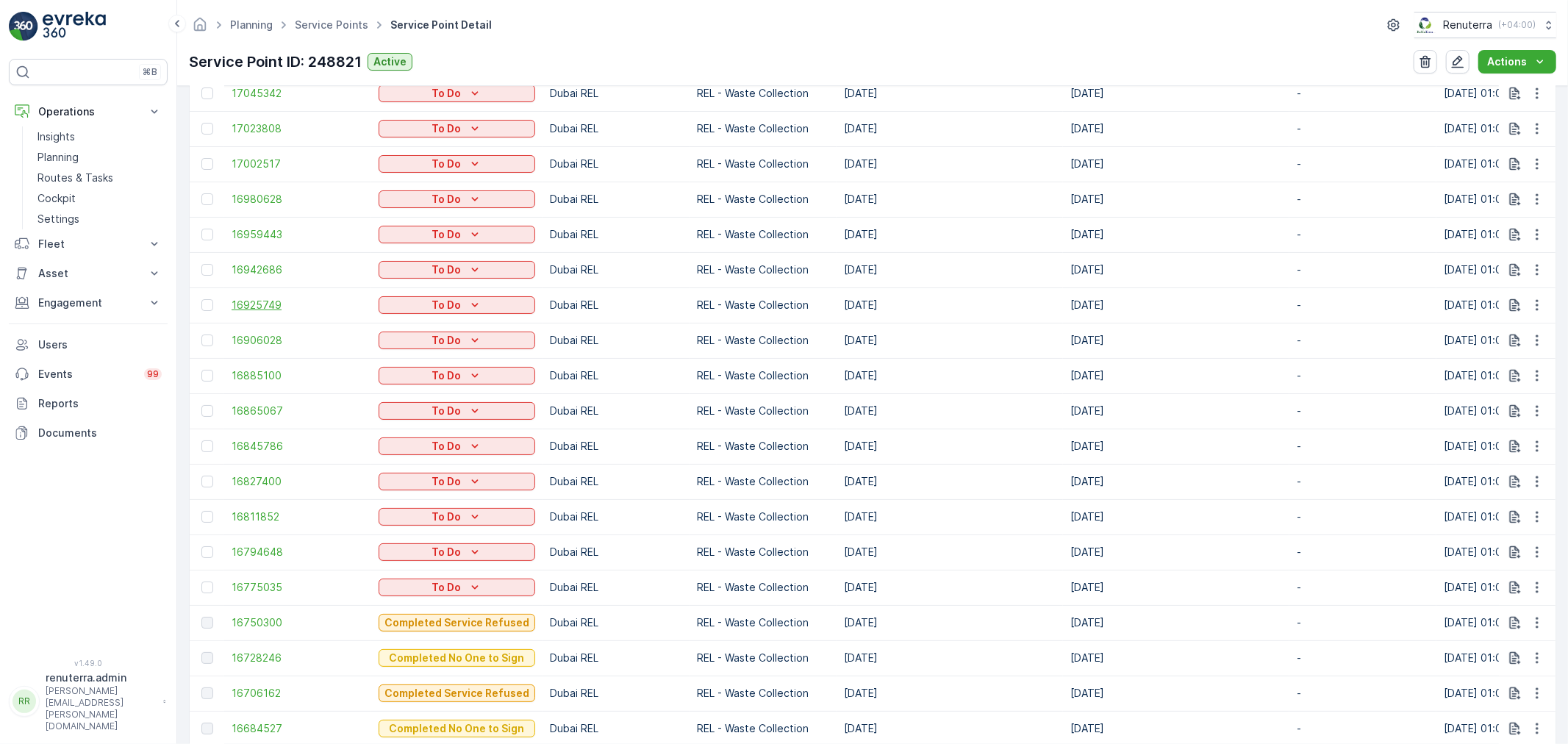
scroll to position [489, 0]
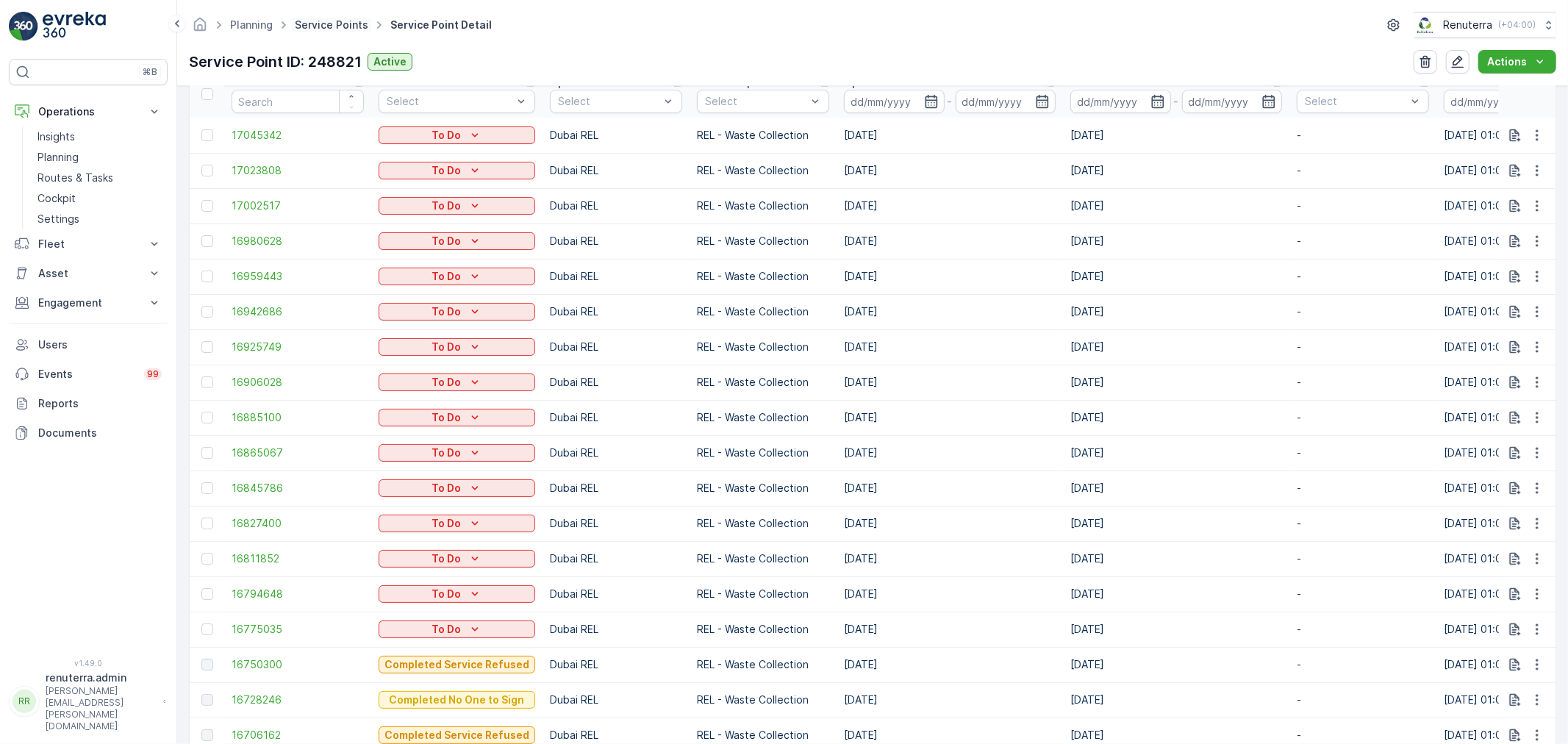
click at [322, 26] on link "Service Points" at bounding box center [332, 24] width 74 height 12
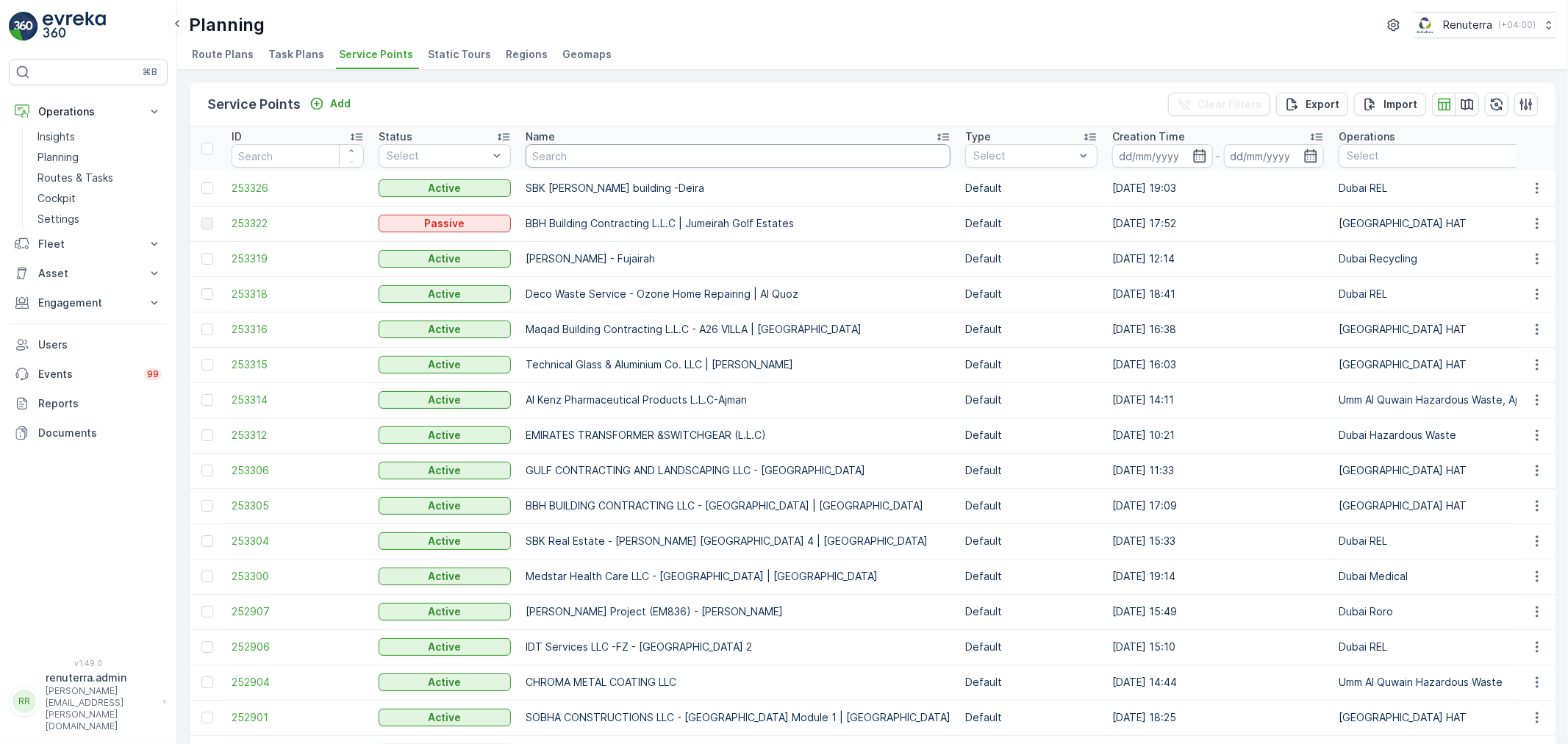
click at [596, 148] on input "text" at bounding box center [738, 156] width 425 height 24
paste input "[PERSON_NAME] Serkal Real Estate Co. LLC-Al Serkal HO DX-AA"
type input "[PERSON_NAME] Serkal Real Estate Co. LLC-Al Serkal HO DX-AA"
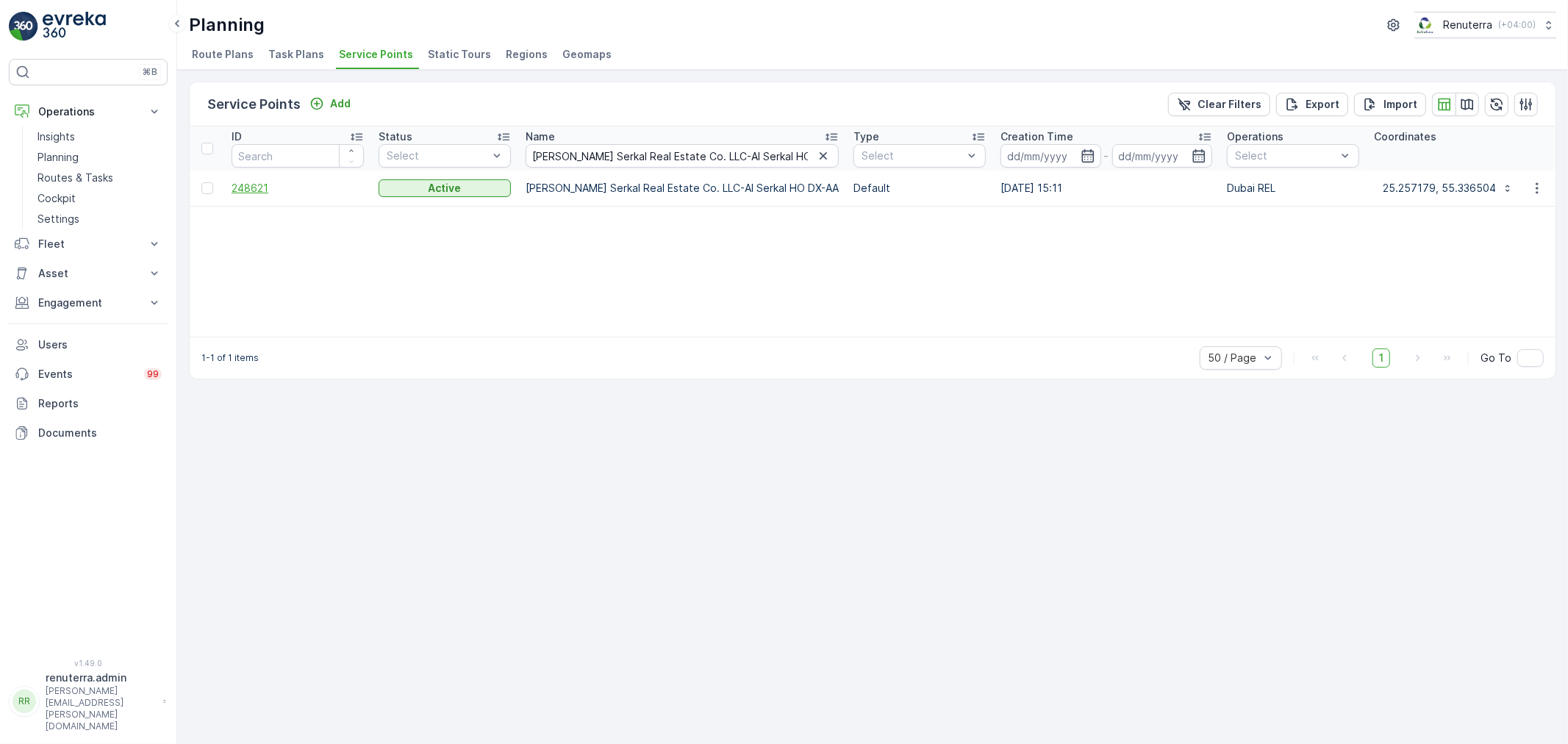
click at [274, 186] on span "248621" at bounding box center [298, 189] width 132 height 15
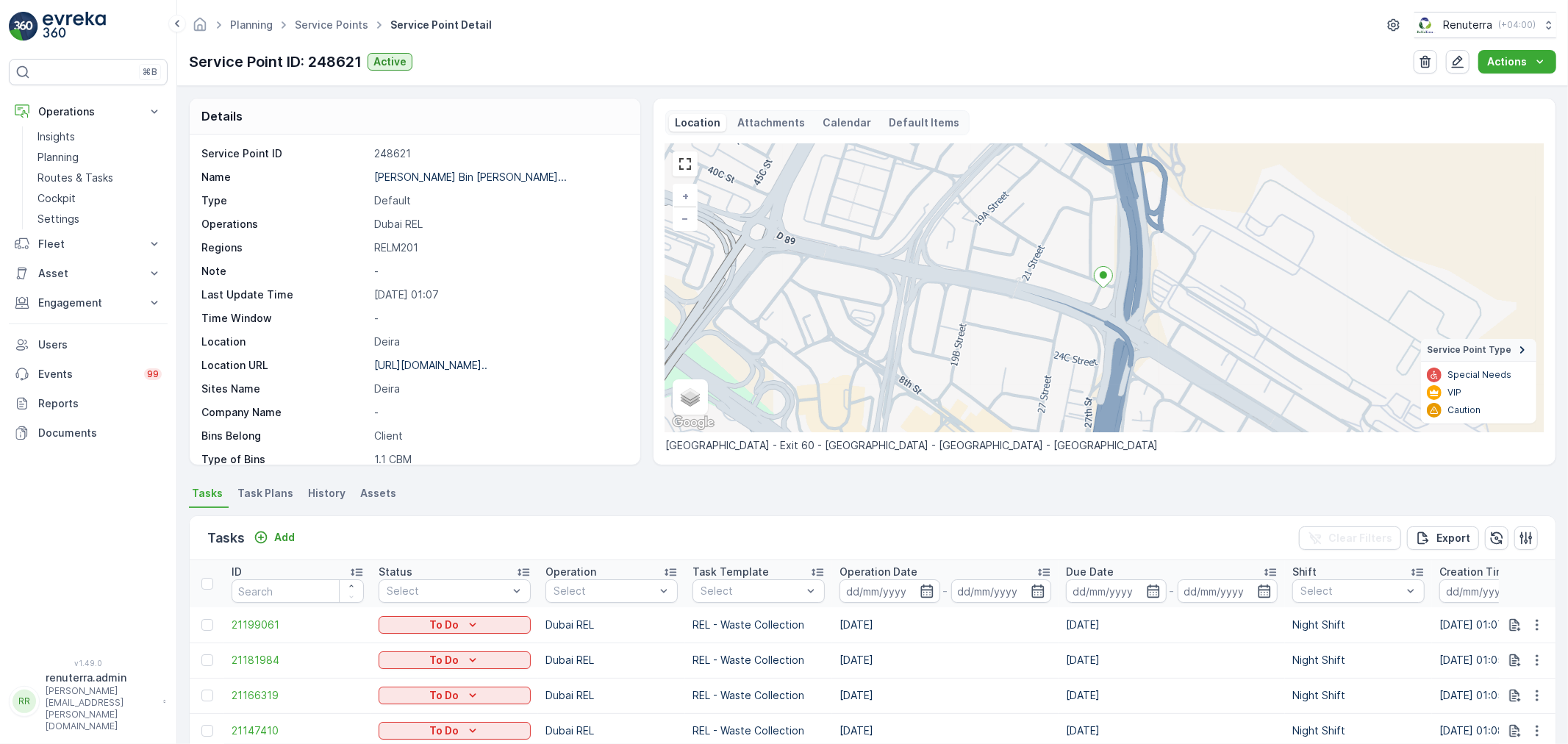
click at [329, 11] on div "Planning Service Points Service Point Detail Renuterra ( +04:00 )" at bounding box center [872, 25] width 1368 height 26
click at [328, 15] on ul "Service Points" at bounding box center [339, 25] width 95 height 22
click at [333, 24] on link "Service Points" at bounding box center [332, 24] width 74 height 12
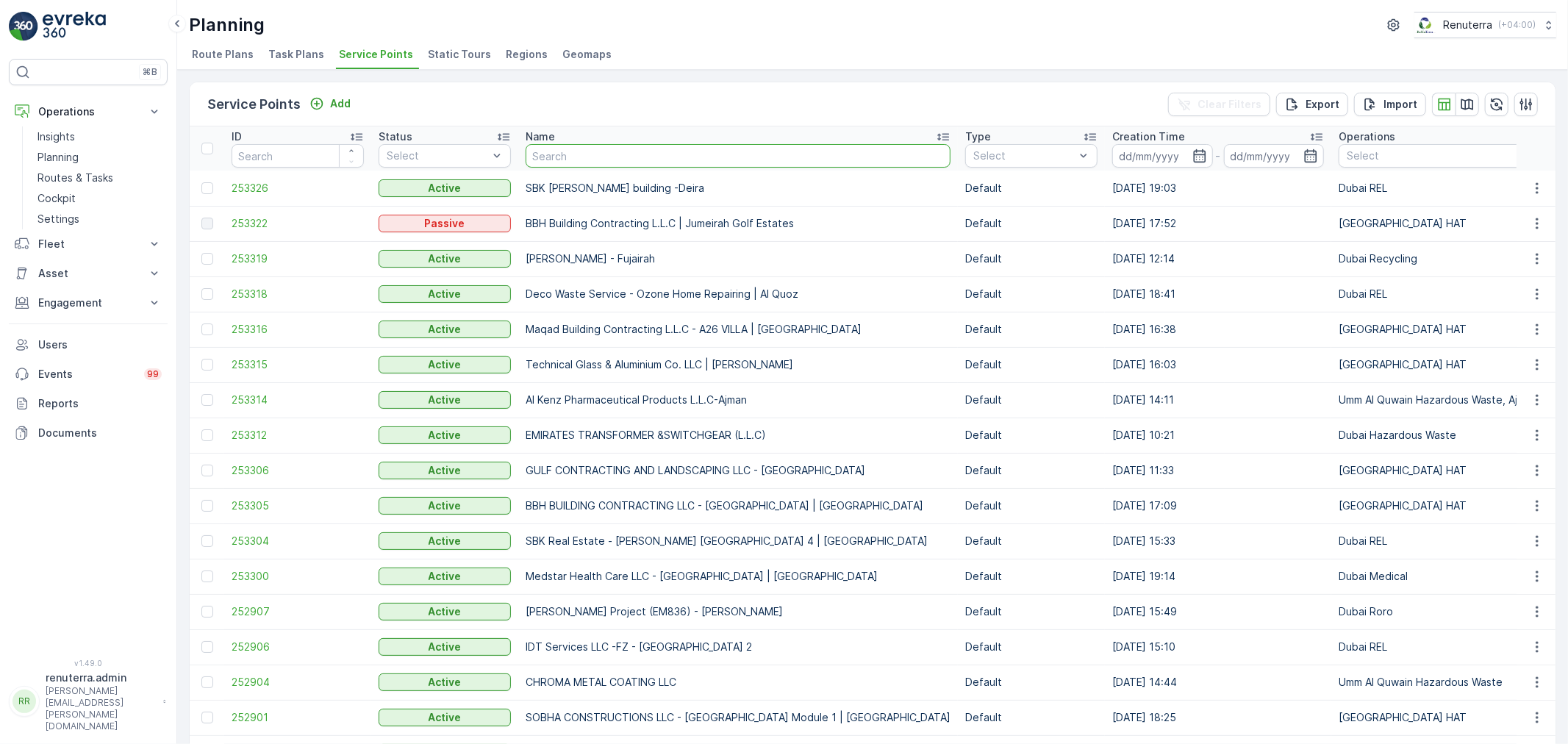
click at [562, 155] on input "text" at bounding box center [738, 156] width 425 height 24
paste input "LET’S SCALE BUILDING MAQUETTE & MODEL MAKERS CO. L.L.C"
type input "LET’S SCALE BUILDING MAQUETTE & MODEL MAKERS CO. L.L.C"
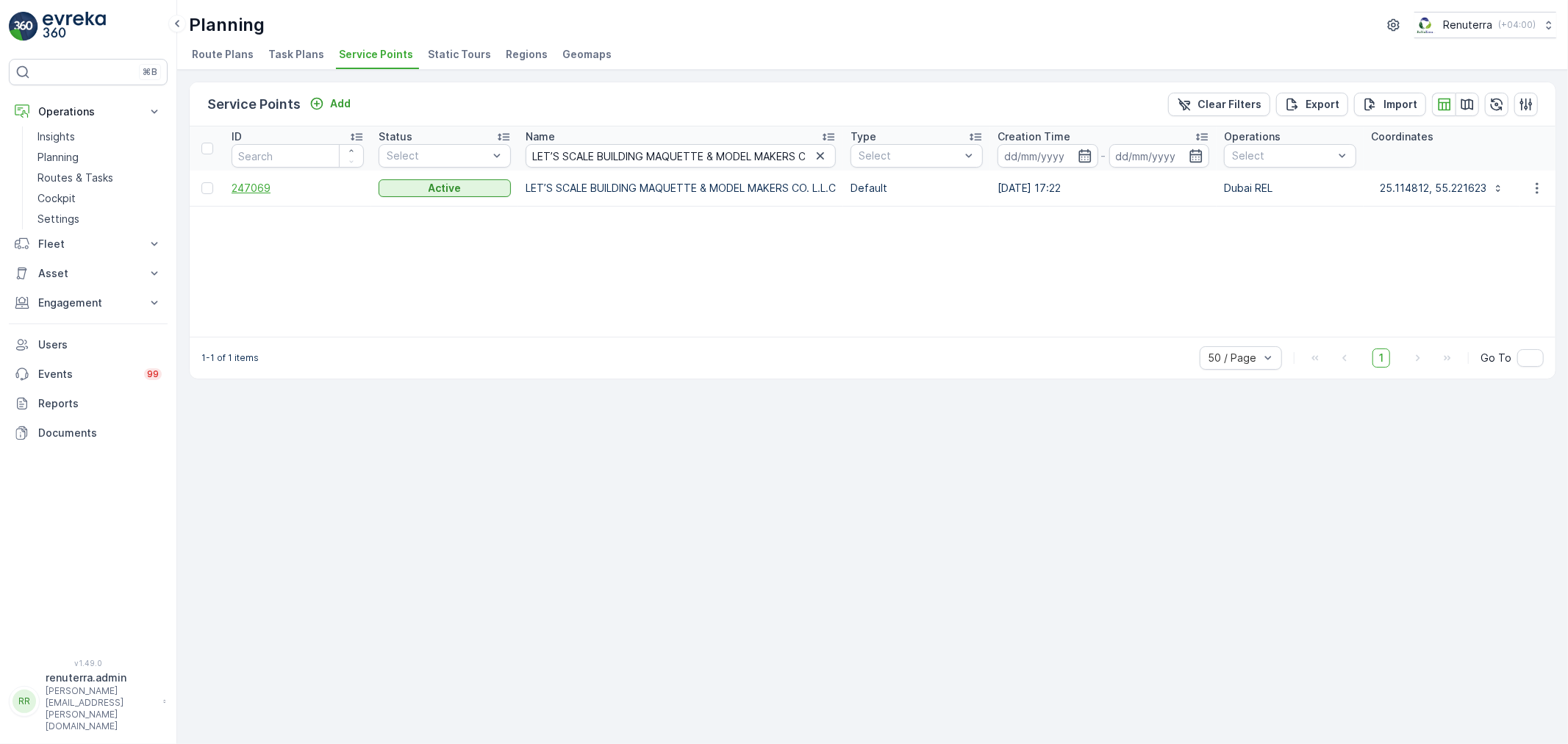
click at [236, 185] on span "247069" at bounding box center [298, 189] width 132 height 15
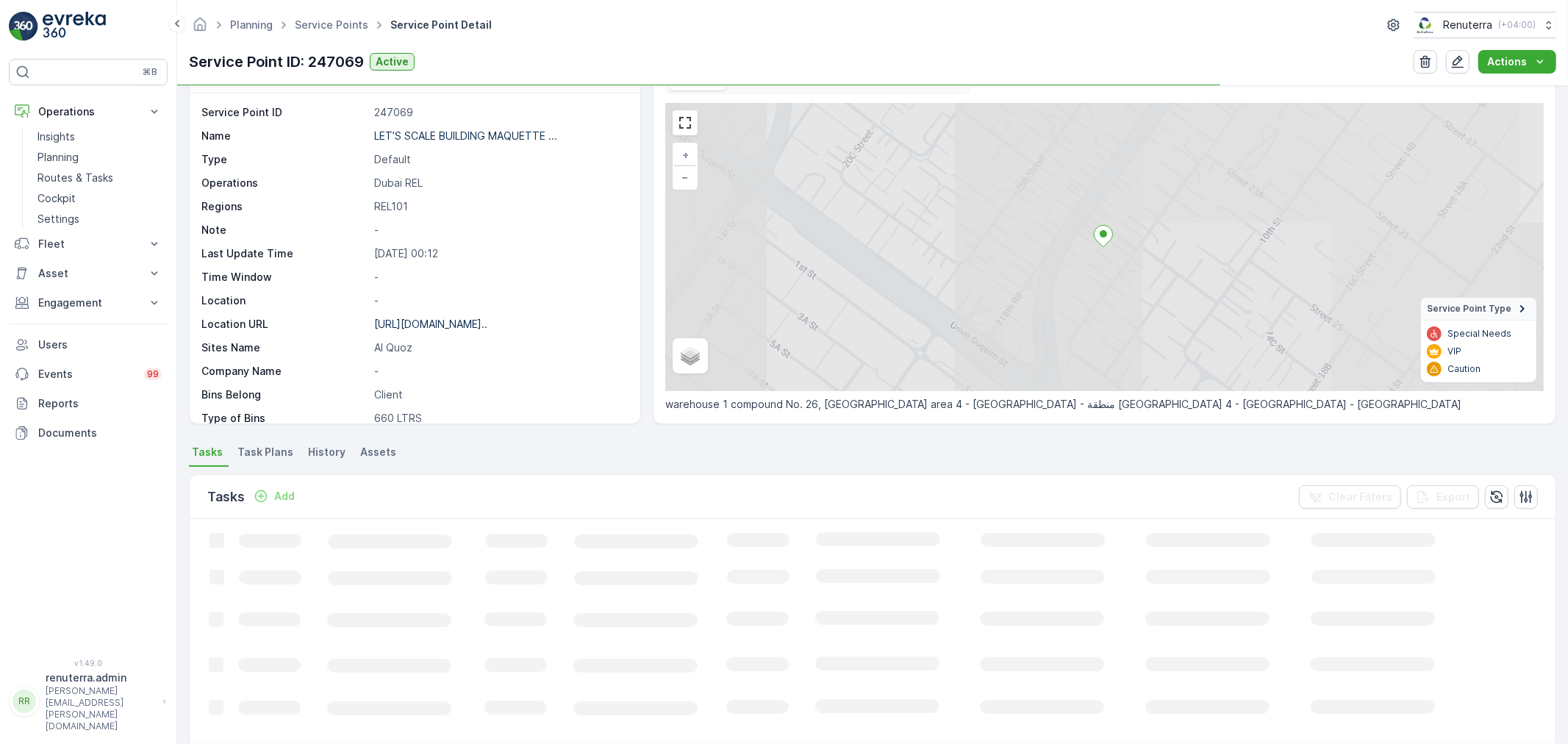
scroll to position [82, 0]
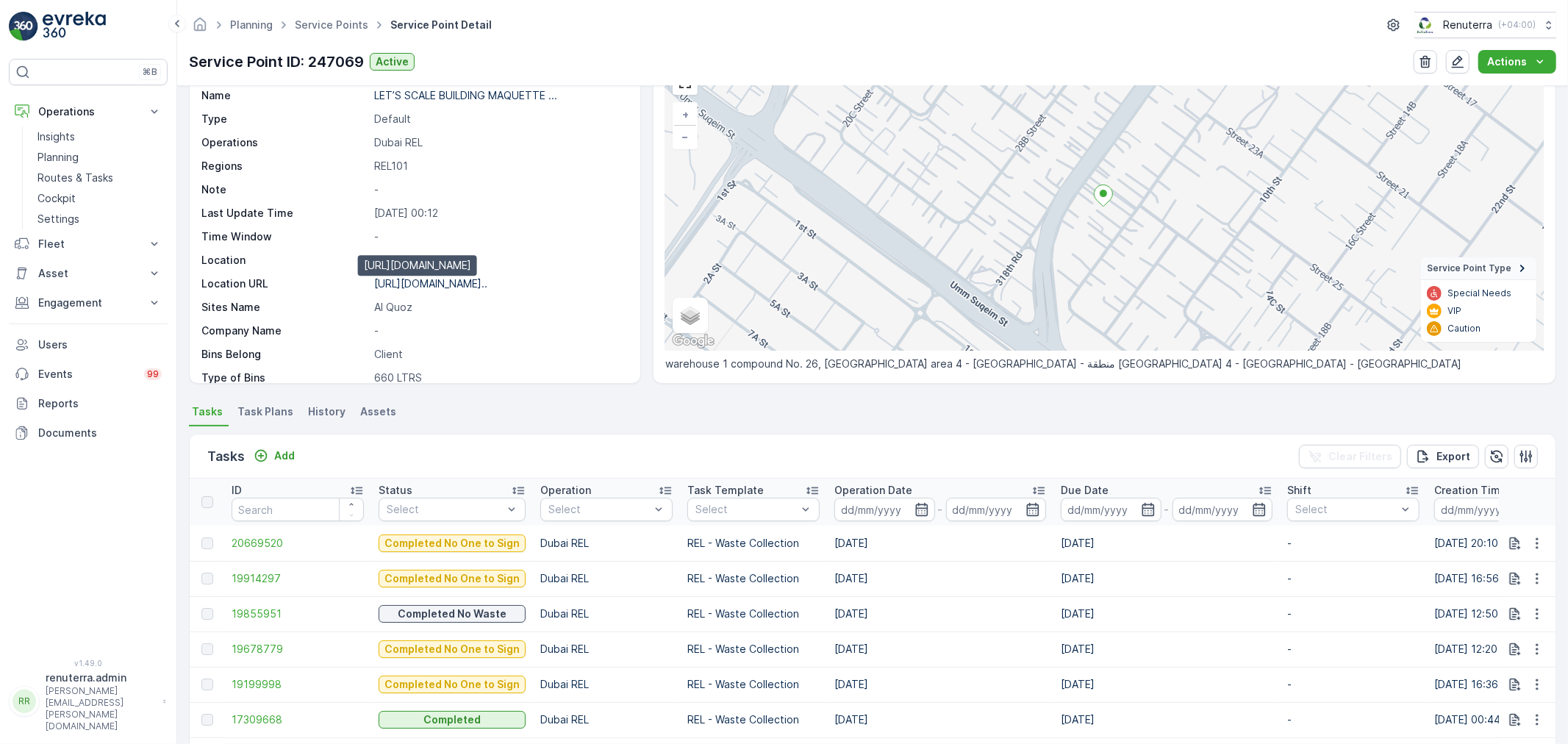
click at [441, 284] on p "https://maps.app.goo.gl/7VjwJq..." at bounding box center [431, 283] width 113 height 12
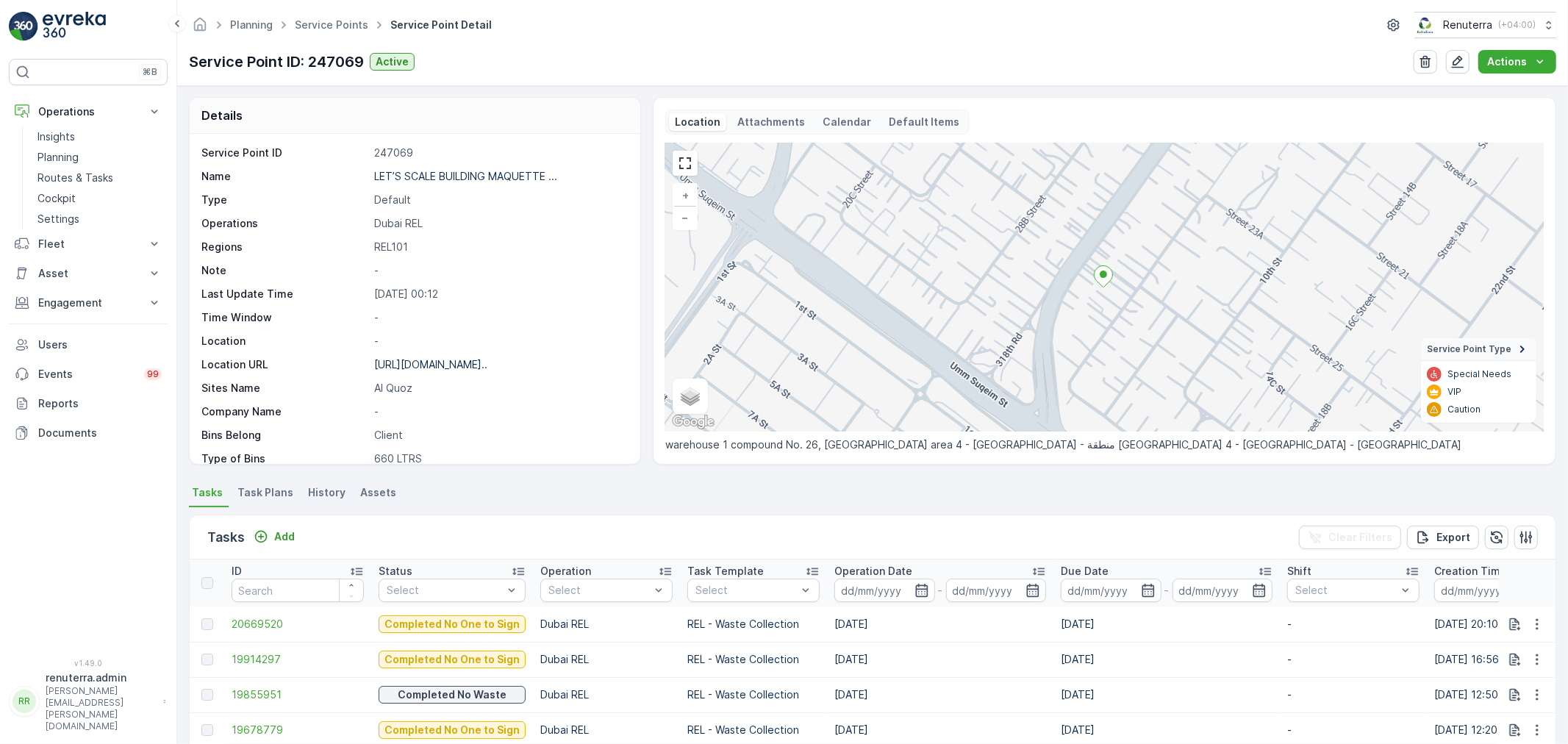
scroll to position [0, 0]
click at [339, 20] on link "Service Points" at bounding box center [332, 24] width 74 height 12
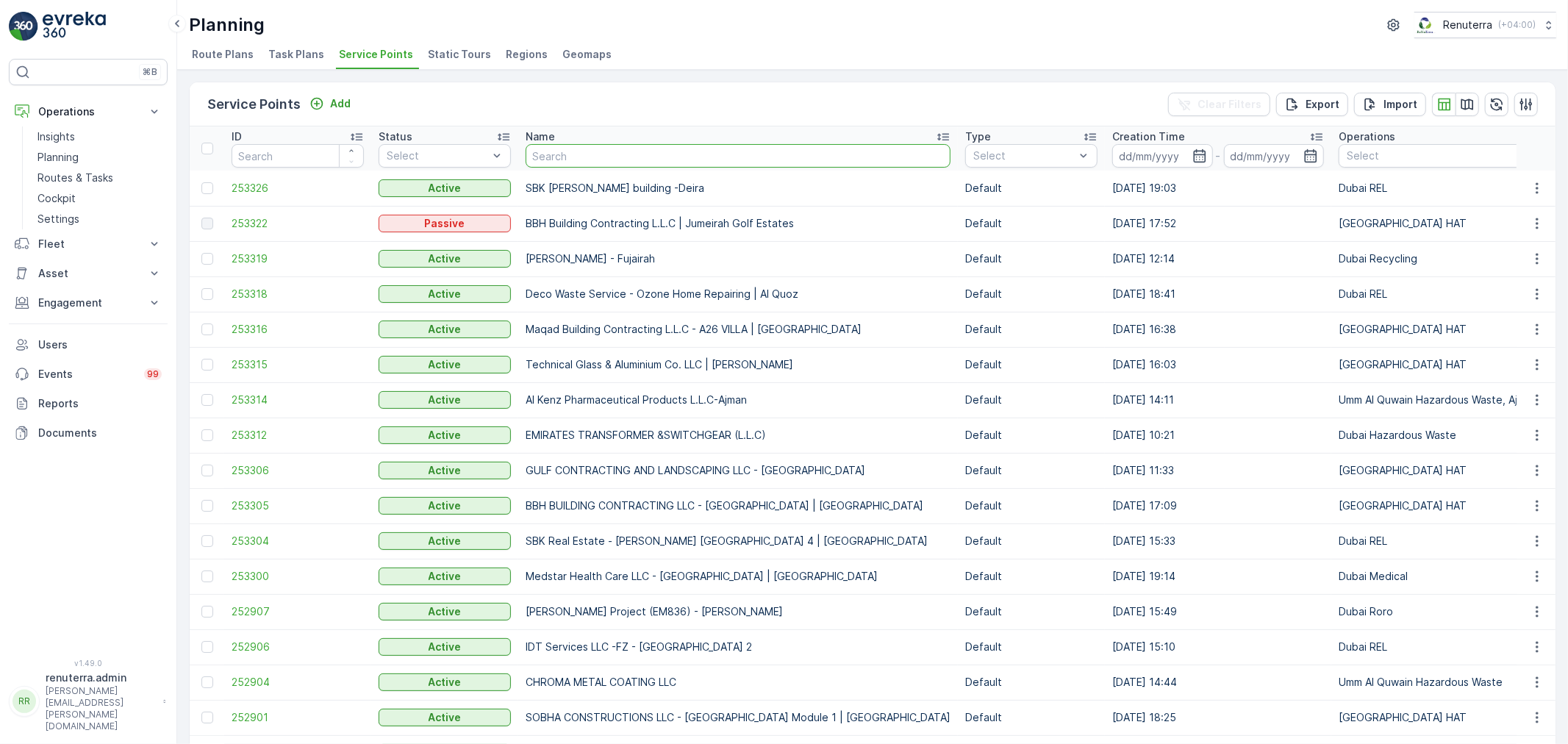
click at [572, 152] on input "text" at bounding box center [738, 156] width 425 height 24
paste input "HIGHWAY DIESEL TRADING LLC"
type input "HIGHWAY DIESEL TRADING LLC"
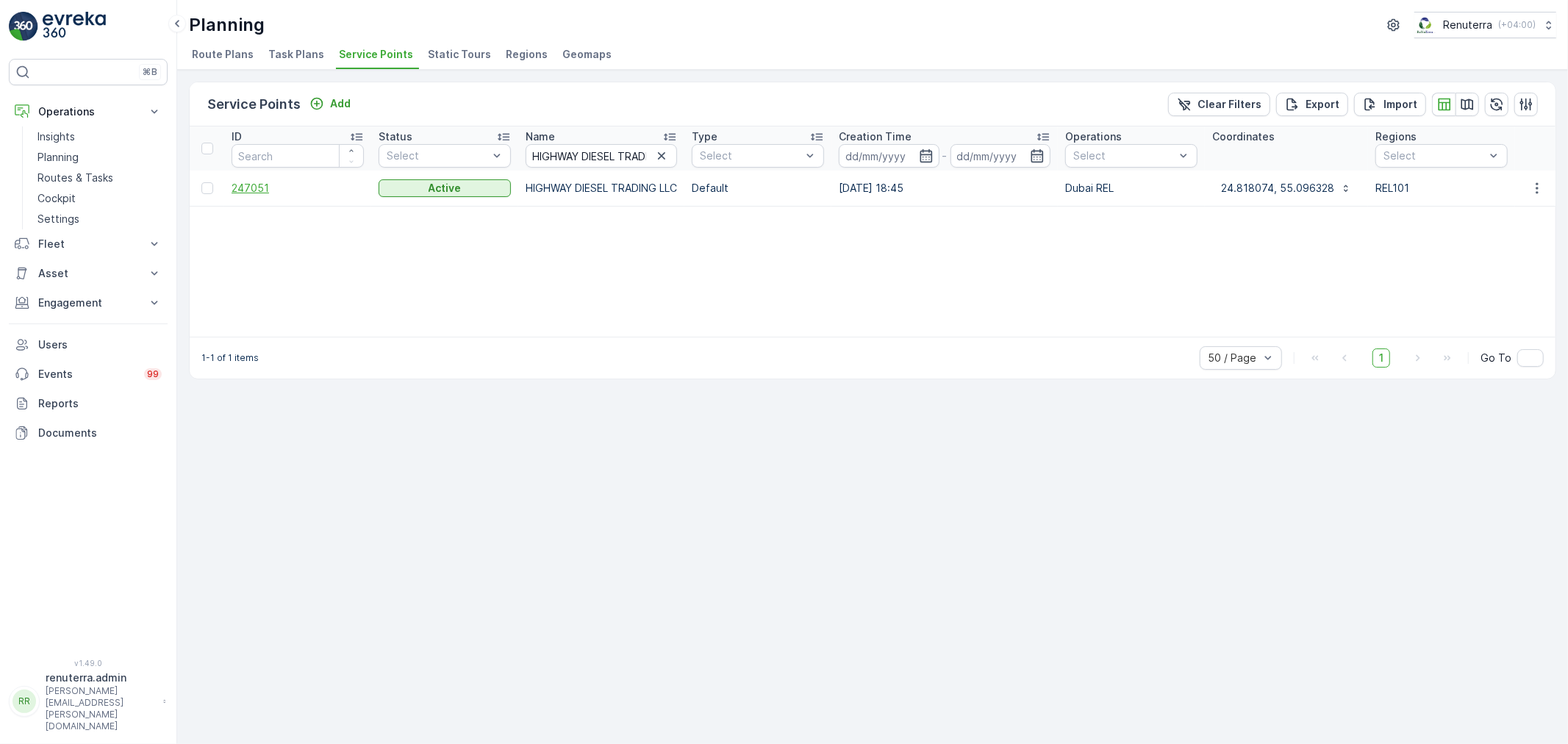
click at [256, 188] on span "247051" at bounding box center [298, 189] width 132 height 15
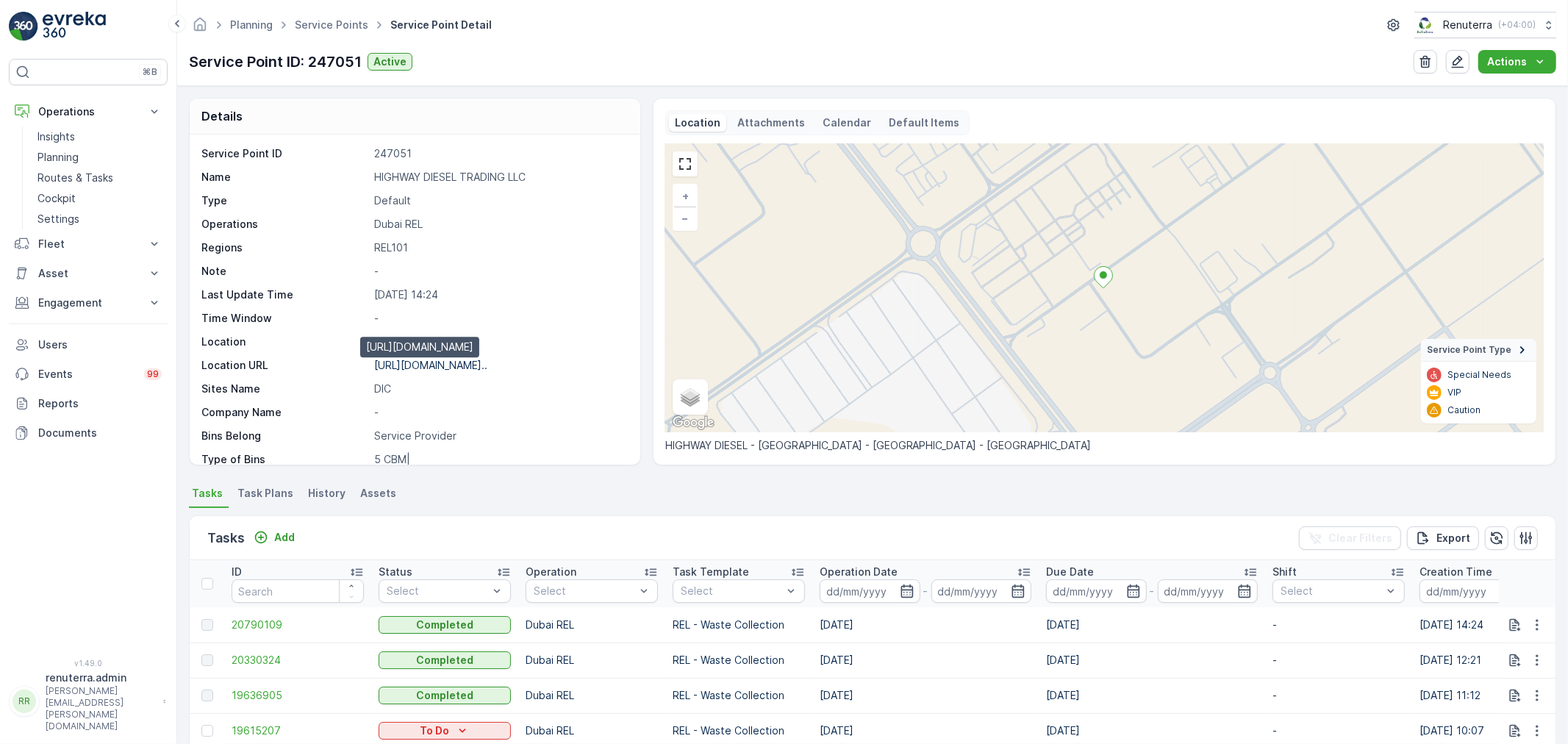
click at [414, 369] on p "https://maps.app.goo.gl/VSTVE5..." at bounding box center [431, 365] width 113 height 12
click at [295, 26] on link "Service Points" at bounding box center [332, 24] width 74 height 12
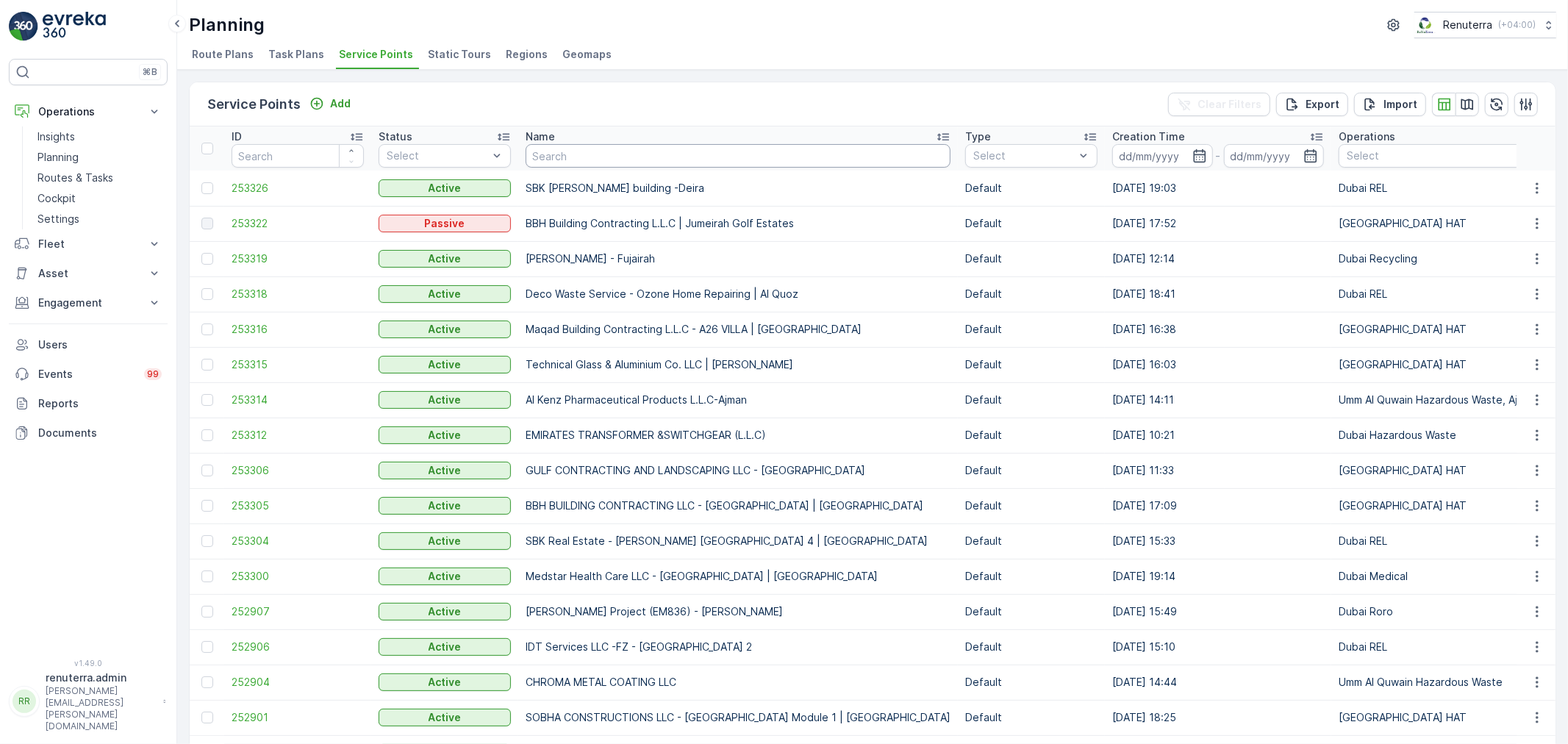
click at [602, 152] on input "text" at bounding box center [738, 156] width 425 height 24
paste input "National Projects & Construction LLC (NPC)"
type input "National Projects & Construction LLC (NPC)"
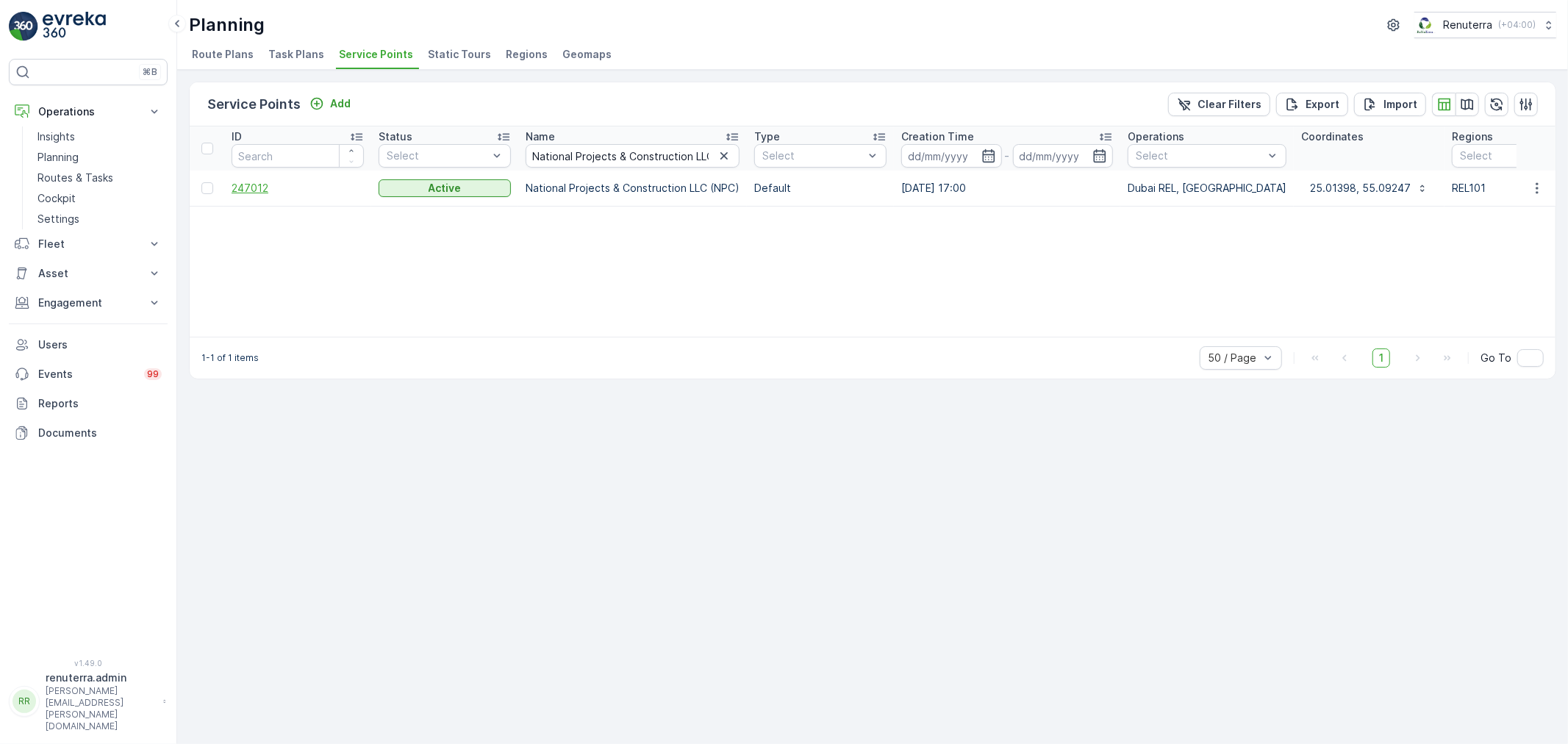
click at [259, 189] on span "247012" at bounding box center [298, 189] width 132 height 15
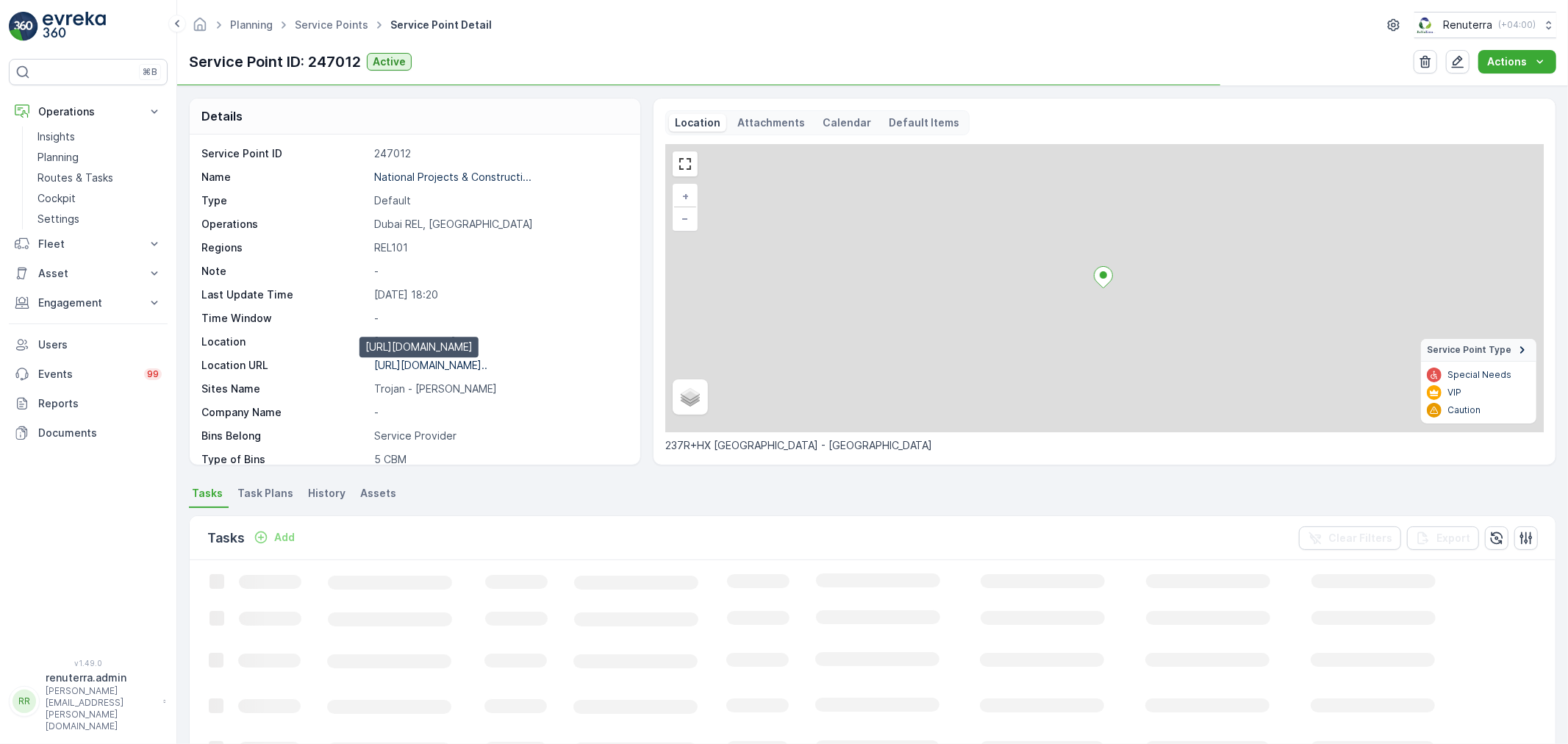
click at [427, 369] on p "https://maps.app.goo.gl/7nBYPd..." at bounding box center [431, 365] width 113 height 12
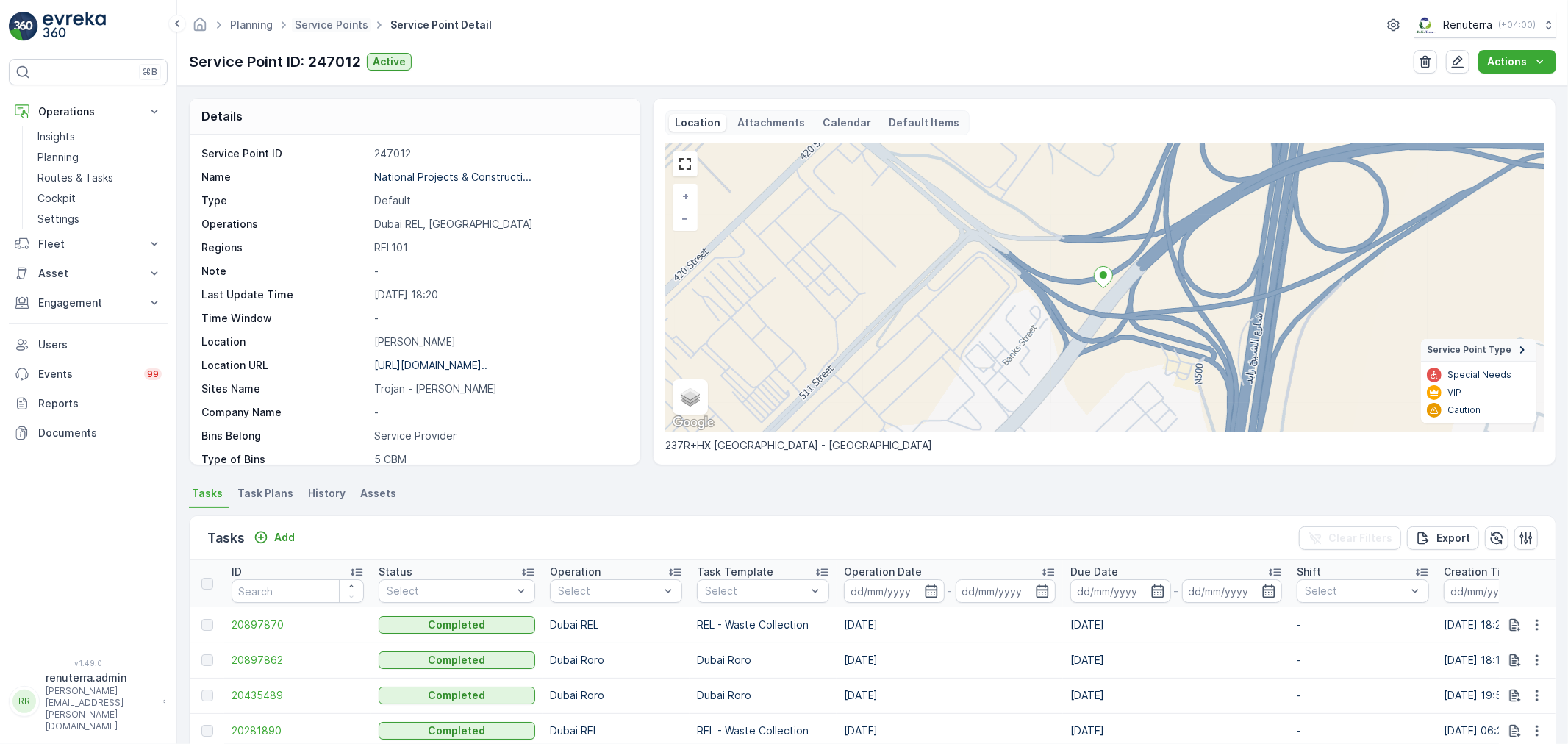
click at [329, 31] on span "Service Points" at bounding box center [332, 25] width 79 height 15
click at [335, 15] on ul "Service Points" at bounding box center [339, 25] width 95 height 22
click at [333, 21] on link "Service Points" at bounding box center [332, 24] width 74 height 12
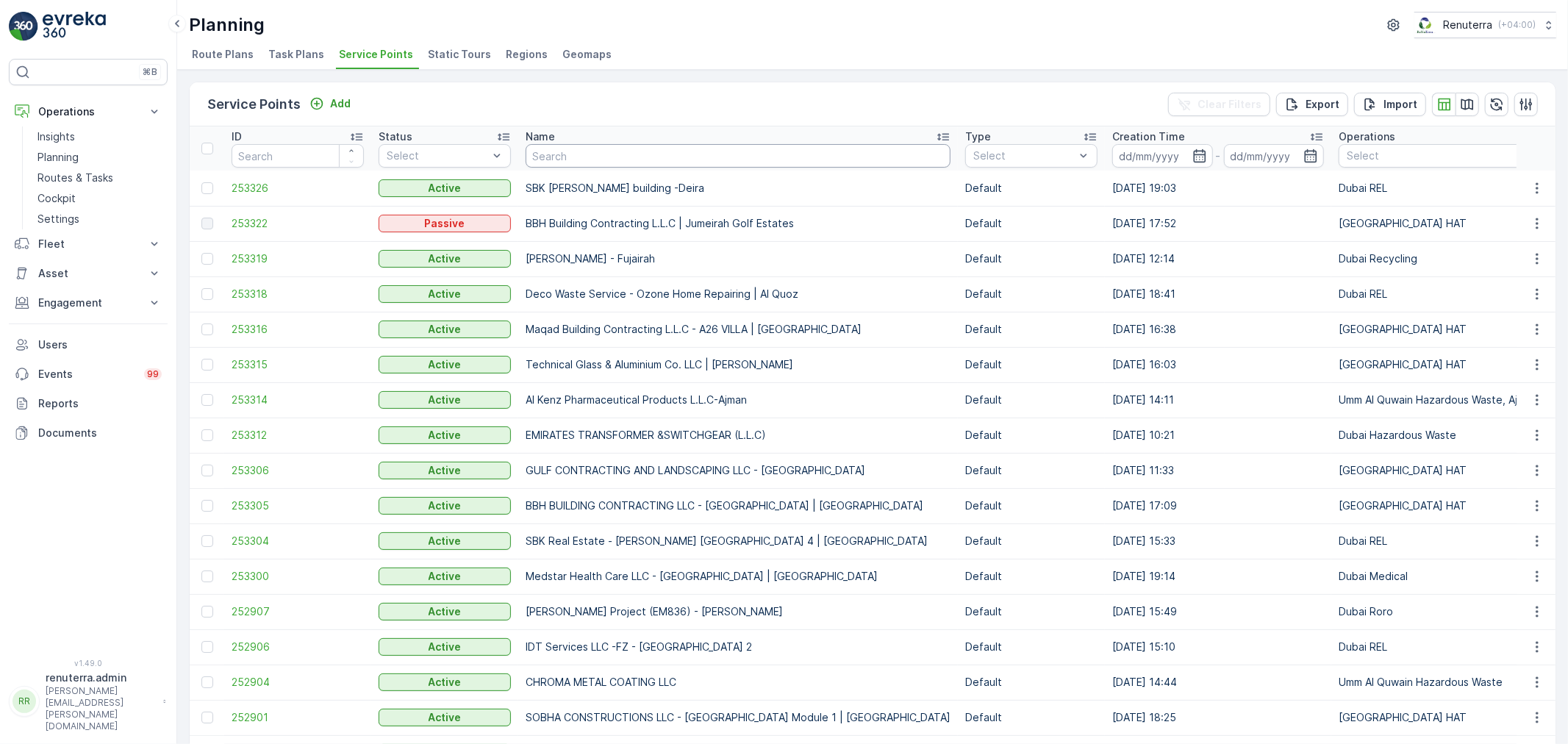
click at [639, 157] on input "text" at bounding box center [738, 156] width 425 height 24
paste input "Belgravia Heights 2- JVC"
type input "Belgravia Heights 2- JVC"
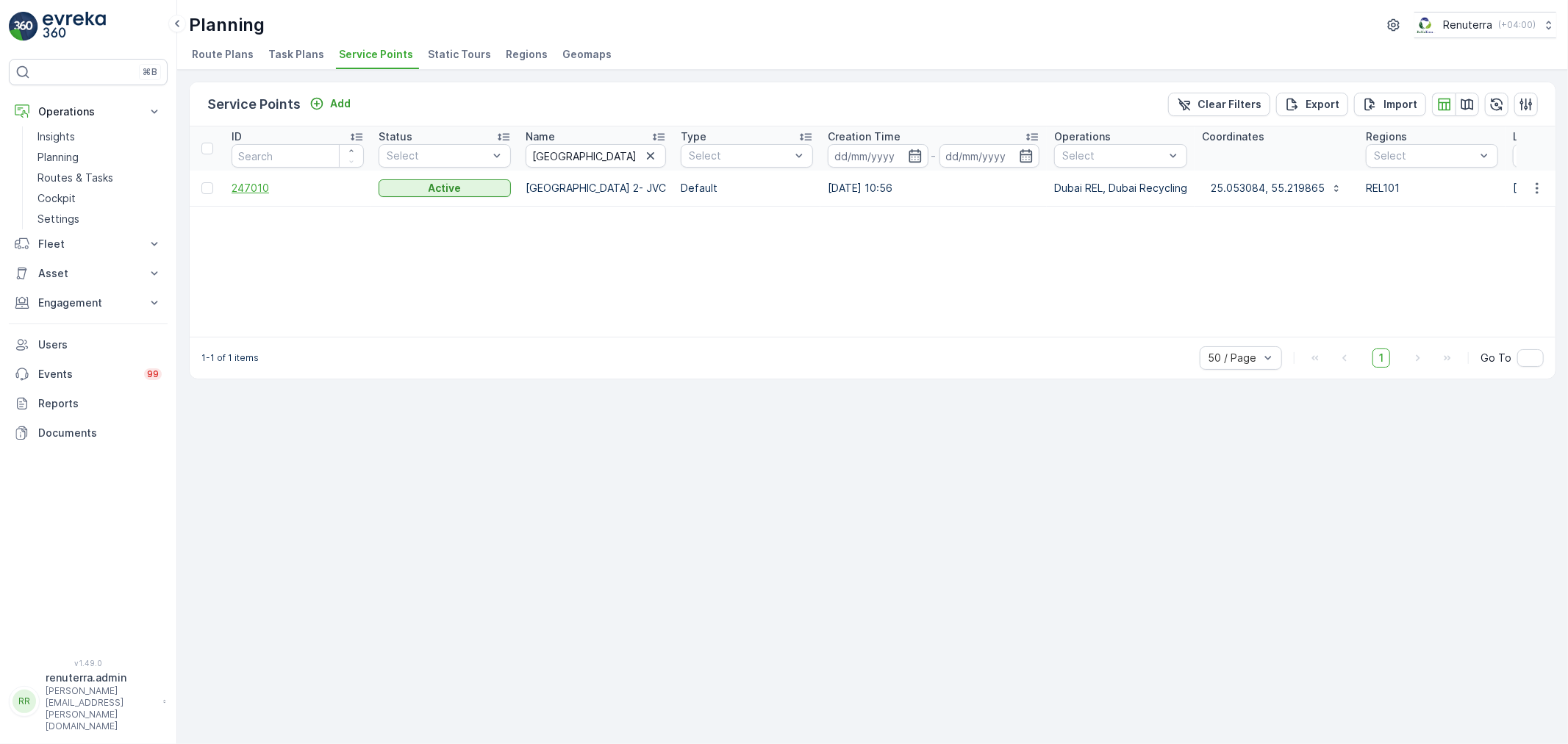
click at [239, 181] on span "247010" at bounding box center [298, 189] width 132 height 15
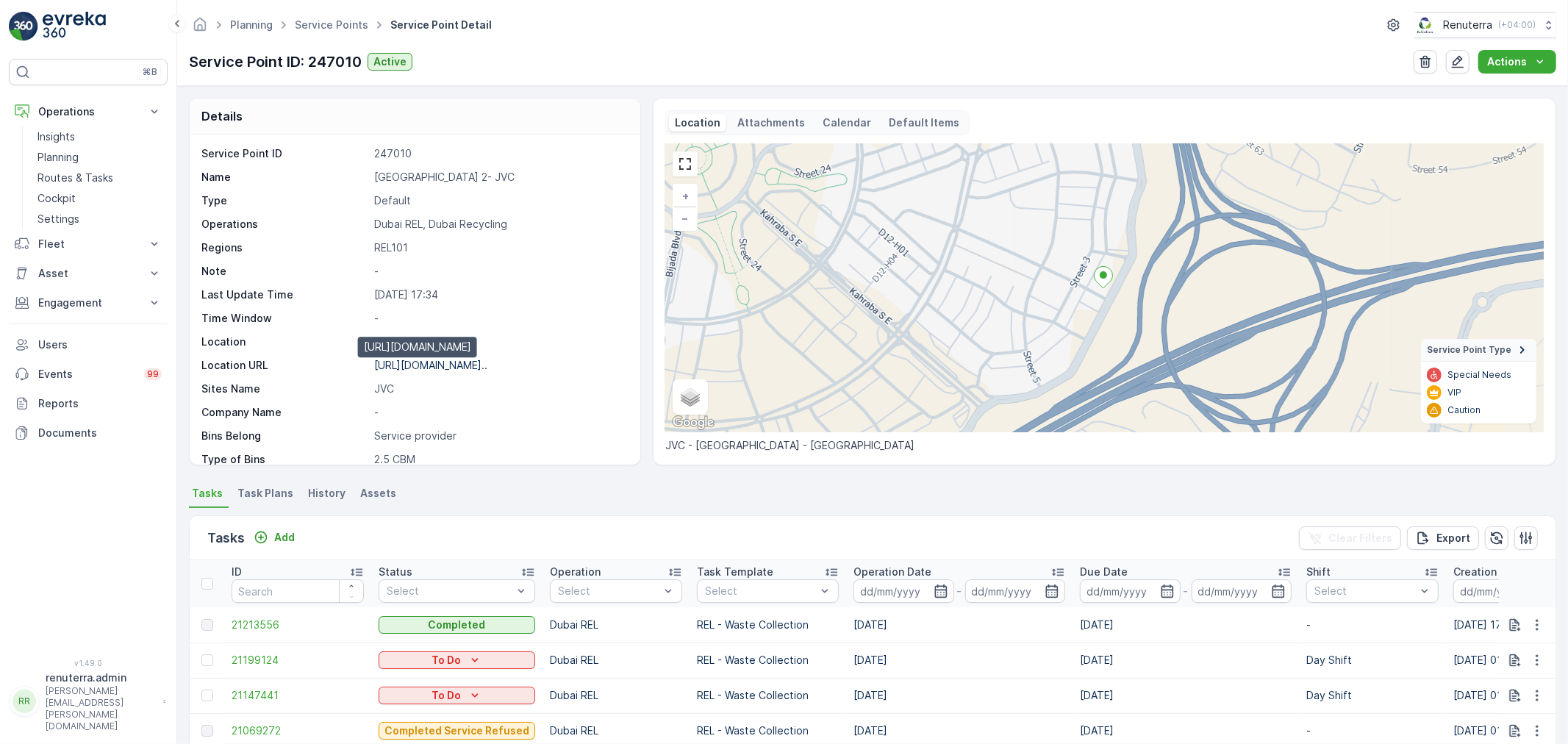
click at [432, 369] on p "https://maps.app.goo.gl/zXQ8i9..." at bounding box center [431, 365] width 113 height 12
click at [335, 25] on link "Service Points" at bounding box center [332, 24] width 74 height 12
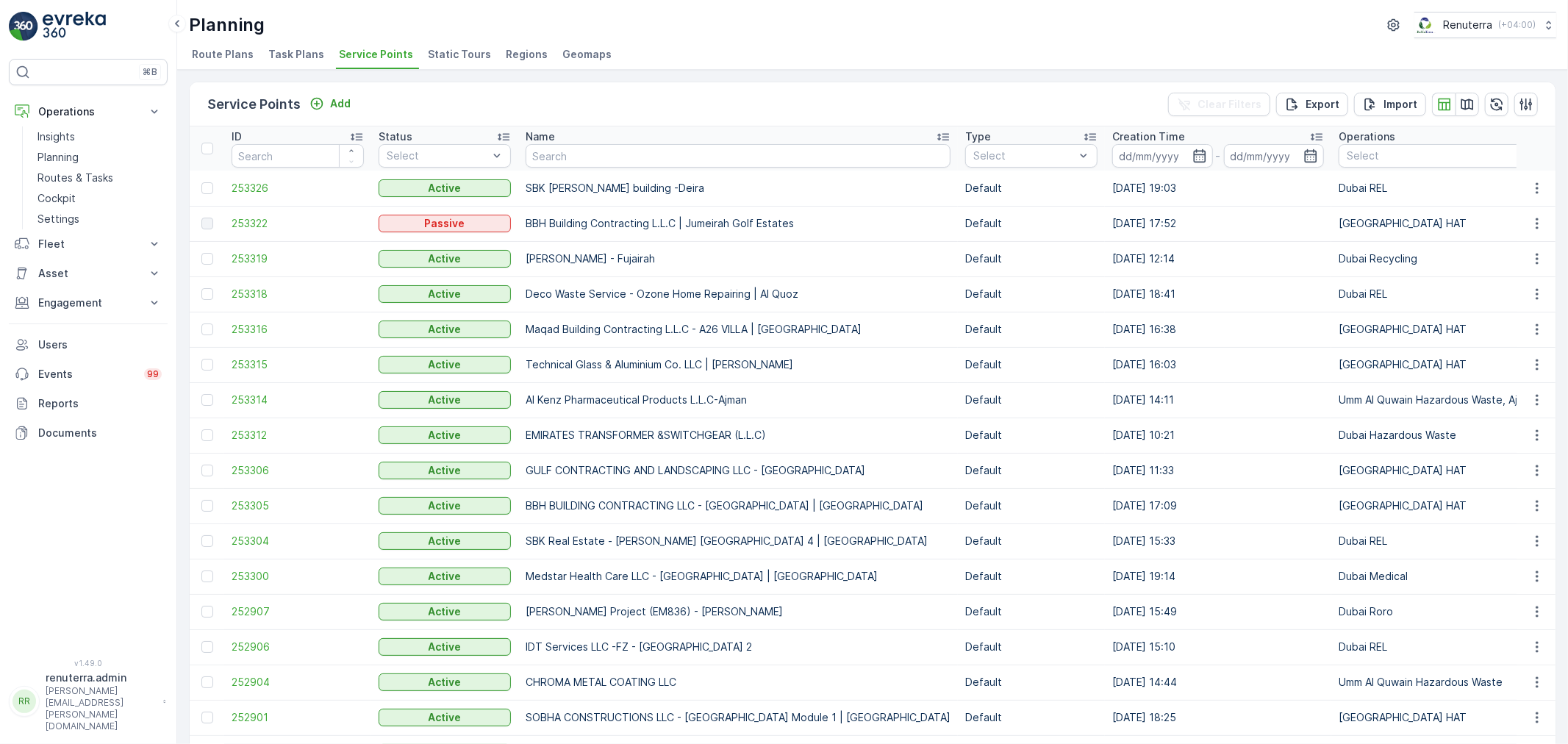
click at [559, 167] on th "Name" at bounding box center [738, 148] width 439 height 44
click at [561, 147] on input "text" at bounding box center [738, 156] width 425 height 24
paste input "Golden Sands Apartments -DIP Camp"
type input "Golden Sands Apartments -DIP Camp"
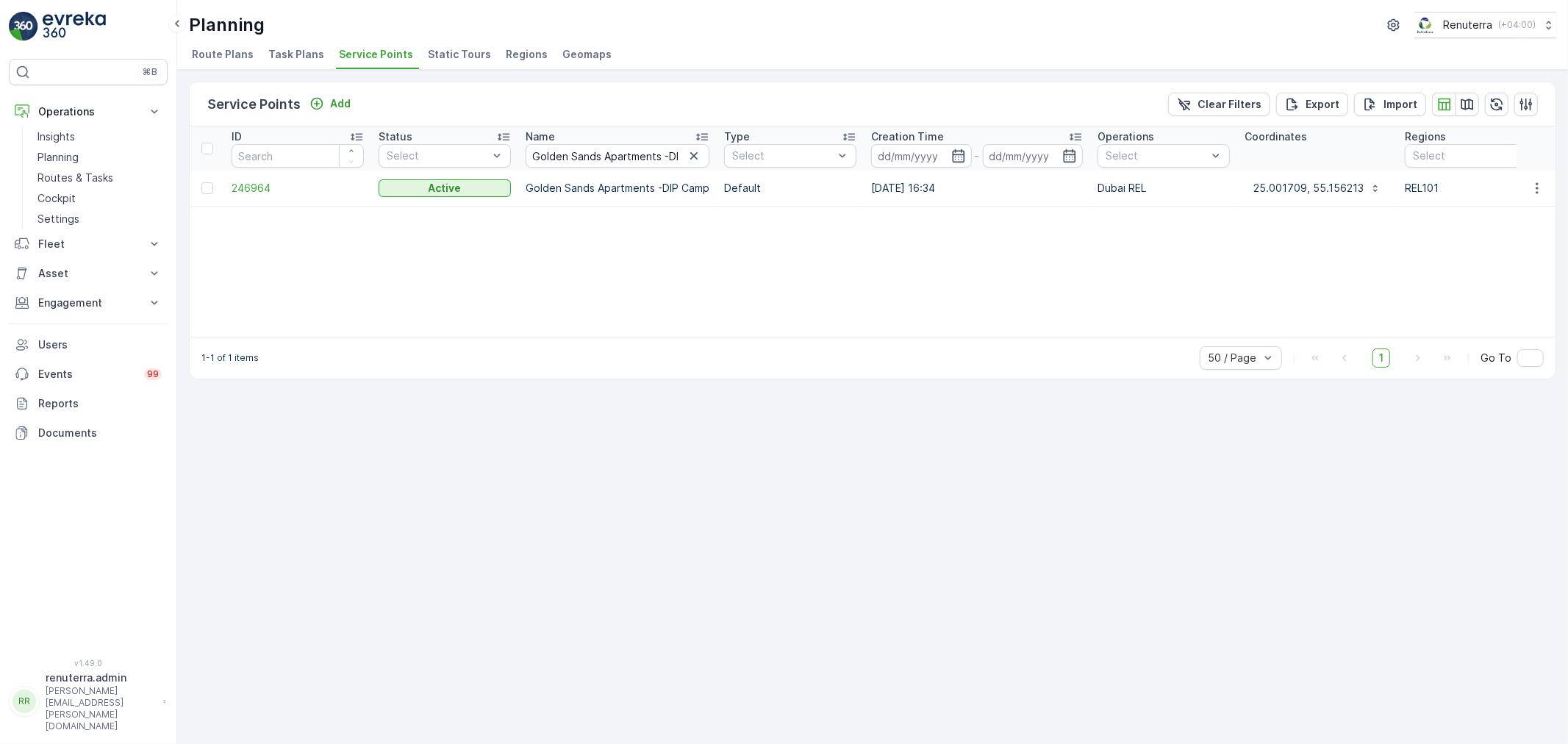
click at [240, 179] on td "246964" at bounding box center [298, 188] width 147 height 35
click at [248, 186] on span "246964" at bounding box center [298, 189] width 132 height 15
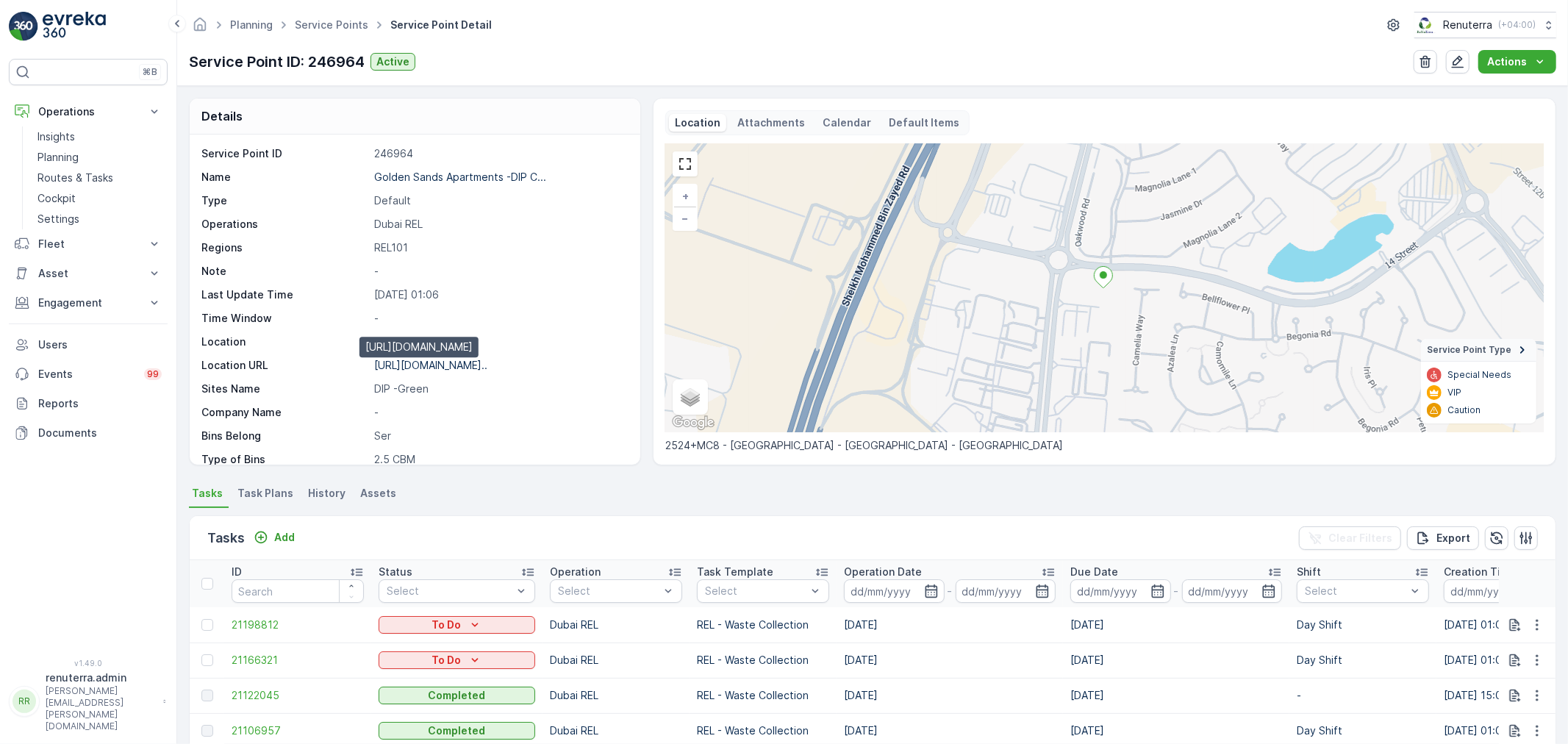
click at [469, 366] on p "https://maps.app.goo.gl/SewxgT..." at bounding box center [431, 365] width 113 height 12
click at [453, 362] on p "https://maps.app.goo.gl/SewxgT..." at bounding box center [431, 365] width 113 height 12
click at [326, 30] on link "Service Points" at bounding box center [332, 24] width 74 height 12
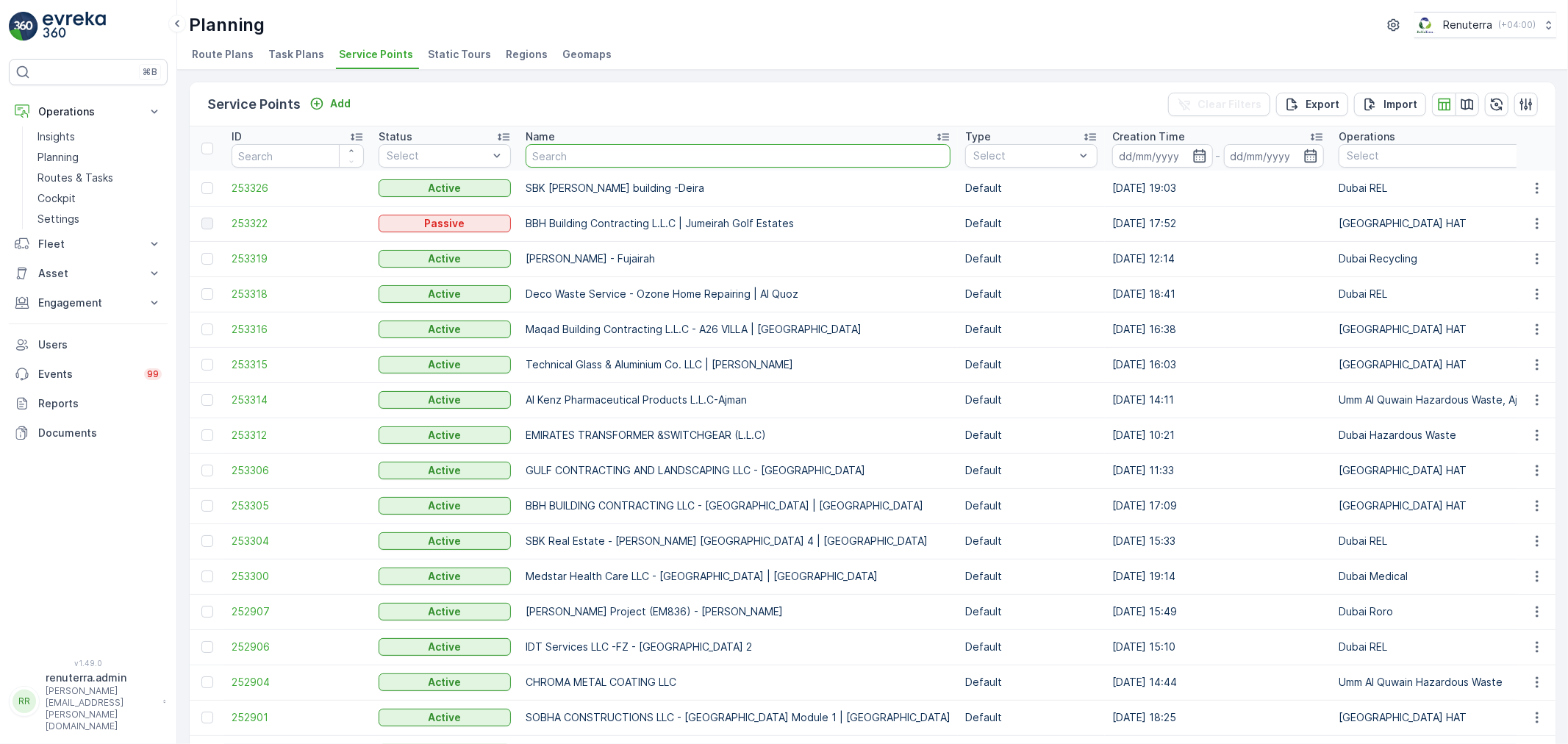
click at [563, 159] on input "text" at bounding box center [738, 156] width 425 height 24
paste input "AL PAINTURA GLOBAL PAINTS SERVICES LLC"
type input "AL PAINTURA GLOBAL PAINTS SERVICES LLC"
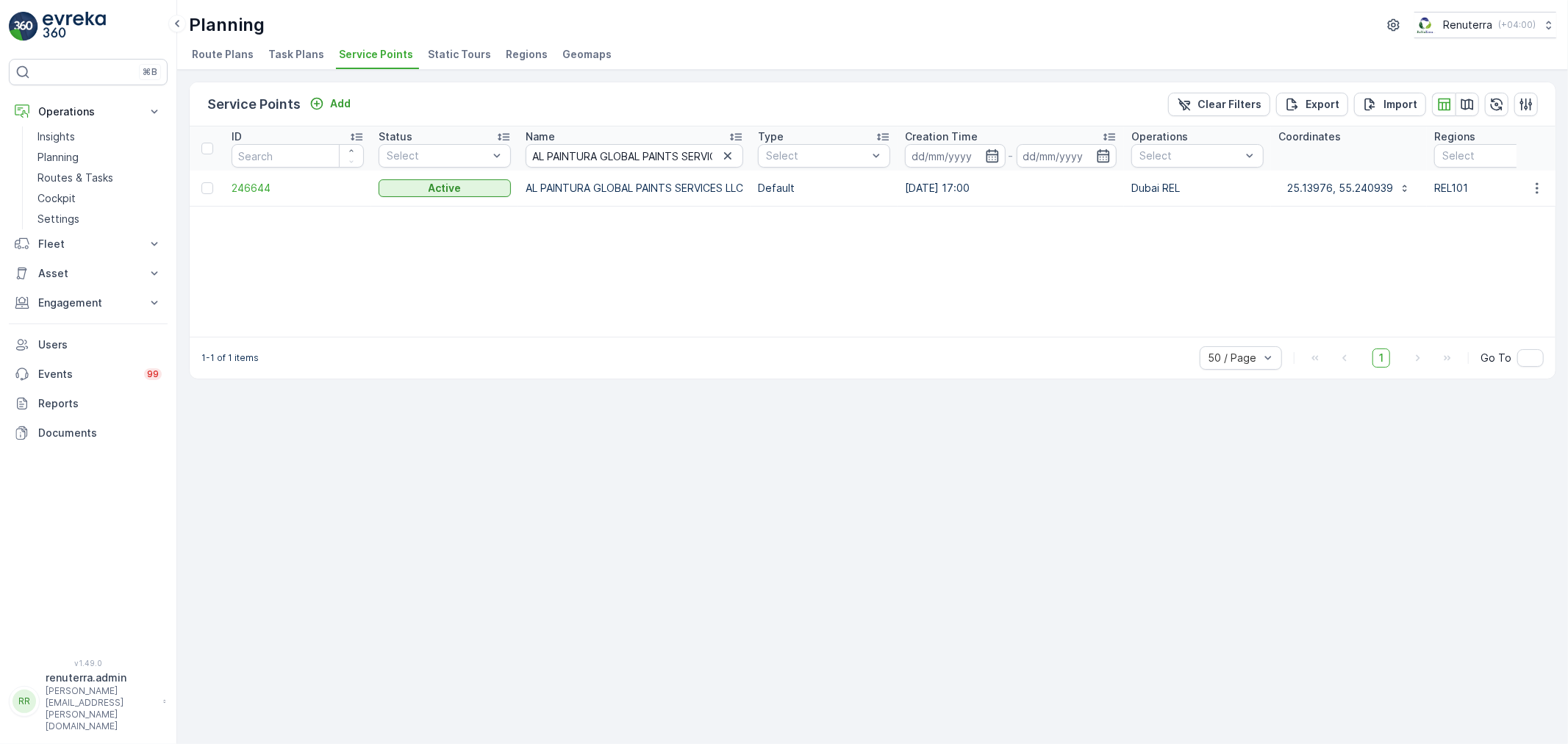
click at [547, 219] on div "ID Status Select Name AL PAINTURA GLOBAL PAINTS SERVICES LLC Type Select Creati…" at bounding box center [872, 231] width 1366 height 210
click at [266, 196] on td "246644" at bounding box center [298, 188] width 147 height 35
click at [268, 179] on td "246644" at bounding box center [298, 188] width 147 height 35
click at [269, 185] on span "246644" at bounding box center [298, 189] width 132 height 15
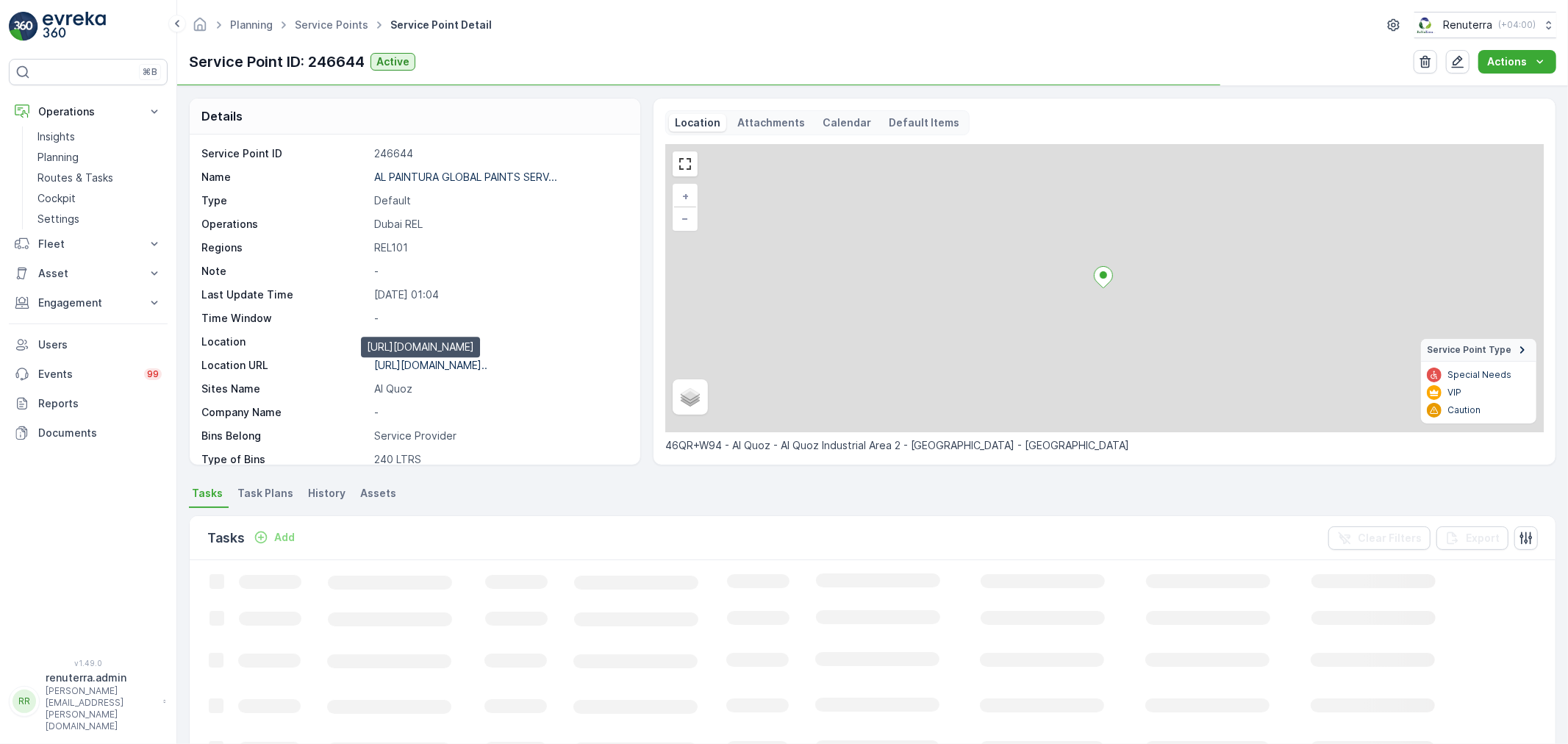
click at [439, 368] on p "https://maps.app.goo.gl/R5KVkW..." at bounding box center [431, 365] width 113 height 12
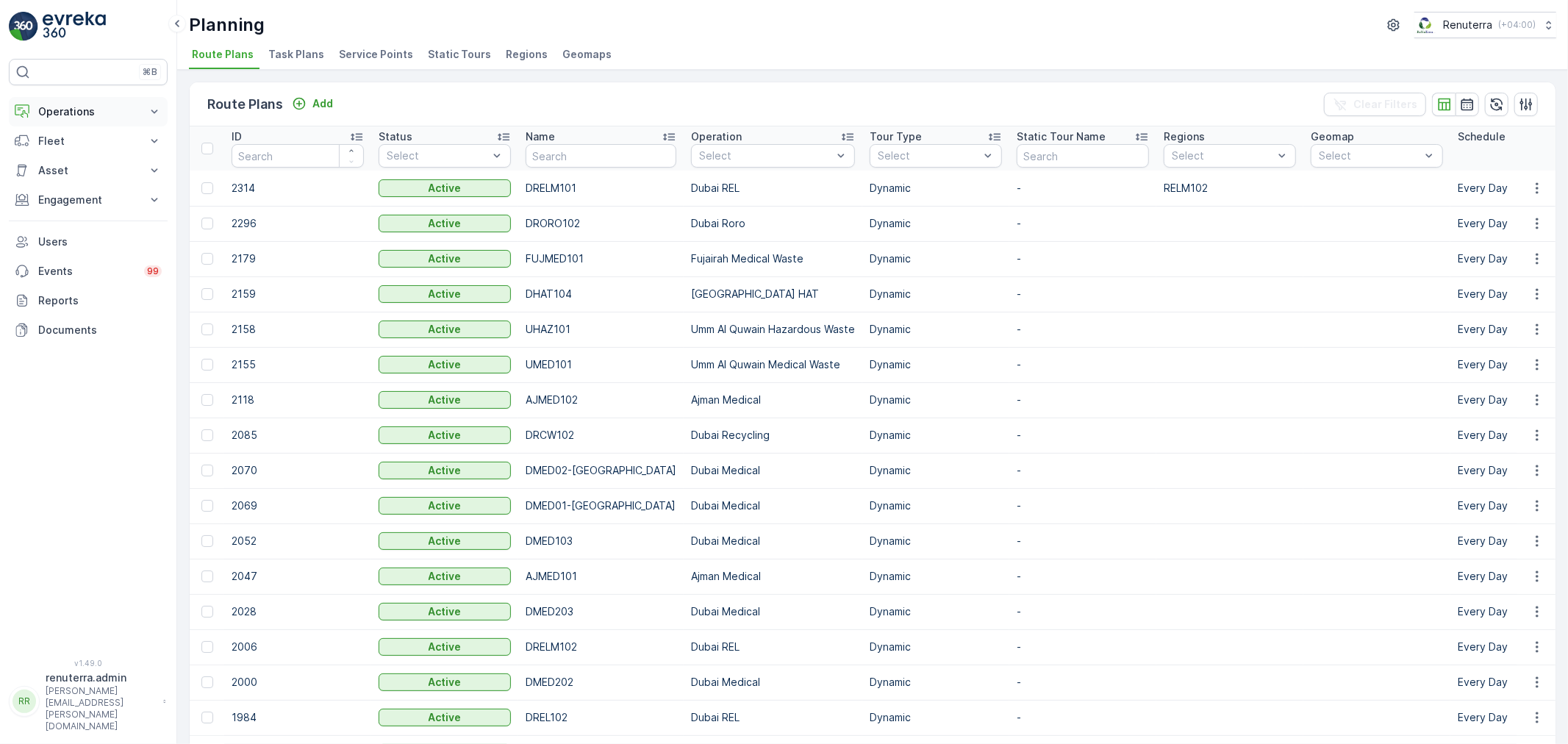
click at [56, 108] on p "Operations" at bounding box center [89, 112] width 100 height 15
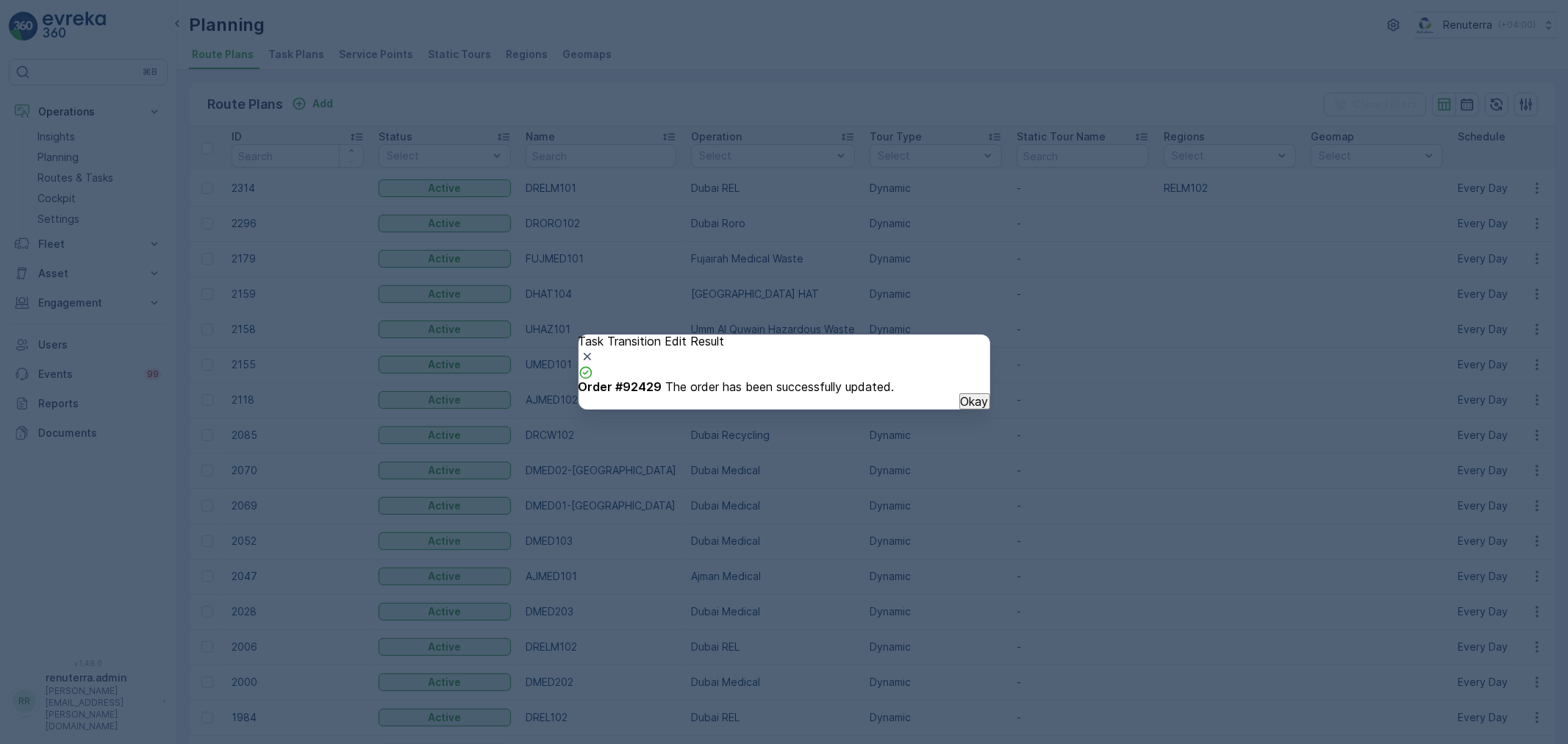
drag, startPoint x: 954, startPoint y: 422, endPoint x: 933, endPoint y: 427, distance: 21.6
click at [961, 408] on p "Okay" at bounding box center [975, 402] width 28 height 13
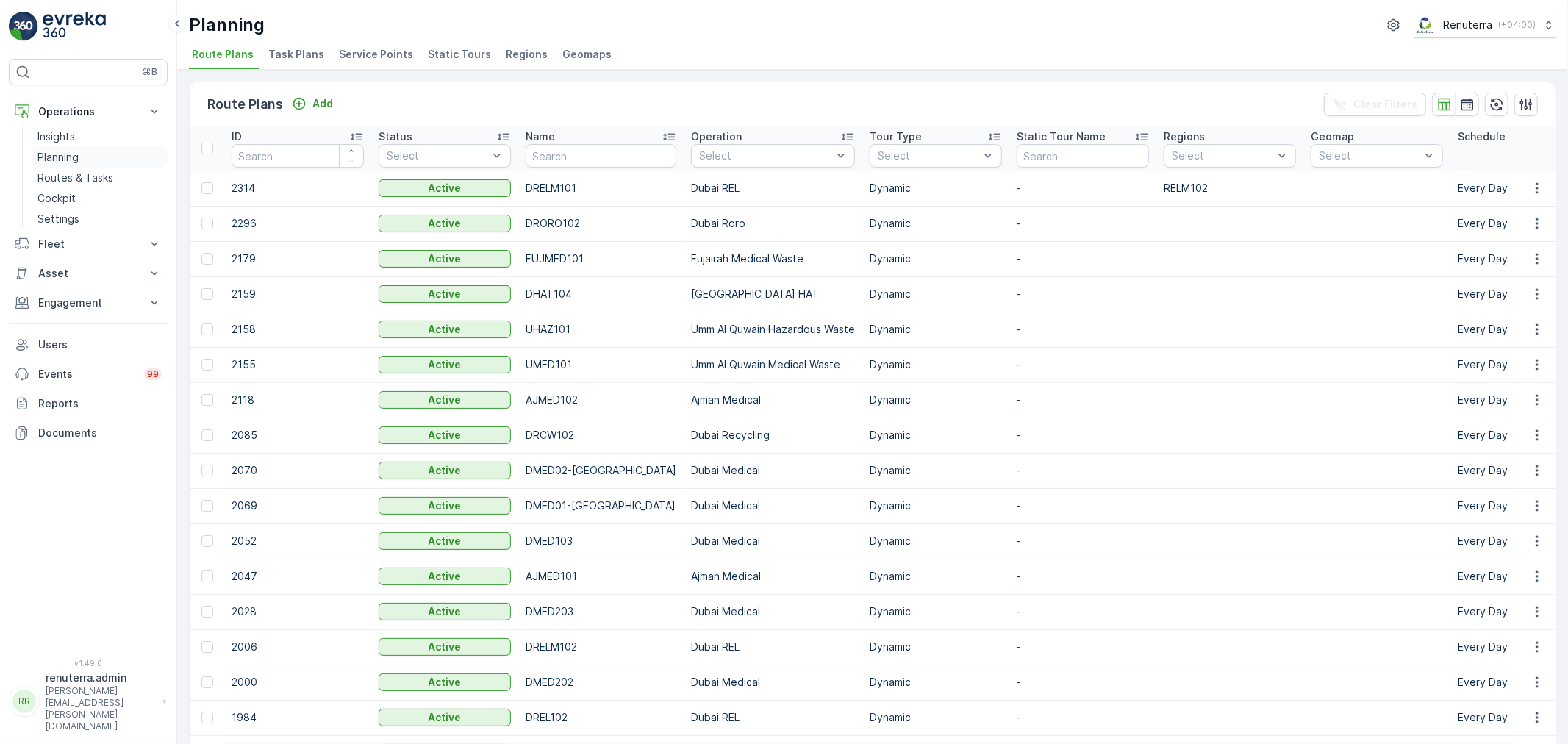
click at [91, 158] on link "Planning" at bounding box center [100, 157] width 136 height 21
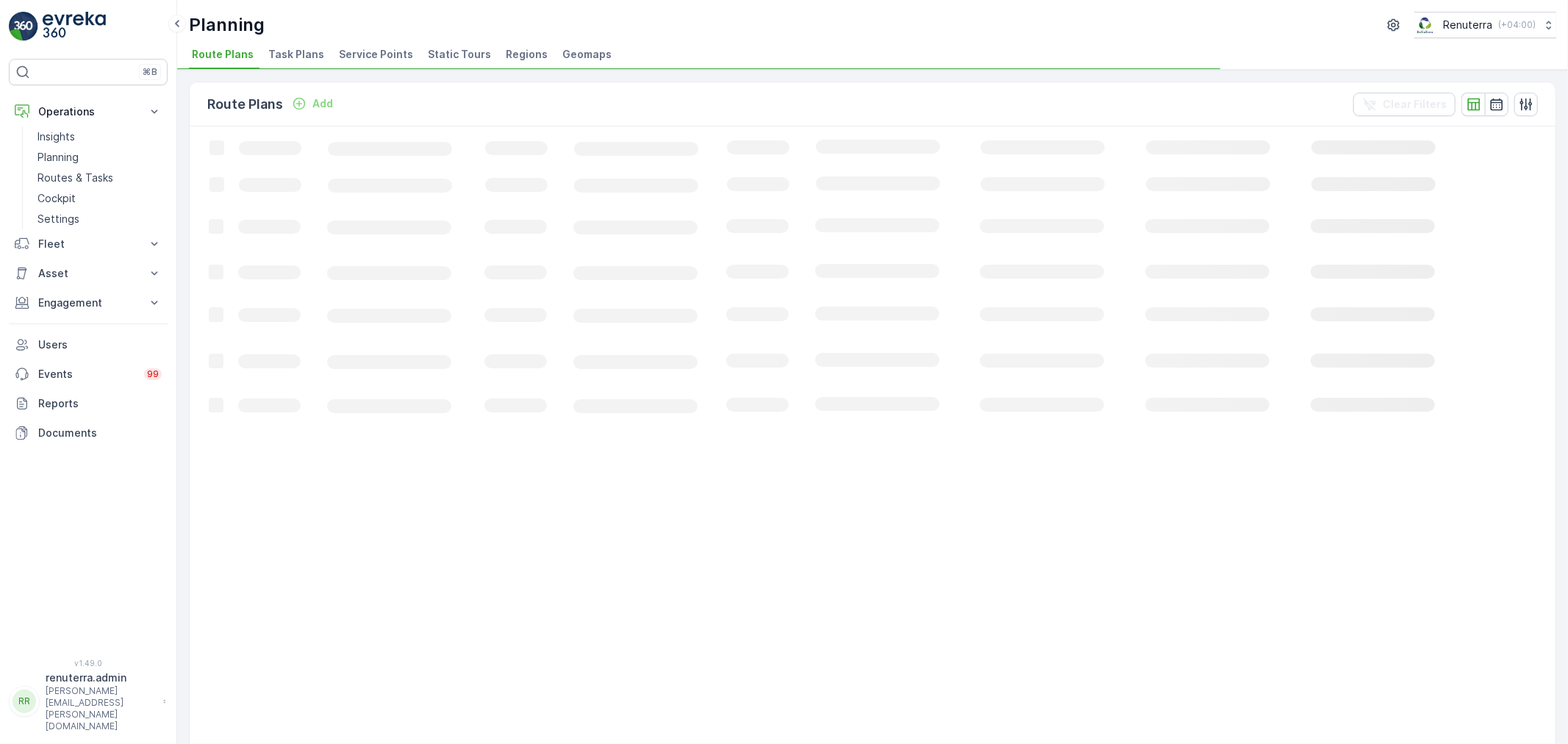
click at [352, 44] on li "Service Points" at bounding box center [377, 57] width 83 height 25
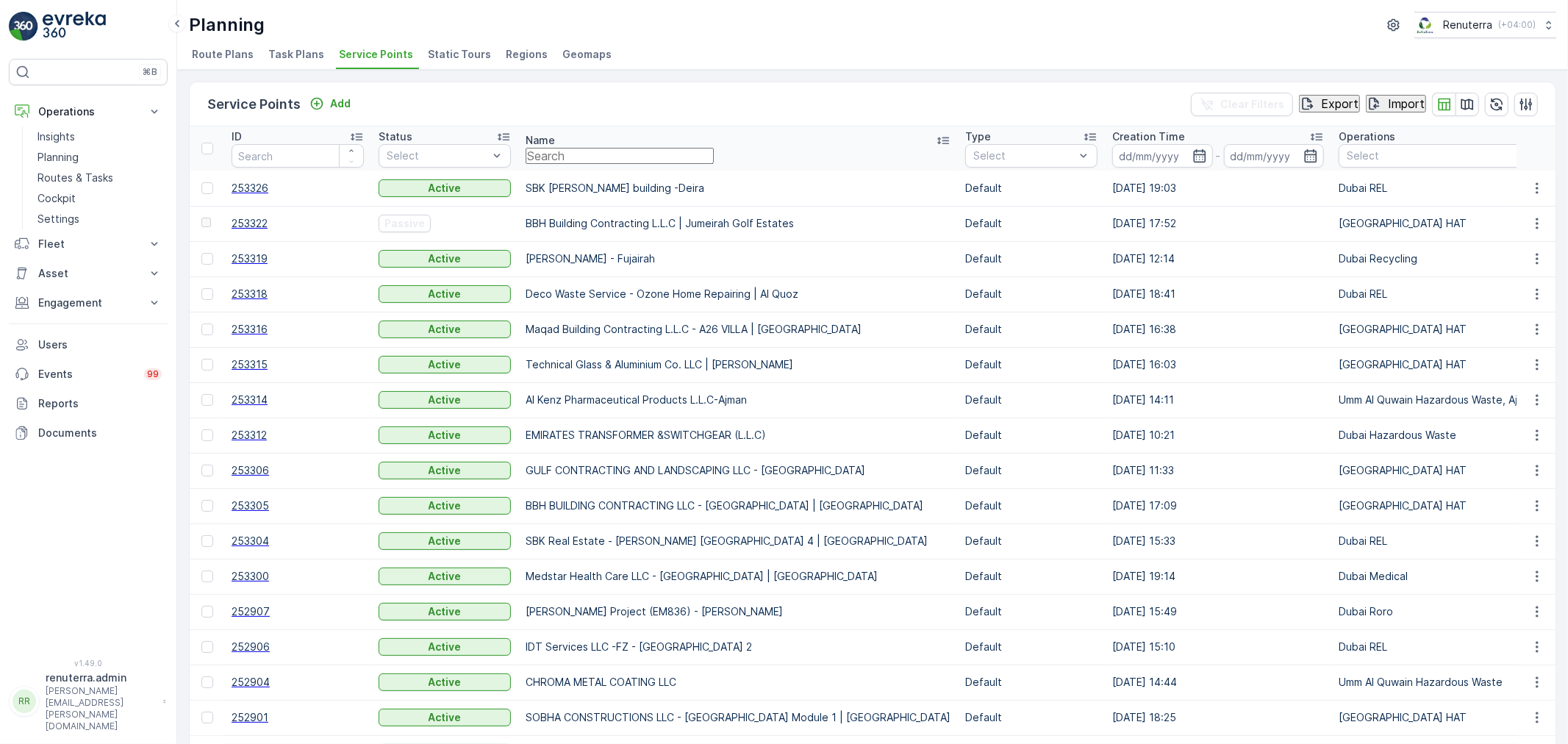
click at [594, 158] on input "text" at bounding box center [620, 156] width 189 height 16
type input "Alm"
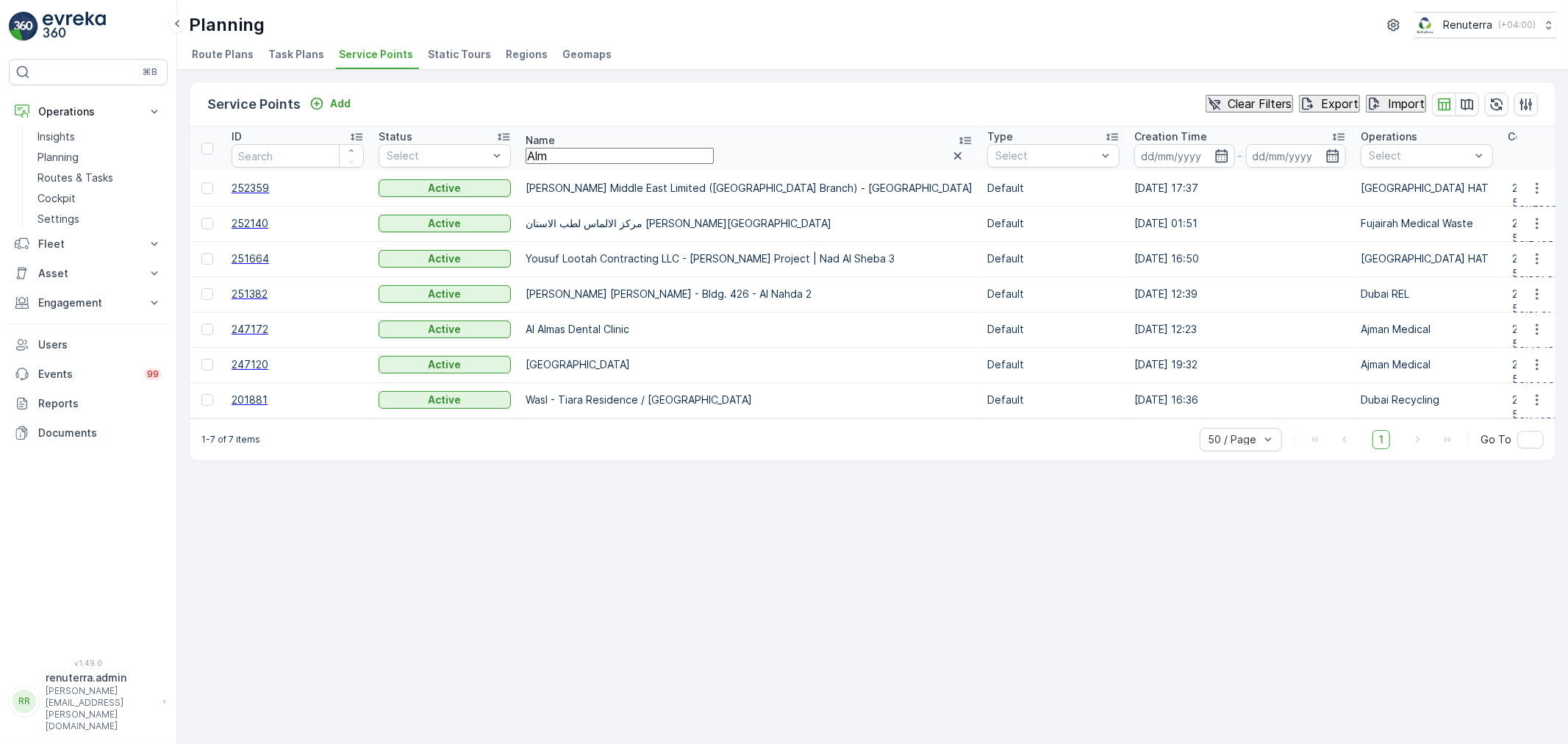
click at [594, 158] on input "Alm" at bounding box center [620, 156] width 189 height 16
type input "Al mut"
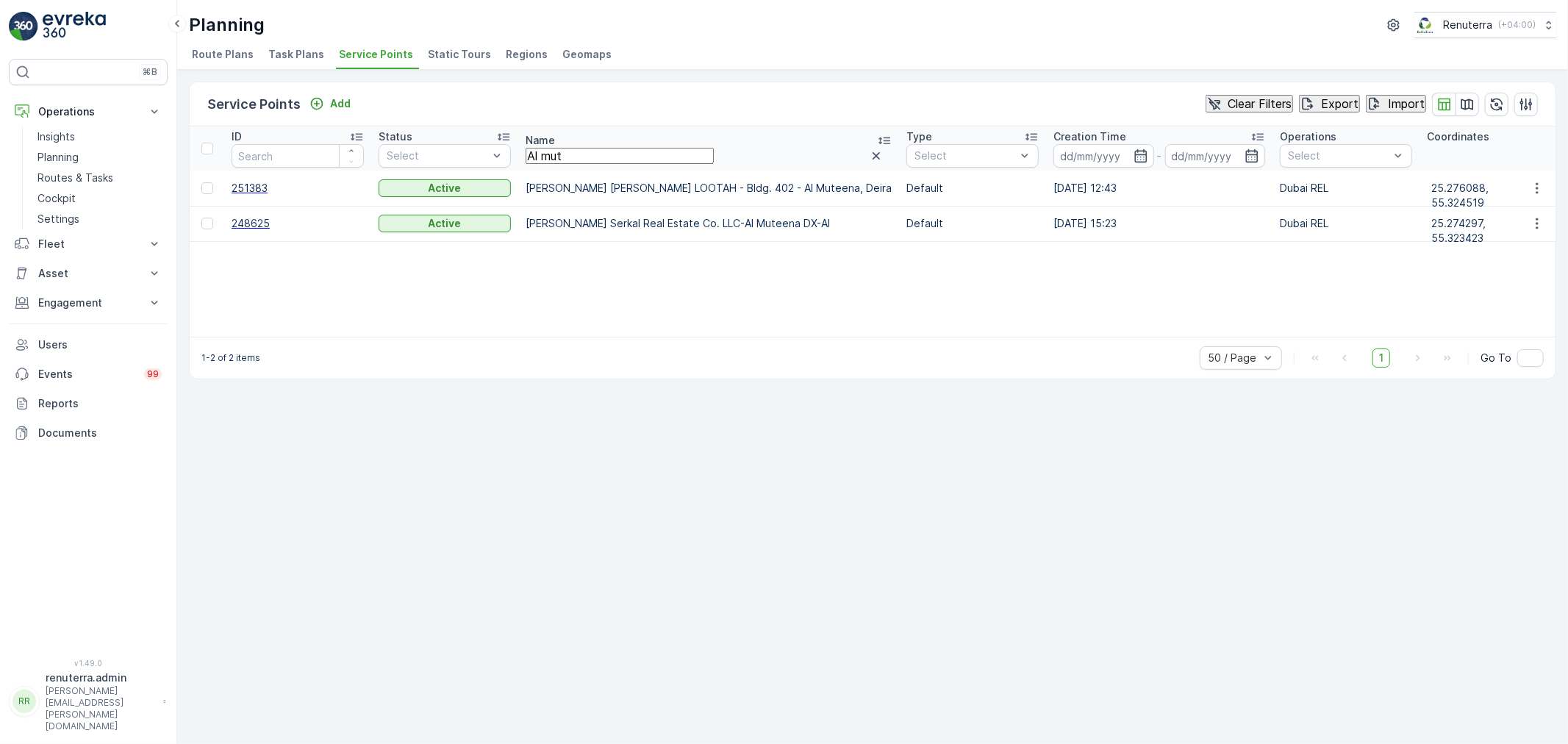
click at [601, 158] on input "Al mut" at bounding box center [620, 156] width 189 height 16
type input "A"
type input "muteena"
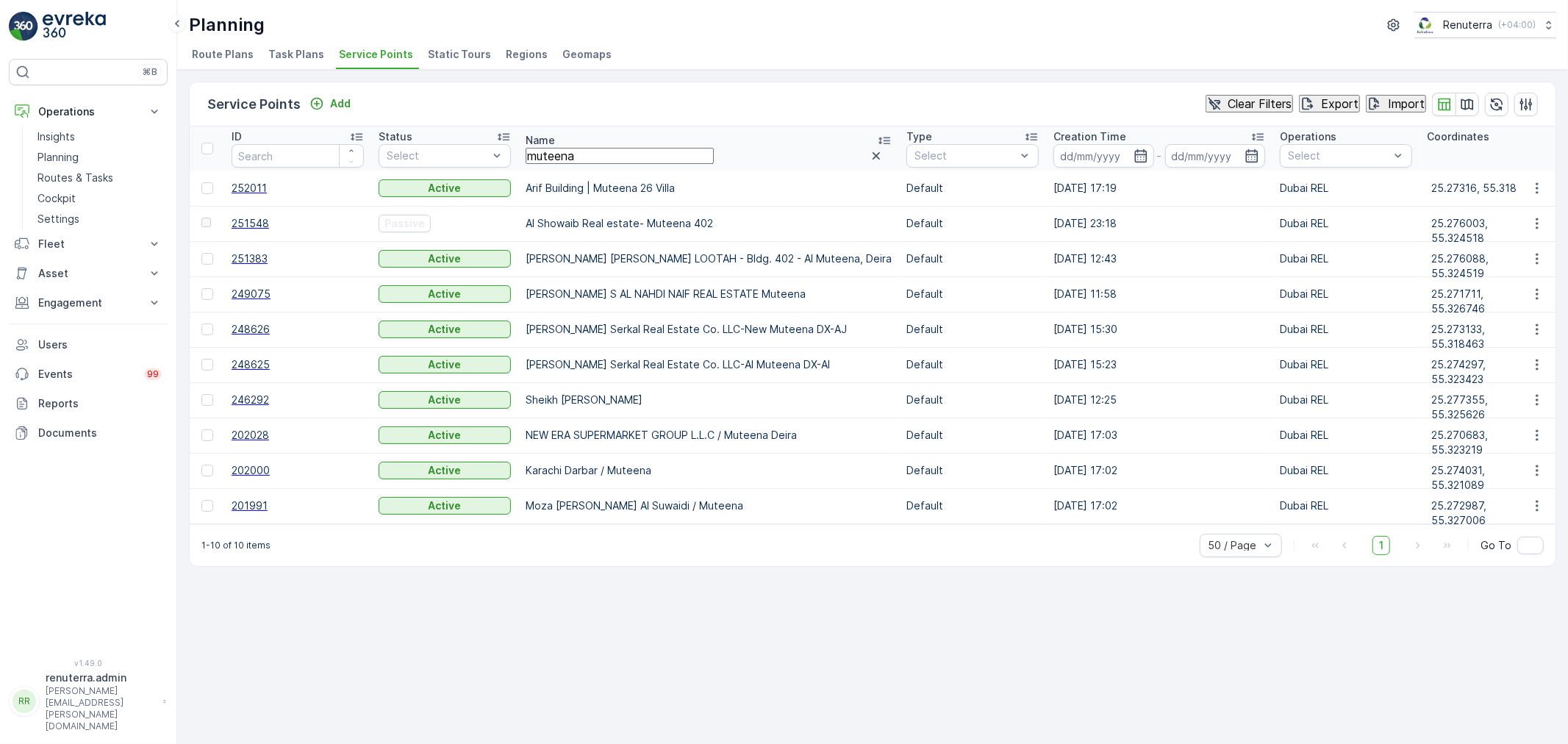
drag, startPoint x: 964, startPoint y: 629, endPoint x: 950, endPoint y: 616, distance: 19.1
click at [950, 616] on div "Service Points Add Clear Filters Export Import ID Status Select Name muteena Ty…" at bounding box center [873, 406] width 1392 height 674
click at [673, 148] on input "muteena" at bounding box center [620, 156] width 189 height 16
paste input "Mohamed Abdul Rahman Taher -ART Park View"
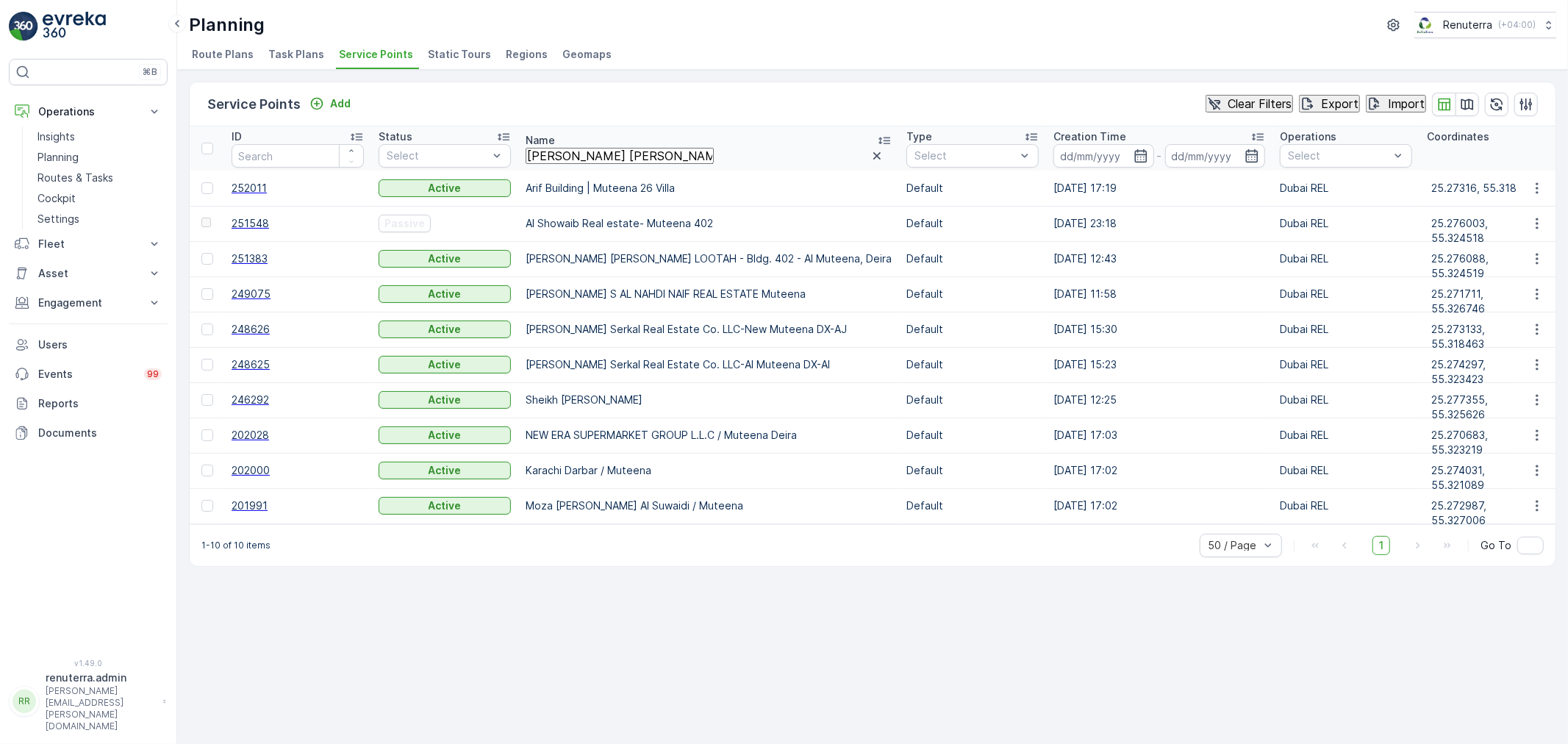
type input "Mohamed Abdul Rahman Taher -ART Park View"
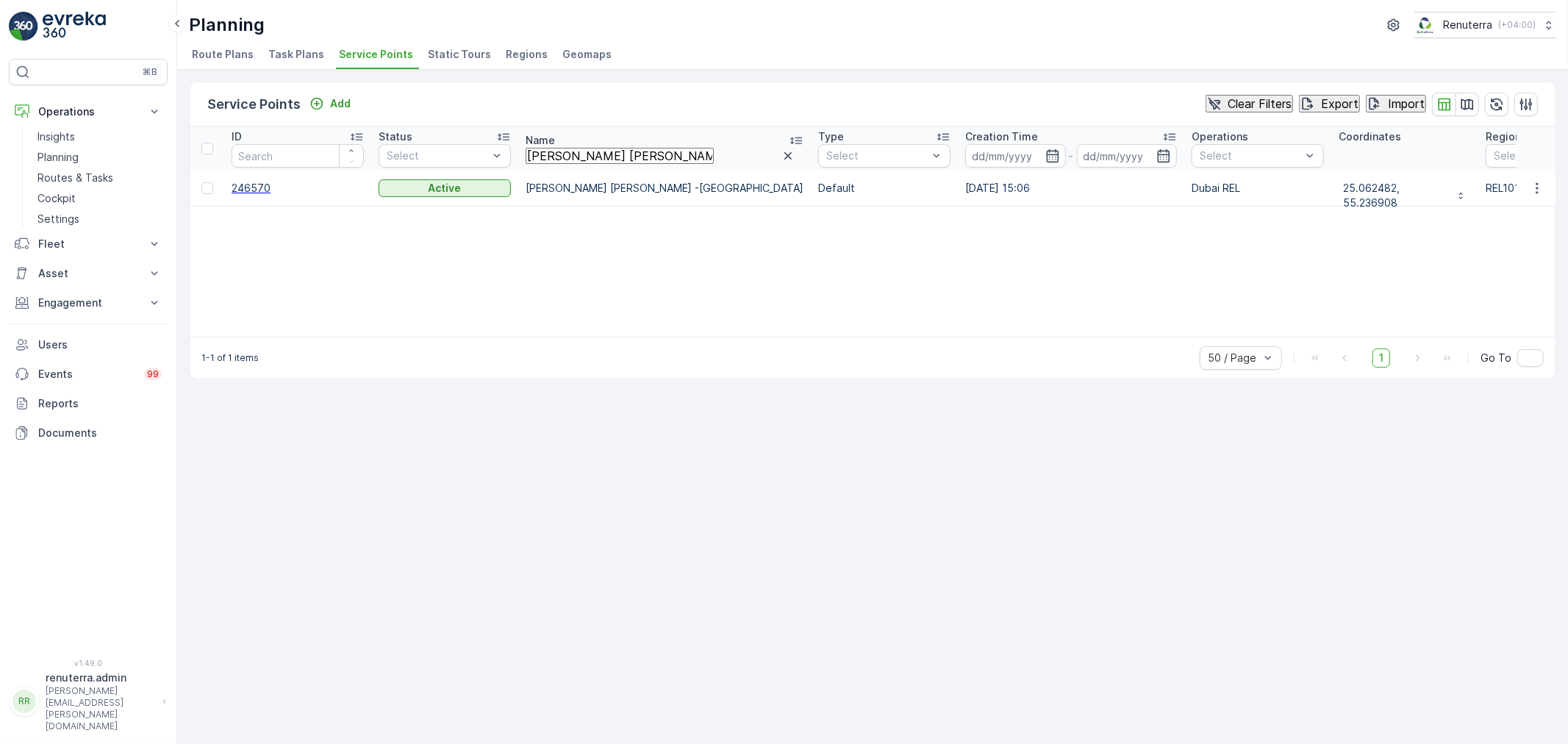
click at [256, 191] on span "246570" at bounding box center [298, 189] width 132 height 15
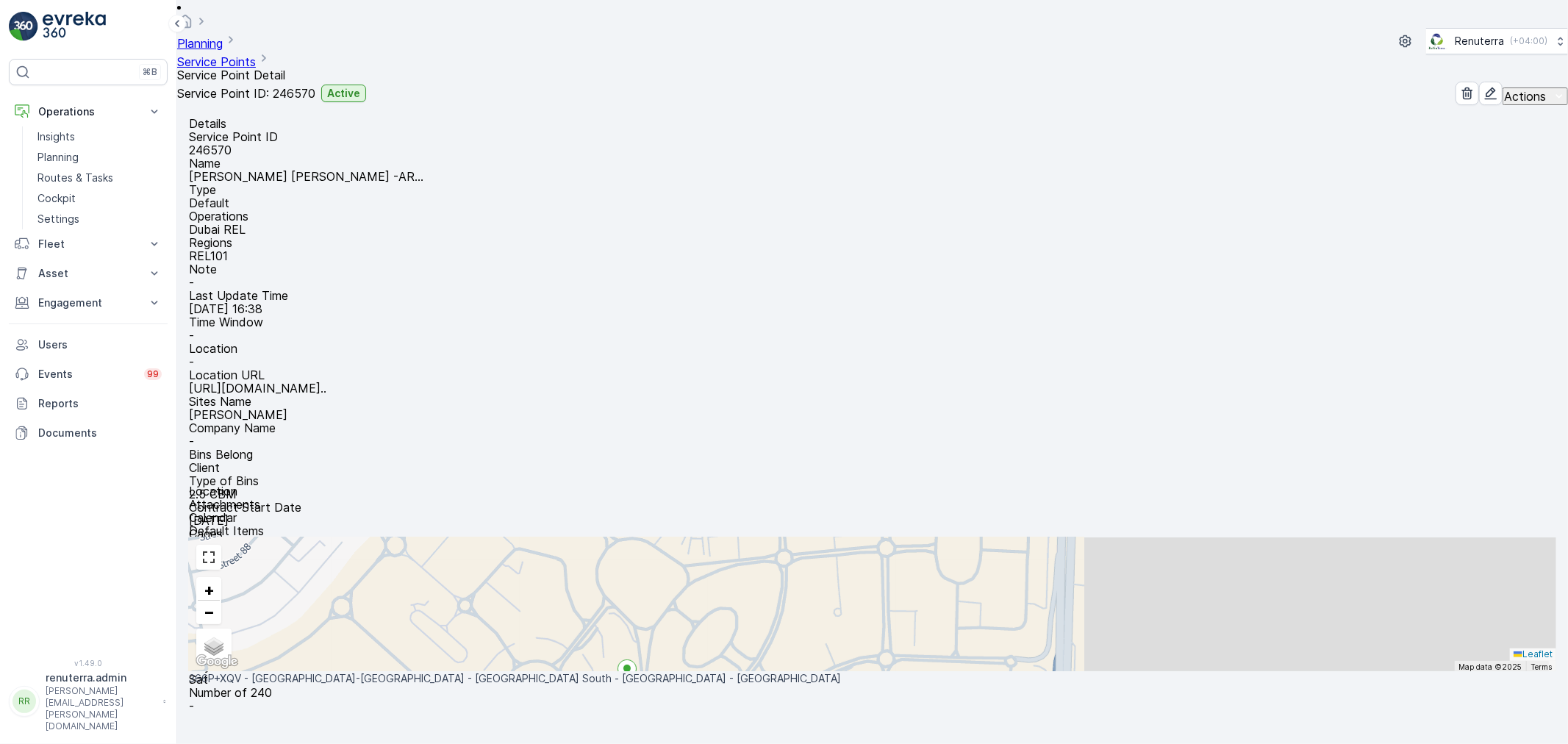
click at [423, 178] on p "Mohamed Abdul Rahman Taher -AR..." at bounding box center [305, 176] width 235 height 13
click at [326, 382] on p "https://maps.app.goo.gl/cVFov4..." at bounding box center [257, 389] width 138 height 13
click at [286, 50] on ul "Service Points" at bounding box center [231, 58] width 108 height 18
click at [256, 55] on link "Service Points" at bounding box center [216, 62] width 78 height 15
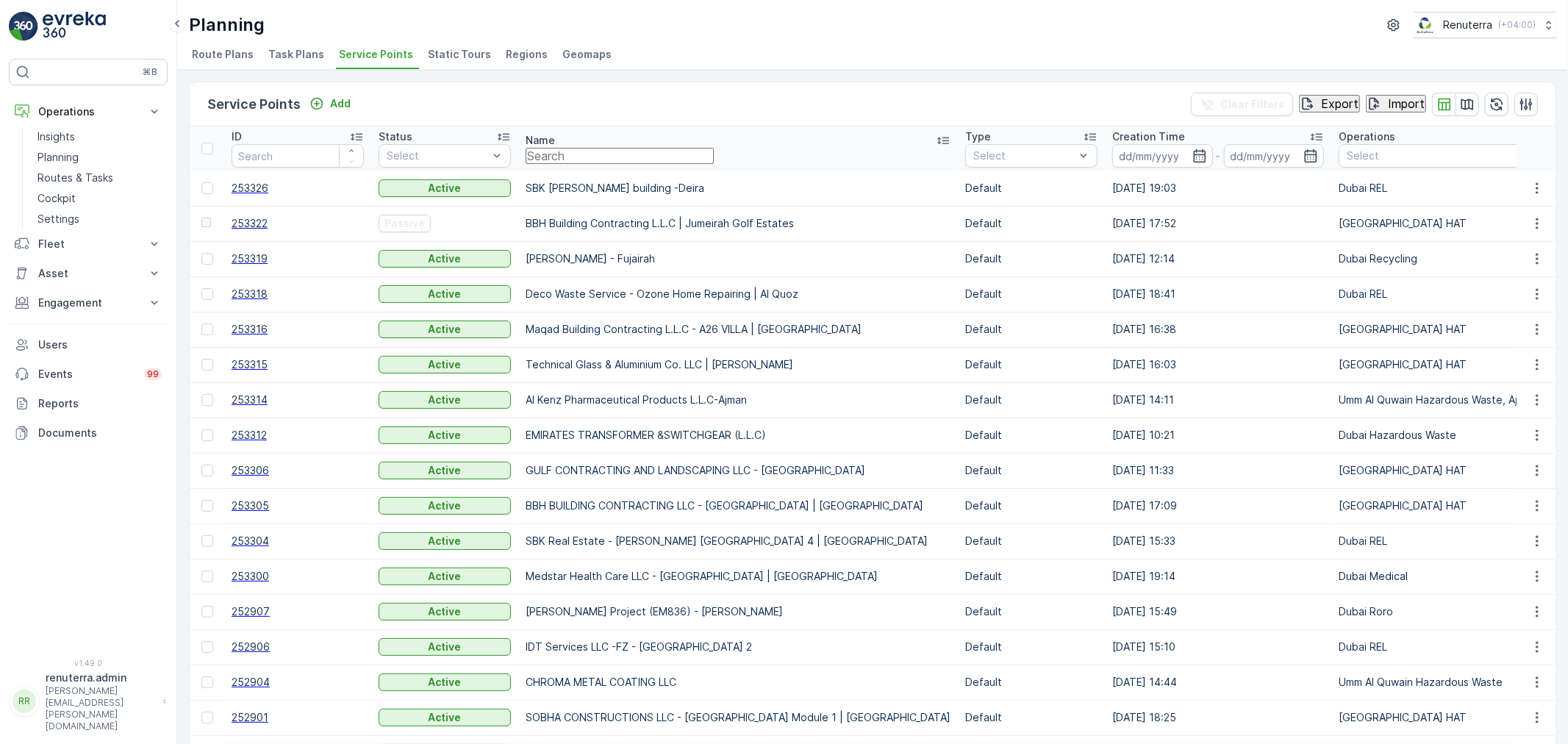
drag, startPoint x: 640, startPoint y: 168, endPoint x: 652, endPoint y: 159, distance: 15.0
click at [652, 159] on input "text" at bounding box center [620, 156] width 189 height 16
paste input "Alphabeta Properties - Al Quoz"
type input "Alphabeta Properties - Al Quoz"
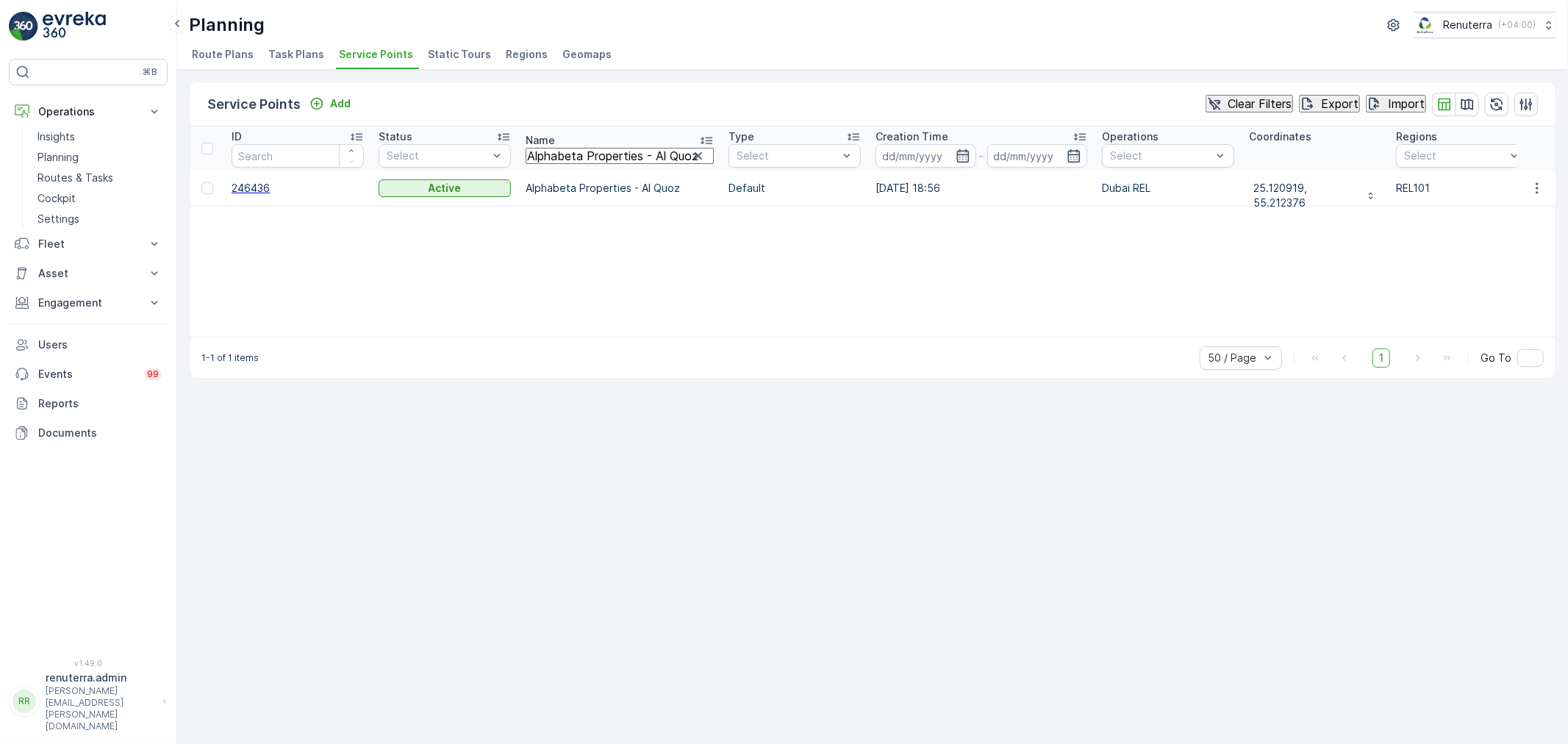
click at [252, 189] on span "246436" at bounding box center [298, 189] width 132 height 15
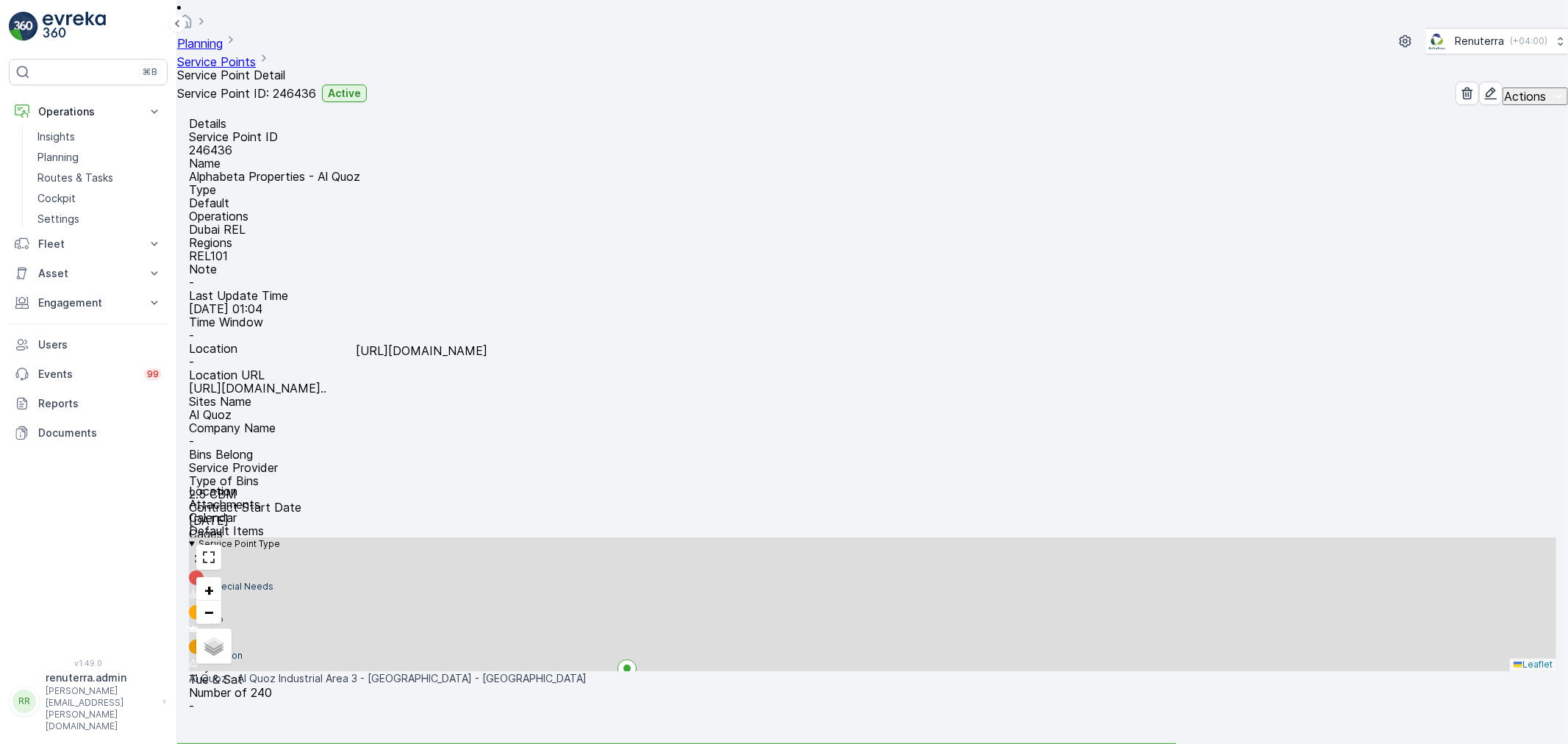
click at [326, 382] on p "https://maps.app.goo.gl/iisHTH..." at bounding box center [257, 389] width 138 height 13
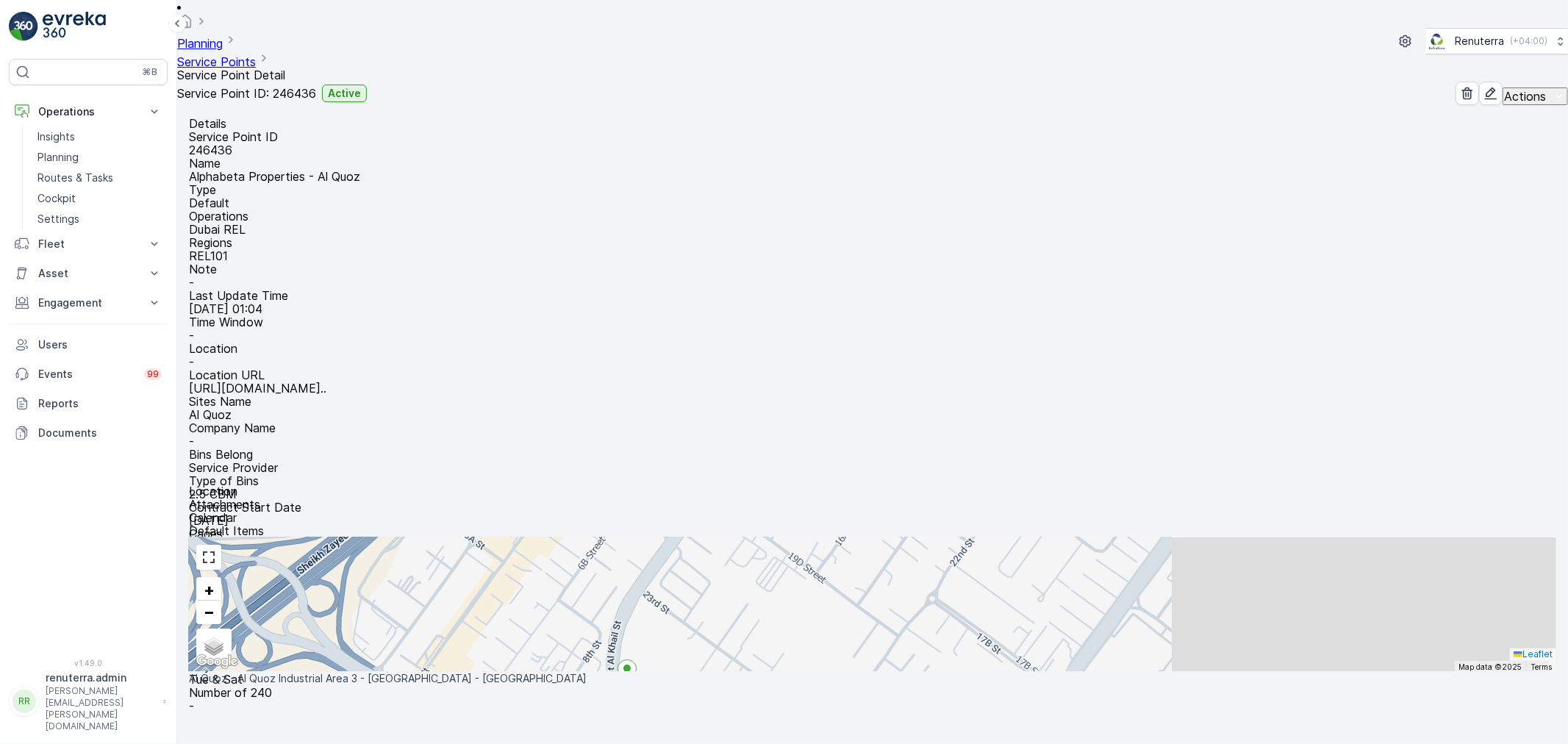
click at [256, 55] on link "Service Points" at bounding box center [216, 62] width 78 height 15
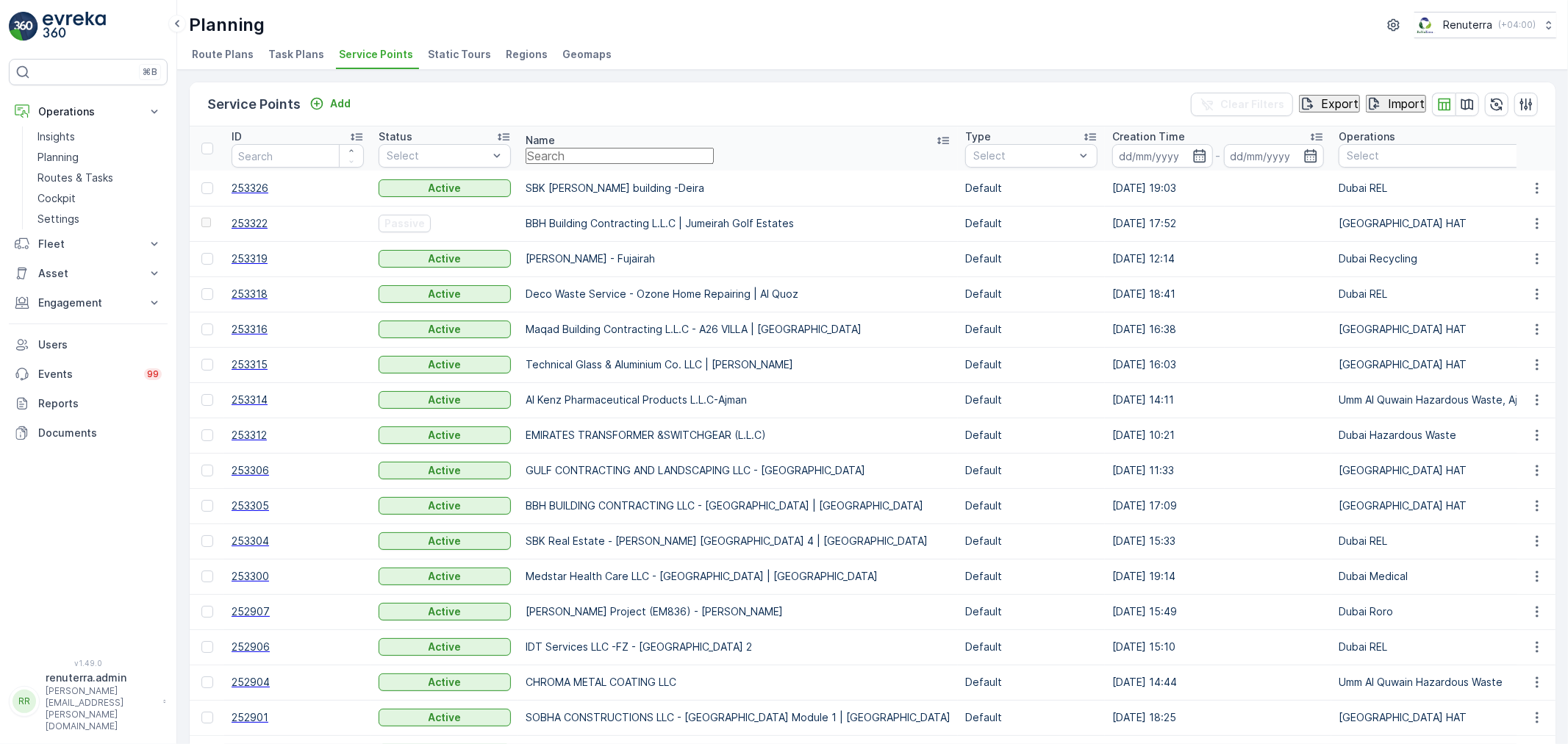
click at [589, 156] on input "text" at bounding box center [620, 156] width 189 height 16
paste input "CAMELIA FLOWERS L.L.C"
type input "CAMELIA FLOWERS L.L.C"
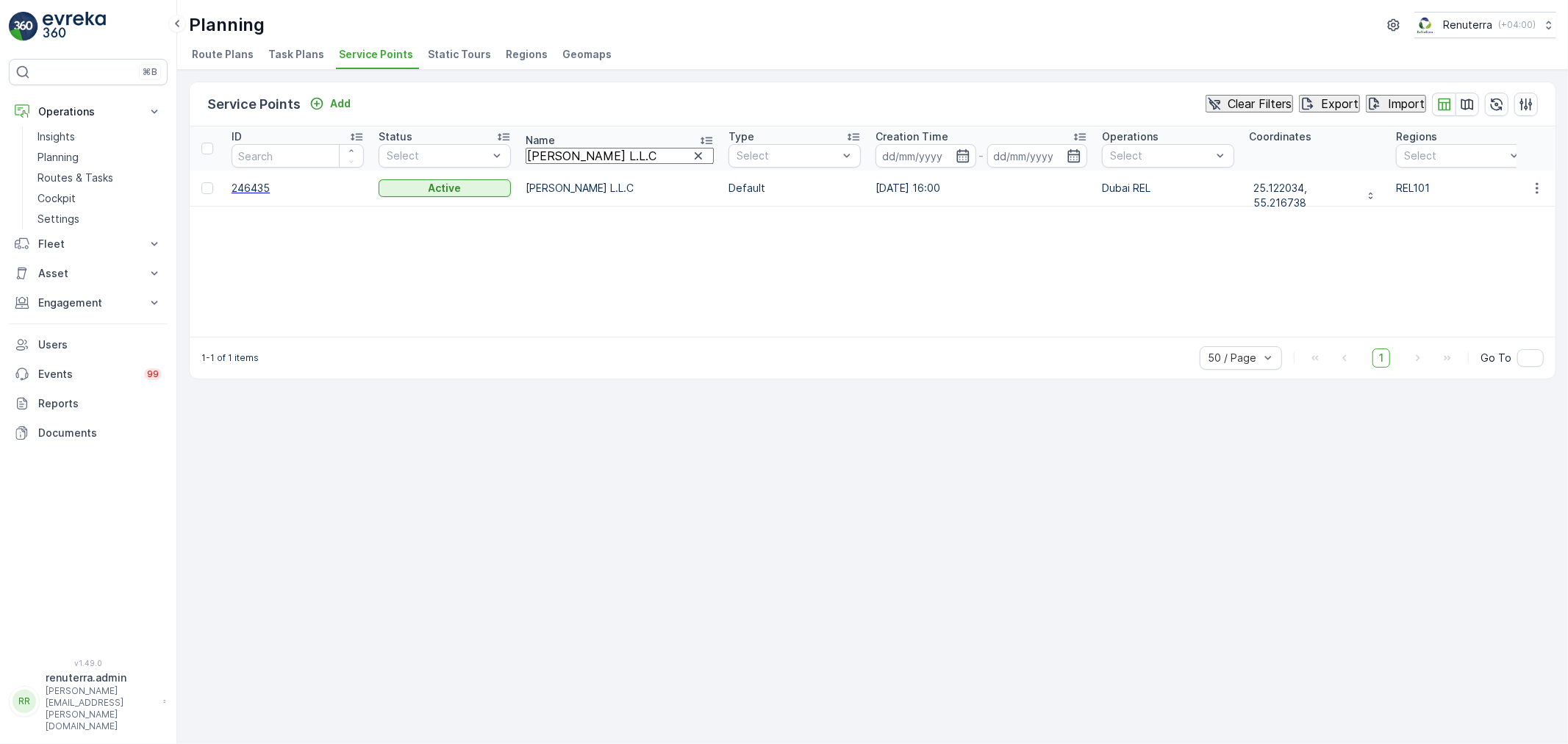
click at [269, 187] on span "246435" at bounding box center [298, 189] width 132 height 15
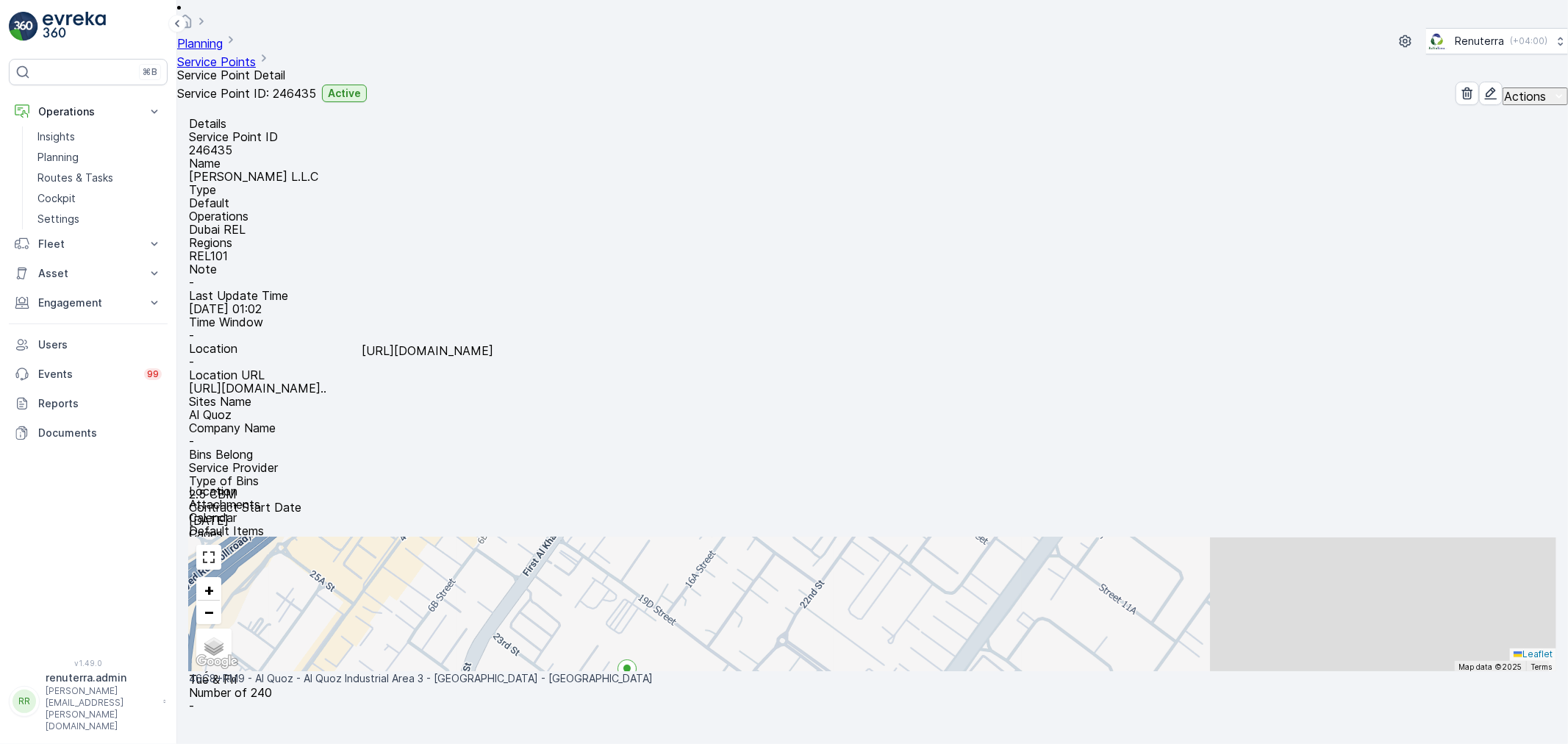
click at [326, 382] on p "https://maps.app.goo.gl/mGNgLZ..." at bounding box center [257, 389] width 138 height 13
click at [256, 55] on span "Service Points" at bounding box center [216, 62] width 78 height 15
click at [256, 55] on link "Service Points" at bounding box center [216, 62] width 78 height 15
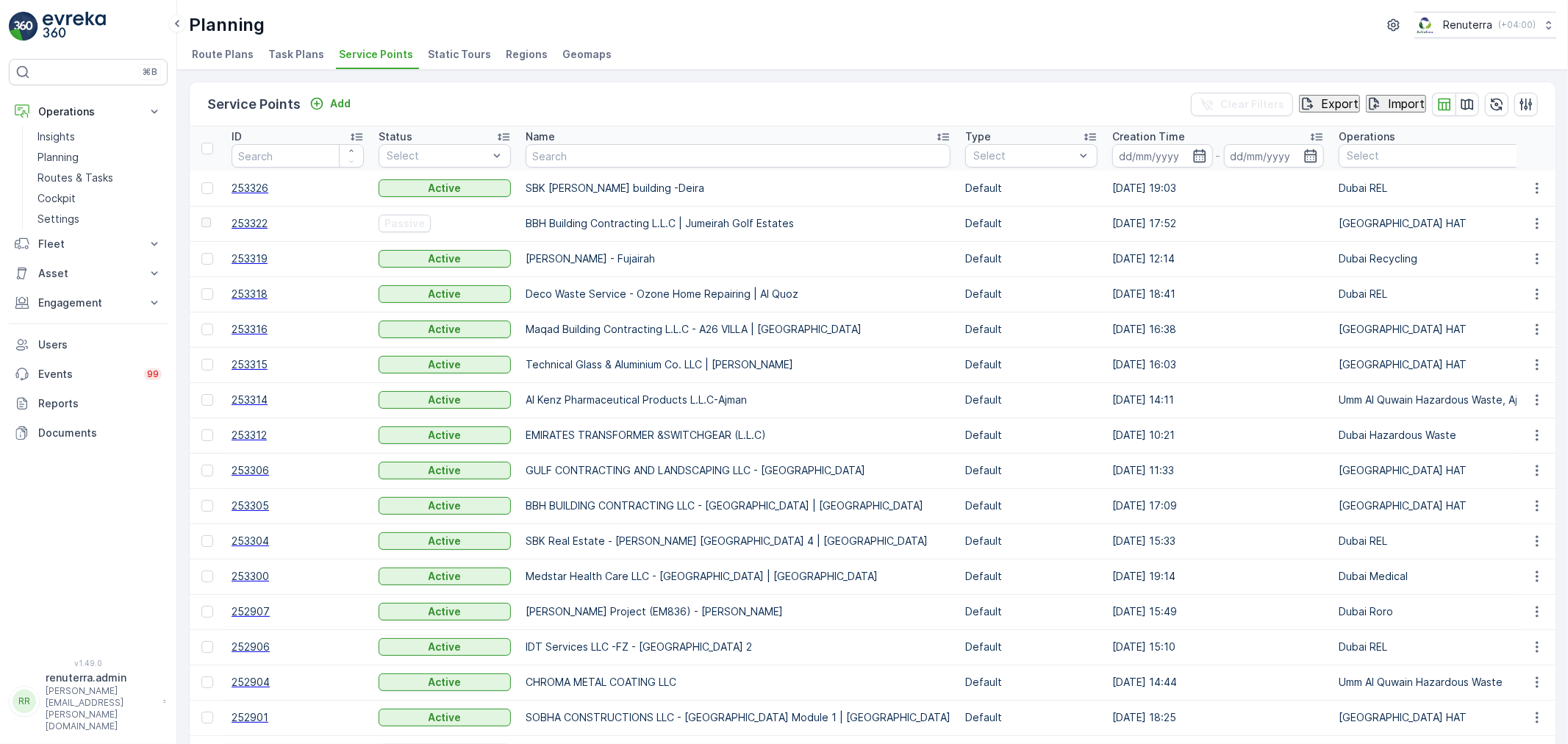
click at [570, 158] on input "text" at bounding box center [738, 156] width 425 height 24
paste input "Emrill Main Village"
type input "Emrill Main Village"
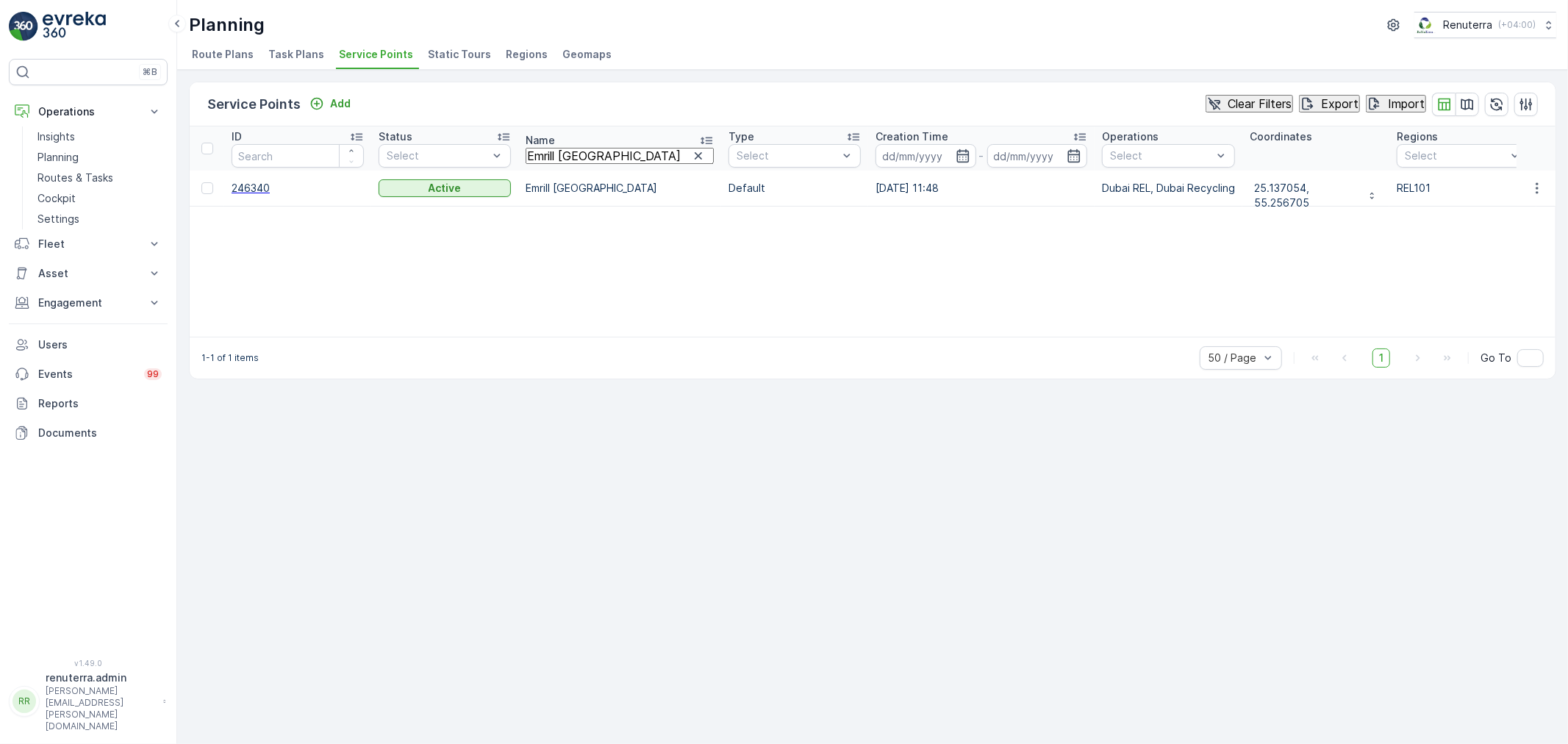
click at [269, 190] on span "246340" at bounding box center [298, 189] width 132 height 15
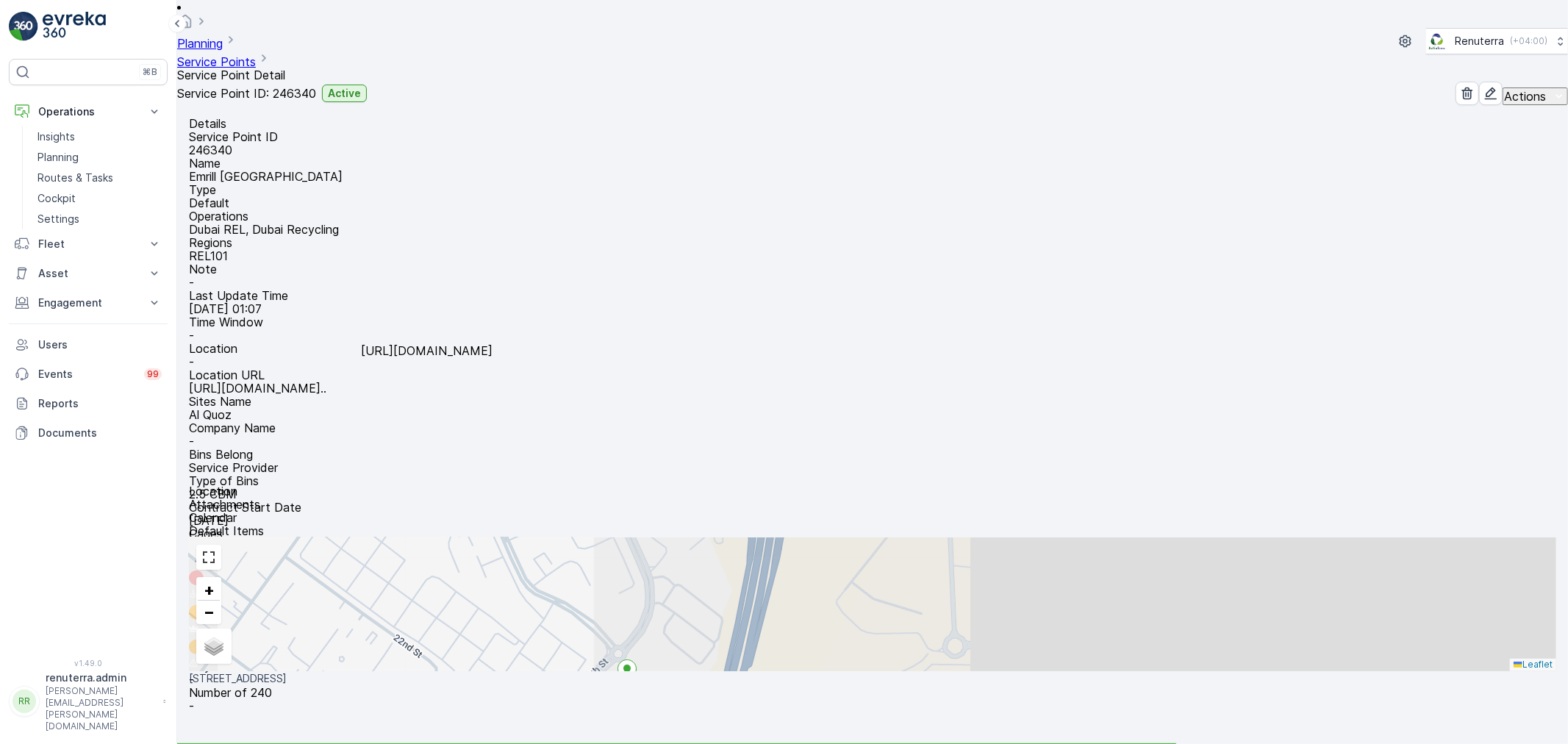
click at [326, 382] on p "https://maps.app.goo.gl/CvW84o..." at bounding box center [257, 389] width 138 height 13
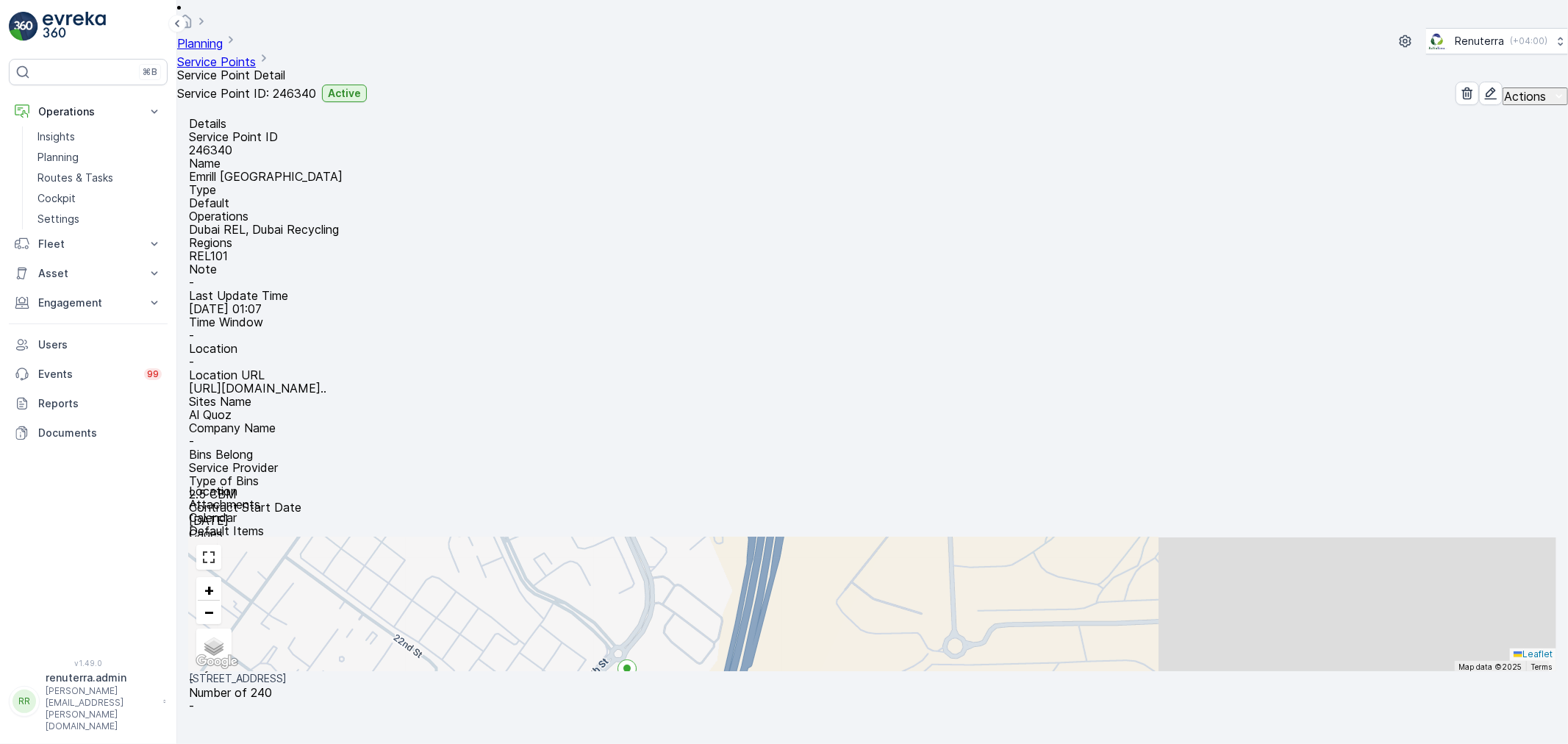
click at [256, 55] on link "Service Points" at bounding box center [216, 62] width 78 height 15
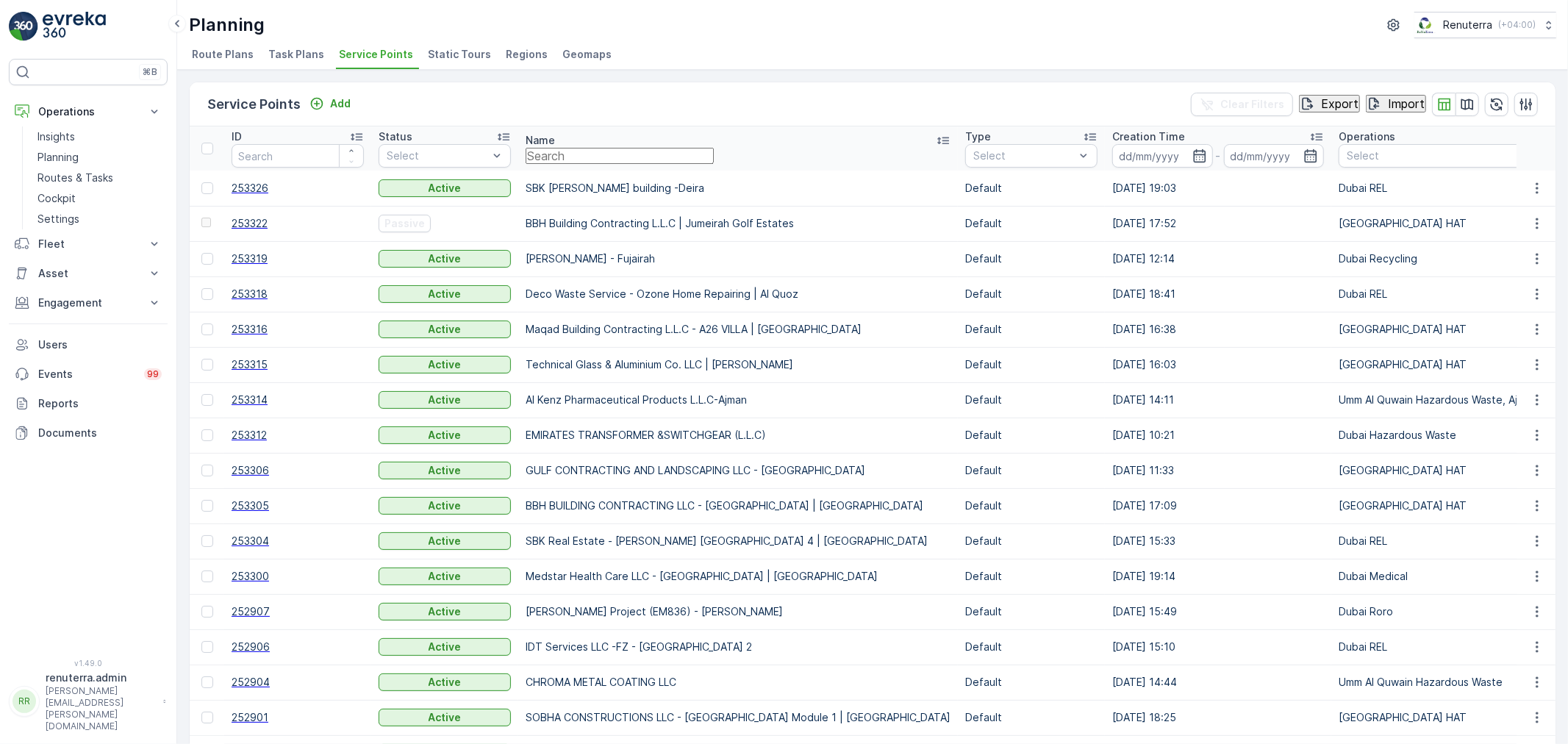
click at [606, 164] on input "text" at bounding box center [620, 156] width 189 height 16
paste input "G&B Contracting LLC - JVC"
type input "G&B Contracting LLC - JVC"
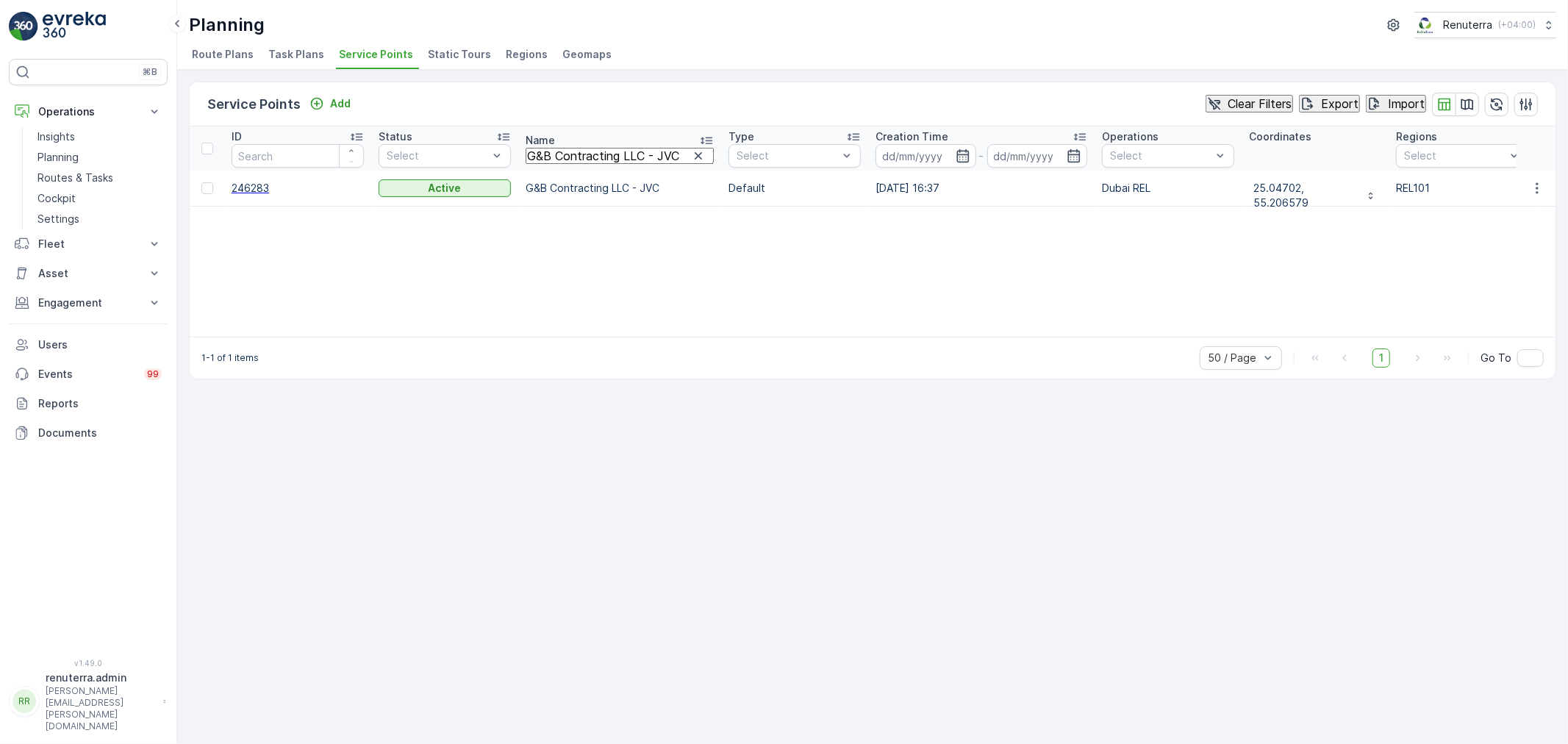
click at [249, 185] on span "246283" at bounding box center [298, 189] width 132 height 15
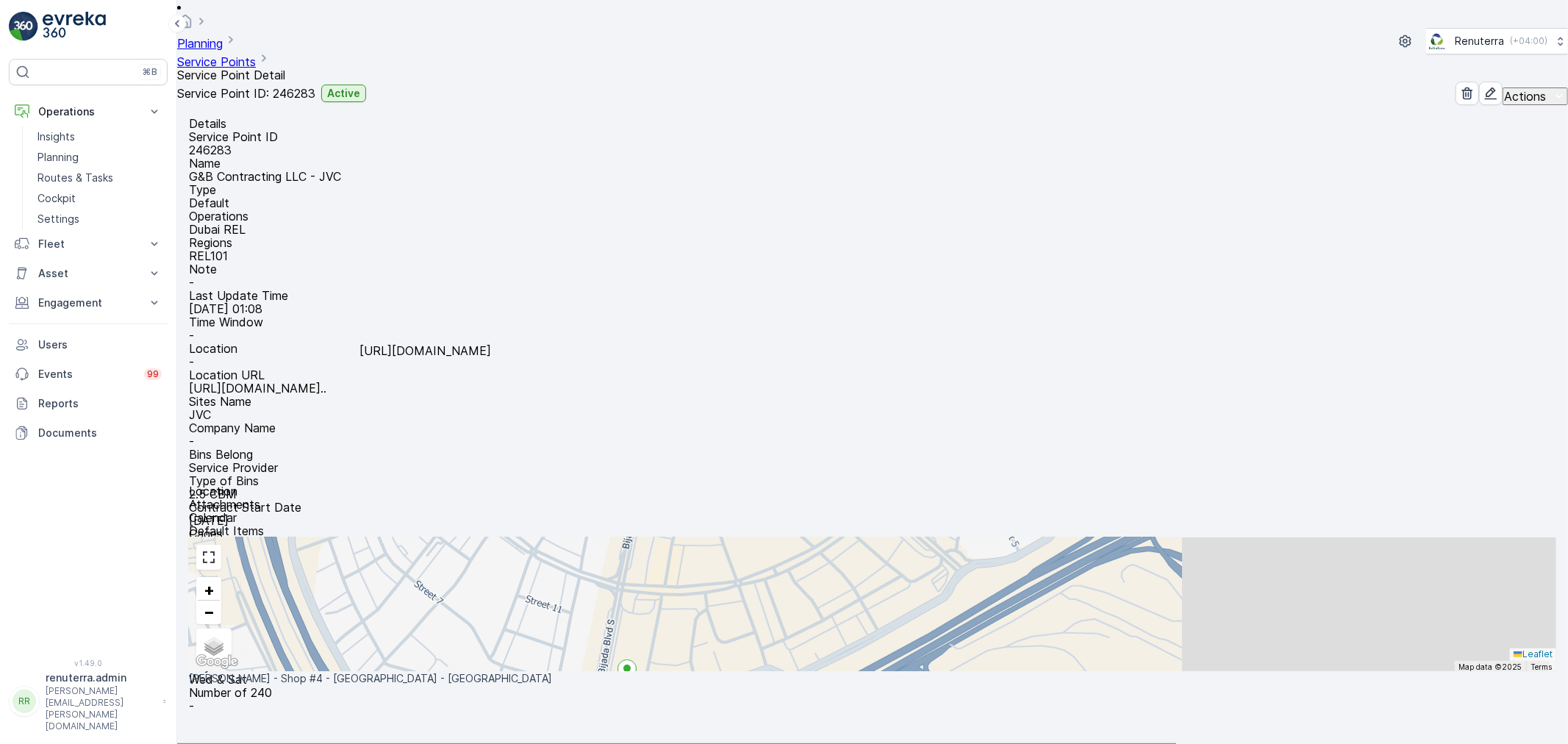
click at [326, 382] on p "https://maps.app.goo.gl/6CqasQ..." at bounding box center [257, 389] width 138 height 13
click at [256, 55] on link "Service Points" at bounding box center [216, 62] width 78 height 15
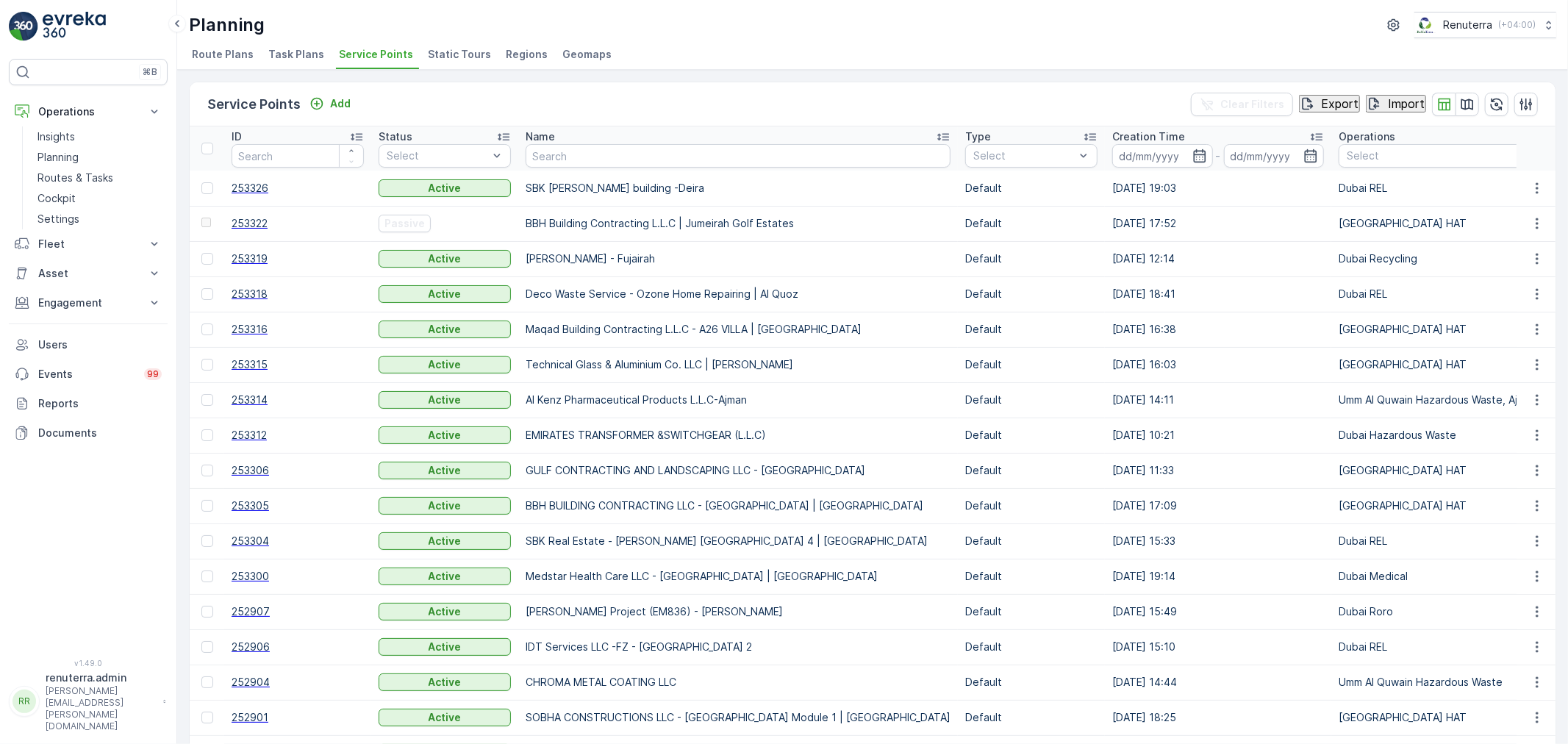
click at [542, 138] on p "Name" at bounding box center [540, 137] width 29 height 15
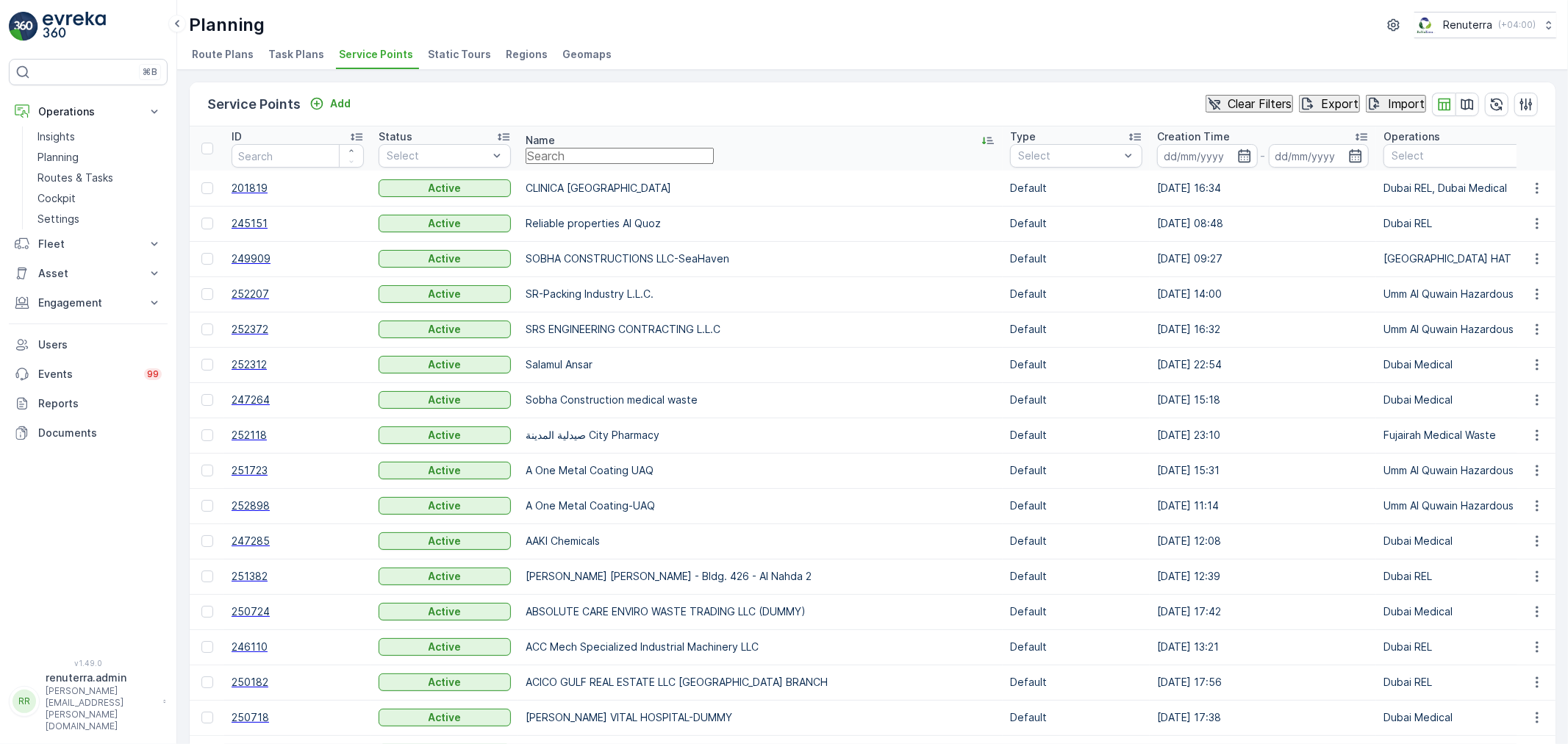
click at [549, 162] on input "text" at bounding box center [620, 156] width 189 height 16
paste input "Arenco Real Estate -Accommodation -( 598-948 )"
type input "Arenco Real Estate -Accommodation -( 598-948 )"
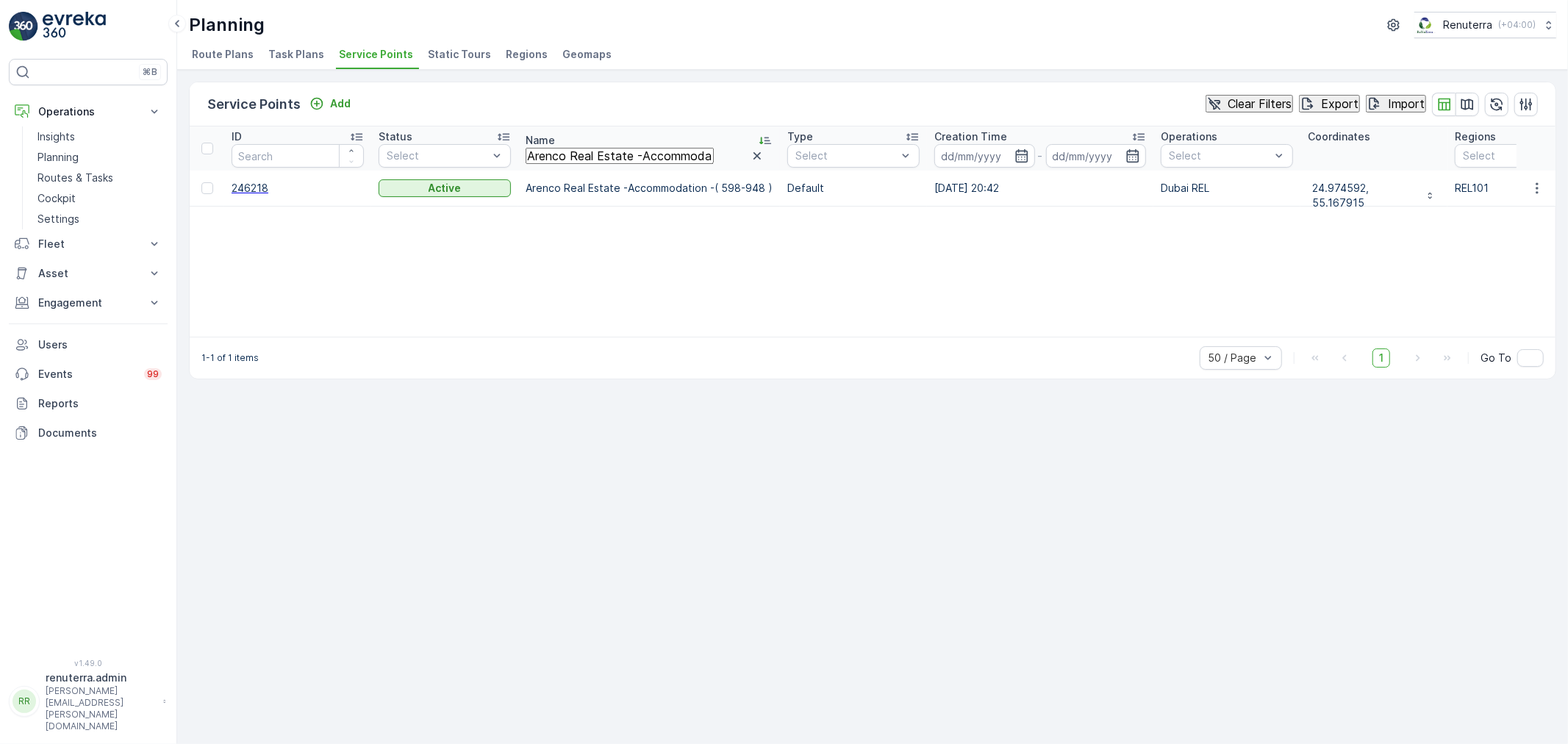
click at [247, 182] on span "246218" at bounding box center [298, 189] width 132 height 15
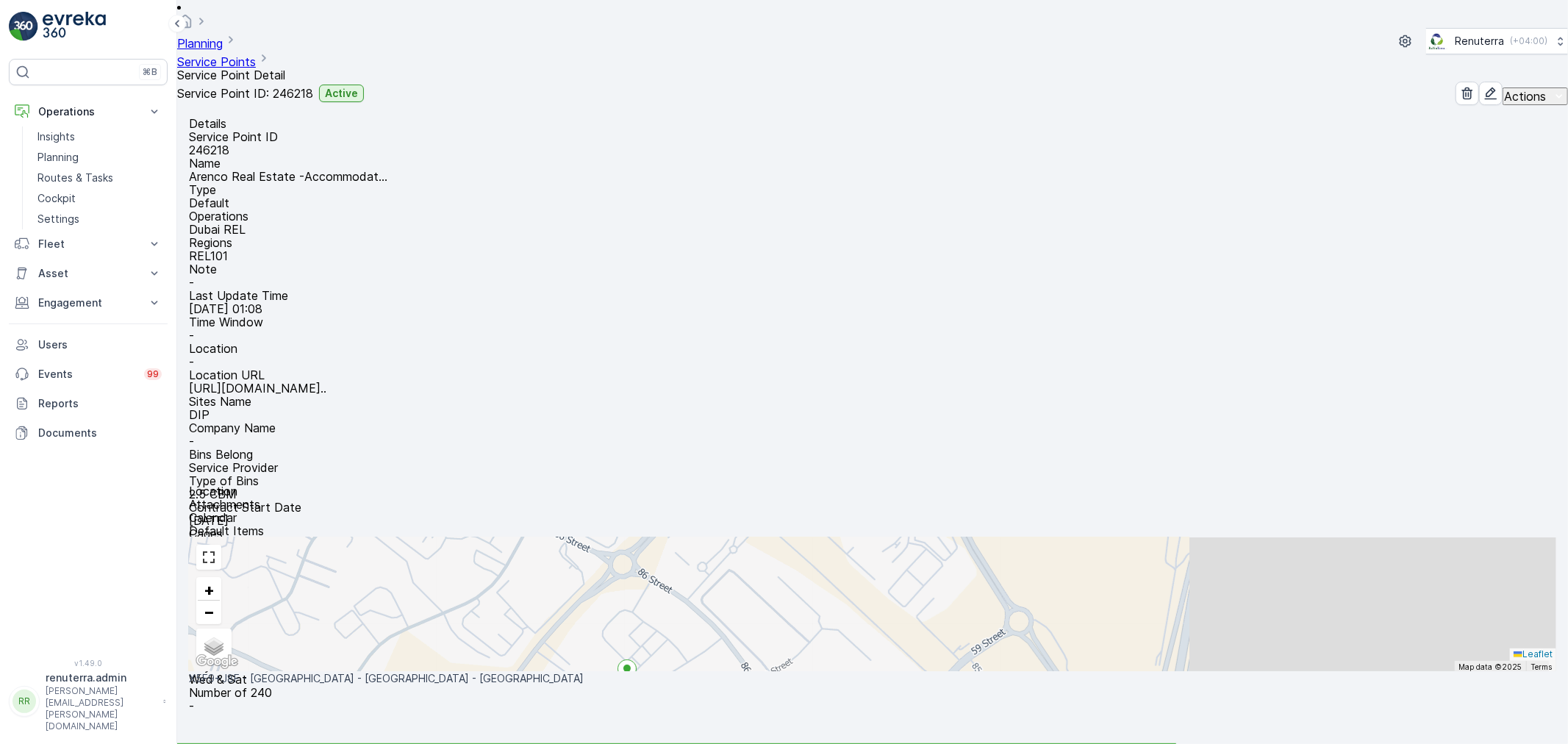
scroll to position [163, 0]
click at [326, 382] on p "https://maps.app.goo.gl/jSWVHF..." at bounding box center [257, 389] width 138 height 13
